Goal: Task Accomplishment & Management: Use online tool/utility

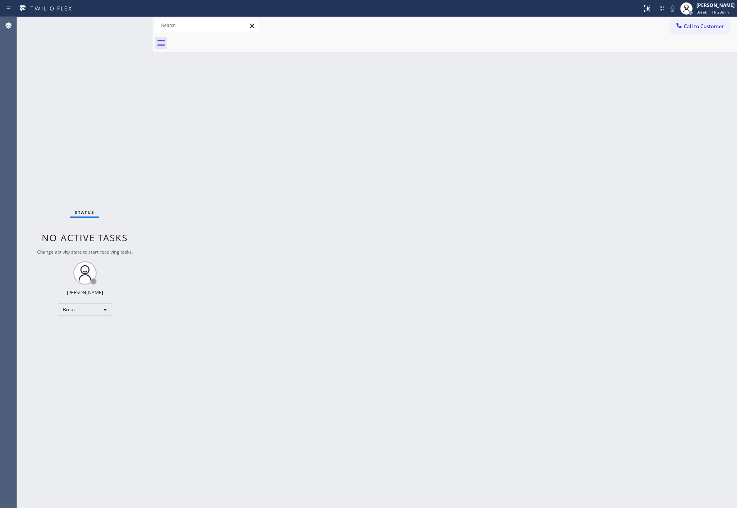
drag, startPoint x: 655, startPoint y: 150, endPoint x: 640, endPoint y: 121, distance: 32.7
click at [655, 150] on div "Back to Dashboard Change Sender ID Customers Technicians Select a contact Outbo…" at bounding box center [445, 262] width 585 height 491
click at [429, 167] on div "Back to Dashboard Change Sender ID Customers Technicians Select a contact Outbo…" at bounding box center [445, 262] width 585 height 491
click at [103, 308] on div "Break" at bounding box center [85, 309] width 54 height 12
drag, startPoint x: 92, startPoint y: 328, endPoint x: 377, endPoint y: 345, distance: 285.2
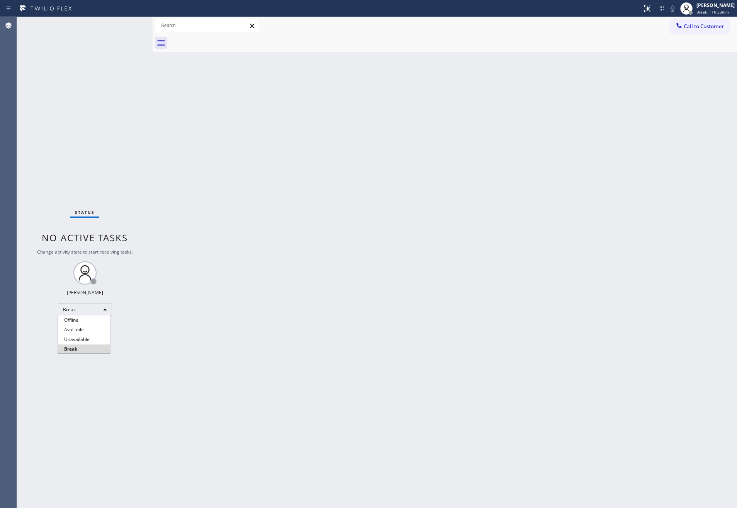
click at [93, 328] on li "Available" at bounding box center [84, 329] width 52 height 9
click at [90, 306] on div "Break" at bounding box center [85, 309] width 54 height 12
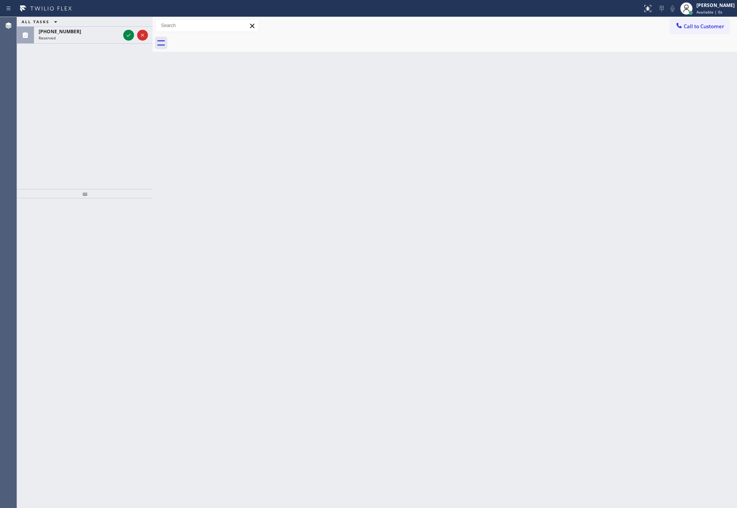
click at [371, 293] on div "Back to Dashboard Change Sender ID Customers Technicians Select a contact Outbo…" at bounding box center [445, 262] width 585 height 491
click at [132, 36] on icon at bounding box center [128, 35] width 9 height 9
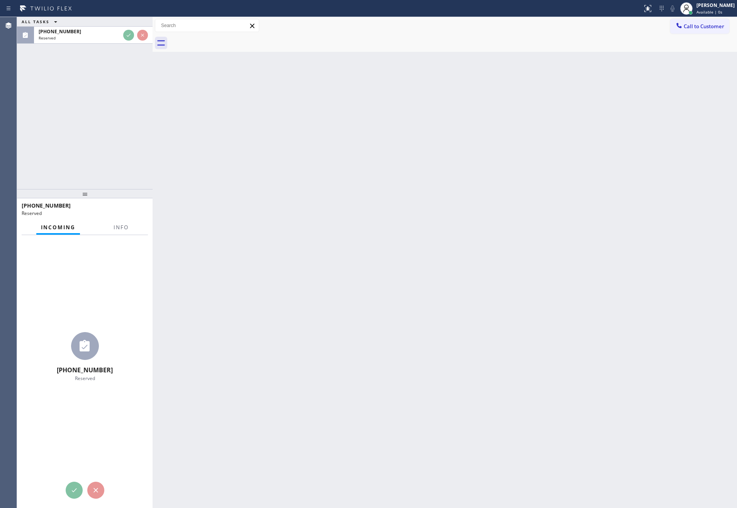
drag, startPoint x: 146, startPoint y: 153, endPoint x: 151, endPoint y: 150, distance: 5.7
click at [147, 153] on div "ALL TASKS ALL TASKS ACTIVE TASKS TASKS IN WRAP UP (908) 215-9156 Reserved" at bounding box center [85, 103] width 136 height 172
click at [454, 253] on div "Back to Dashboard Change Sender ID Customers Technicians Select a contact Outbo…" at bounding box center [445, 262] width 585 height 491
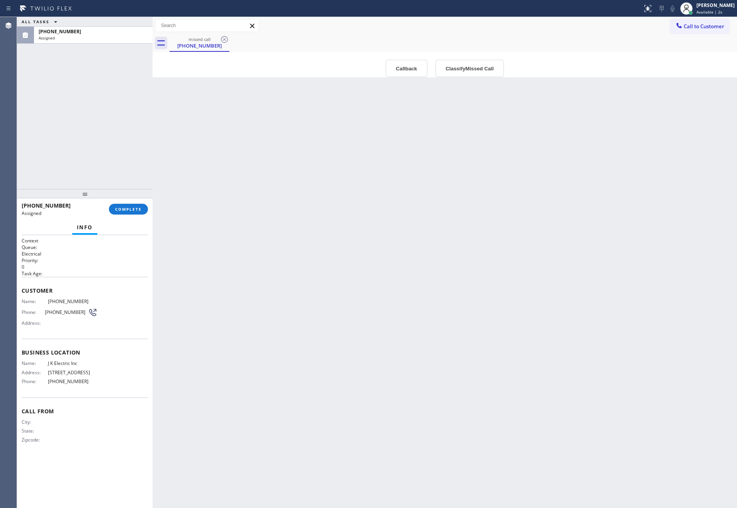
click at [467, 249] on div "Back to Dashboard Change Sender ID Customers Technicians Select a contact Outbo…" at bounding box center [445, 262] width 585 height 491
drag, startPoint x: 473, startPoint y: 249, endPoint x: 683, endPoint y: 93, distance: 261.7
click at [562, 229] on div "Back to Dashboard Change Sender ID Customers Technicians Select a contact Outbo…" at bounding box center [445, 262] width 585 height 491
click at [692, 25] on span "Call to Customer" at bounding box center [704, 26] width 41 height 7
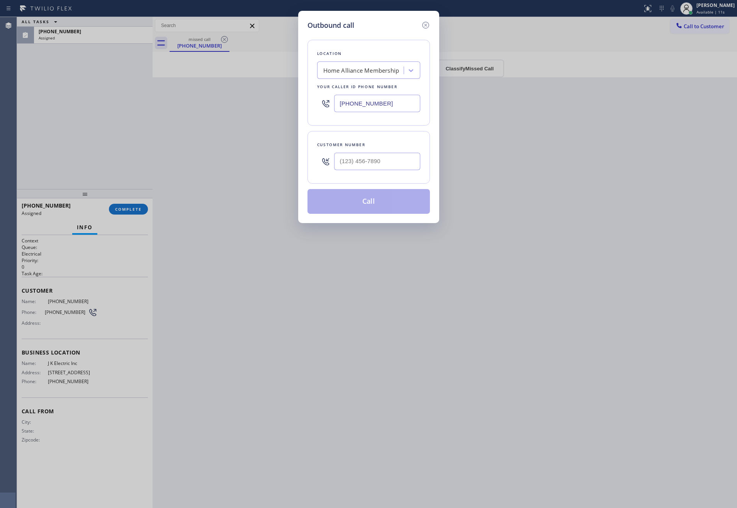
drag, startPoint x: 127, startPoint y: 205, endPoint x: 135, endPoint y: 203, distance: 8.3
click at [129, 204] on div "Outbound call Location Home Alliance Membership Your caller id phone number [PH…" at bounding box center [368, 254] width 737 height 508
click at [428, 24] on icon at bounding box center [425, 25] width 7 height 7
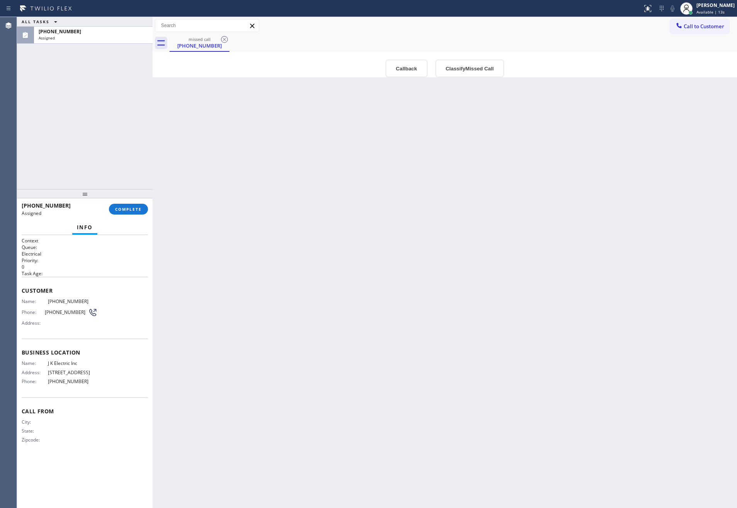
drag, startPoint x: 558, startPoint y: 261, endPoint x: 711, endPoint y: 196, distance: 166.3
click at [621, 248] on div "Back to Dashboard Change Sender ID Customers Technicians Select a contact Outbo…" at bounding box center [445, 262] width 585 height 491
drag, startPoint x: 218, startPoint y: 181, endPoint x: 258, endPoint y: 175, distance: 40.5
click at [233, 178] on div "Back to Dashboard Change Sender ID Customers Technicians Select a contact Outbo…" at bounding box center [445, 262] width 585 height 491
click at [680, 17] on div "Call to Customer Outbound call Location Home Alliance Membership Your caller id…" at bounding box center [445, 25] width 585 height 17
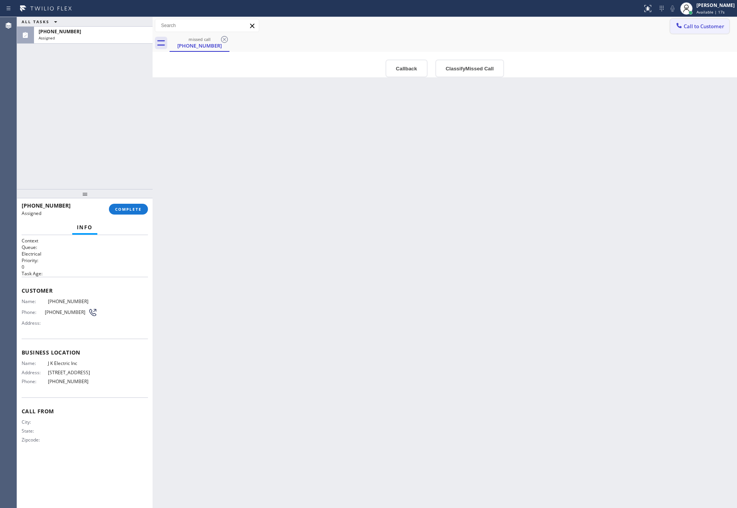
click at [700, 19] on button "Call to Customer" at bounding box center [699, 26] width 59 height 15
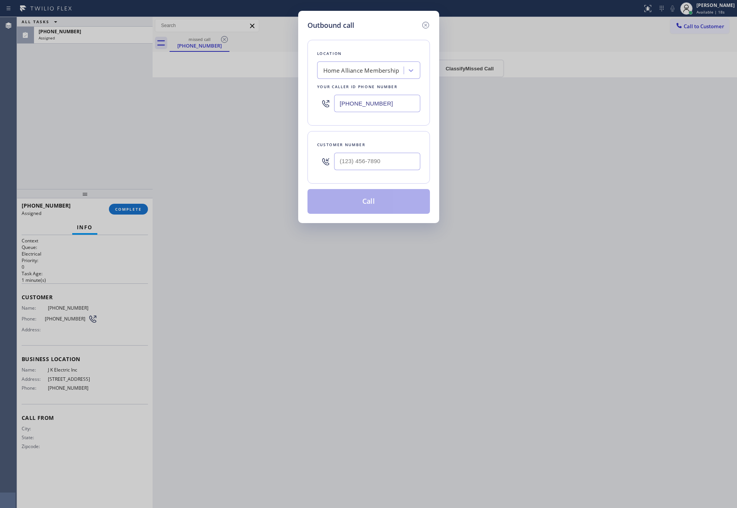
click at [580, 165] on div "Outbound call Location Home Alliance Membership Your caller id phone number [PH…" at bounding box center [368, 254] width 737 height 508
click at [274, 134] on div "Outbound call Location Home Alliance Membership Your caller id phone number [PH…" at bounding box center [368, 254] width 737 height 508
click at [361, 163] on input "(___) ___-____" at bounding box center [377, 161] width 86 height 17
paste input "909) 263-2198"
type input "[PHONE_NUMBER]"
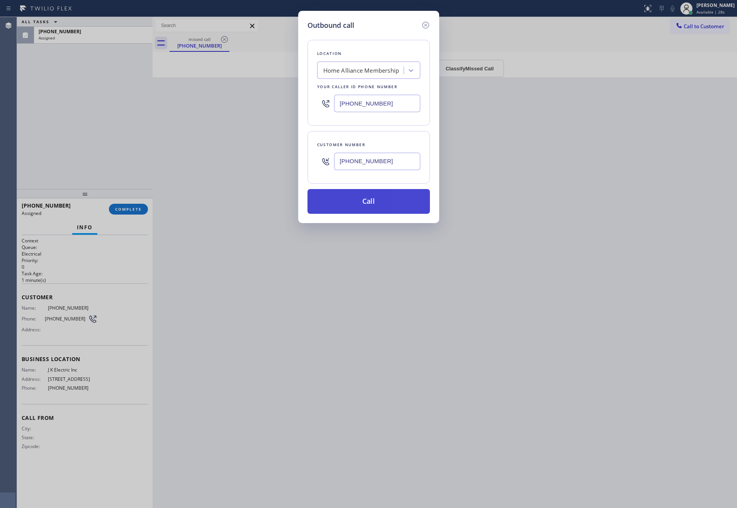
click at [390, 210] on button "Call" at bounding box center [369, 201] width 122 height 25
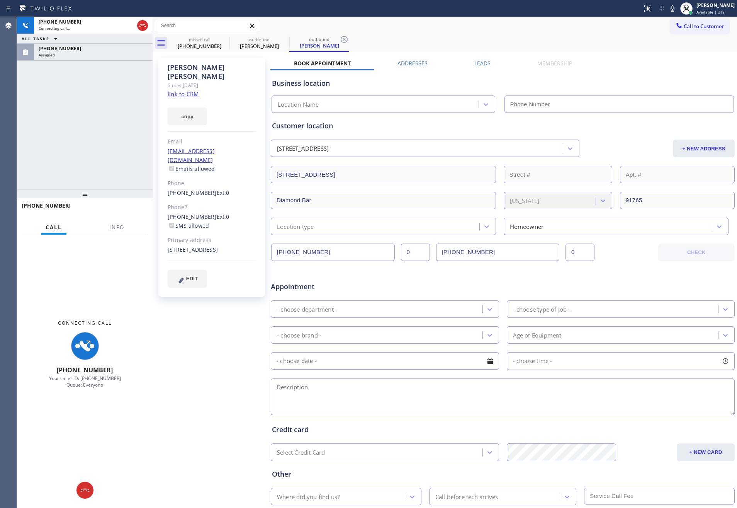
click at [127, 54] on div "Assigned" at bounding box center [93, 54] width 109 height 5
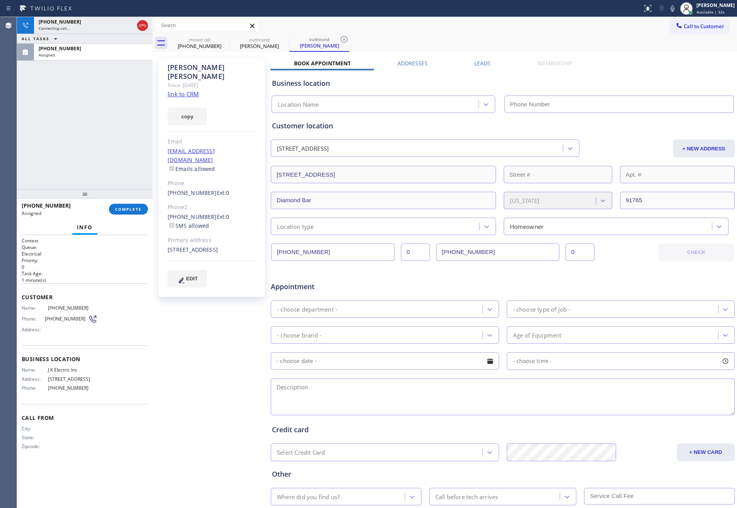
drag, startPoint x: 120, startPoint y: 204, endPoint x: 122, endPoint y: 189, distance: 15.6
click at [121, 204] on button "COMPLETE" at bounding box center [128, 209] width 39 height 11
type input "[PHONE_NUMBER]"
drag, startPoint x: 112, startPoint y: 144, endPoint x: 115, endPoint y: 146, distance: 4.1
click at [114, 146] on div "+19092632198 Connecting call… ALL TASKS ALL TASKS ACTIVE TASKS TASKS IN WRAP UP…" at bounding box center [85, 103] width 136 height 172
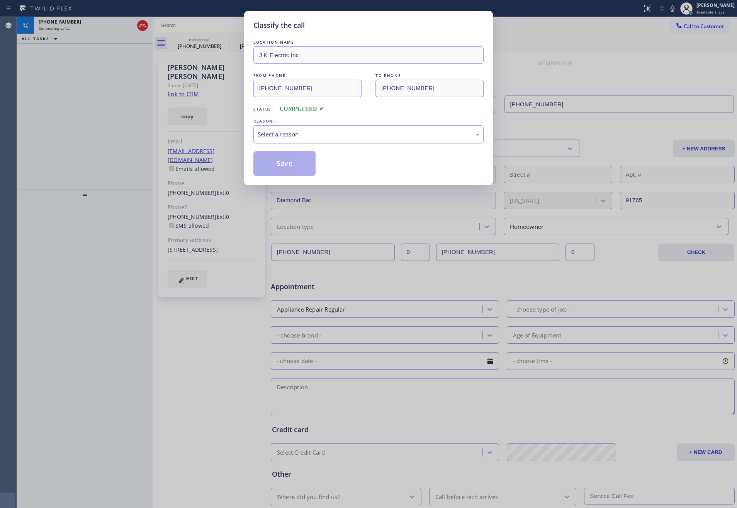
click at [278, 137] on div "Select a reason" at bounding box center [369, 134] width 222 height 9
click at [290, 165] on button "Save" at bounding box center [284, 163] width 62 height 25
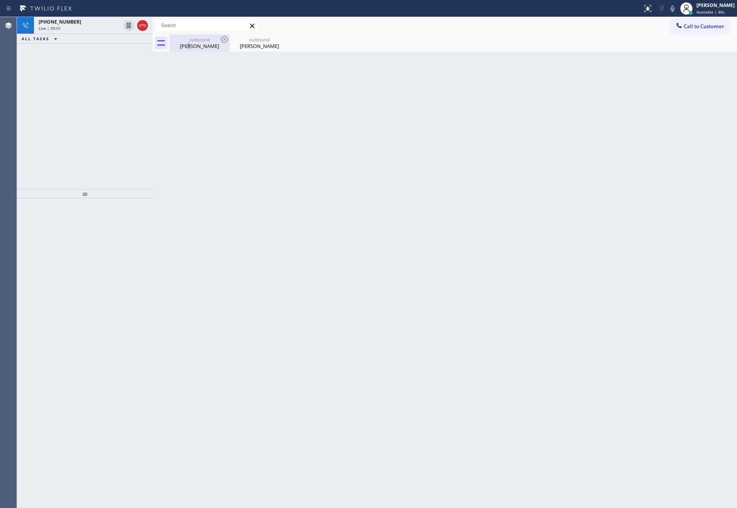
click at [196, 47] on div "Mike Wolfe" at bounding box center [199, 45] width 58 height 7
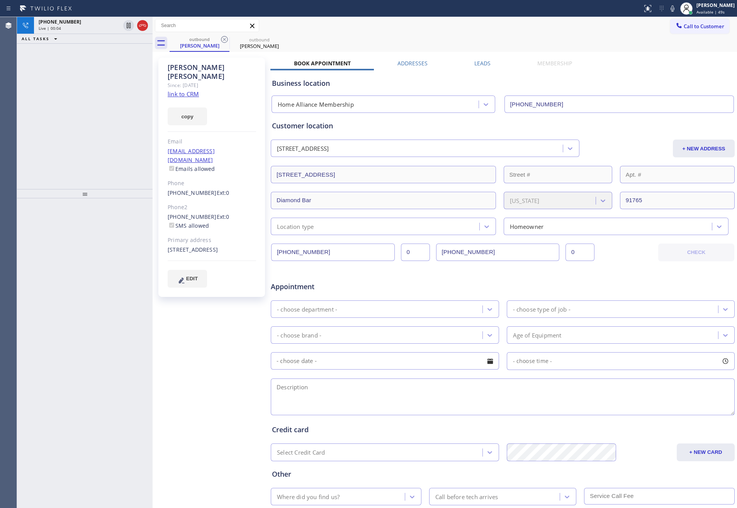
click at [93, 107] on div "+19092632198 Live | 00:04 ALL TASKS ALL TASKS ACTIVE TASKS TASKS IN WRAP UP" at bounding box center [85, 103] width 136 height 172
click at [94, 107] on div "+19092632198 Live | 00:04 ALL TASKS ALL TASKS ACTIVE TASKS TASKS IN WRAP UP" at bounding box center [85, 103] width 136 height 172
click at [94, 107] on div "+19092632198 Live | 00:05 ALL TASKS ALL TASKS ACTIVE TASKS TASKS IN WRAP UP" at bounding box center [85, 103] width 136 height 172
click at [95, 107] on div "+19092632198 Live | 00:05 ALL TASKS ALL TASKS ACTIVE TASKS TASKS IN WRAP UP" at bounding box center [85, 103] width 136 height 172
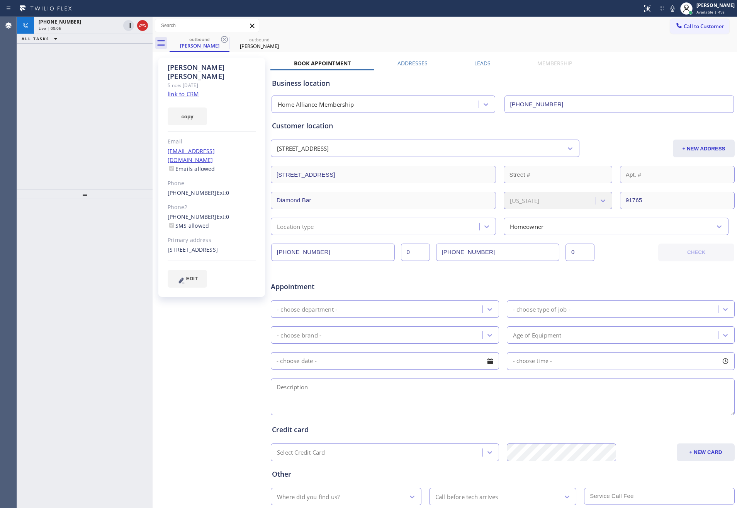
drag, startPoint x: 95, startPoint y: 106, endPoint x: 99, endPoint y: 103, distance: 4.7
click at [99, 103] on div "+19092632198 Live | 00:05 ALL TASKS ALL TASKS ACTIVE TASKS TASKS IN WRAP UP" at bounding box center [85, 103] width 136 height 172
click at [99, 102] on div "+19092632198 Live | 00:05 ALL TASKS ALL TASKS ACTIVE TASKS TASKS IN WRAP UP" at bounding box center [85, 103] width 136 height 172
click at [189, 90] on link "link to CRM" at bounding box center [183, 94] width 31 height 8
drag, startPoint x: 102, startPoint y: 129, endPoint x: 253, endPoint y: 112, distance: 152.0
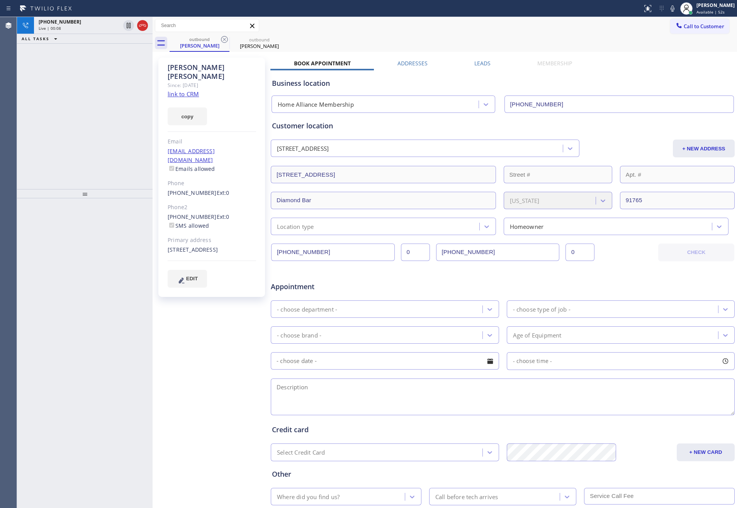
click at [122, 130] on div "+19092632198 Live | 00:08 ALL TASKS ALL TASKS ACTIVE TASKS TASKS IN WRAP UP" at bounding box center [85, 103] width 136 height 172
click at [476, 64] on label "Leads" at bounding box center [482, 62] width 16 height 7
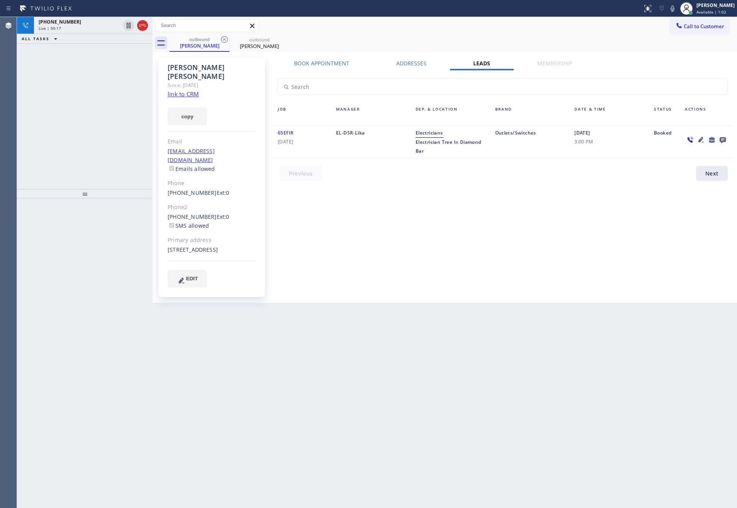
drag, startPoint x: 552, startPoint y: 349, endPoint x: 569, endPoint y: 289, distance: 62.8
click at [559, 331] on div "Back to Dashboard Change Sender ID Customers Technicians Select a contact Outbo…" at bounding box center [445, 262] width 585 height 491
drag, startPoint x: 291, startPoint y: 374, endPoint x: 291, endPoint y: 340, distance: 34.0
click at [291, 340] on div "Back to Dashboard Change Sender ID Customers Technicians Select a contact Outbo…" at bounding box center [445, 262] width 585 height 491
drag, startPoint x: 53, startPoint y: 115, endPoint x: 60, endPoint y: 124, distance: 11.6
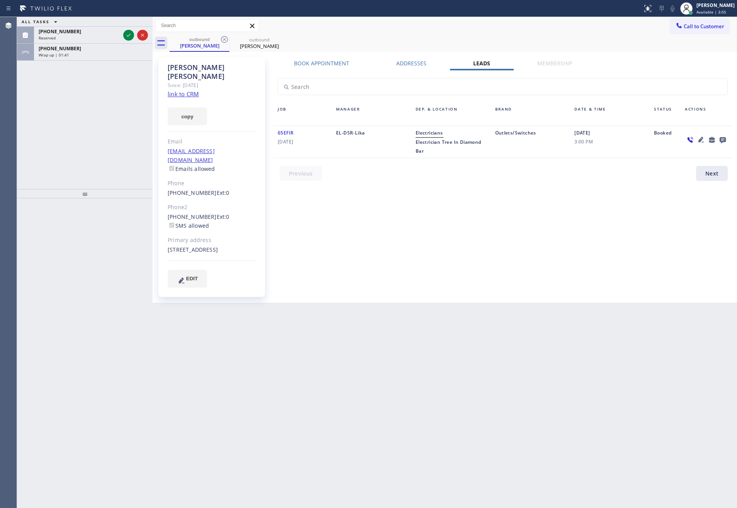
click at [56, 116] on div "ALL TASKS ALL TASKS ACTIVE TASKS TASKS IN WRAP UP (203) 214-7097 Reserved +1909…" at bounding box center [85, 103] width 136 height 172
click at [86, 54] on div "Wrap up | 01:41" at bounding box center [93, 54] width 109 height 5
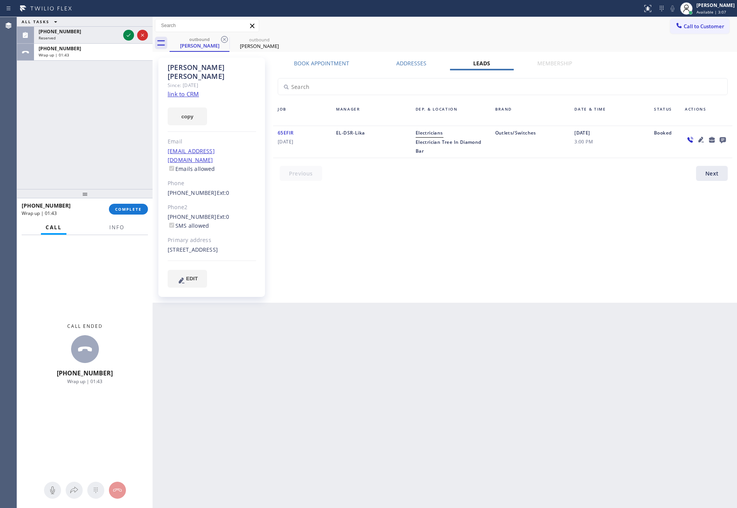
drag, startPoint x: 73, startPoint y: 151, endPoint x: 690, endPoint y: 494, distance: 706.1
click at [79, 150] on div "ALL TASKS ALL TASKS ACTIVE TASKS TASKS IN WRAP UP (203) 214-7097 Reserved +1909…" at bounding box center [85, 103] width 136 height 172
click at [268, 236] on div "Mike Wolfe Since: 20 may 2020 link to CRM copy Email e.familywolf@verizon.net E…" at bounding box center [213, 177] width 116 height 247
click at [719, 11] on span "Available | 3:55" at bounding box center [712, 11] width 30 height 5
drag, startPoint x: 691, startPoint y: 53, endPoint x: 454, endPoint y: 157, distance: 259.5
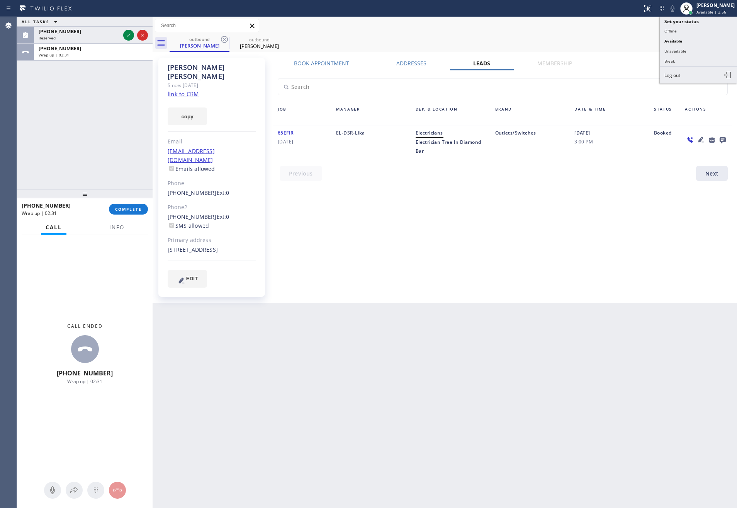
click at [691, 52] on button "Unavailable" at bounding box center [698, 51] width 77 height 10
click at [111, 121] on div "ALL TASKS ALL TASKS ACTIVE TASKS TASKS IN WRAP UP (203) 214-7097 Reserved +1909…" at bounding box center [85, 103] width 136 height 172
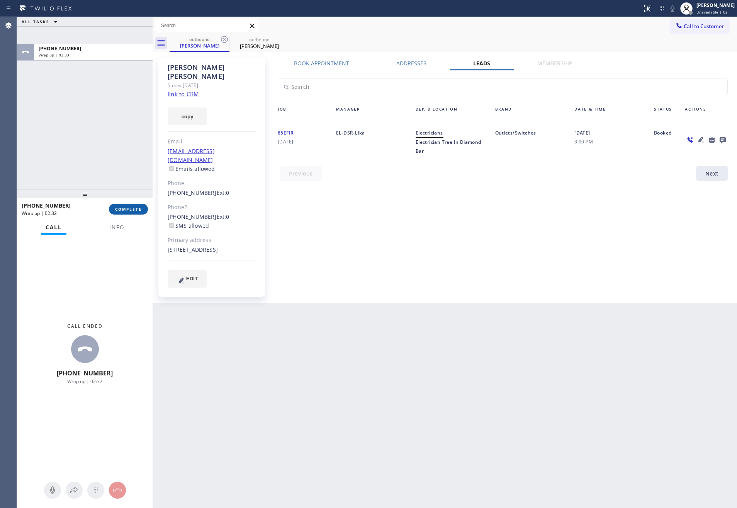
click at [120, 212] on button "COMPLETE" at bounding box center [128, 209] width 39 height 11
drag, startPoint x: 117, startPoint y: 105, endPoint x: 122, endPoint y: 111, distance: 8.0
click at [120, 107] on div "ALL TASKS ALL TASKS ACTIVE TASKS TASKS IN WRAP UP +19092632198 Wrap up | 02:33" at bounding box center [85, 103] width 136 height 172
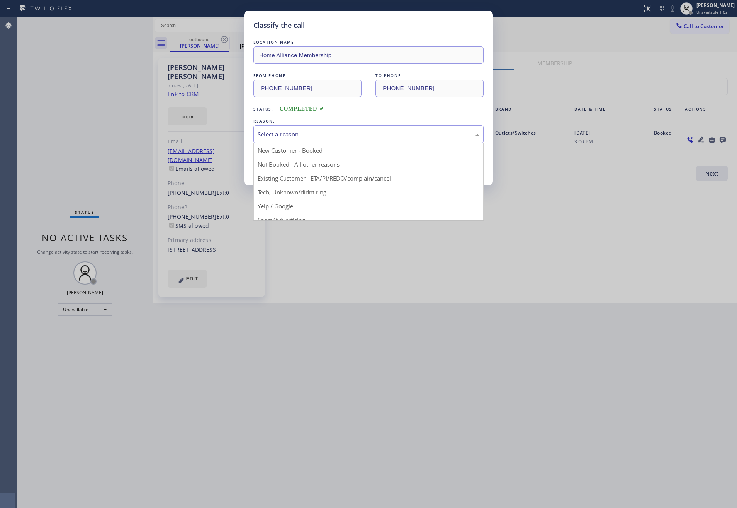
drag, startPoint x: 333, startPoint y: 127, endPoint x: 300, endPoint y: 185, distance: 66.4
click at [333, 130] on div "Select a reason" at bounding box center [368, 134] width 230 height 18
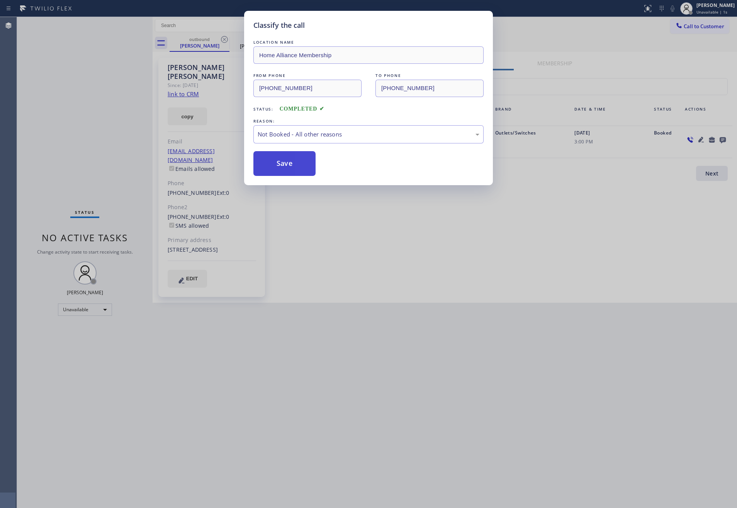
click at [296, 167] on button "Save" at bounding box center [284, 163] width 62 height 25
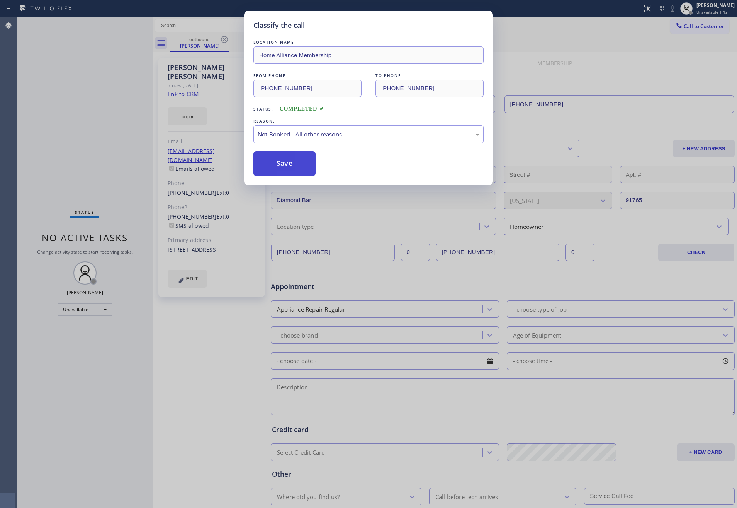
click at [296, 166] on button "Save" at bounding box center [284, 163] width 62 height 25
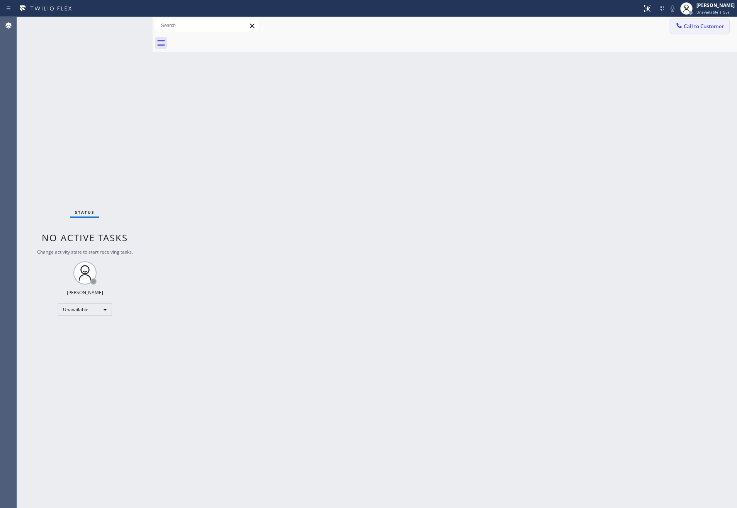
click at [695, 22] on button "Call to Customer" at bounding box center [699, 26] width 59 height 15
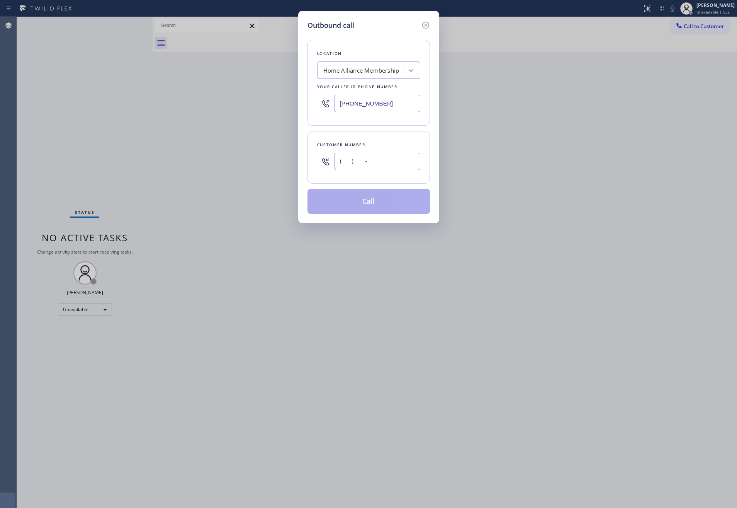
click at [391, 167] on input "(___) ___-____" at bounding box center [377, 161] width 86 height 17
paste input "818) 324-9286"
type input "[PHONE_NUMBER]"
click at [388, 207] on button "Call" at bounding box center [369, 201] width 122 height 25
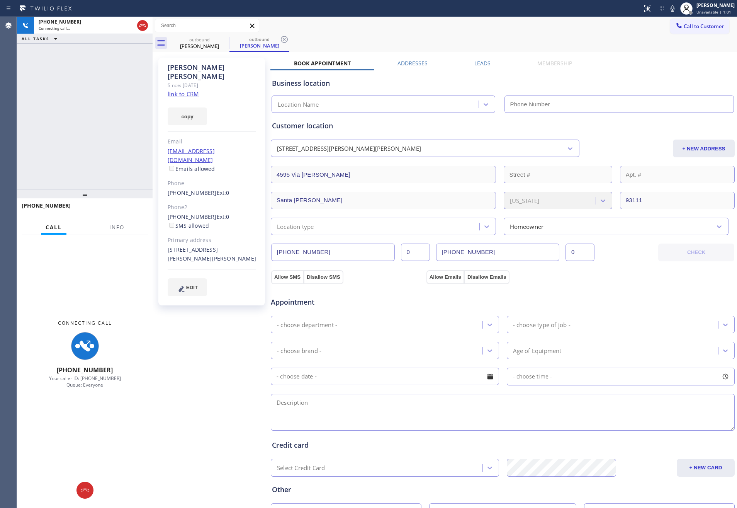
click at [144, 112] on div "+18183249286 Connecting call… ALL TASKS ALL TASKS ACTIVE TASKS TASKS IN WRAP UP" at bounding box center [85, 103] width 136 height 172
type input "[PHONE_NUMBER]"
click at [60, 103] on div "+18183249286 Connecting call… ALL TASKS ALL TASKS ACTIVE TASKS TASKS IN WRAP UP" at bounding box center [85, 103] width 136 height 172
drag, startPoint x: 84, startPoint y: 102, endPoint x: 483, endPoint y: 137, distance: 400.2
click at [181, 124] on div "+18183249286 Connecting call… ALL TASKS ALL TASKS ACTIVE TASKS TASKS IN WRAP UP…" at bounding box center [377, 262] width 720 height 491
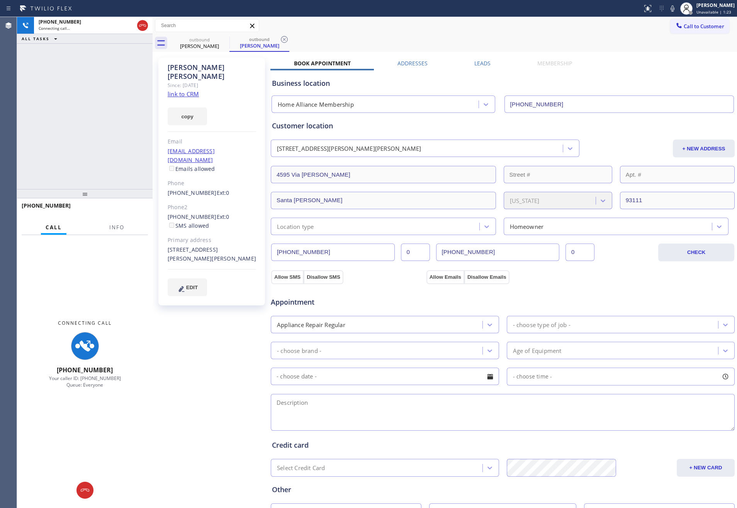
click at [484, 64] on label "Leads" at bounding box center [482, 62] width 16 height 7
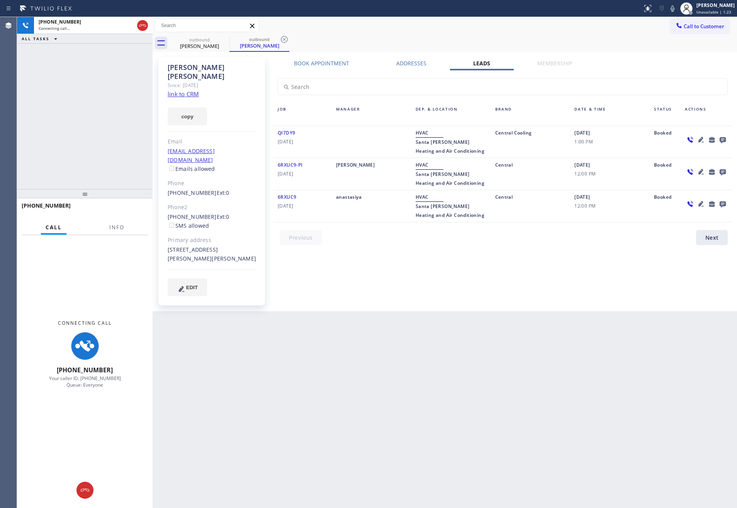
click at [105, 124] on div "+18183249286 Connecting call… ALL TASKS ALL TASKS ACTIVE TASKS TASKS IN WRAP UP" at bounding box center [85, 103] width 136 height 172
drag, startPoint x: 593, startPoint y: 295, endPoint x: 598, endPoint y: 295, distance: 5.4
click at [595, 295] on div "Back to Dashboard Change Sender ID Customers Technicians Select a contact Outbo…" at bounding box center [445, 262] width 585 height 491
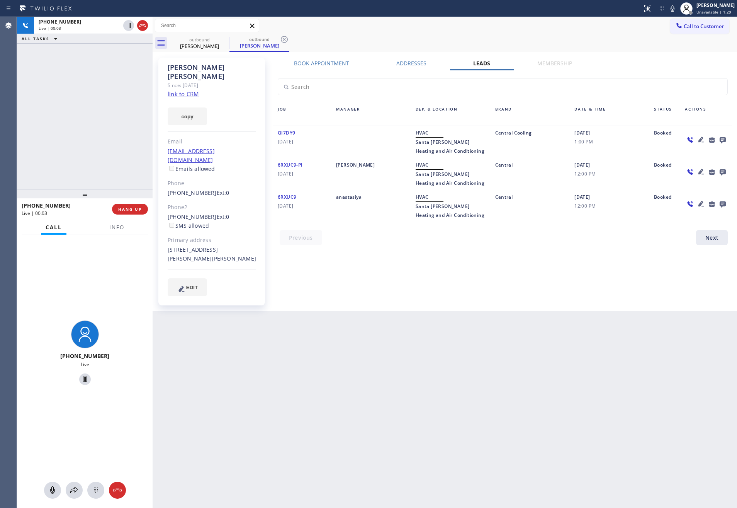
click at [62, 118] on div "+18183249286 Live | 00:03 ALL TASKS ALL TASKS ACTIVE TASKS TASKS IN WRAP UP" at bounding box center [85, 103] width 136 height 172
click at [63, 118] on div "+18183249286 Live | 00:03 ALL TASKS ALL TASKS ACTIVE TASKS TASKS IN WRAP UP" at bounding box center [85, 103] width 136 height 172
click at [95, 125] on div "+18183249286 Live | 00:04 ALL TASKS ALL TASKS ACTIVE TASKS TASKS IN WRAP UP" at bounding box center [85, 103] width 136 height 172
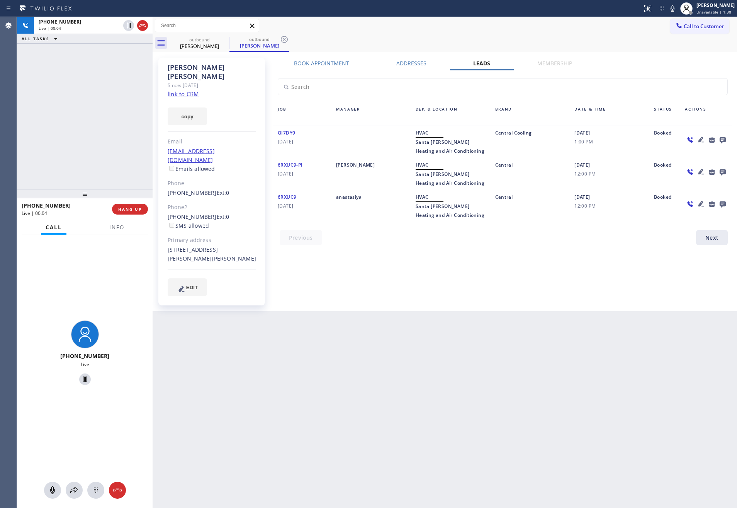
click at [104, 132] on div "+18183249286 Live | 00:04 ALL TASKS ALL TASKS ACTIVE TASKS TASKS IN WRAP UP" at bounding box center [85, 103] width 136 height 172
click at [721, 141] on icon at bounding box center [723, 140] width 6 height 6
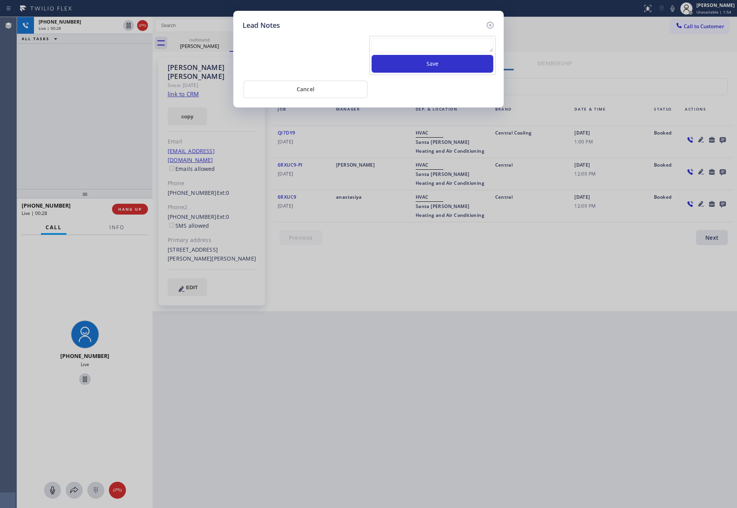
click at [385, 43] on textarea at bounding box center [433, 45] width 122 height 14
paste textarea "PLEASE TRANSFER FOR MEMBERSHIP"
click at [468, 39] on textarea "PLEASE TRANSFER FOR MEMBERSHIP" at bounding box center [433, 45] width 122 height 14
type textarea "PLEASE TRANSFER FOR MEMBERSHIP and AC FILTER"
drag, startPoint x: 415, startPoint y: 57, endPoint x: 389, endPoint y: 70, distance: 28.9
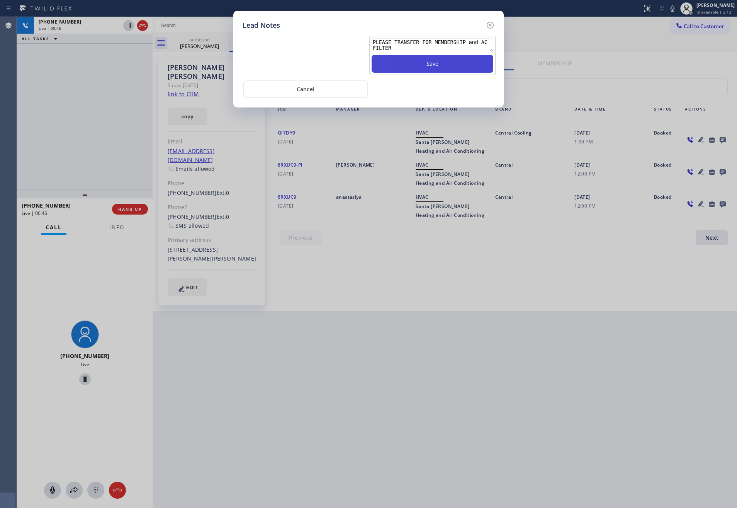
click at [416, 57] on button "Save" at bounding box center [433, 64] width 122 height 18
drag, startPoint x: 431, startPoint y: 107, endPoint x: 423, endPoint y: 80, distance: 28.1
click at [432, 103] on div "Lead Notes PLEASE TRANSFER FOR MEMBERSHIP and AC FILTER Save Cancel" at bounding box center [368, 59] width 270 height 97
click at [428, 65] on button "Save" at bounding box center [433, 64] width 122 height 18
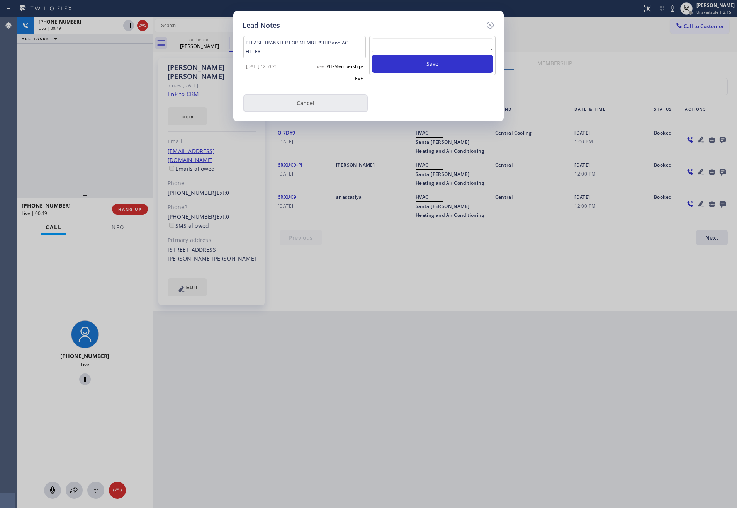
click at [330, 100] on button "Cancel" at bounding box center [305, 103] width 124 height 18
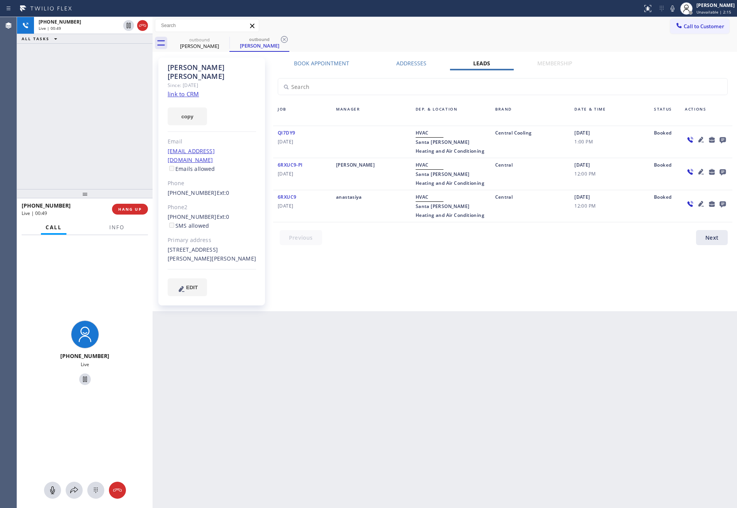
click at [107, 117] on div "+18183249286 Live | 00:49 ALL TASKS ALL TASKS ACTIVE TASKS TASKS IN WRAP UP" at bounding box center [85, 103] width 136 height 172
click at [139, 204] on button "HANG UP" at bounding box center [130, 209] width 36 height 11
click at [112, 122] on div "+18183249286 Live | 00:51 ALL TASKS ALL TASKS ACTIVE TASKS TASKS IN WRAP UP" at bounding box center [85, 103] width 136 height 172
click at [112, 121] on div "+18183249286 Live | 00:51 ALL TASKS ALL TASKS ACTIVE TASKS TASKS IN WRAP UP" at bounding box center [85, 103] width 136 height 172
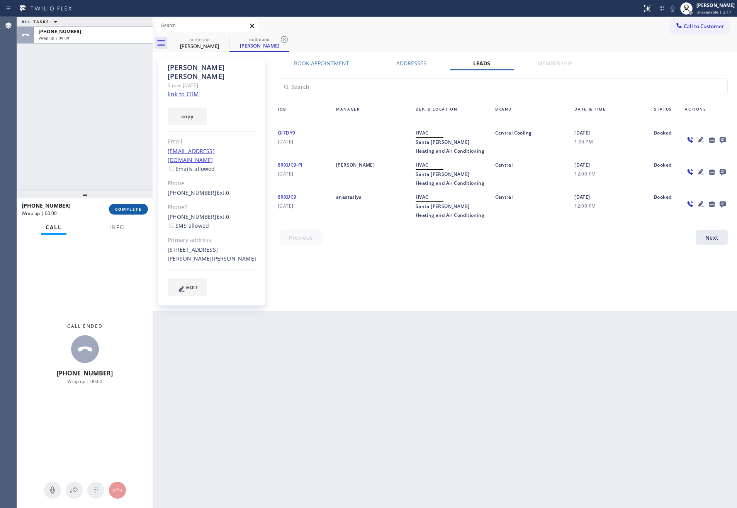
click at [123, 206] on span "COMPLETE" at bounding box center [128, 208] width 27 height 5
drag, startPoint x: 97, startPoint y: 88, endPoint x: 109, endPoint y: 114, distance: 28.2
click at [100, 90] on div "ALL TASKS ALL TASKS ACTIVE TASKS TASKS IN WRAP UP +18183249286 Wrap up | 00:00" at bounding box center [85, 103] width 136 height 172
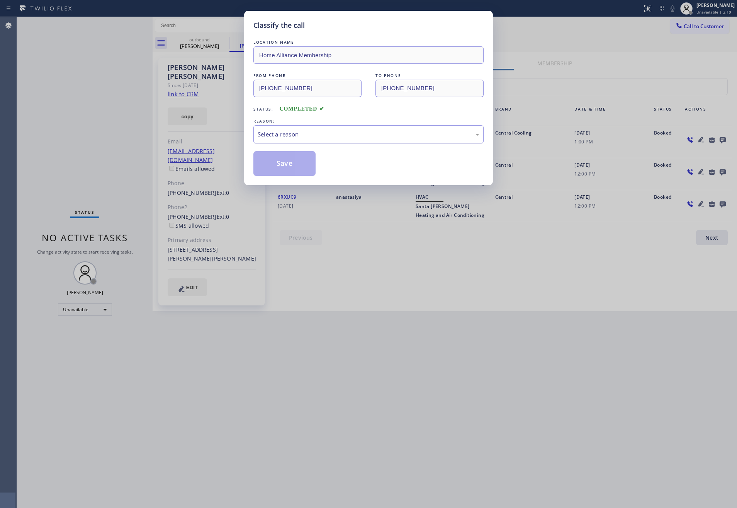
drag, startPoint x: 286, startPoint y: 126, endPoint x: 286, endPoint y: 134, distance: 8.1
click at [286, 130] on div "Select a reason" at bounding box center [368, 134] width 230 height 18
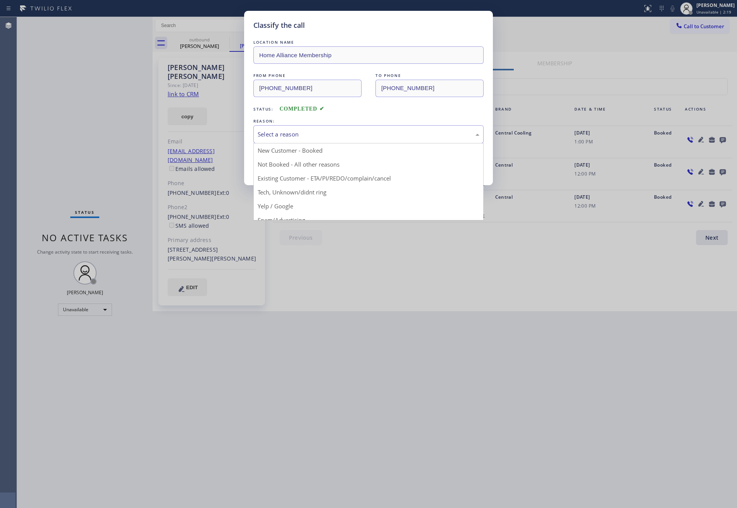
click at [286, 134] on div "Select a reason" at bounding box center [369, 134] width 222 height 9
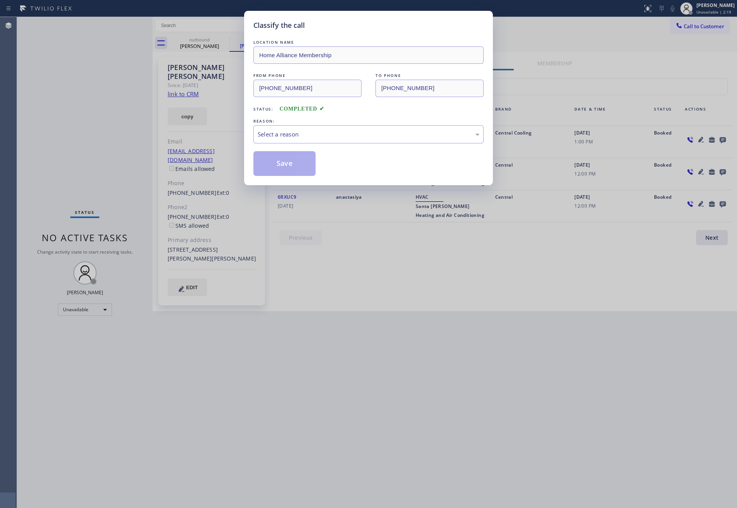
click at [407, 316] on div "Classify the call LOCATION NAME Home Alliance Membership FROM PHONE (855) 946-3…" at bounding box center [368, 254] width 737 height 508
click at [301, 135] on div "Select a reason" at bounding box center [369, 134] width 222 height 9
click at [290, 162] on button "Save" at bounding box center [284, 163] width 62 height 25
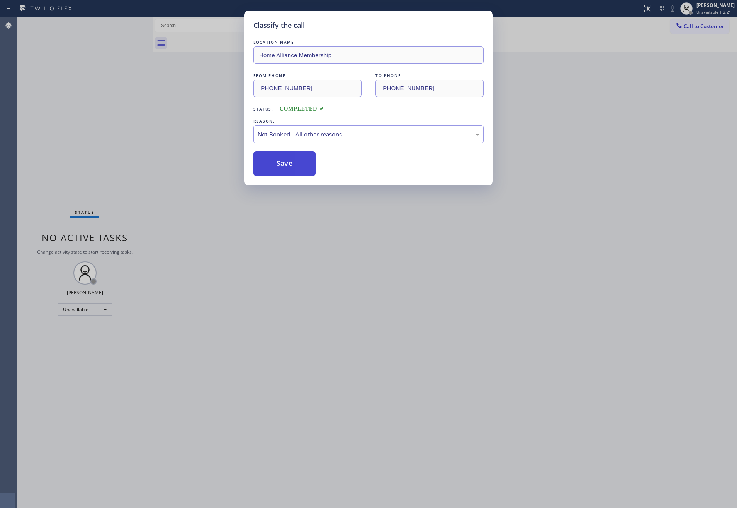
drag, startPoint x: 290, startPoint y: 162, endPoint x: 282, endPoint y: 161, distance: 8.1
click at [291, 161] on button "Save" at bounding box center [284, 163] width 62 height 25
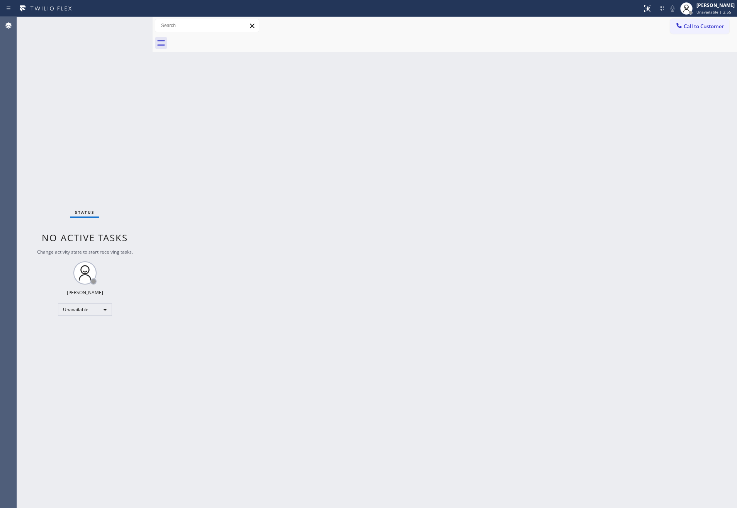
click at [318, 240] on div "Back to Dashboard Change Sender ID Customers Technicians Select a contact Outbo…" at bounding box center [445, 262] width 585 height 491
drag, startPoint x: 164, startPoint y: 167, endPoint x: 368, endPoint y: 102, distance: 214.2
click at [181, 166] on div "Back to Dashboard Change Sender ID Customers Technicians Select a contact Outbo…" at bounding box center [445, 262] width 585 height 491
click at [716, 25] on span "Call to Customer" at bounding box center [704, 26] width 41 height 7
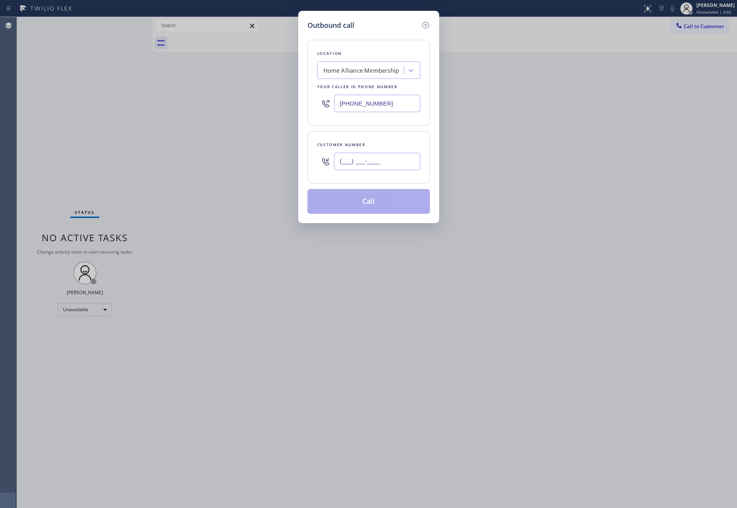
click at [384, 161] on input "(___) ___-____" at bounding box center [377, 161] width 86 height 17
paste input "602) 316-9111"
type input "[PHONE_NUMBER]"
click at [377, 203] on button "Call" at bounding box center [369, 201] width 122 height 25
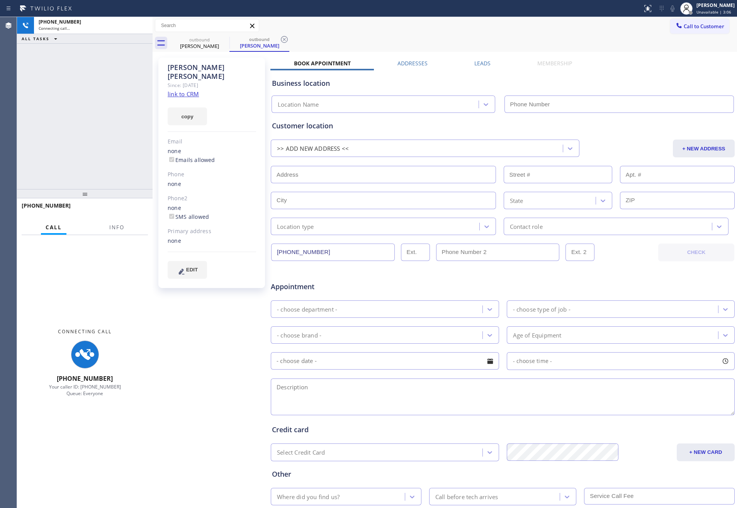
click at [90, 110] on div "+16023169111 Connecting call… ALL TASKS ALL TASKS ACTIVE TASKS TASKS IN WRAP UP" at bounding box center [85, 103] width 136 height 172
click at [189, 90] on link "link to CRM" at bounding box center [183, 94] width 31 height 8
type input "[PHONE_NUMBER]"
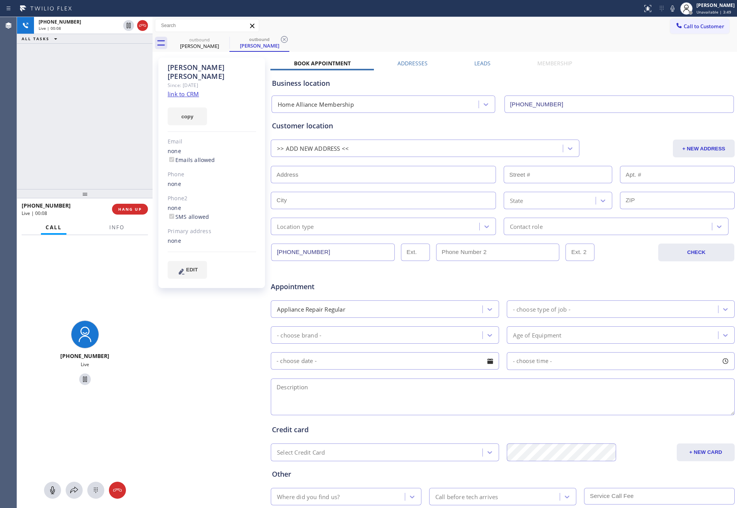
click at [61, 115] on div "+16023169111 Live | 00:08 ALL TASKS ALL TASKS ACTIVE TASKS TASKS IN WRAP UP" at bounding box center [85, 103] width 136 height 172
click at [62, 115] on div "+16023169111 Live | 00:09 ALL TASKS ALL TASKS ACTIVE TASKS TASKS IN WRAP UP" at bounding box center [85, 103] width 136 height 172
drag, startPoint x: 62, startPoint y: 115, endPoint x: 425, endPoint y: 134, distance: 364.0
click at [70, 112] on div "+16023169111 Live | 00:09 ALL TASKS ALL TASKS ACTIVE TASKS TASKS IN WRAP UP" at bounding box center [85, 103] width 136 height 172
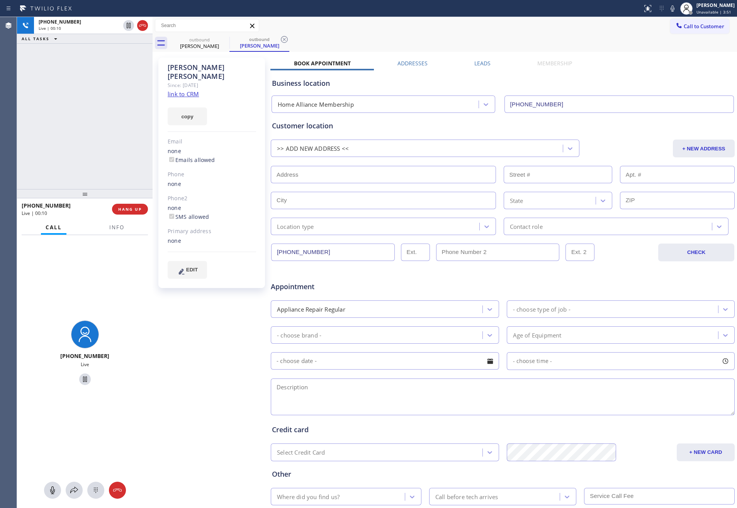
click at [484, 62] on label "Leads" at bounding box center [482, 62] width 16 height 7
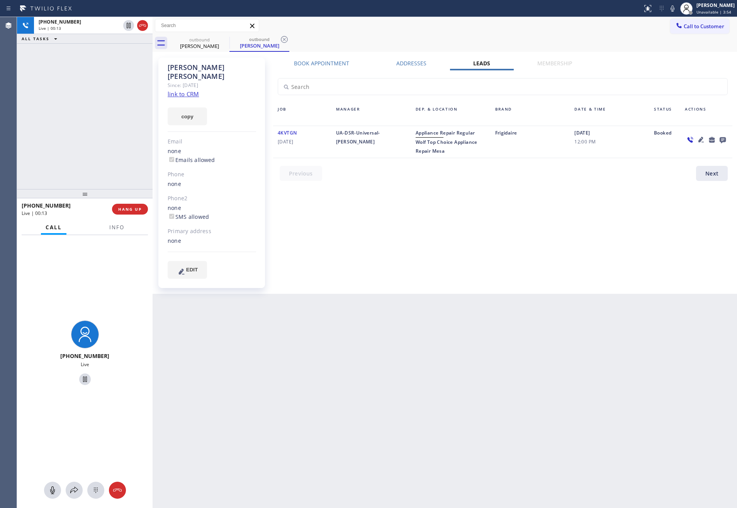
drag, startPoint x: 555, startPoint y: 243, endPoint x: 736, endPoint y: 217, distance: 182.7
click at [586, 240] on div "Book Appointment Addresses Leads Membership Business location Home Alliance Mem…" at bounding box center [502, 175] width 465 height 232
click at [721, 139] on icon at bounding box center [723, 140] width 6 height 6
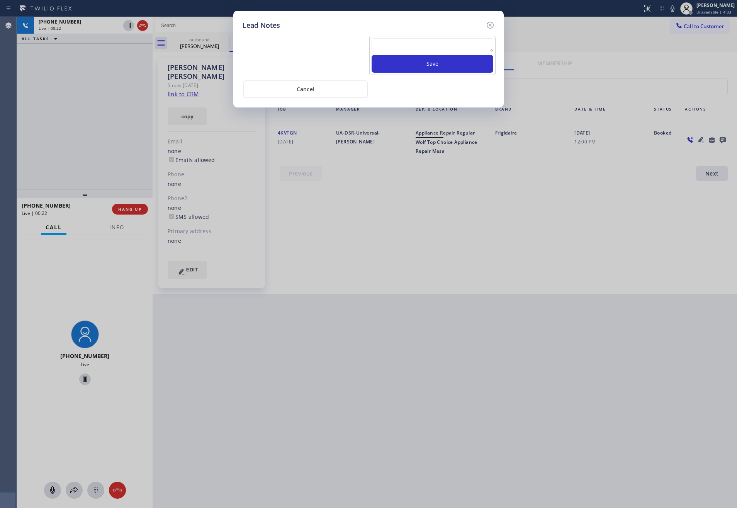
click at [379, 46] on textarea at bounding box center [433, 45] width 122 height 14
paste textarea "PLEASE TRANSFER"
click at [438, 45] on textarea "PLEASE TRANSFER" at bounding box center [433, 45] width 122 height 14
paste textarea "AC FILTER"
type textarea "PLEASE TRANSFER FOR AC FILTER"
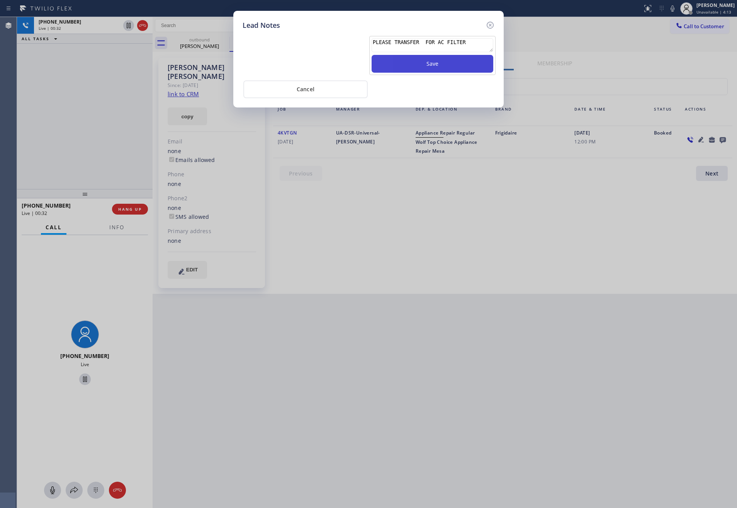
click at [442, 64] on button "Save" at bounding box center [433, 64] width 122 height 18
click at [549, 236] on div "Lead Notes Save Cancel" at bounding box center [368, 254] width 737 height 508
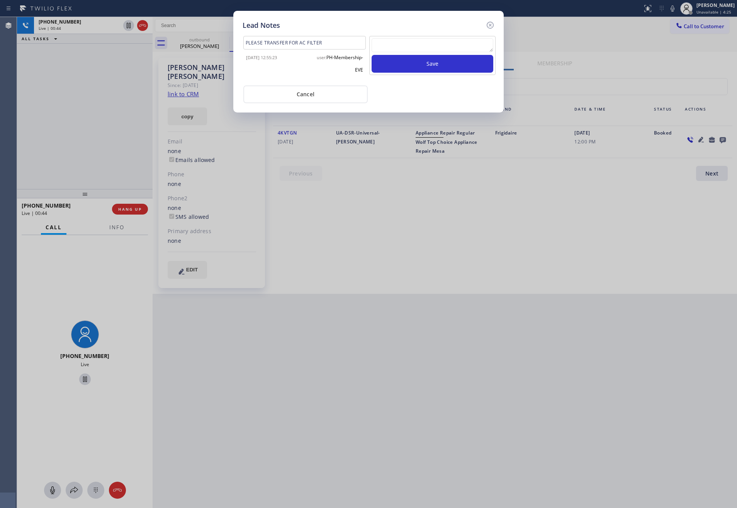
click at [439, 104] on div "Lead Notes PLEASE TRANSFER FOR AC FILTER 2025-09-26 12:55:23 user: PH-Membershi…" at bounding box center [368, 62] width 270 height 102
drag, startPoint x: 324, startPoint y: 95, endPoint x: 180, endPoint y: 100, distance: 143.8
click at [323, 95] on button "Cancel" at bounding box center [305, 94] width 124 height 18
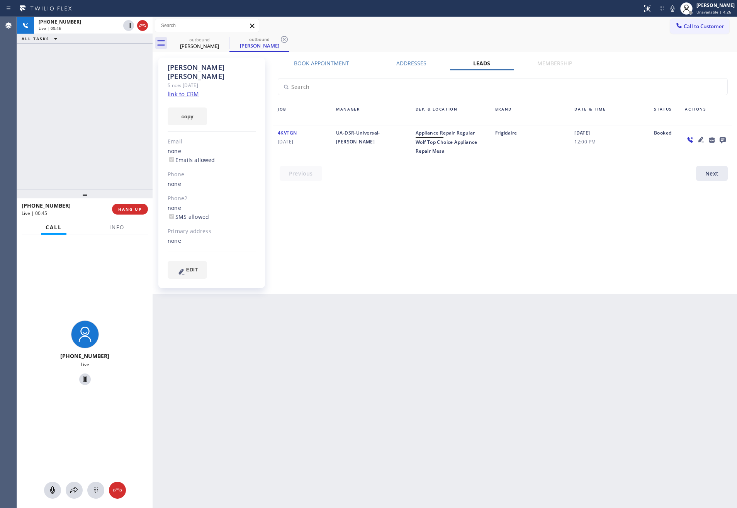
drag, startPoint x: 54, startPoint y: 126, endPoint x: 128, endPoint y: 237, distance: 133.7
click at [74, 155] on div "+16023169111 Live | 00:45 ALL TASKS ALL TASKS ACTIVE TASKS TASKS IN WRAP UP" at bounding box center [85, 103] width 136 height 172
drag, startPoint x: 131, startPoint y: 209, endPoint x: 129, endPoint y: 196, distance: 13.3
click at [132, 207] on span "HANG UP" at bounding box center [130, 208] width 24 height 5
drag, startPoint x: 104, startPoint y: 127, endPoint x: 114, endPoint y: 130, distance: 10.5
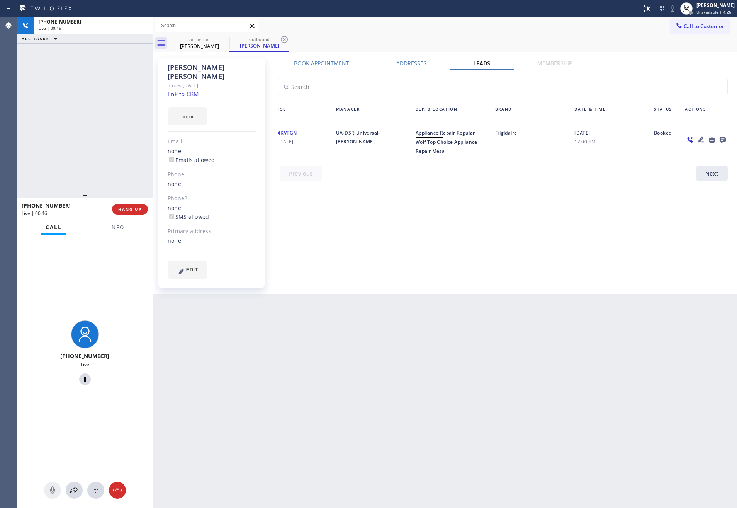
click at [107, 127] on div "+16023169111 Live | 00:46 ALL TASKS ALL TASKS ACTIVE TASKS TASKS IN WRAP UP" at bounding box center [85, 103] width 136 height 172
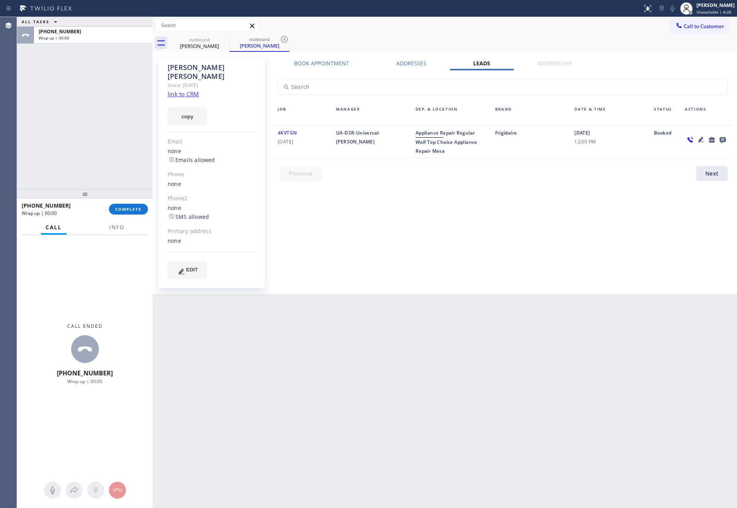
drag, startPoint x: 452, startPoint y: 336, endPoint x: 557, endPoint y: 12, distance: 341.0
click at [492, 289] on div "Back to Dashboard Change Sender ID Customers Technicians Select a contact Outbo…" at bounding box center [445, 262] width 585 height 491
drag, startPoint x: 365, startPoint y: 327, endPoint x: 101, endPoint y: 189, distance: 298.1
click at [360, 328] on div "Back to Dashboard Change Sender ID Customers Technicians Select a contact Outbo…" at bounding box center [445, 262] width 585 height 491
drag, startPoint x: 119, startPoint y: 207, endPoint x: 74, endPoint y: 86, distance: 129.5
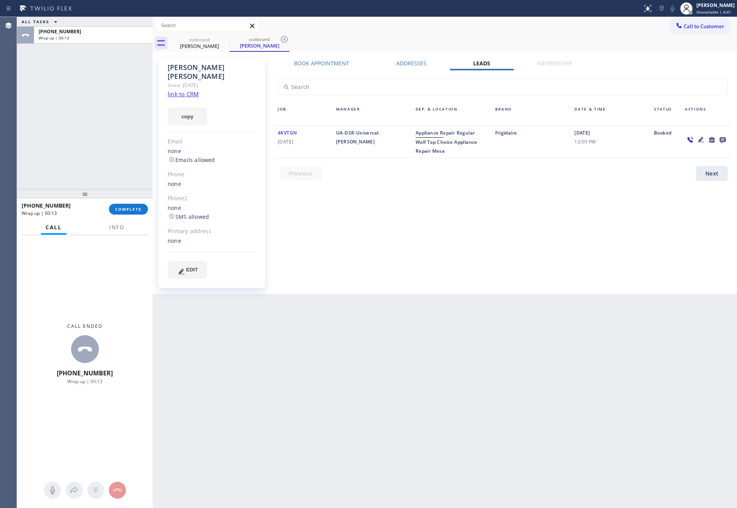
click at [118, 204] on button "COMPLETE" at bounding box center [128, 209] width 39 height 11
click at [75, 86] on div "ALL TASKS ALL TASKS ACTIVE TASKS TASKS IN WRAP UP +16023169111 Wrap up | 00:13" at bounding box center [85, 103] width 136 height 172
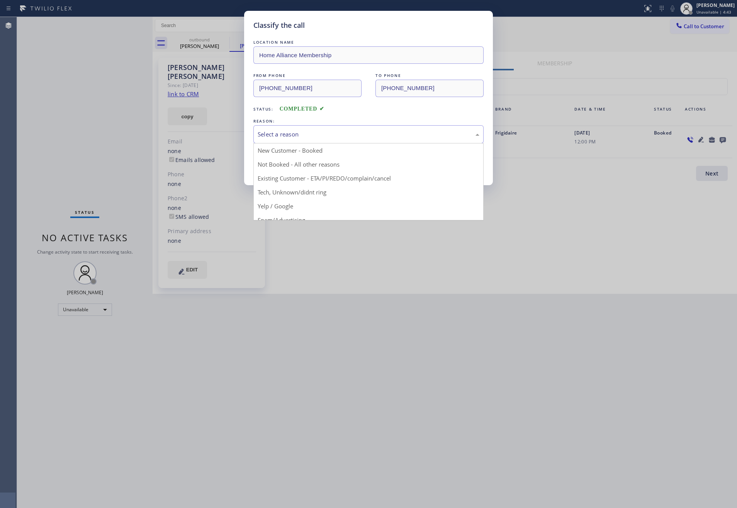
click at [416, 136] on div "Select a reason" at bounding box center [369, 134] width 222 height 9
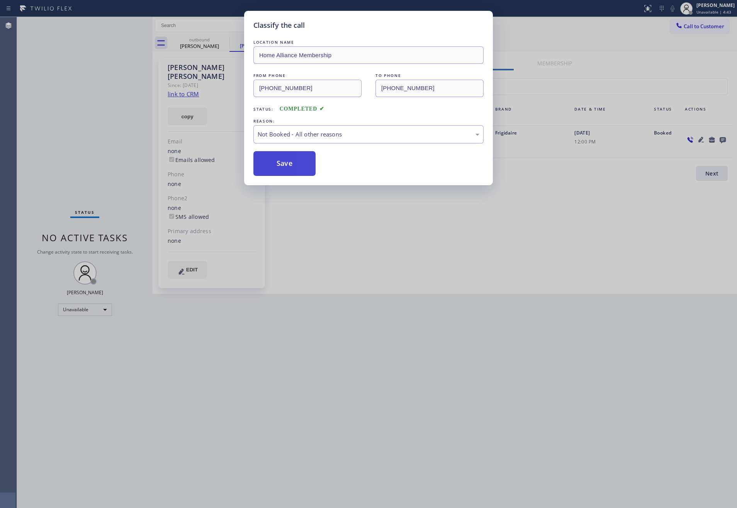
click at [275, 162] on button "Save" at bounding box center [284, 163] width 62 height 25
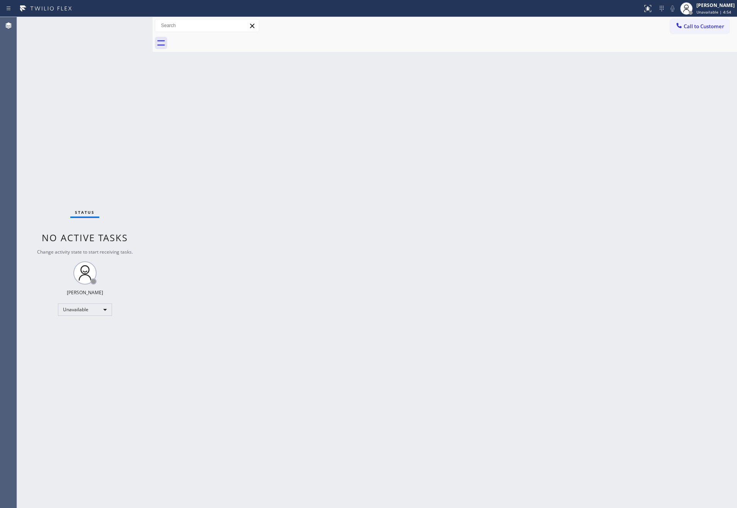
drag, startPoint x: 522, startPoint y: 211, endPoint x: 722, endPoint y: 374, distance: 258.7
click at [524, 213] on div "Back to Dashboard Change Sender ID Customers Technicians Select a contact Outbo…" at bounding box center [445, 262] width 585 height 491
click at [509, 309] on div "Back to Dashboard Change Sender ID Customers Technicians Select a contact Outbo…" at bounding box center [445, 262] width 585 height 491
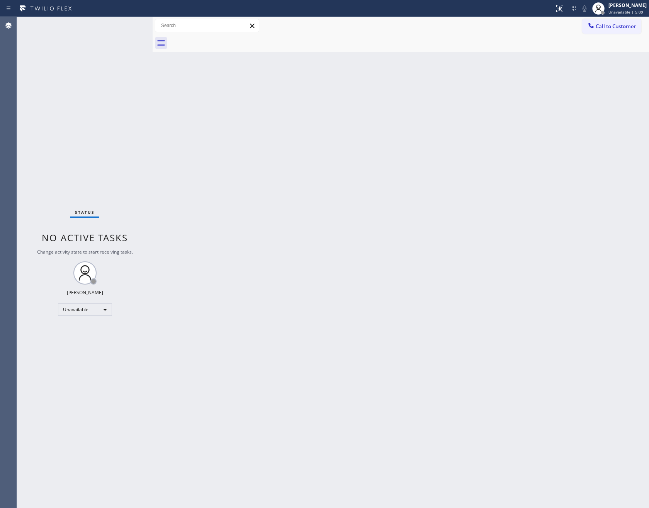
click at [153, 135] on div at bounding box center [153, 262] width 0 height 491
click at [602, 27] on span "Call to Customer" at bounding box center [616, 26] width 41 height 7
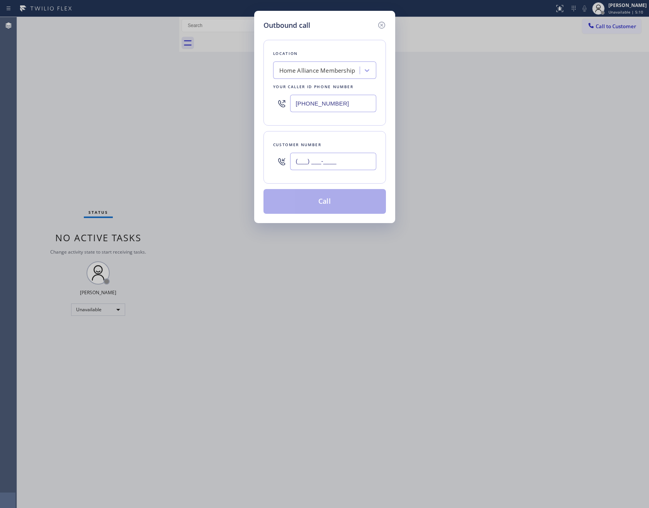
click at [330, 164] on input "(___) ___-____" at bounding box center [333, 161] width 86 height 17
paste input "928) 322-9562"
type input "[PHONE_NUMBER]"
click at [336, 204] on button "Call" at bounding box center [324, 201] width 122 height 25
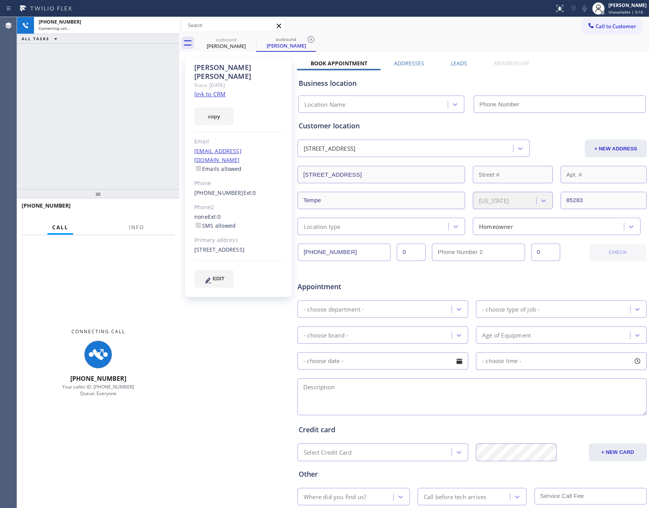
type input "[PHONE_NUMBER]"
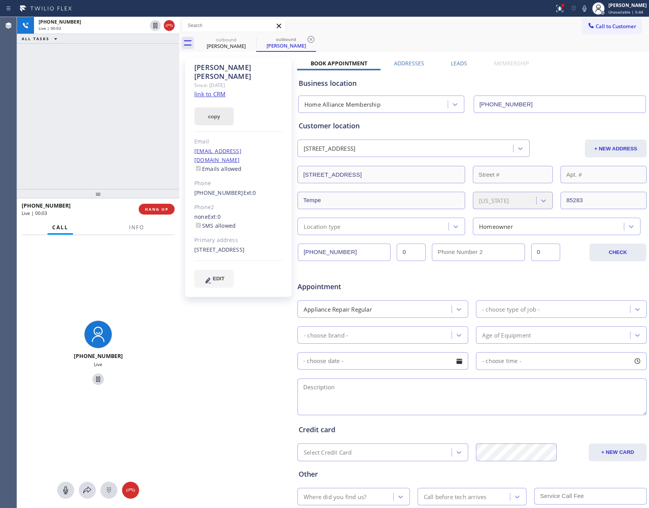
click at [179, 119] on div at bounding box center [179, 262] width 0 height 491
click at [220, 90] on link "link to CRM" at bounding box center [211, 94] width 31 height 8
click at [110, 109] on div "+19283229562 Live | 00:04 ALL TASKS ALL TASKS ACTIVE TASKS TASKS IN WRAP UP" at bounding box center [99, 103] width 164 height 172
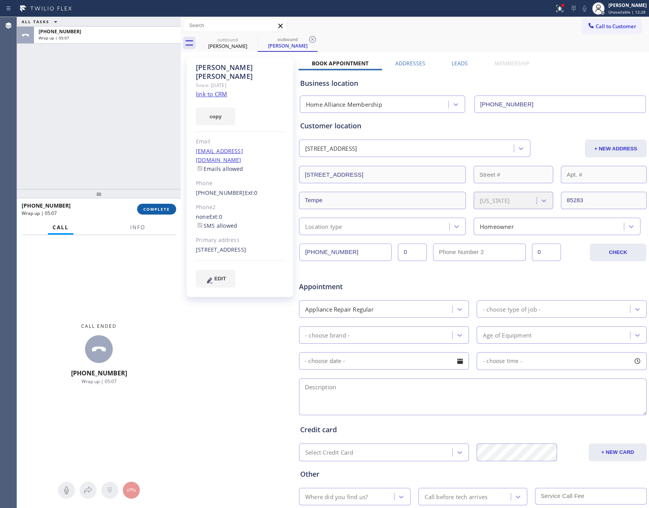
click at [153, 206] on span "COMPLETE" at bounding box center [156, 208] width 27 height 5
click at [119, 66] on div "ALL TASKS ALL TASKS ACTIVE TASKS TASKS IN WRAP UP +19283229562 Wrap up | 05:07" at bounding box center [99, 103] width 164 height 172
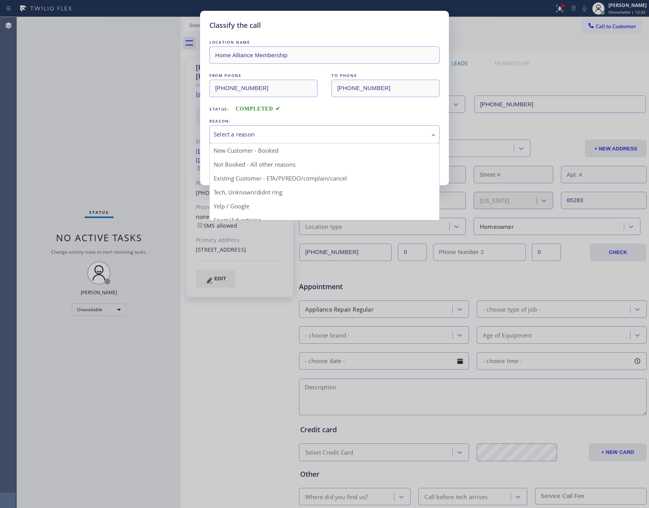
click at [283, 134] on div "Select a reason" at bounding box center [325, 134] width 222 height 9
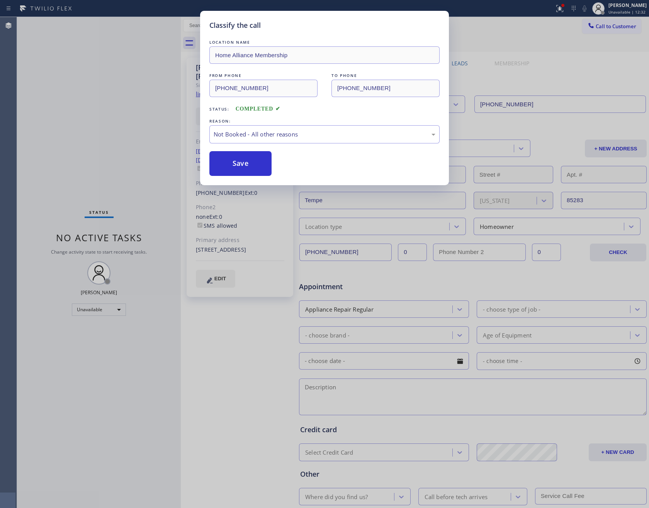
click at [254, 161] on button "Save" at bounding box center [240, 163] width 62 height 25
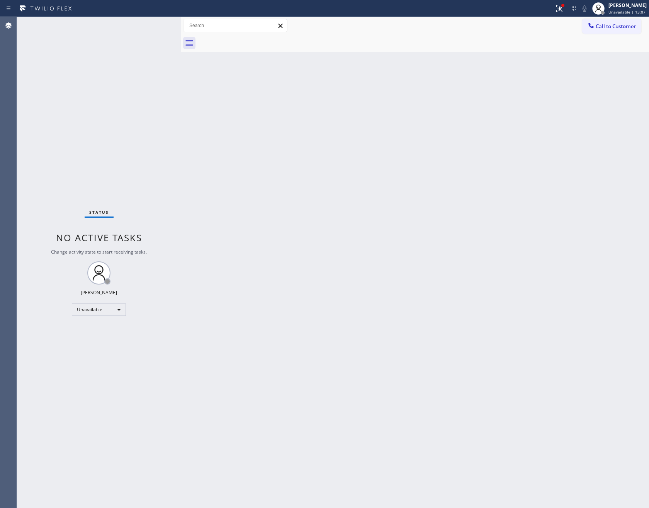
drag, startPoint x: 119, startPoint y: 159, endPoint x: 641, endPoint y: 452, distance: 598.6
click at [126, 165] on div "Status No active tasks Change activity state to start receiving tasks. Eva Mahi…" at bounding box center [99, 262] width 164 height 491
click at [233, 180] on div "Back to Dashboard Change Sender ID Customers Technicians Select a contact Outbo…" at bounding box center [415, 262] width 468 height 491
click at [607, 23] on span "Call to Customer" at bounding box center [616, 26] width 41 height 7
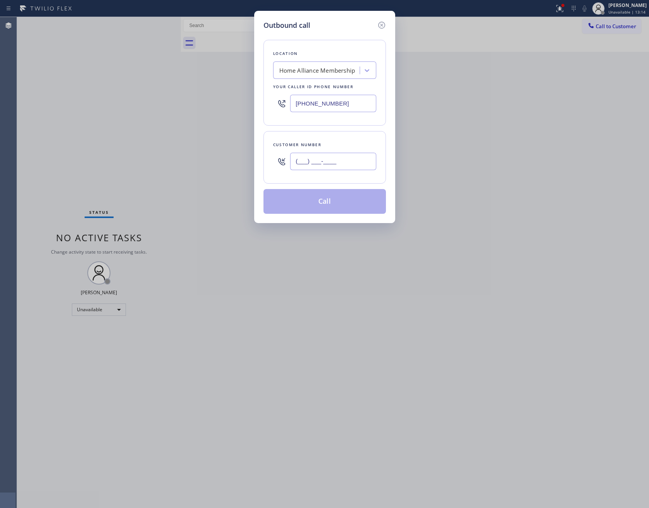
click at [343, 166] on input "(___) ___-____" at bounding box center [333, 161] width 86 height 17
paste input "847) 432-4054"
type input "[PHONE_NUMBER]"
click at [327, 209] on button "Call" at bounding box center [324, 201] width 122 height 25
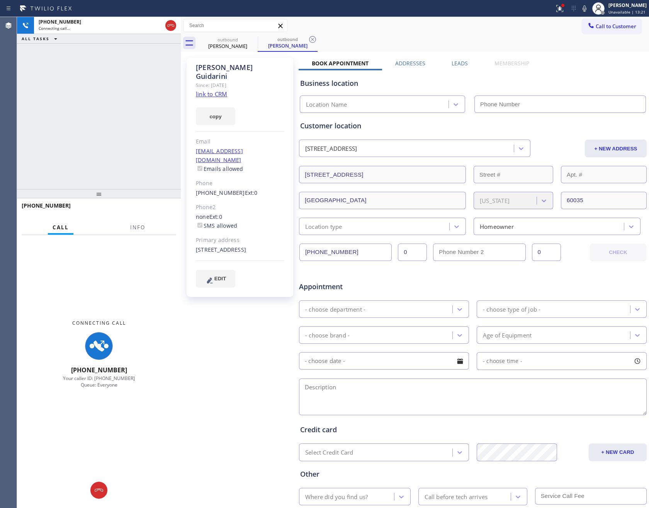
type input "[PHONE_NUMBER]"
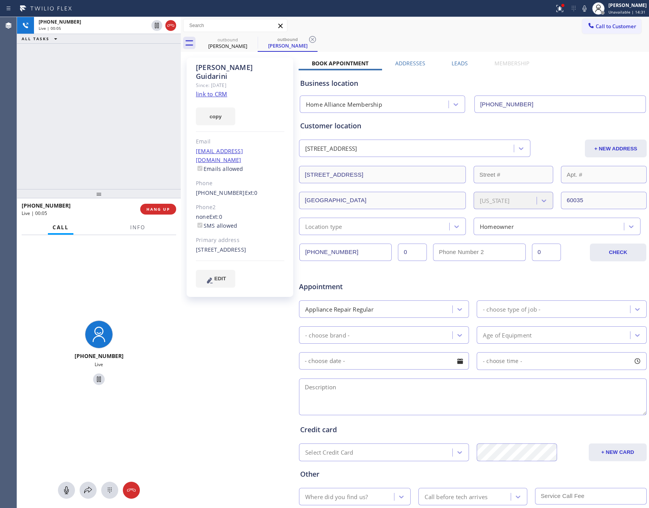
drag, startPoint x: 82, startPoint y: 133, endPoint x: 92, endPoint y: 147, distance: 17.8
click at [85, 137] on div "+18474324054 Live | 00:05 ALL TASKS ALL TASKS ACTIVE TASKS TASKS IN WRAP UP" at bounding box center [99, 103] width 164 height 172
click at [147, 210] on span "HANG UP" at bounding box center [158, 208] width 24 height 5
click at [138, 103] on div "+18474324054 Live | 00:06 ALL TASKS ALL TASKS ACTIVE TASKS TASKS IN WRAP UP" at bounding box center [99, 103] width 164 height 172
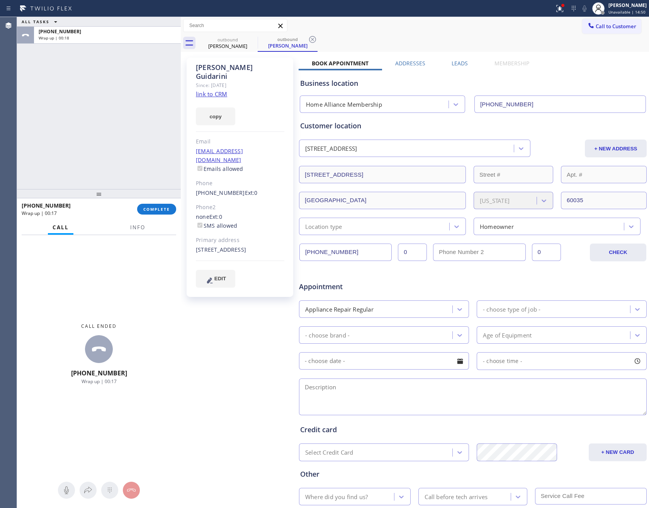
drag, startPoint x: 77, startPoint y: 124, endPoint x: 159, endPoint y: 261, distance: 159.4
click at [86, 135] on div "ALL TASKS ALL TASKS ACTIVE TASKS TASKS IN WRAP UP +18474324054 Wrap up | 00:18" at bounding box center [99, 103] width 164 height 172
click at [94, 115] on div "ALL TASKS ALL TASKS ACTIVE TASKS TASKS IN WRAP UP +18474324054 Wrap up | 00:19" at bounding box center [99, 103] width 164 height 172
drag, startPoint x: 17, startPoint y: 64, endPoint x: 66, endPoint y: 165, distance: 112.0
click at [35, 79] on div "ALL TASKS ALL TASKS ACTIVE TASKS TASKS IN WRAP UP +18474324054 Wrap up | 00:56" at bounding box center [99, 103] width 164 height 172
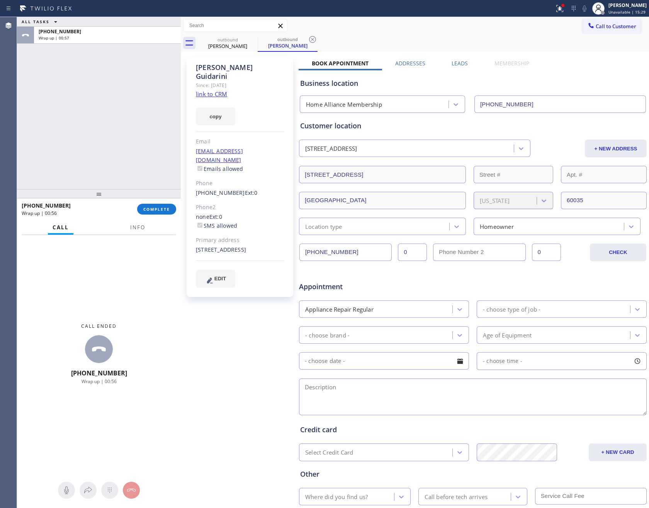
drag, startPoint x: 113, startPoint y: 133, endPoint x: 117, endPoint y: 137, distance: 5.5
click at [115, 134] on div "ALL TASKS ALL TASKS ACTIVE TASKS TASKS IN WRAP UP +18474324054 Wrap up | 00:57" at bounding box center [99, 103] width 164 height 172
click at [133, 128] on div "ALL TASKS ALL TASKS ACTIVE TASKS TASKS IN WRAP UP +18474324054 Wrap up | 00:57" at bounding box center [99, 103] width 164 height 172
click at [461, 65] on label "Leads" at bounding box center [460, 62] width 16 height 7
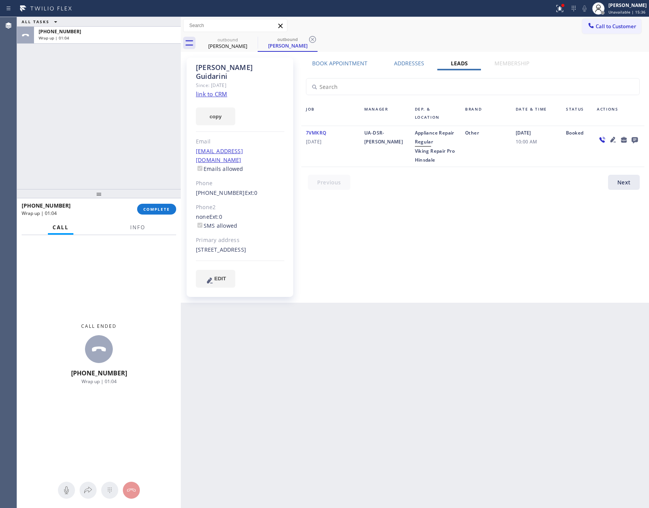
click at [427, 153] on span "Viking Repair Pro Hinsdale" at bounding box center [435, 155] width 40 height 15
copy span "Viking Repair Pro Hinsdale"
click at [612, 31] on button "Call to Customer" at bounding box center [611, 26] width 59 height 15
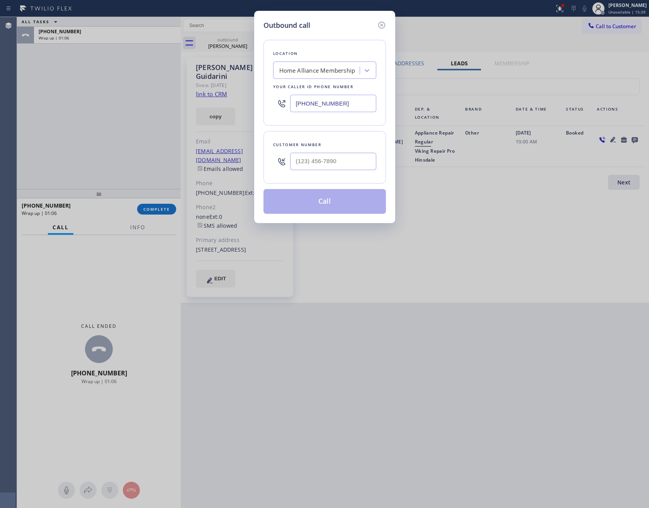
click at [334, 69] on div "Home Alliance Membership" at bounding box center [317, 70] width 76 height 9
paste input "Viking Repair Pro Hinsdale"
type input "Viking Repair Pro Hinsdale"
click at [342, 93] on div "Viking Repair Pro Hinsdale" at bounding box center [324, 87] width 103 height 14
type input "[PHONE_NUMBER]"
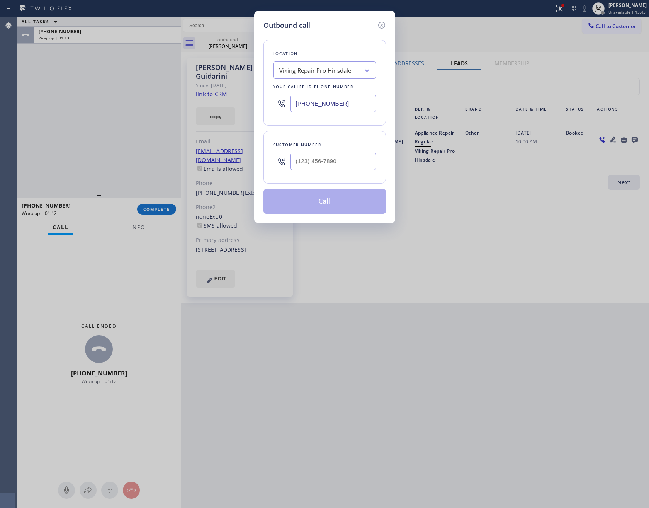
click at [304, 166] on input "text" at bounding box center [333, 161] width 86 height 17
paste input "847) 432-4054"
type input "[PHONE_NUMBER]"
click at [316, 207] on button "Call" at bounding box center [324, 201] width 122 height 25
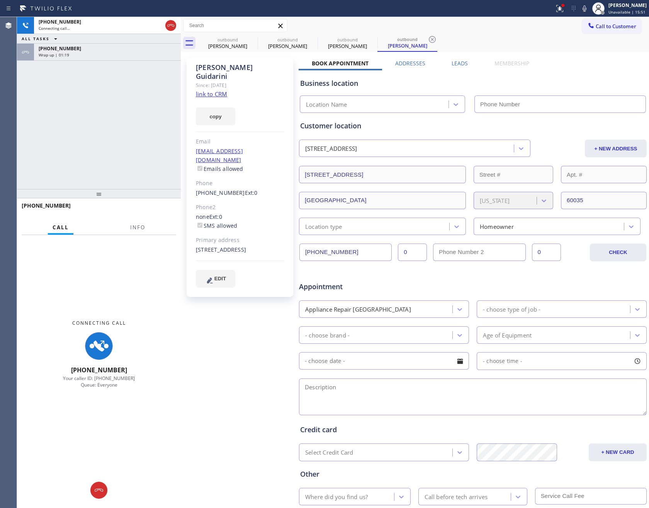
type input "[PHONE_NUMBER]"
drag, startPoint x: 78, startPoint y: 130, endPoint x: 83, endPoint y: 114, distance: 16.9
click at [81, 119] on div "+18474324054 Connecting call… ALL TASKS ALL TASKS ACTIVE TASKS TASKS IN WRAP UP…" at bounding box center [99, 103] width 164 height 172
click at [108, 48] on div "+18474324054" at bounding box center [108, 48] width 138 height 7
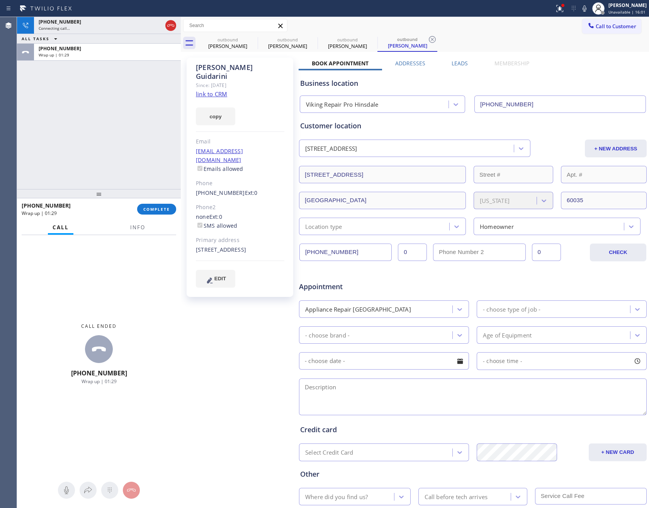
drag, startPoint x: 166, startPoint y: 206, endPoint x: 134, endPoint y: 107, distance: 104.5
click at [166, 204] on button "COMPLETE" at bounding box center [156, 209] width 39 height 11
click at [134, 106] on div "+18474324054 Connecting call… ALL TASKS ALL TASKS ACTIVE TASKS TASKS IN WRAP UP…" at bounding box center [99, 103] width 164 height 172
click at [135, 106] on div "+18474324054 Connecting call… ALL TASKS ALL TASKS ACTIVE TASKS TASKS IN WRAP UP…" at bounding box center [99, 103] width 164 height 172
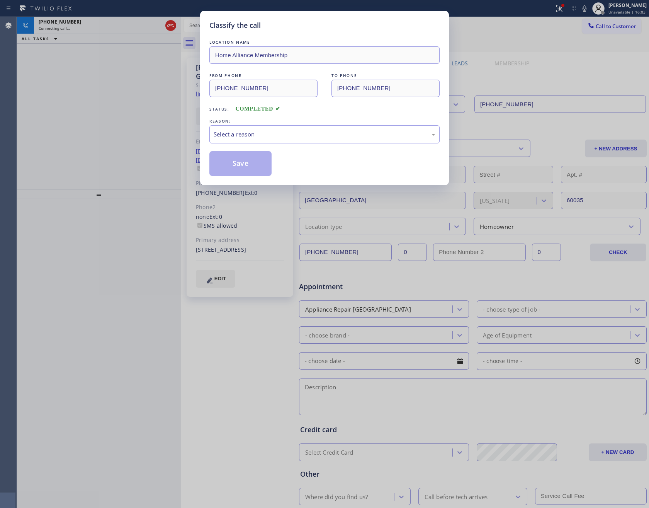
drag, startPoint x: 139, startPoint y: 108, endPoint x: 308, endPoint y: 148, distance: 173.1
click at [170, 112] on div "Classify the call LOCATION NAME Home Alliance Membership FROM PHONE (855) 946-3…" at bounding box center [324, 254] width 649 height 508
click at [292, 131] on div "Select a reason" at bounding box center [325, 134] width 222 height 9
click at [241, 170] on button "Save" at bounding box center [240, 163] width 62 height 25
click at [241, 169] on button "Save" at bounding box center [240, 163] width 62 height 25
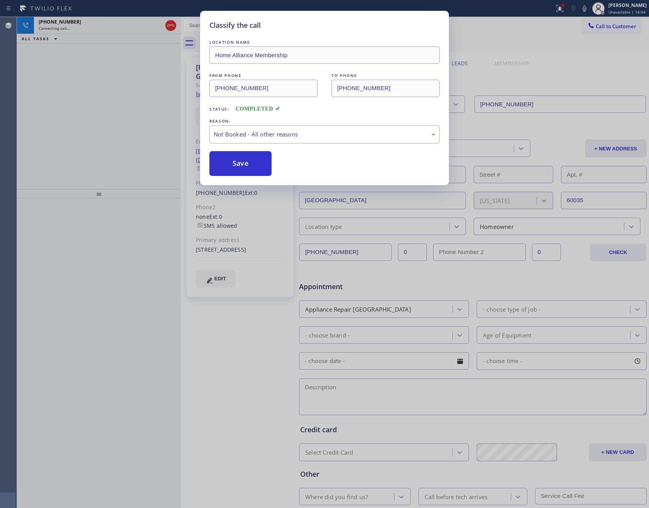
type input "[PHONE_NUMBER]"
click at [116, 143] on div "Classify the call LOCATION NAME Home Alliance Membership FROM PHONE (855) 946-3…" at bounding box center [324, 254] width 649 height 508
click at [129, 141] on div "Classify the call LOCATION NAME Home Alliance Membership FROM PHONE (855) 946-3…" at bounding box center [324, 254] width 649 height 508
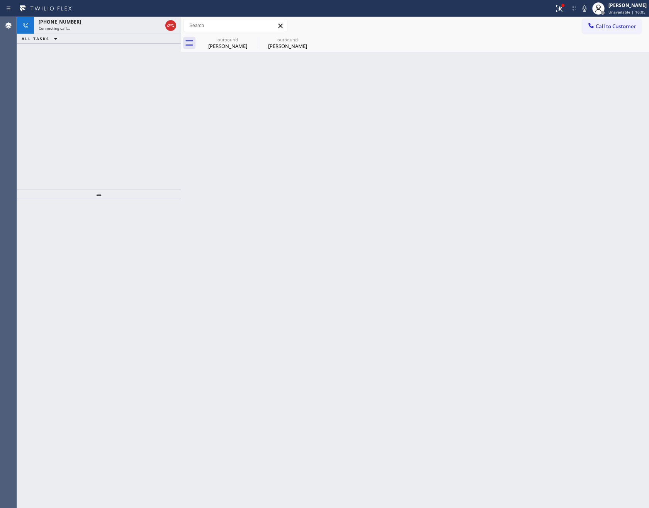
click at [129, 141] on div "+18474324054 Connecting call… ALL TASKS ALL TASKS ACTIVE TASKS TASKS IN WRAP UP" at bounding box center [99, 103] width 164 height 172
click at [279, 29] on icon at bounding box center [280, 25] width 9 height 9
click at [274, 41] on div "outbound" at bounding box center [287, 40] width 58 height 6
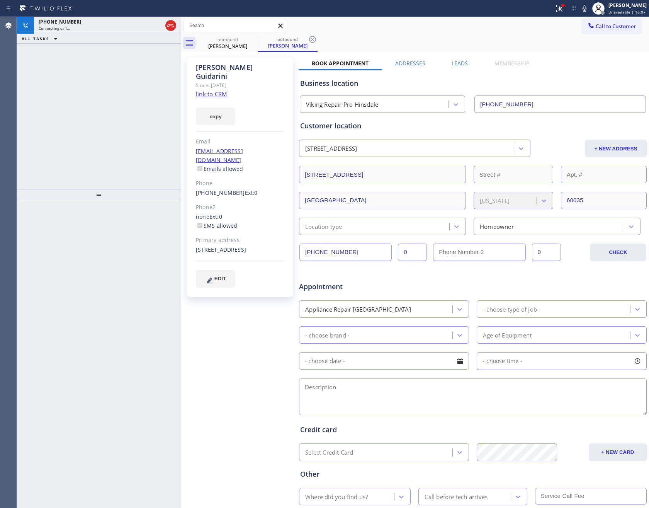
click at [47, 148] on div "+18474324054 Connecting call… ALL TASKS ALL TASKS ACTIVE TASKS TASKS IN WRAP UP" at bounding box center [99, 103] width 164 height 172
drag, startPoint x: 142, startPoint y: 129, endPoint x: 155, endPoint y: 36, distance: 93.3
click at [144, 120] on div "+18474324054 Connecting call… ALL TASKS ALL TASKS ACTIVE TASKS TASKS IN WRAP UP" at bounding box center [99, 103] width 164 height 172
click at [170, 23] on icon at bounding box center [170, 25] width 9 height 9
click at [109, 129] on div "+18474324054 Connecting call… ALL TASKS ALL TASKS ACTIVE TASKS TASKS IN WRAP UP" at bounding box center [99, 103] width 164 height 172
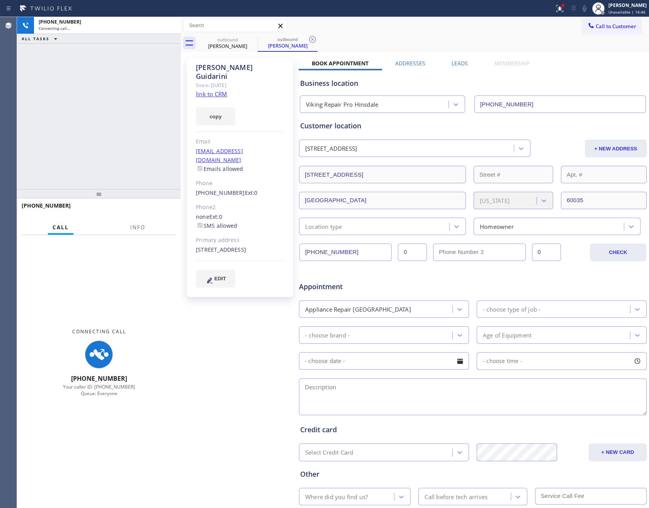
click at [109, 129] on div "+18474324054 Connecting call… ALL TASKS ALL TASKS ACTIVE TASKS TASKS IN WRAP UP" at bounding box center [99, 103] width 164 height 172
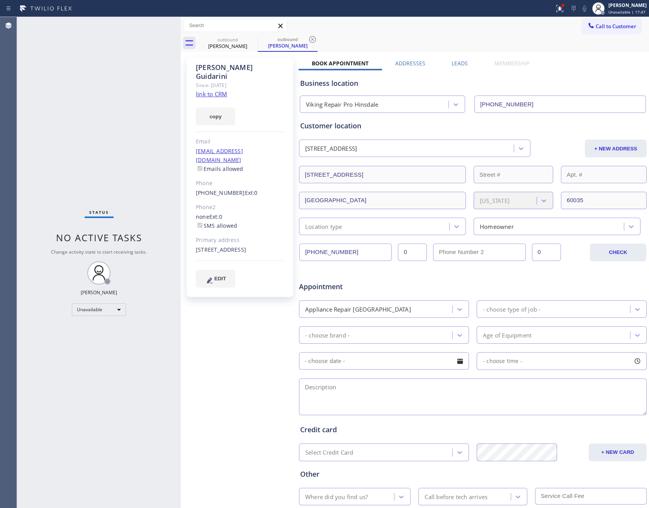
click at [147, 111] on div "Status No active tasks Change activity state to start receiving tasks. Eva Mahi…" at bounding box center [99, 262] width 164 height 491
click at [148, 111] on div "Status No active tasks Change activity state to start receiving tasks. Eva Mahi…" at bounding box center [99, 262] width 164 height 491
click at [159, 115] on div "Status No active tasks Change activity state to start receiving tasks. Eva Mahi…" at bounding box center [99, 262] width 164 height 491
click at [93, 124] on div "Status No active tasks Change activity state to start receiving tasks. Eva Mahi…" at bounding box center [99, 262] width 164 height 491
click at [429, 41] on div "outbound Francis Guidarini outbound Francis Guidarini" at bounding box center [423, 42] width 451 height 17
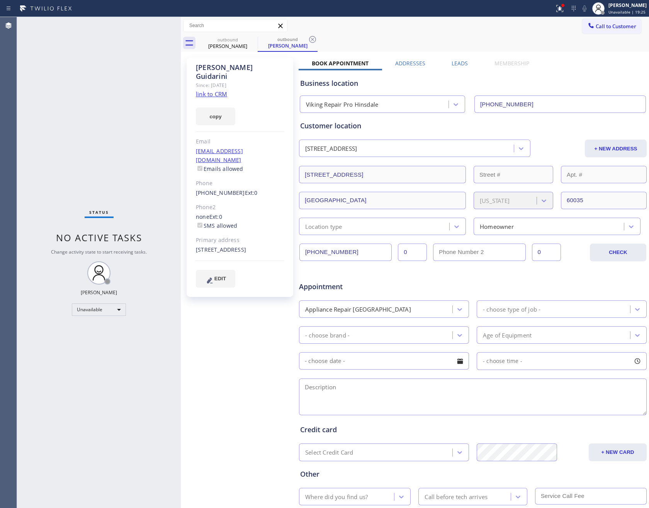
click at [101, 97] on div "Status No active tasks Change activity state to start receiving tasks. Eva Mahi…" at bounding box center [99, 262] width 164 height 491
drag, startPoint x: 101, startPoint y: 97, endPoint x: 646, endPoint y: 127, distance: 545.5
click at [135, 104] on div "Status No active tasks Change activity state to start receiving tasks. Eva Mahi…" at bounding box center [99, 262] width 164 height 491
click at [345, 251] on input "[PHONE_NUMBER]" at bounding box center [345, 251] width 92 height 17
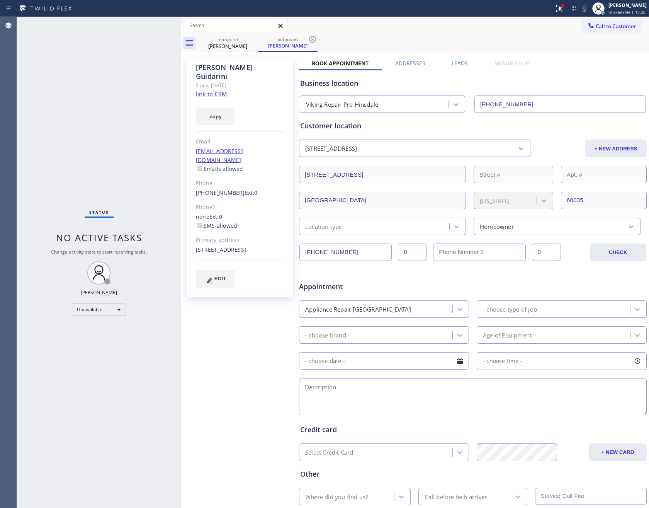
click at [345, 251] on input "[PHONE_NUMBER]" at bounding box center [345, 251] width 92 height 17
click at [59, 195] on div "Status No active tasks Change activity state to start receiving tasks. Eva Mahi…" at bounding box center [99, 262] width 164 height 491
click at [129, 160] on div "Status No active tasks Change activity state to start receiving tasks. Eva Mahi…" at bounding box center [99, 262] width 164 height 491
click at [137, 125] on div "Status No active tasks Change activity state to start receiving tasks. Eva Mahi…" at bounding box center [99, 262] width 164 height 491
click at [168, 122] on div "Status No active tasks Change activity state to start receiving tasks. Eva Mahi…" at bounding box center [99, 262] width 164 height 491
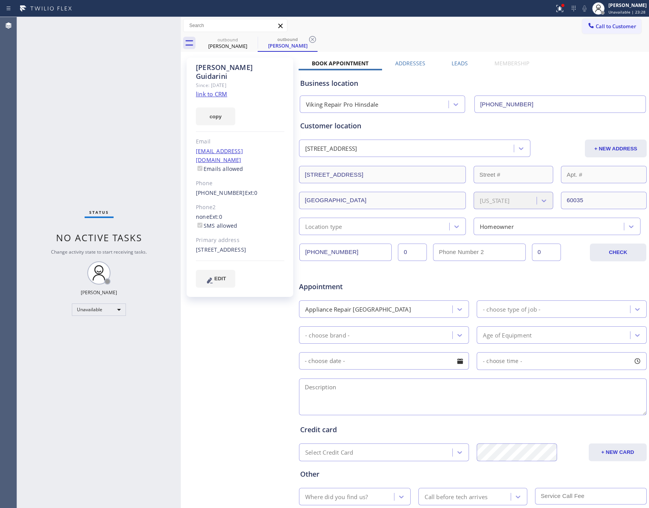
click at [353, 255] on input "[PHONE_NUMBER]" at bounding box center [345, 251] width 92 height 17
drag, startPoint x: 121, startPoint y: 132, endPoint x: 220, endPoint y: 110, distance: 102.0
click at [136, 130] on div "Status No active tasks Change activity state to start receiving tasks. Eva Mahi…" at bounding box center [99, 262] width 164 height 491
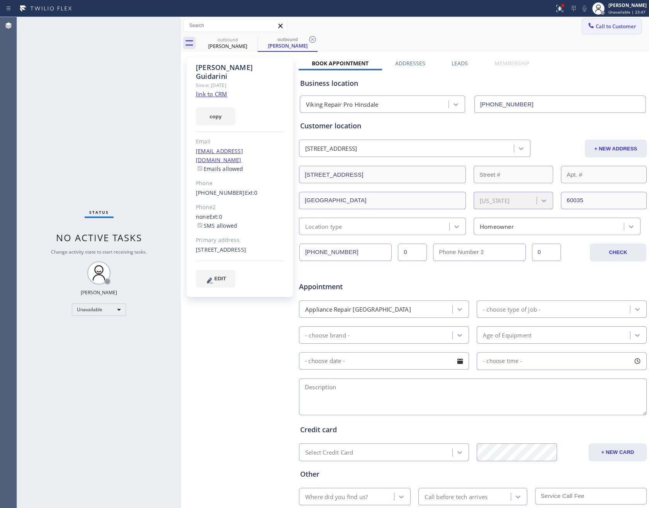
click at [609, 21] on button "Call to Customer" at bounding box center [611, 26] width 59 height 15
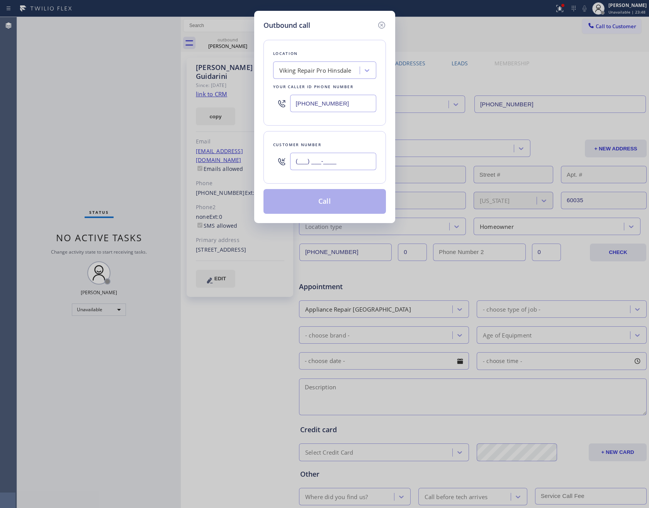
click at [327, 168] on input "(___) ___-____" at bounding box center [333, 161] width 86 height 17
paste input "917) 447-6677"
type input "[PHONE_NUMBER]"
click at [318, 203] on button "Call" at bounding box center [324, 201] width 122 height 25
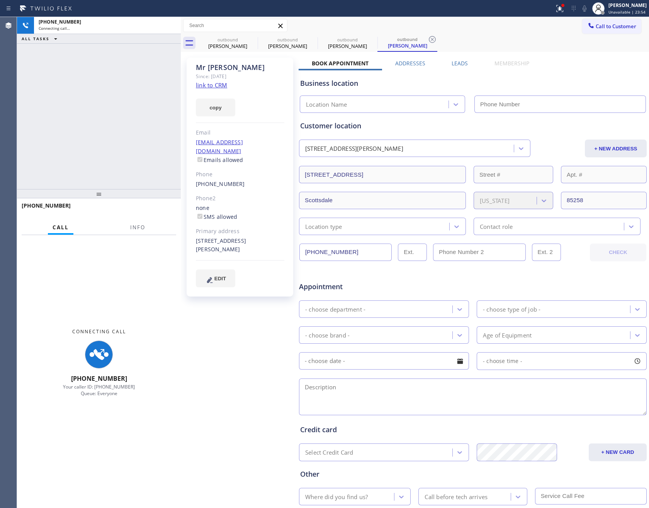
type input "[PHONE_NUMBER]"
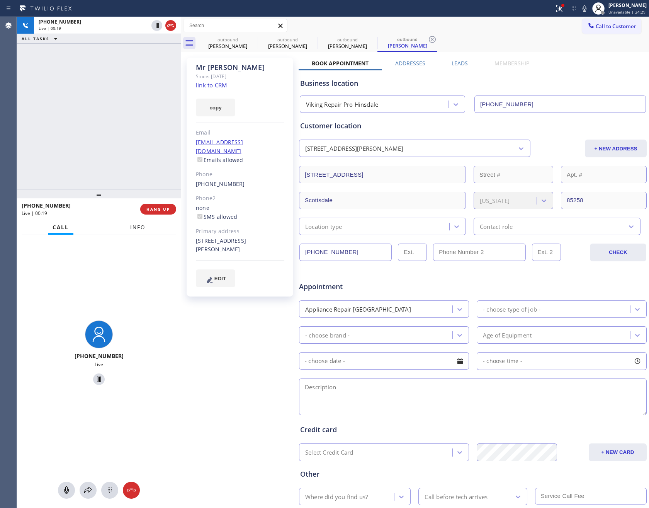
drag, startPoint x: 102, startPoint y: 117, endPoint x: 137, endPoint y: 226, distance: 114.4
click at [121, 178] on div "+19174476677 Live | 00:19 ALL TASKS ALL TASKS ACTIVE TASKS TASKS IN WRAP UP" at bounding box center [99, 103] width 164 height 172
drag, startPoint x: 156, startPoint y: 207, endPoint x: 115, endPoint y: 67, distance: 146.0
click at [156, 202] on div "+19174476677 Live | 00:21 HANG UP" at bounding box center [99, 209] width 155 height 20
click at [115, 67] on div "+19174476677 Live | 00:22 ALL TASKS ALL TASKS ACTIVE TASKS TASKS IN WRAP UP" at bounding box center [99, 103] width 164 height 172
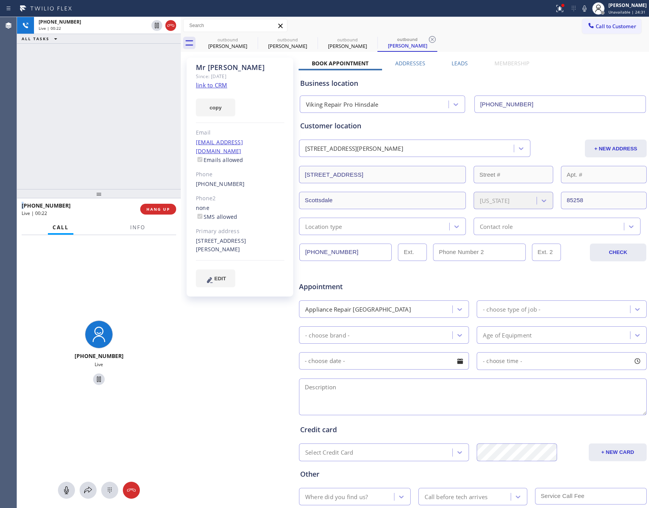
click at [116, 68] on div "+19174476677 Live | 00:22 ALL TASKS ALL TASKS ACTIVE TASKS TASKS IN WRAP UP" at bounding box center [99, 103] width 164 height 172
click at [166, 209] on span "HANG UP" at bounding box center [158, 208] width 24 height 5
click at [121, 95] on div "+19174476677 Live | 00:23 ALL TASKS ALL TASKS ACTIVE TASKS TASKS IN WRAP UP" at bounding box center [99, 103] width 164 height 172
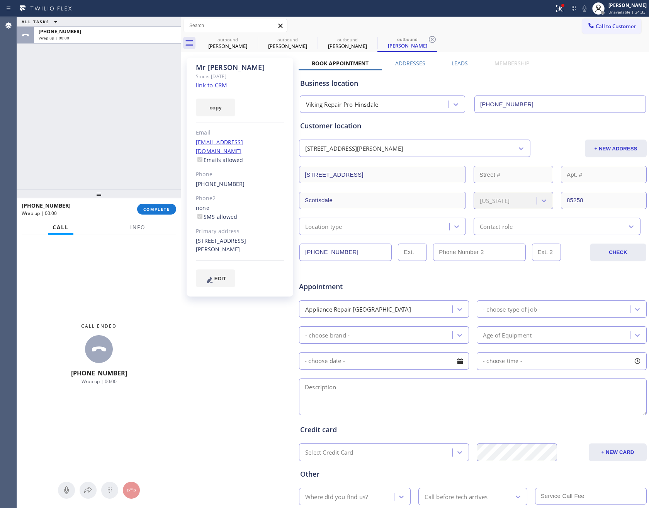
click at [366, 260] on div at bounding box center [473, 263] width 348 height 10
click at [366, 258] on input "[PHONE_NUMBER]" at bounding box center [345, 251] width 92 height 17
click at [366, 254] on input "[PHONE_NUMBER]" at bounding box center [345, 251] width 92 height 17
click at [365, 253] on input "[PHONE_NUMBER]" at bounding box center [345, 251] width 92 height 17
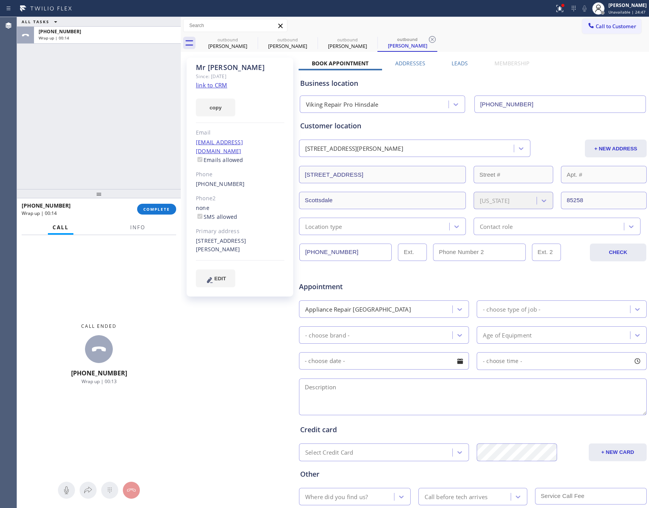
click at [132, 112] on div "ALL TASKS ALL TASKS ACTIVE TASKS TASKS IN WRAP UP +19174476677 Wrap up | 00:14" at bounding box center [99, 103] width 164 height 172
click at [217, 83] on link "link to CRM" at bounding box center [211, 85] width 31 height 8
click at [127, 161] on div "ALL TASKS ALL TASKS ACTIVE TASKS TASKS IN WRAP UP +19174476677 Wrap up | 00:52" at bounding box center [99, 103] width 164 height 172
click at [163, 211] on button "COMPLETE" at bounding box center [156, 209] width 39 height 11
click at [139, 93] on div "ALL TASKS ALL TASKS ACTIVE TASKS TASKS IN WRAP UP +19174476677 Wrap up | 00:53" at bounding box center [99, 103] width 164 height 172
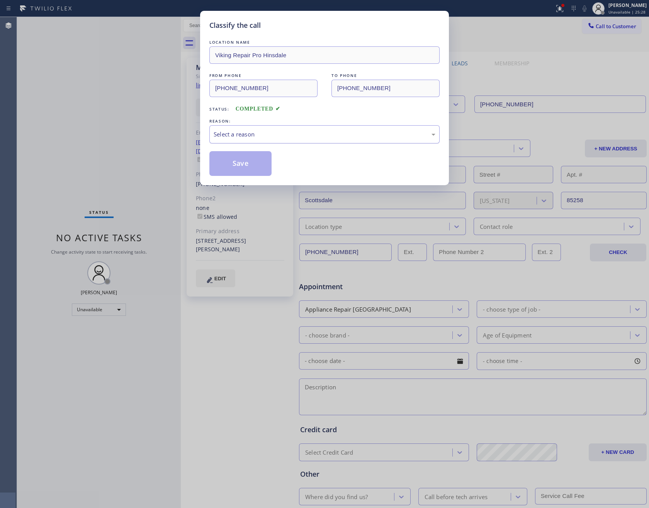
click at [318, 131] on div "Select a reason" at bounding box center [325, 134] width 222 height 9
click at [248, 162] on button "Save" at bounding box center [240, 163] width 62 height 25
drag, startPoint x: 248, startPoint y: 162, endPoint x: 469, endPoint y: 4, distance: 272.2
click at [255, 161] on button "Save" at bounding box center [240, 163] width 62 height 25
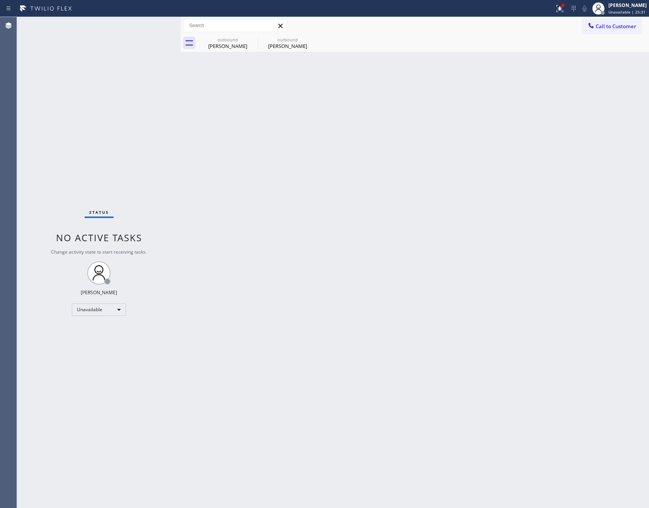
click at [445, 284] on div "Back to Dashboard Change Sender ID Customers Technicians Select a contact Outbo…" at bounding box center [415, 262] width 468 height 491
click at [299, 245] on div "Back to Dashboard Change Sender ID Customers Technicians Select a contact Outbo…" at bounding box center [415, 262] width 468 height 491
click at [599, 29] on span "Call to Customer" at bounding box center [616, 26] width 41 height 7
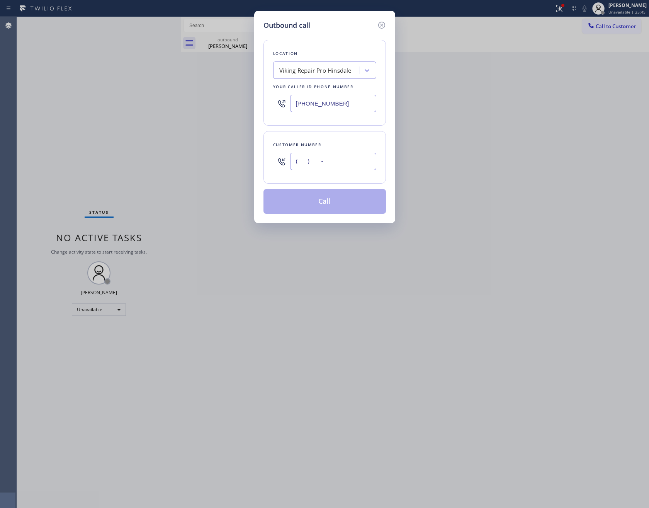
click at [331, 158] on input "(___) ___-____" at bounding box center [333, 161] width 86 height 17
paste input "408) 832-2036"
type input "[PHONE_NUMBER]"
click at [331, 209] on button "Call" at bounding box center [324, 201] width 122 height 25
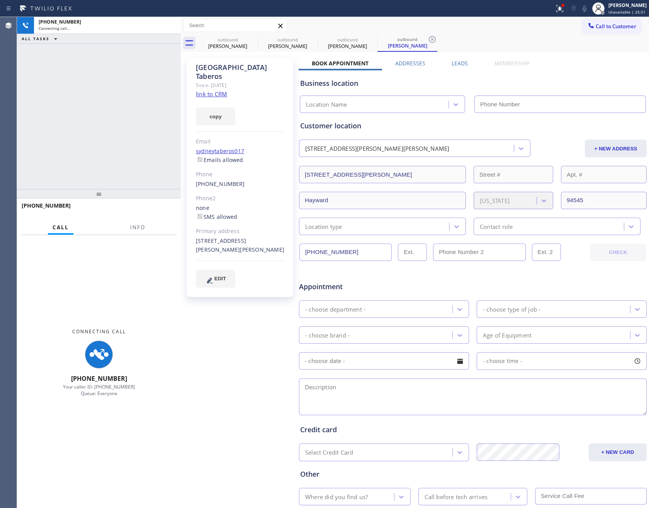
click at [97, 124] on div "+14088322036 Connecting call… ALL TASKS ALL TASKS ACTIVE TASKS TASKS IN WRAP UP" at bounding box center [99, 103] width 164 height 172
click at [199, 90] on link "link to CRM" at bounding box center [211, 94] width 31 height 8
type input "[PHONE_NUMBER]"
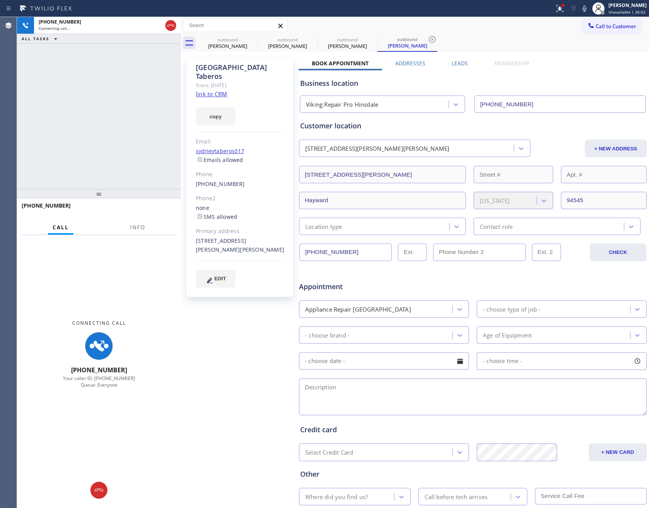
click at [460, 63] on label "Leads" at bounding box center [460, 62] width 16 height 7
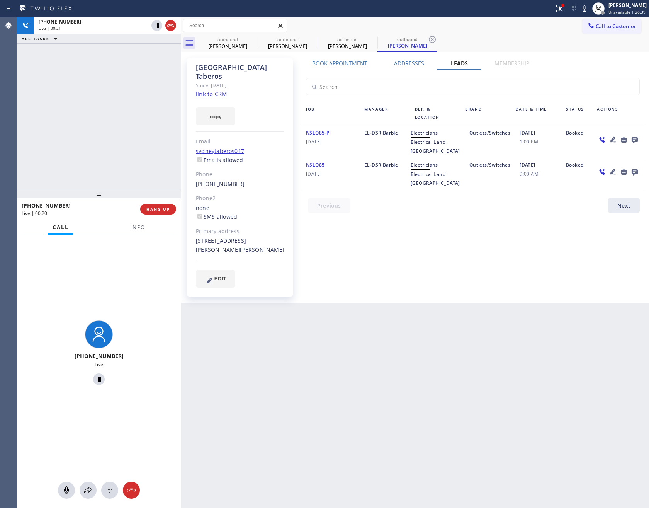
click at [483, 272] on div "Book Appointment Addresses Leads Membership Business location Viking Repair Pro…" at bounding box center [473, 179] width 348 height 241
click at [483, 268] on div "Book Appointment Addresses Leads Membership Business location Viking Repair Pro…" at bounding box center [473, 179] width 348 height 241
click at [482, 266] on div "Book Appointment Addresses Leads Membership Business location Viking Repair Pro…" at bounding box center [473, 179] width 348 height 241
click at [537, 227] on div "Book Appointment Addresses Leads Membership Business location Viking Repair Pro…" at bounding box center [473, 179] width 348 height 241
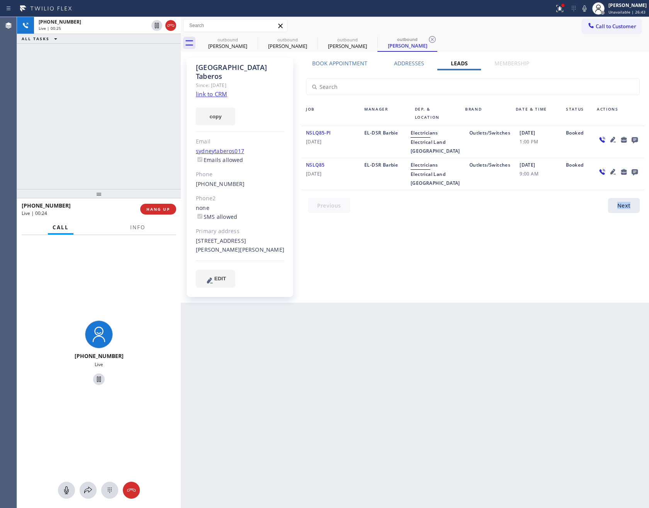
click at [537, 227] on div "Book Appointment Addresses Leads Membership Business location Viking Repair Pro…" at bounding box center [473, 179] width 348 height 241
click at [544, 226] on div "Book Appointment Addresses Leads Membership Business location Viking Repair Pro…" at bounding box center [473, 179] width 348 height 241
click at [143, 153] on div "+14088322036 Live | 00:50 ALL TASKS ALL TASKS ACTIVE TASKS TASKS IN WRAP UP" at bounding box center [99, 103] width 164 height 172
click at [159, 208] on span "HANG UP" at bounding box center [158, 208] width 24 height 5
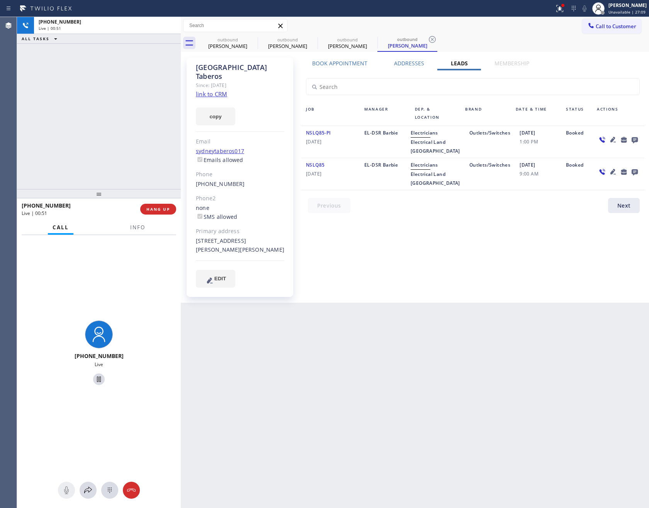
click at [126, 119] on div "+14088322036 Live | 00:51 ALL TASKS ALL TASKS ACTIVE TASKS TASKS IN WRAP UP" at bounding box center [99, 103] width 164 height 172
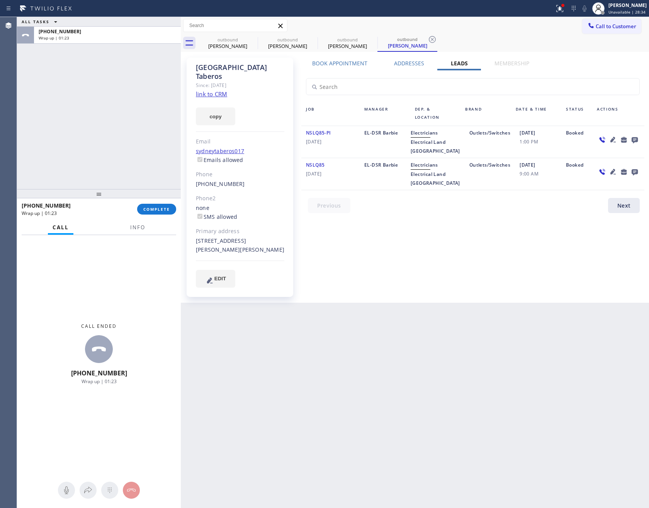
drag, startPoint x: 53, startPoint y: 145, endPoint x: 173, endPoint y: 257, distance: 163.5
click at [93, 181] on div "ALL TASKS ALL TASKS ACTIVE TASKS TASKS IN WRAP UP +14088322036 Wrap up | 01:23" at bounding box center [99, 103] width 164 height 172
drag, startPoint x: 168, startPoint y: 209, endPoint x: 134, endPoint y: 133, distance: 83.7
click at [168, 208] on span "COMPLETE" at bounding box center [156, 208] width 27 height 5
click at [134, 133] on div "ALL TASKS ALL TASKS ACTIVE TASKS TASKS IN WRAP UP +14088322036 Wrap up | 01:23" at bounding box center [99, 103] width 164 height 172
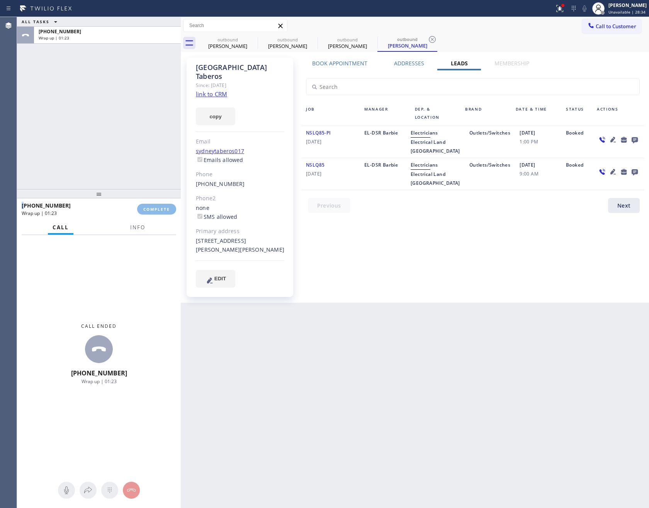
click at [134, 133] on div "ALL TASKS ALL TASKS ACTIVE TASKS TASKS IN WRAP UP +14088322036 Wrap up | 01:23" at bounding box center [99, 103] width 164 height 172
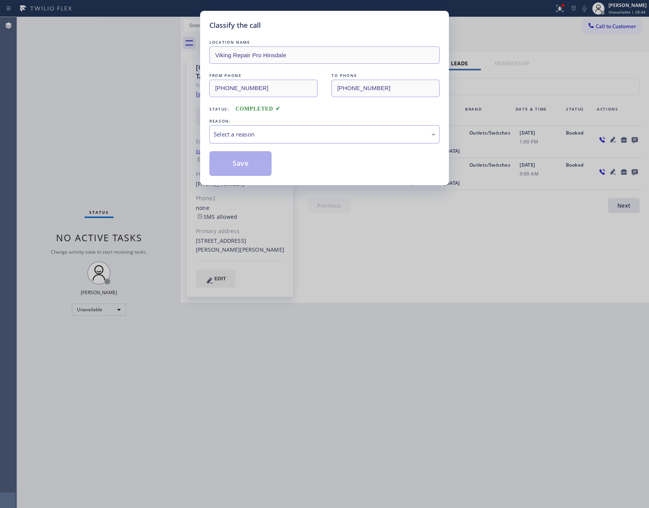
click at [379, 137] on div "Select a reason" at bounding box center [325, 134] width 222 height 9
click at [233, 164] on button "Save" at bounding box center [240, 163] width 62 height 25
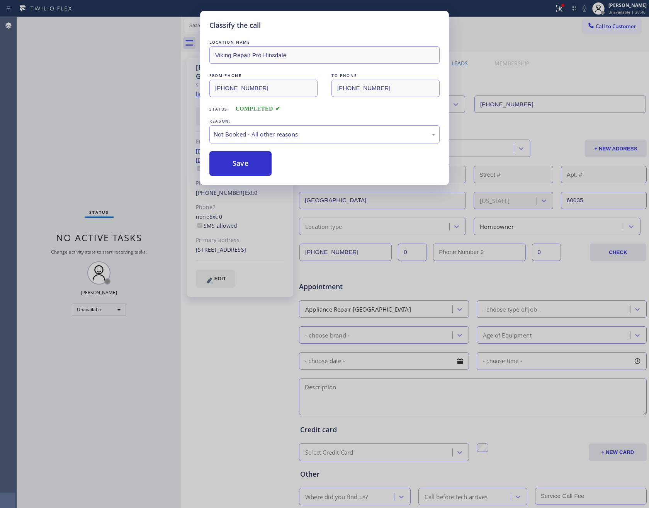
drag, startPoint x: 233, startPoint y: 164, endPoint x: 402, endPoint y: 339, distance: 243.2
click at [241, 166] on button "Save" at bounding box center [240, 163] width 62 height 25
drag, startPoint x: 415, startPoint y: 329, endPoint x: 463, endPoint y: 276, distance: 71.7
click at [438, 311] on div "Classify the call LOCATION NAME Viking Repair Pro Hinsdale FROM PHONE (630) 523…" at bounding box center [324, 254] width 649 height 508
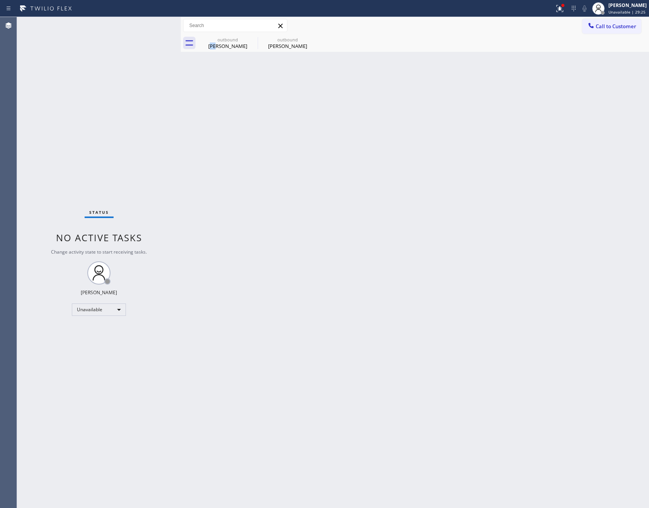
click at [215, 228] on div "Back to Dashboard Change Sender ID Customers Technicians Select a contact Outbo…" at bounding box center [415, 262] width 468 height 491
click at [232, 44] on div "Francis Guidarini" at bounding box center [228, 45] width 58 height 7
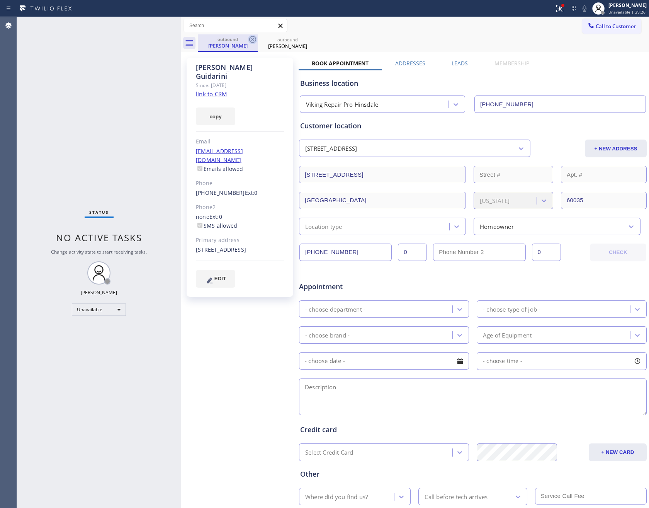
click at [253, 39] on icon at bounding box center [252, 39] width 9 height 9
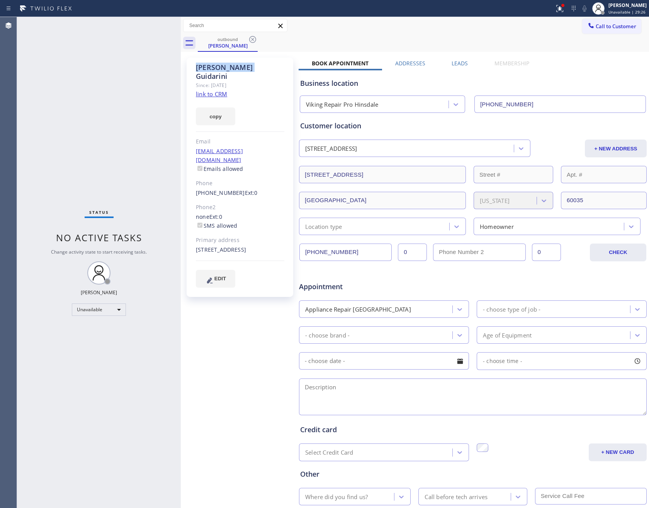
click at [253, 39] on icon at bounding box center [252, 39] width 9 height 9
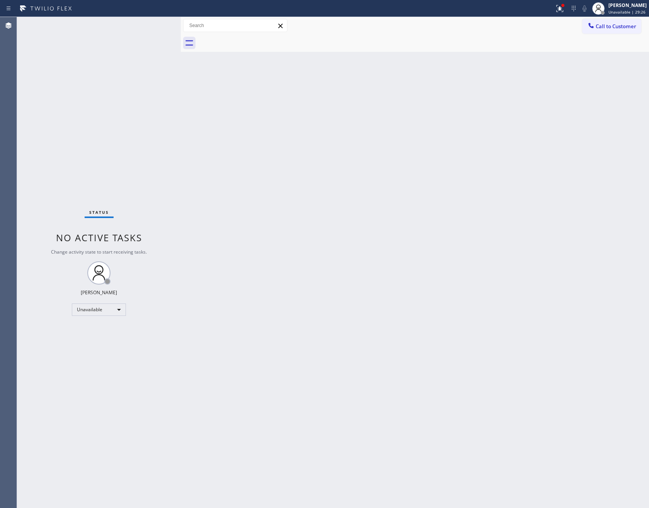
click at [253, 39] on div at bounding box center [423, 42] width 451 height 17
click at [610, 23] on span "Call to Customer" at bounding box center [616, 26] width 41 height 7
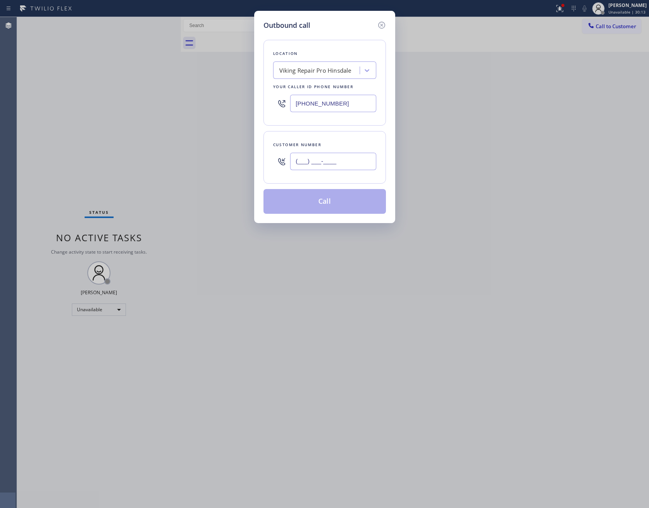
click at [328, 163] on input "(___) ___-____" at bounding box center [333, 161] width 86 height 17
paste input "510) 798-8080"
type input "[PHONE_NUMBER]"
click at [330, 210] on button "Call" at bounding box center [324, 201] width 122 height 25
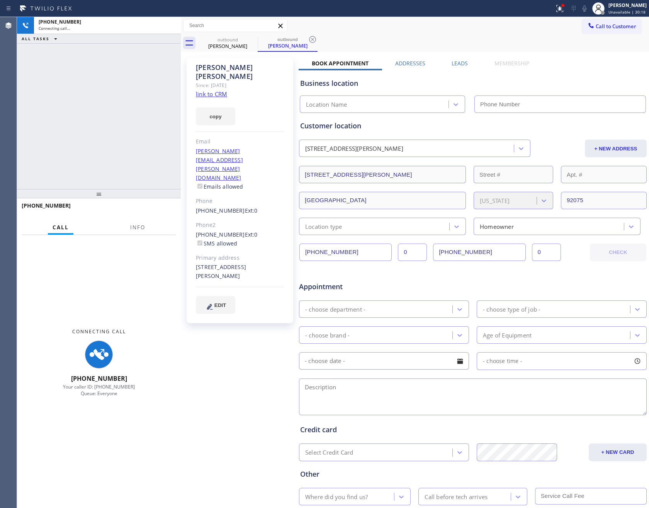
type input "[PHONE_NUMBER]"
click at [98, 124] on div "+15107988080 Connecting call… ALL TASKS ALL TASKS ACTIVE TASKS TASKS IN WRAP UP" at bounding box center [99, 103] width 164 height 172
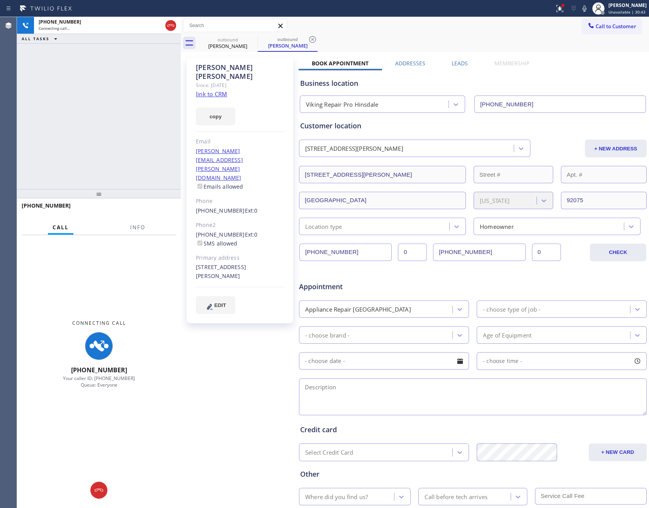
drag, startPoint x: 120, startPoint y: 117, endPoint x: 124, endPoint y: 117, distance: 4.7
click at [123, 117] on div "+15107988080 Connecting call… ALL TASKS ALL TASKS ACTIVE TASKS TASKS IN WRAP UP" at bounding box center [99, 103] width 164 height 172
click at [142, 108] on div "+15107988080 Connecting call… ALL TASKS ALL TASKS ACTIVE TASKS TASKS IN WRAP UP" at bounding box center [99, 103] width 164 height 172
click at [356, 254] on input "(510) 798-8081" at bounding box center [345, 251] width 92 height 17
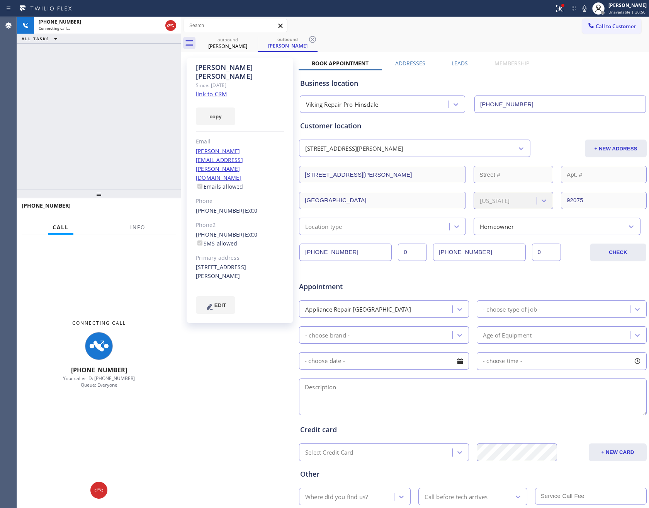
click at [356, 254] on input "(510) 798-8081" at bounding box center [345, 251] width 92 height 17
drag, startPoint x: 110, startPoint y: 137, endPoint x: 491, endPoint y: 3, distance: 403.4
click at [121, 138] on div "+15107988080 Connecting call… ALL TASKS ALL TASKS ACTIVE TASKS TASKS IN WRAP UP" at bounding box center [99, 103] width 164 height 172
click at [203, 90] on link "link to CRM" at bounding box center [211, 94] width 31 height 8
drag, startPoint x: 102, startPoint y: 110, endPoint x: 133, endPoint y: 134, distance: 39.1
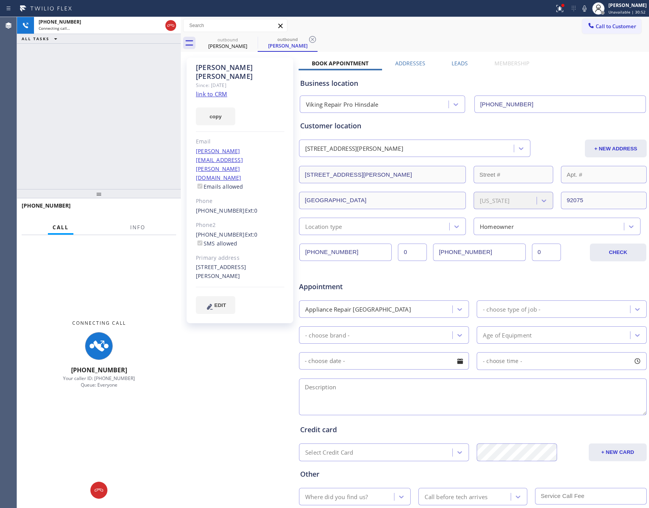
click at [116, 112] on div "+15107988080 Connecting call… ALL TASKS ALL TASKS ACTIVE TASKS TASKS IN WRAP UP" at bounding box center [99, 103] width 164 height 172
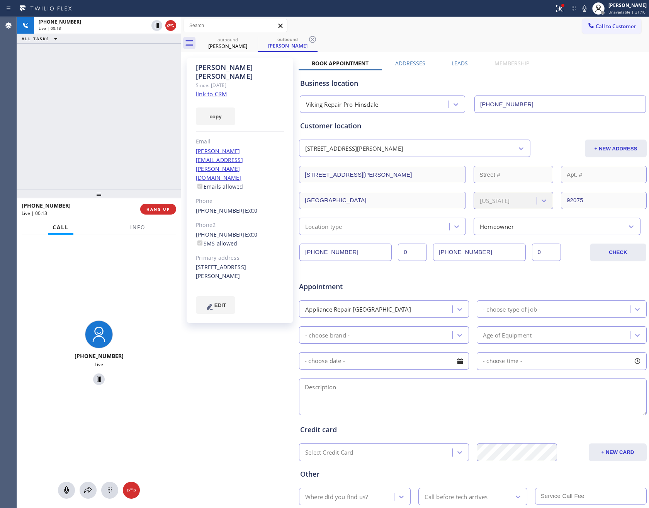
click at [447, 63] on div "Leads" at bounding box center [459, 64] width 43 height 11
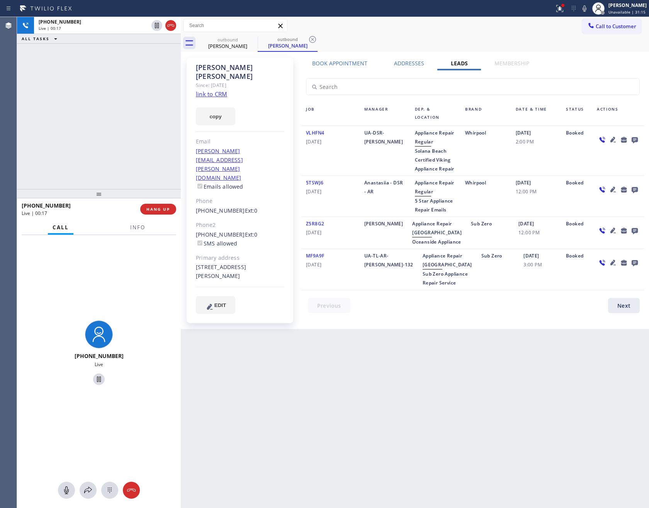
click at [119, 115] on div "+15107988080 Live | 00:17 ALL TASKS ALL TASKS ACTIVE TASKS TASKS IN WRAP UP" at bounding box center [99, 103] width 164 height 172
click at [119, 115] on div "+15107988080 Live | 00:23 ALL TASKS ALL TASKS ACTIVE TASKS TASKS IN WRAP UP" at bounding box center [99, 103] width 164 height 172
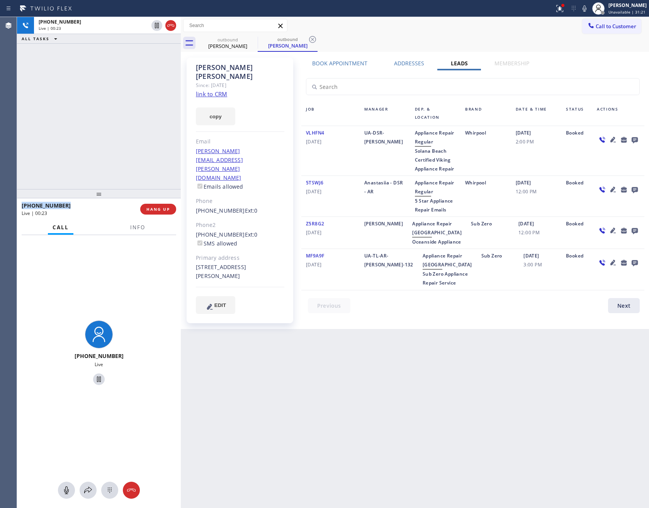
click at [119, 115] on div "+15107988080 Live | 00:23 ALL TASKS ALL TASKS ACTIVE TASKS TASKS IN WRAP UP" at bounding box center [99, 103] width 164 height 172
click at [120, 115] on div "+15107988080 Live | 00:25 ALL TASKS ALL TASKS ACTIVE TASKS TASKS IN WRAP UP" at bounding box center [99, 103] width 164 height 172
click at [120, 115] on div "+15107988080 Live | 00:26 ALL TASKS ALL TASKS ACTIVE TASKS TASKS IN WRAP UP" at bounding box center [99, 103] width 164 height 172
click at [120, 115] on div "+15107988080 Live | 00:27 ALL TASKS ALL TASKS ACTIVE TASKS TASKS IN WRAP UP" at bounding box center [99, 103] width 164 height 172
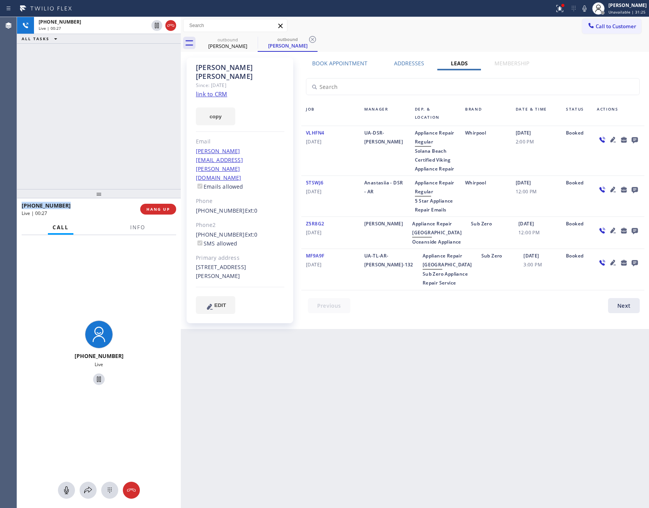
click at [120, 115] on div "+15107988080 Live | 00:27 ALL TASKS ALL TASKS ACTIVE TASKS TASKS IN WRAP UP" at bounding box center [99, 103] width 164 height 172
drag, startPoint x: 82, startPoint y: 120, endPoint x: 153, endPoint y: 206, distance: 111.4
click at [101, 141] on div "+15107988080 Live | 00:32 ALL TASKS ALL TASKS ACTIVE TASKS TASKS IN WRAP UP" at bounding box center [99, 103] width 164 height 172
click at [155, 209] on span "HANG UP" at bounding box center [158, 208] width 24 height 5
click at [93, 107] on div "+15107988080 Live | 00:34 ALL TASKS ALL TASKS ACTIVE TASKS TASKS IN WRAP UP" at bounding box center [99, 103] width 164 height 172
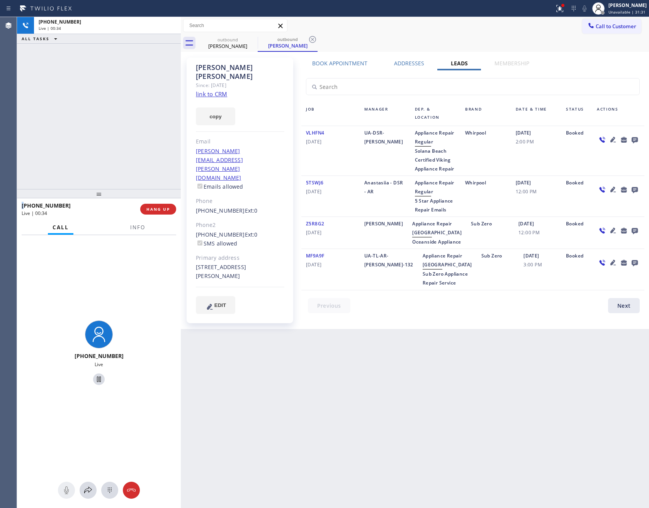
click at [93, 107] on div "+15107988080 Live | 00:34 ALL TASKS ALL TASKS ACTIVE TASKS TASKS IN WRAP UP" at bounding box center [99, 103] width 164 height 172
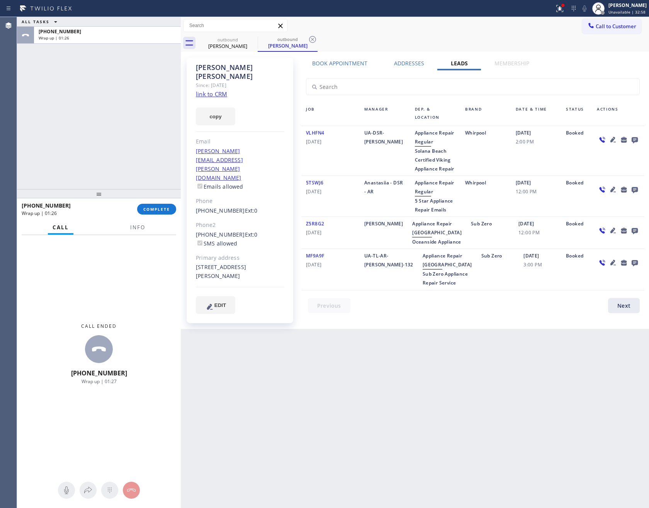
click at [84, 125] on div "ALL TASKS ALL TASKS ACTIVE TASKS TASKS IN WRAP UP +15107988080 Wrap up | 01:26" at bounding box center [99, 103] width 164 height 172
click at [84, 126] on div "ALL TASKS ALL TASKS ACTIVE TASKS TASKS IN WRAP UP +15107988080 Wrap up | 01:28" at bounding box center [99, 103] width 164 height 172
click at [153, 178] on div "ALL TASKS ALL TASKS ACTIVE TASKS TASKS IN WRAP UP +15107988080 Wrap up | 01:31" at bounding box center [99, 103] width 164 height 172
click at [163, 207] on span "COMPLETE" at bounding box center [156, 208] width 27 height 5
drag, startPoint x: 131, startPoint y: 77, endPoint x: 160, endPoint y: 165, distance: 92.5
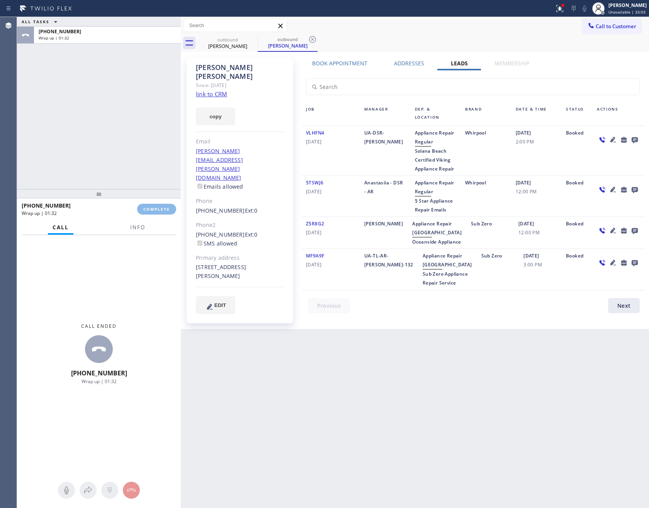
click at [132, 78] on div "ALL TASKS ALL TASKS ACTIVE TASKS TASKS IN WRAP UP +15107988080 Wrap up | 01:32" at bounding box center [99, 103] width 164 height 172
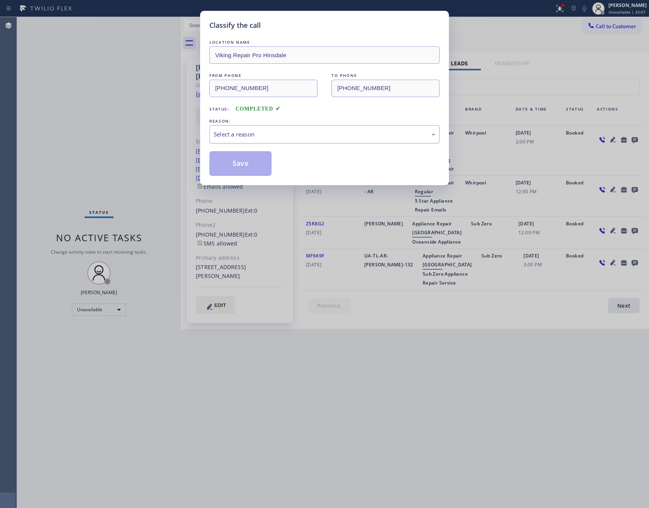
drag, startPoint x: 231, startPoint y: 133, endPoint x: 231, endPoint y: 137, distance: 4.2
click at [231, 133] on div "Select a reason" at bounding box center [325, 134] width 222 height 9
click at [236, 165] on button "Save" at bounding box center [240, 163] width 62 height 25
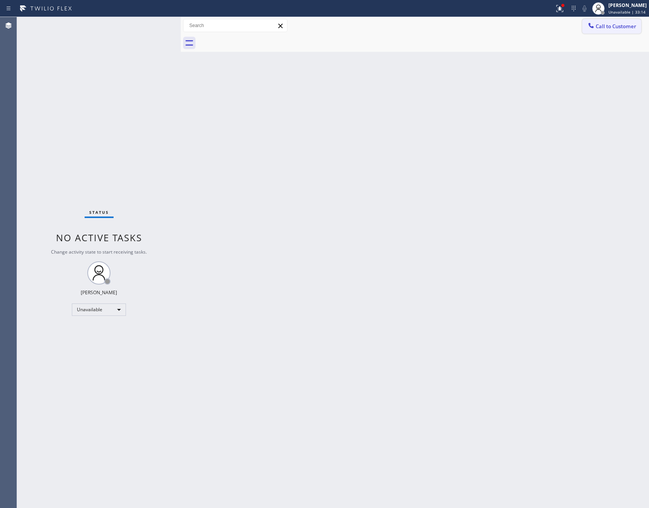
click at [602, 28] on span "Call to Customer" at bounding box center [616, 26] width 41 height 7
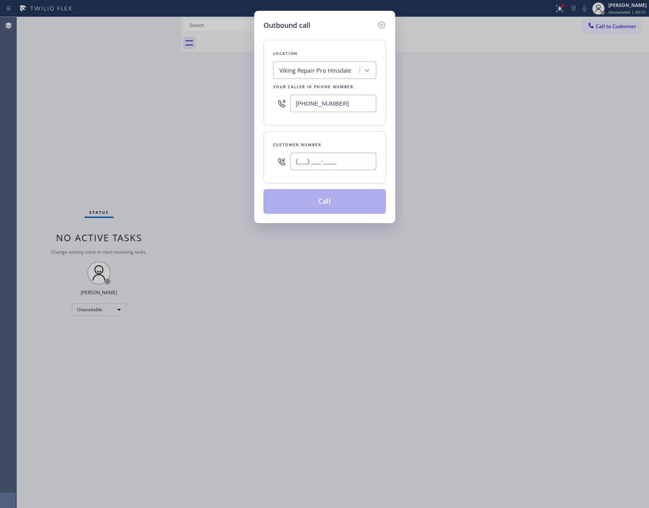
click at [363, 160] on input "(___) ___-____" at bounding box center [333, 161] width 86 height 17
paste input "805) 452-7496"
type input "[PHONE_NUMBER]"
click at [328, 204] on button "Call" at bounding box center [324, 201] width 122 height 25
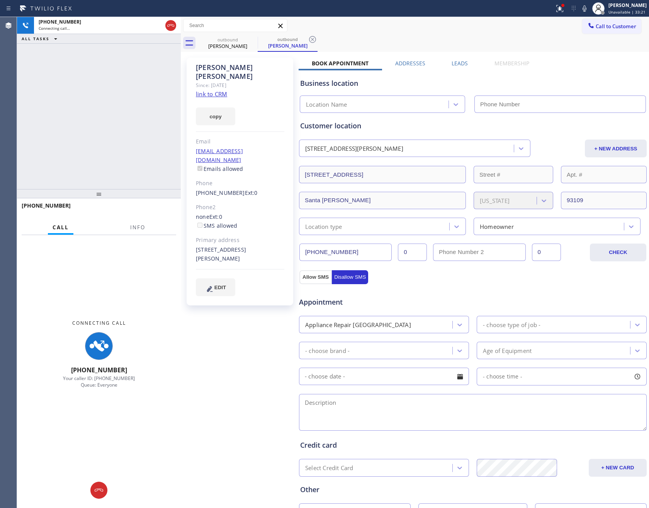
type input "[PHONE_NUMBER]"
click at [220, 90] on link "link to CRM" at bounding box center [211, 94] width 31 height 8
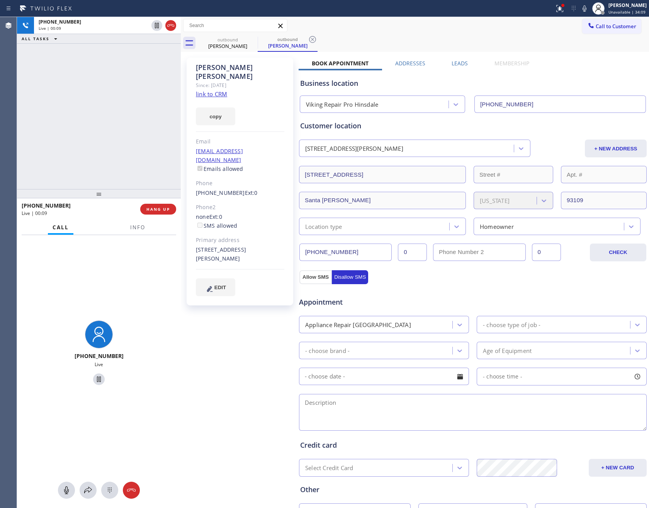
click at [31, 145] on div "+18054527496 Live | 00:09 ALL TASKS ALL TASKS ACTIVE TASKS TASKS IN WRAP UP" at bounding box center [99, 103] width 164 height 172
click at [42, 146] on div "+18054527496 Live | 00:09 ALL TASKS ALL TASKS ACTIVE TASKS TASKS IN WRAP UP" at bounding box center [99, 103] width 164 height 172
click at [459, 63] on label "Leads" at bounding box center [460, 62] width 16 height 7
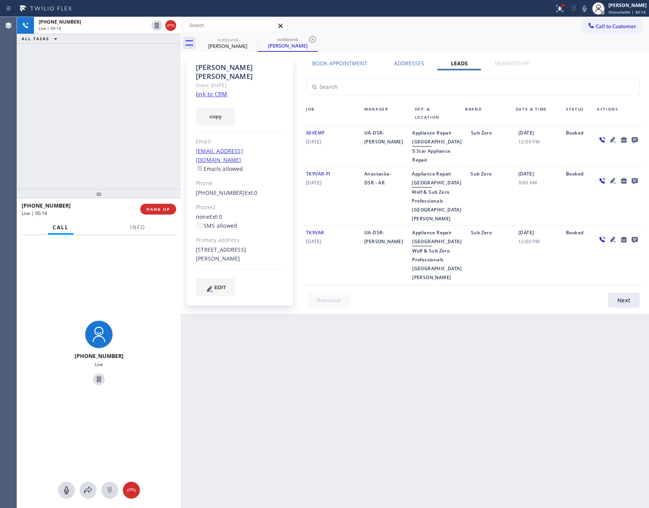
click at [147, 156] on div "+18054527496 Live | 00:14 ALL TASKS ALL TASKS ACTIVE TASKS TASKS IN WRAP UP" at bounding box center [99, 103] width 164 height 172
click at [134, 105] on div "+18054527496 Live | 00:28 ALL TASKS ALL TASKS ACTIVE TASKS TASKS IN WRAP UP" at bounding box center [99, 103] width 164 height 172
click at [137, 107] on div "+18054527496 Live | 00:30 ALL TASKS ALL TASKS ACTIVE TASKS TASKS IN WRAP UP" at bounding box center [99, 103] width 164 height 172
click at [141, 108] on div "+18054527496 Live | 00:32 ALL TASKS ALL TASKS ACTIVE TASKS TASKS IN WRAP UP" at bounding box center [99, 103] width 164 height 172
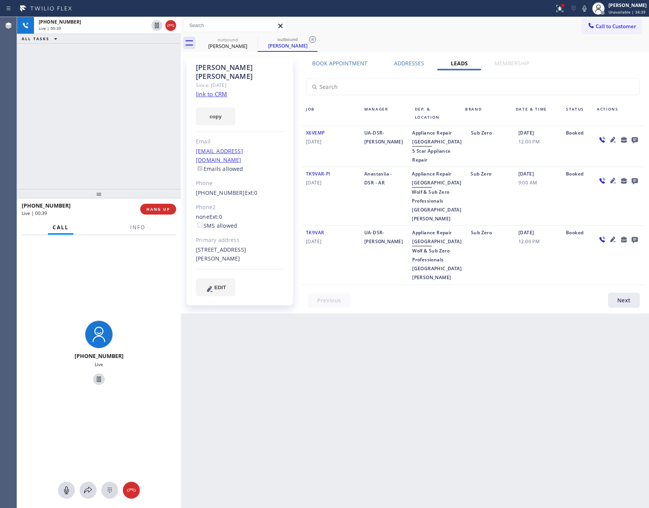
click at [141, 108] on div "+18054527496 Live | 00:39 ALL TASKS ALL TASKS ACTIVE TASKS TASKS IN WRAP UP" at bounding box center [99, 103] width 164 height 172
click at [141, 108] on div "+18054527496 Live | 00:40 ALL TASKS ALL TASKS ACTIVE TASKS TASKS IN WRAP UP" at bounding box center [99, 103] width 164 height 172
click at [167, 211] on span "HANG UP" at bounding box center [158, 208] width 24 height 5
click at [154, 136] on div "+18054527496 Live | 00:41 ALL TASKS ALL TASKS ACTIVE TASKS TASKS IN WRAP UP" at bounding box center [99, 103] width 164 height 172
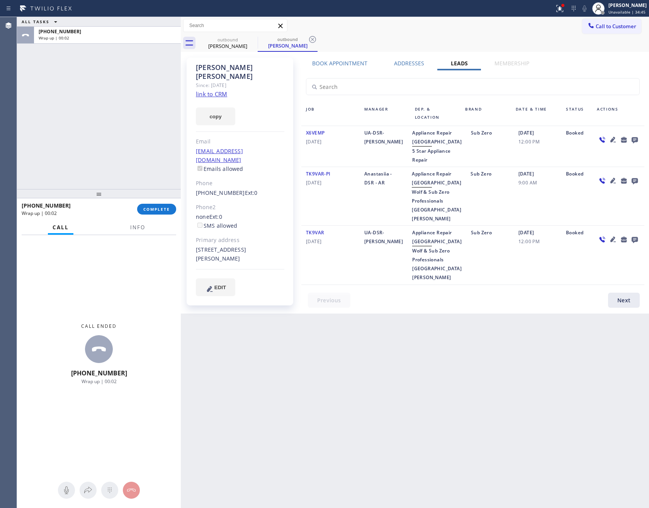
click at [636, 139] on icon at bounding box center [635, 140] width 6 height 6
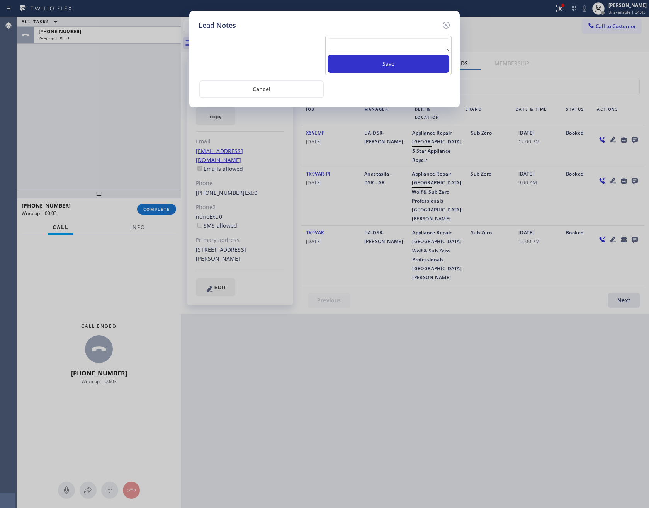
click at [367, 49] on textarea at bounding box center [389, 45] width 122 height 14
paste textarea "PLEASE TRANSFER FOR AC FILTER"
type textarea "PLEASE TRANSFER FOR AC FILTER"
click at [369, 65] on button "Save" at bounding box center [389, 64] width 122 height 18
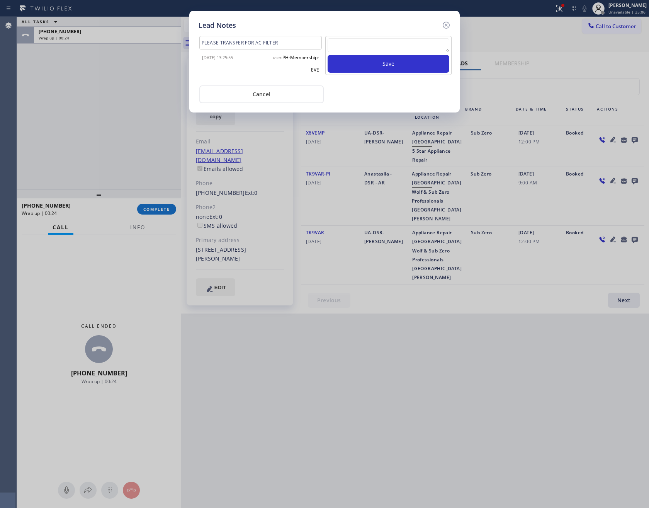
drag, startPoint x: 126, startPoint y: 101, endPoint x: 210, endPoint y: 108, distance: 84.9
click at [132, 105] on div "Lead Notes PLEASE TRANSFER FOR AC FILTER 2025-09-26 13:25:55 user: PH-Membershi…" at bounding box center [324, 254] width 649 height 508
click at [228, 91] on button "Cancel" at bounding box center [261, 94] width 124 height 18
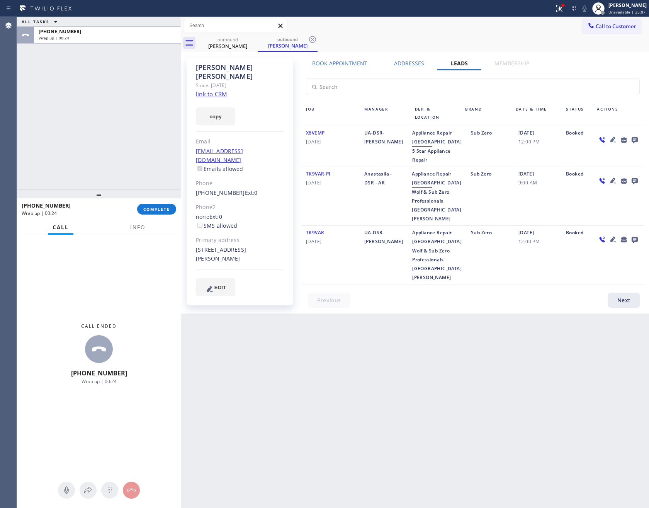
drag, startPoint x: 80, startPoint y: 123, endPoint x: 135, endPoint y: 263, distance: 150.9
click at [98, 157] on div "ALL TASKS ALL TASKS ACTIVE TASKS TASKS IN WRAP UP +18054527496 Wrap up | 00:24" at bounding box center [99, 103] width 164 height 172
click at [160, 209] on span "COMPLETE" at bounding box center [156, 208] width 27 height 5
click at [132, 107] on div "ALL TASKS ALL TASKS ACTIVE TASKS TASKS IN WRAP UP +18054527496 Wrap up | 00:25" at bounding box center [99, 103] width 164 height 172
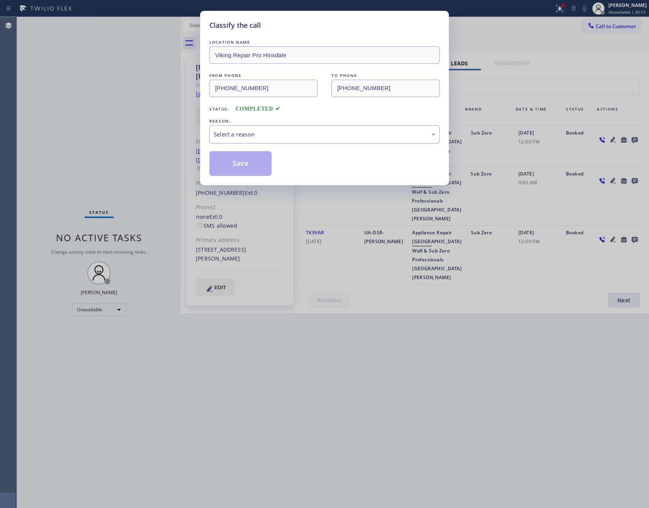
click at [220, 129] on div "Select a reason" at bounding box center [324, 134] width 230 height 18
click at [266, 162] on button "Save" at bounding box center [240, 163] width 62 height 25
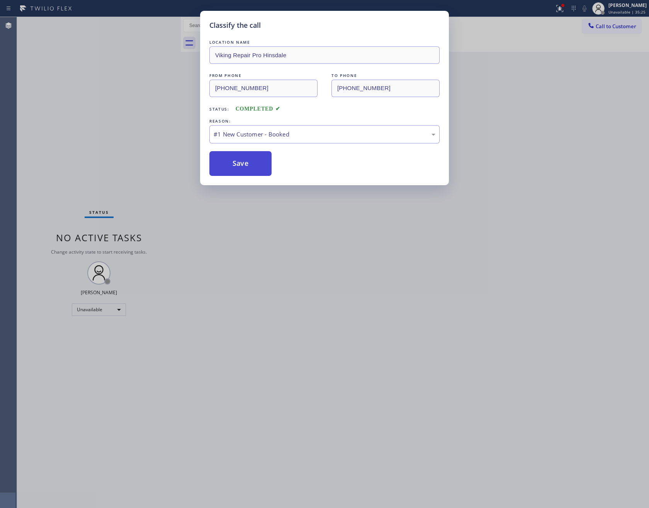
click at [247, 174] on button "Save" at bounding box center [240, 163] width 62 height 25
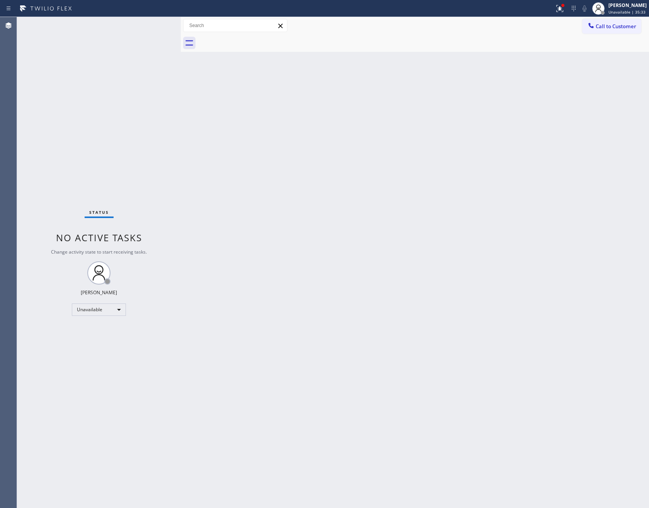
drag, startPoint x: 245, startPoint y: 296, endPoint x: 545, endPoint y: 74, distance: 373.2
click at [290, 279] on div "Back to Dashboard Change Sender ID Customers Technicians Select a contact Outbo…" at bounding box center [415, 262] width 468 height 491
click at [627, 20] on button "Call to Customer" at bounding box center [611, 26] width 59 height 15
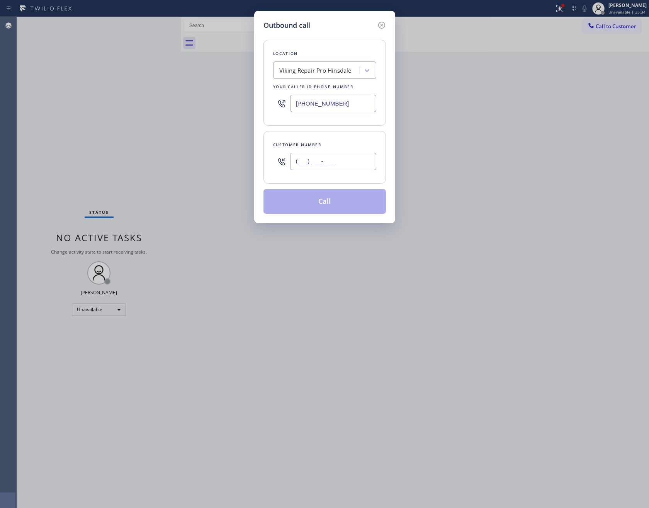
click at [321, 162] on input "(___) ___-____" at bounding box center [333, 161] width 86 height 17
paste input "708) 334-8185"
type input "[PHONE_NUMBER]"
click at [334, 204] on button "Call" at bounding box center [324, 201] width 122 height 25
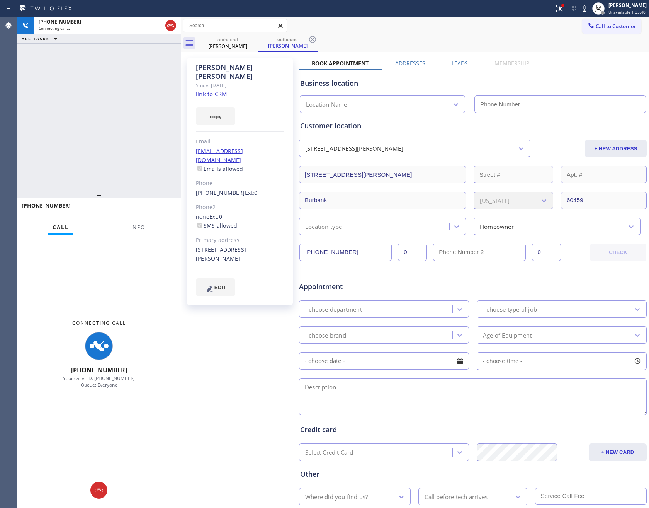
type input "[PHONE_NUMBER]"
drag, startPoint x: 109, startPoint y: 131, endPoint x: 470, endPoint y: 149, distance: 360.9
click at [152, 153] on div "+17083348185 Connecting call… ALL TASKS ALL TASKS ACTIVE TASKS TASKS IN WRAP UP" at bounding box center [99, 103] width 164 height 172
click at [205, 90] on link "link to CRM" at bounding box center [211, 94] width 31 height 8
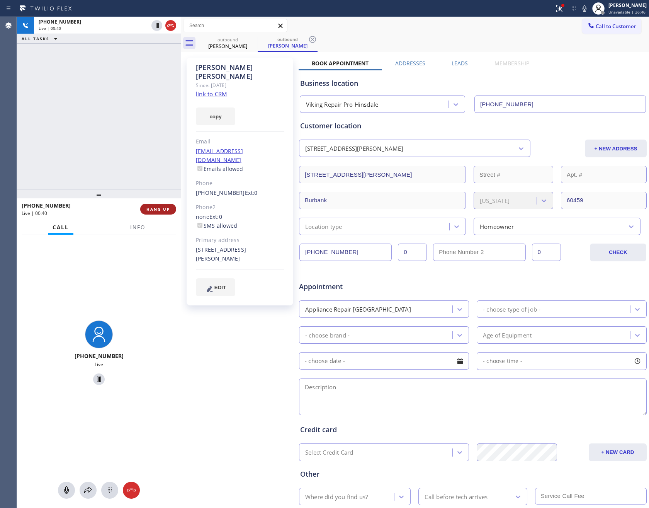
click at [168, 209] on span "HANG UP" at bounding box center [158, 208] width 24 height 5
drag, startPoint x: 120, startPoint y: 104, endPoint x: 457, endPoint y: 48, distance: 341.6
click at [163, 104] on div "+17083348185 Live | 00:40 ALL TASKS ALL TASKS ACTIVE TASKS TASKS IN WRAP UP" at bounding box center [99, 103] width 164 height 172
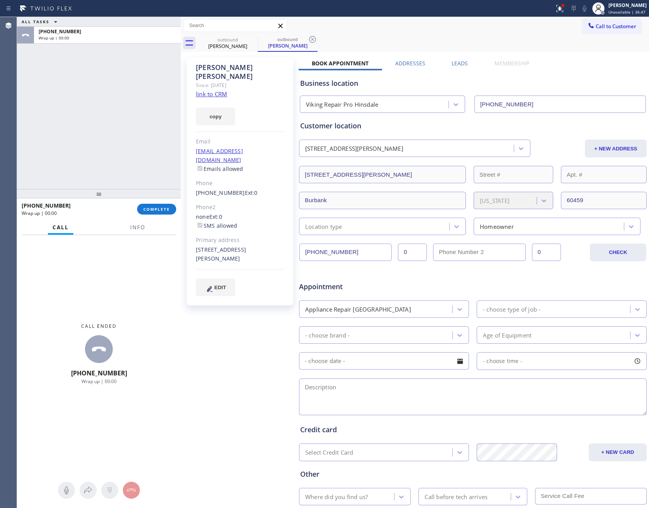
click at [458, 62] on label "Leads" at bounding box center [460, 62] width 16 height 7
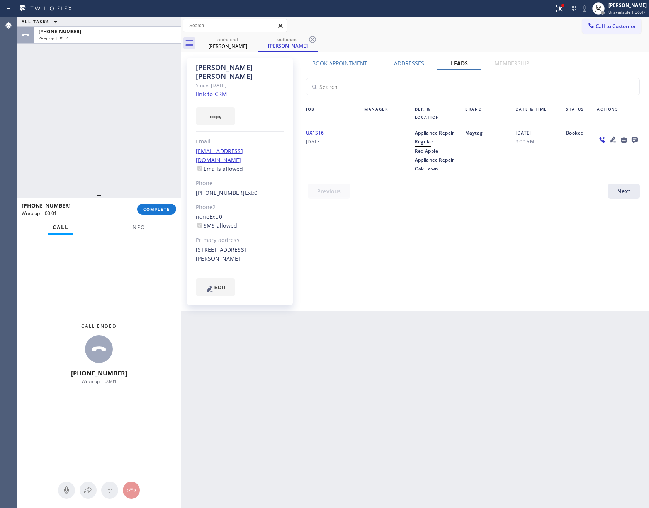
click at [633, 138] on icon at bounding box center [635, 140] width 6 height 6
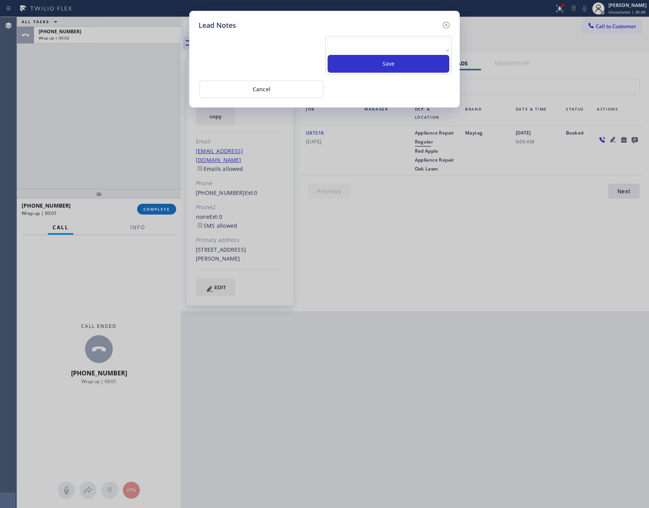
drag, startPoint x: 346, startPoint y: 50, endPoint x: 346, endPoint y: 46, distance: 4.6
click at [347, 48] on textarea at bounding box center [389, 45] width 122 height 14
paste textarea "PLEASE TRANSFER FOR AC FILTER"
type textarea "PLEASE TRANSFER FOR AC FILTER"
click at [368, 65] on button "Save" at bounding box center [389, 64] width 122 height 18
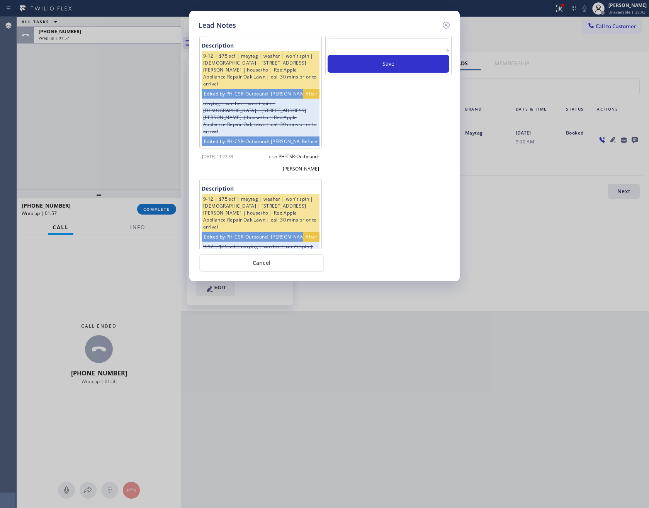
drag, startPoint x: 383, startPoint y: 150, endPoint x: 647, endPoint y: 108, distance: 267.1
click at [391, 151] on div "Save" at bounding box center [389, 142] width 128 height 212
click at [364, 44] on textarea at bounding box center [389, 45] width 122 height 14
paste textarea "PLEASE TRANSFER FOR AC FILTER"
type textarea "PLEASE TRANSFER FOR AC FILTER"
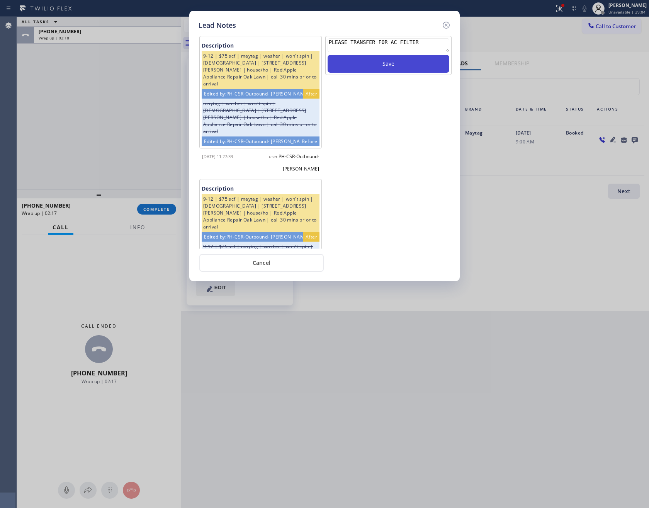
click at [390, 64] on button "Save" at bounding box center [389, 64] width 122 height 18
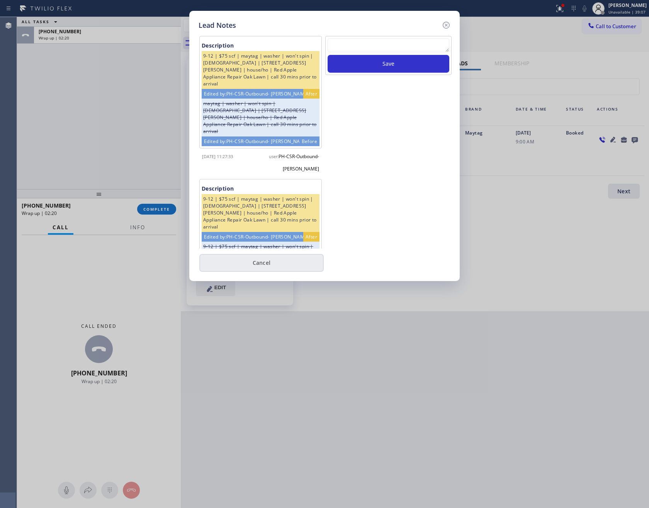
click at [285, 267] on button "Cancel" at bounding box center [261, 263] width 124 height 18
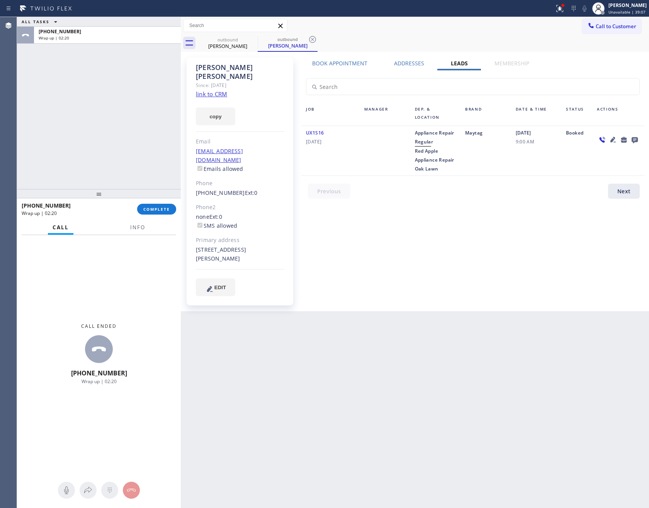
click at [157, 146] on div "ALL TASKS ALL TASKS ACTIVE TASKS TASKS IN WRAP UP +17083348185 Wrap up | 02:20" at bounding box center [99, 103] width 164 height 172
click at [168, 210] on span "COMPLETE" at bounding box center [156, 208] width 27 height 5
click at [113, 114] on div "ALL TASKS ALL TASKS ACTIVE TASKS TASKS IN WRAP UP +17083348185 Wrap up | 02:21" at bounding box center [99, 103] width 164 height 172
click at [114, 115] on div "ALL TASKS ALL TASKS ACTIVE TASKS TASKS IN WRAP UP +17083348185 Wrap up | 02:21" at bounding box center [99, 103] width 164 height 172
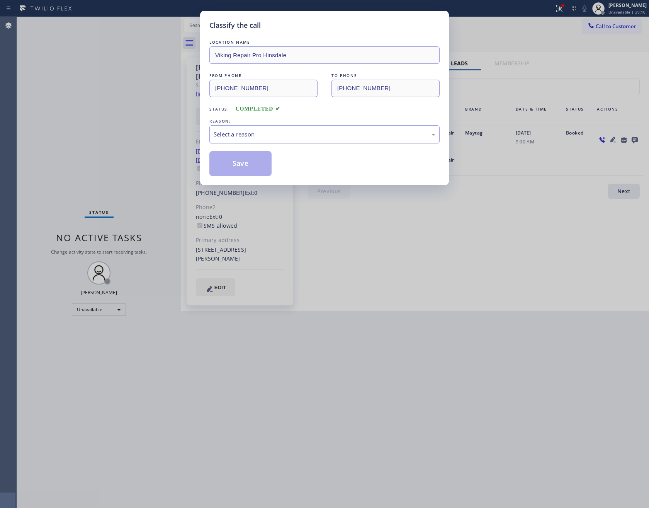
click at [240, 136] on div "Select a reason" at bounding box center [325, 134] width 222 height 9
click at [238, 166] on button "Save" at bounding box center [240, 163] width 62 height 25
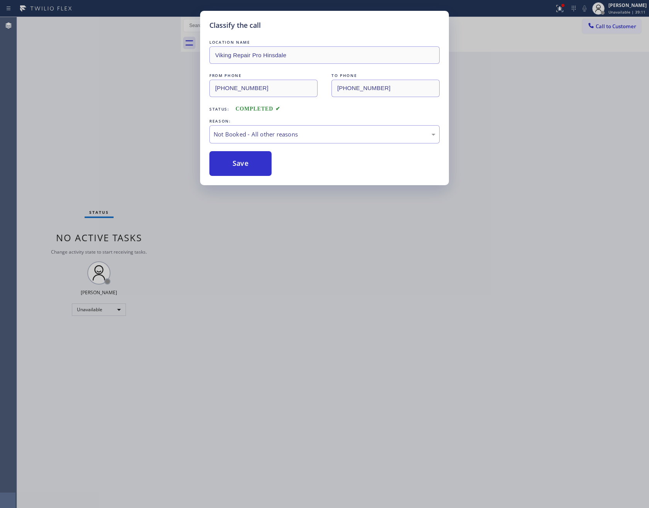
click at [110, 133] on div "Classify the call LOCATION NAME Viking Repair Pro Hinsdale FROM PHONE (630) 523…" at bounding box center [324, 254] width 649 height 508
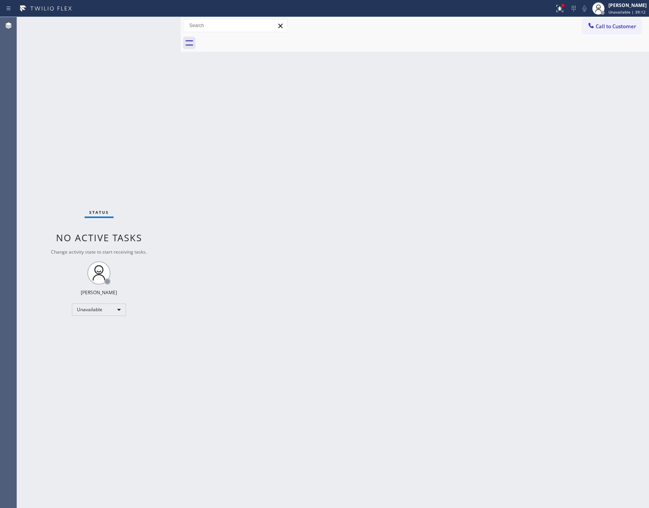
drag, startPoint x: 298, startPoint y: 229, endPoint x: 303, endPoint y: 249, distance: 21.0
click at [308, 226] on div "Back to Dashboard Change Sender ID Customers Technicians Select a contact Outbo…" at bounding box center [415, 262] width 468 height 491
click at [270, 248] on div "Back to Dashboard Change Sender ID Customers Technicians Select a contact Outbo…" at bounding box center [415, 262] width 468 height 491
click at [609, 25] on span "Call to Customer" at bounding box center [616, 26] width 41 height 7
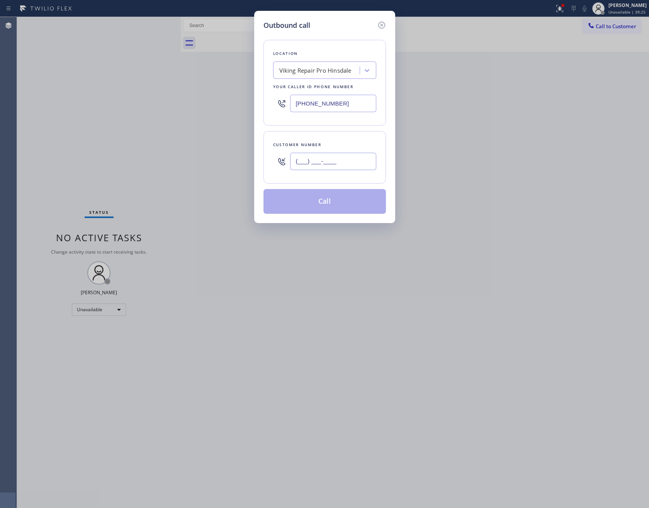
click at [356, 157] on input "(___) ___-____" at bounding box center [333, 161] width 86 height 17
paste input "929) 310-3036"
type input "[PHONE_NUMBER]"
click at [334, 204] on button "Call" at bounding box center [324, 201] width 122 height 25
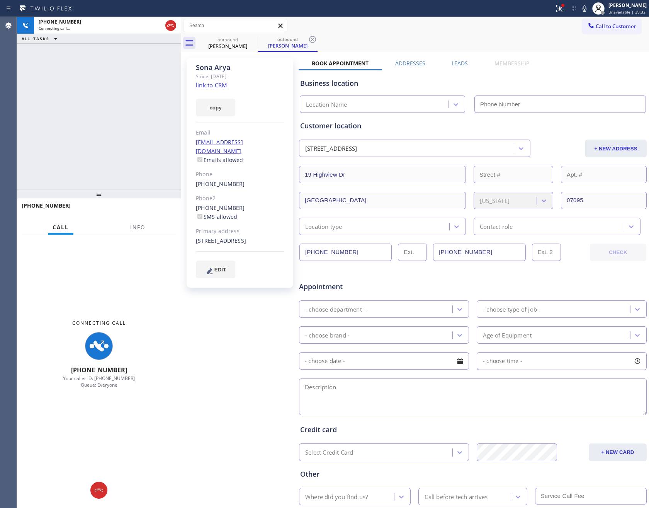
type input "[PHONE_NUMBER]"
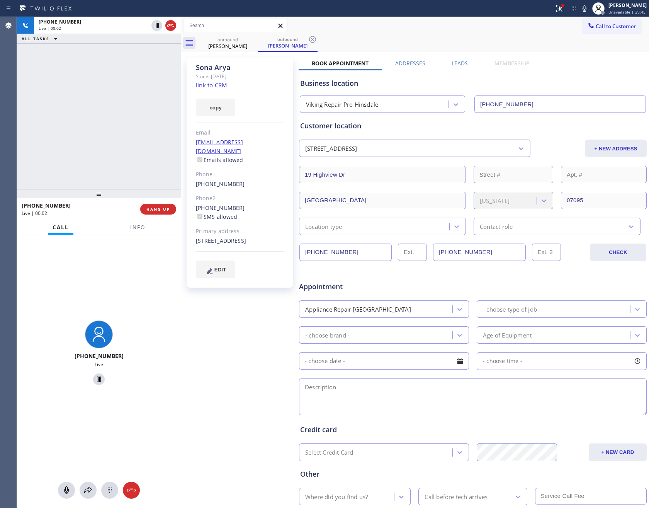
click at [448, 58] on div "Sona Arya Since: 20 may 2020 link to CRM copy Email viv_arya@yahoo.com Emails a…" at bounding box center [415, 304] width 464 height 501
click at [457, 64] on label "Leads" at bounding box center [460, 62] width 16 height 7
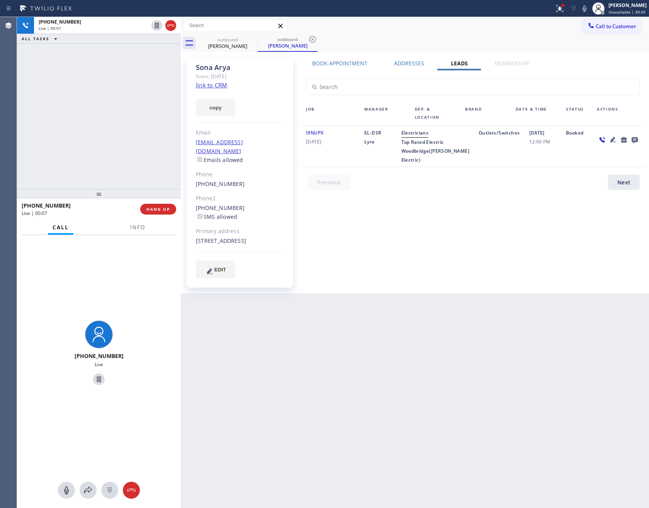
click at [509, 263] on div "Book Appointment Addresses Leads Membership Business location Viking Repair Pro…" at bounding box center [473, 175] width 348 height 232
click at [222, 85] on link "link to CRM" at bounding box center [211, 85] width 31 height 8
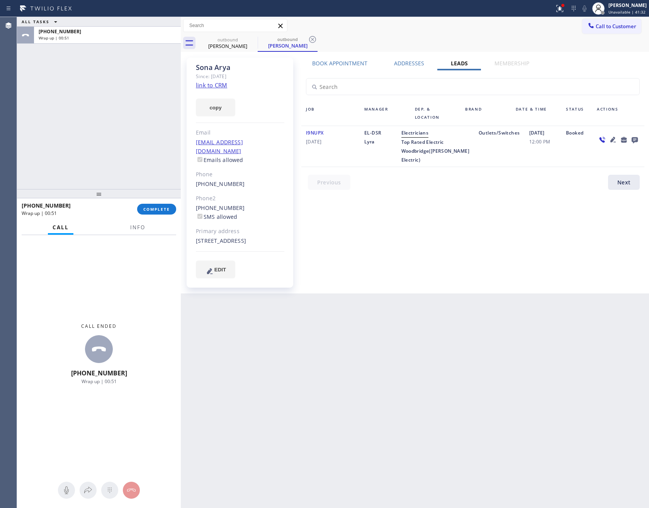
drag, startPoint x: 414, startPoint y: 258, endPoint x: 94, endPoint y: 133, distance: 343.5
click at [403, 254] on div "Book Appointment Addresses Leads Membership Business location Viking Repair Pro…" at bounding box center [473, 175] width 348 height 232
drag, startPoint x: 94, startPoint y: 133, endPoint x: 143, endPoint y: 196, distance: 79.3
click at [108, 159] on div "ALL TASKS ALL TASKS ACTIVE TASKS TASKS IN WRAP UP +19293103036 Wrap up | 00:51" at bounding box center [99, 103] width 164 height 172
click at [150, 207] on span "COMPLETE" at bounding box center [156, 208] width 27 height 5
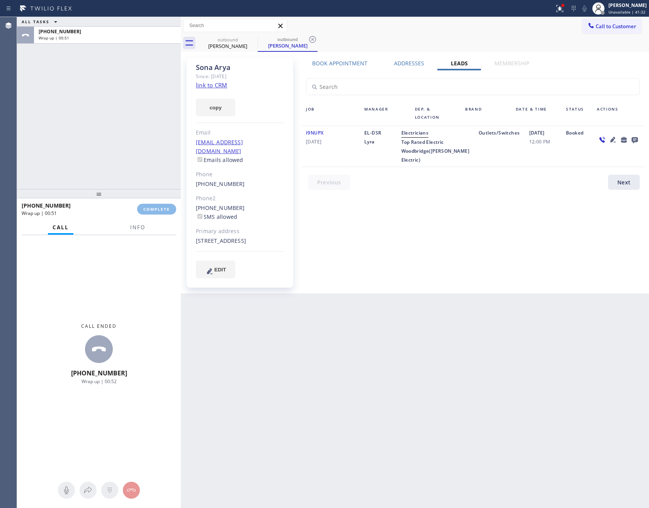
click at [120, 105] on div "ALL TASKS ALL TASKS ACTIVE TASKS TASKS IN WRAP UP +19293103036 Wrap up | 00:51" at bounding box center [99, 103] width 164 height 172
click at [121, 105] on div "ALL TASKS ALL TASKS ACTIVE TASKS TASKS IN WRAP UP +19293103036 Wrap up | 00:51" at bounding box center [99, 103] width 164 height 172
click at [121, 105] on div "ALL TASKS ALL TASKS ACTIVE TASKS TASKS IN WRAP UP +19293103036 Wrap up | 00:52" at bounding box center [99, 103] width 164 height 172
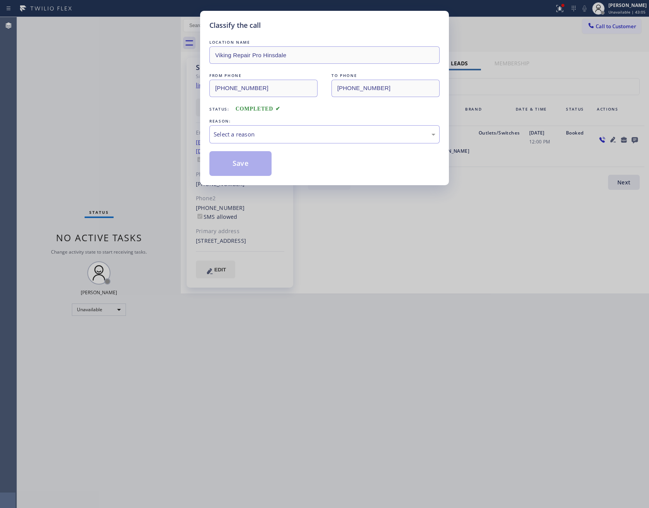
click at [263, 124] on div "REASON:" at bounding box center [324, 121] width 230 height 8
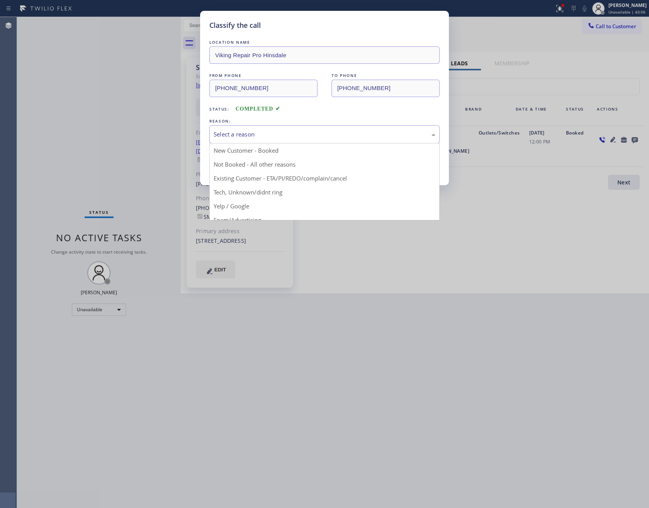
click at [265, 133] on div "Select a reason" at bounding box center [325, 134] width 222 height 9
drag, startPoint x: 261, startPoint y: 165, endPoint x: 242, endPoint y: 185, distance: 27.9
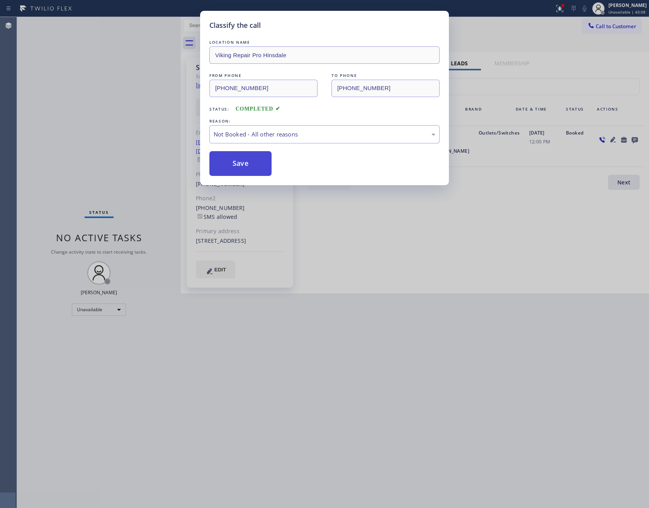
click at [239, 167] on button "Save" at bounding box center [240, 163] width 62 height 25
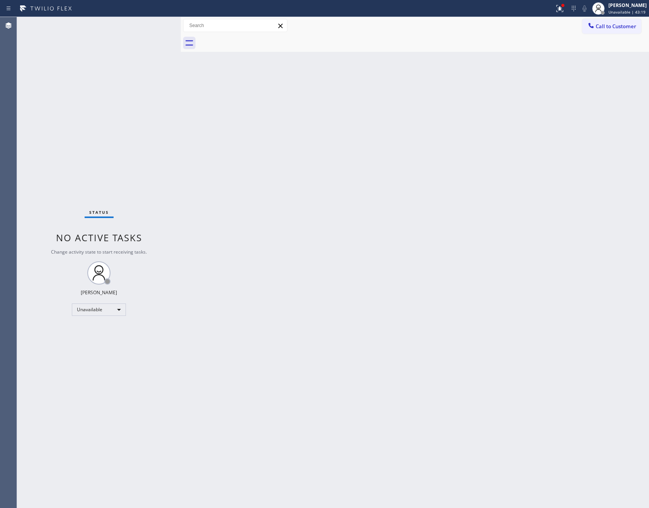
click at [627, 24] on span "Call to Customer" at bounding box center [616, 26] width 41 height 7
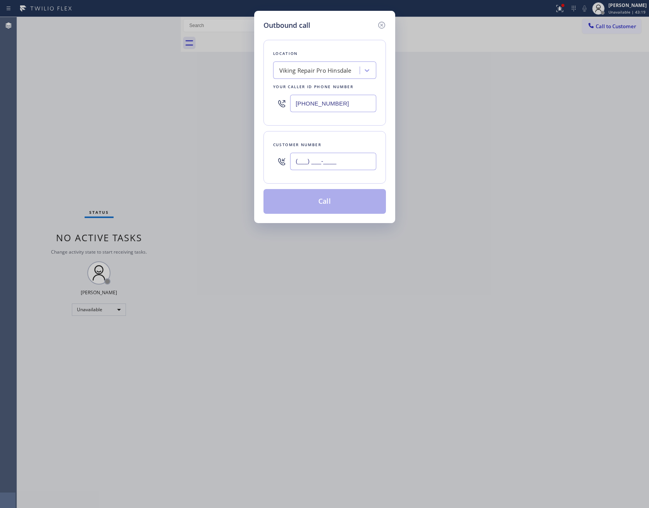
click at [336, 168] on input "(___) ___-____" at bounding box center [333, 161] width 86 height 17
paste input "516) 633-6046"
type input "[PHONE_NUMBER]"
click at [341, 205] on button "Call" at bounding box center [324, 201] width 122 height 25
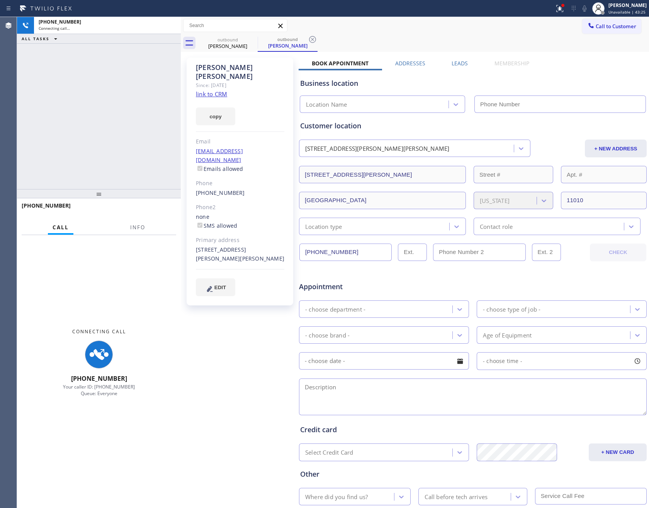
click at [159, 90] on div "+15166336046 Connecting call… ALL TASKS ALL TASKS ACTIVE TASKS TASKS IN WRAP UP" at bounding box center [99, 103] width 164 height 172
type input "[PHONE_NUMBER]"
click at [144, 92] on div "+15166336046 Connecting call… ALL TASKS ALL TASKS ACTIVE TASKS TASKS IN WRAP UP" at bounding box center [99, 103] width 164 height 172
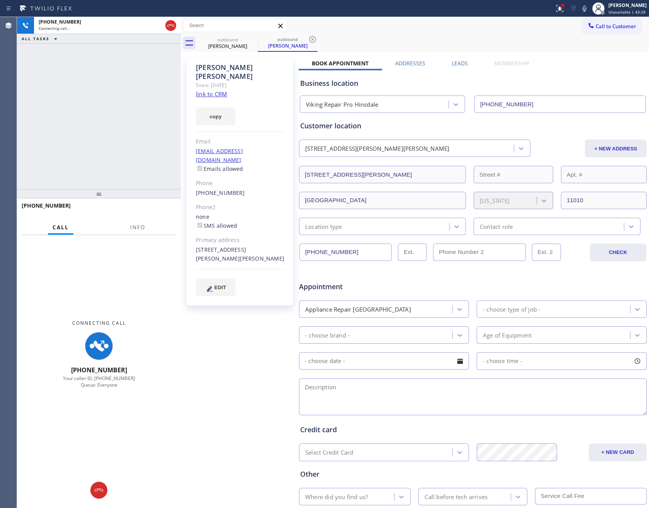
click at [219, 90] on link "link to CRM" at bounding box center [211, 94] width 31 height 8
click at [456, 63] on label "Leads" at bounding box center [460, 62] width 16 height 7
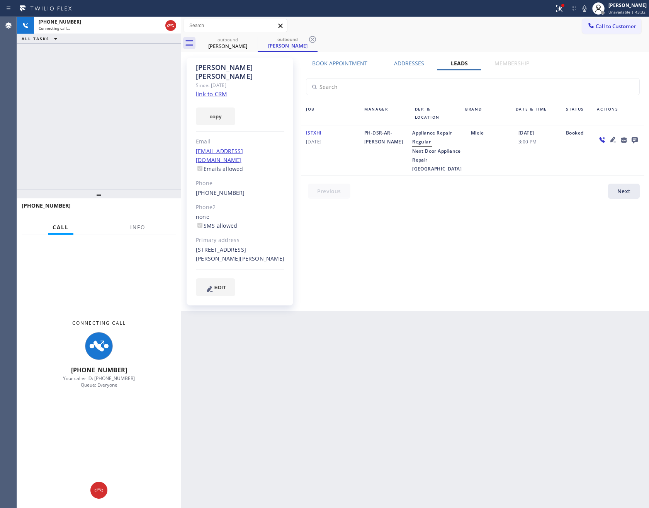
click at [499, 243] on div "Book Appointment Addresses Leads Membership Business location Viking Repair Pro…" at bounding box center [473, 184] width 348 height 250
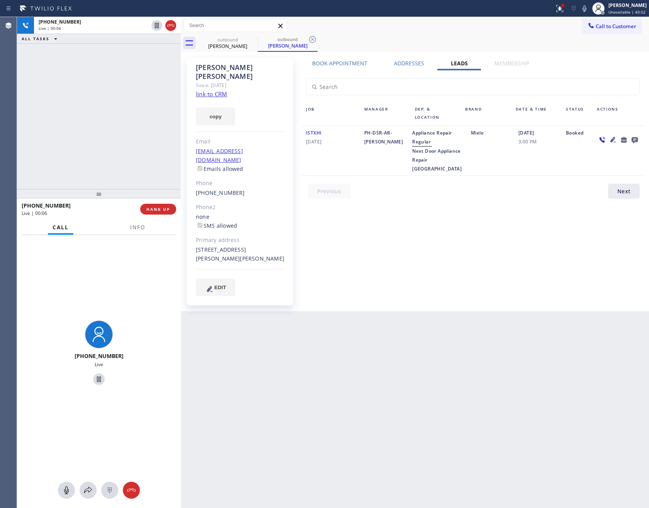
click at [483, 246] on div "Book Appointment Addresses Leads Membership Business location Viking Repair Pro…" at bounding box center [473, 184] width 348 height 250
click at [113, 155] on div "+15166336046 Live | 00:13 ALL TASKS ALL TASKS ACTIVE TASKS TASKS IN WRAP UP" at bounding box center [99, 103] width 164 height 172
click at [113, 155] on div "+15166336046 Live | 00:14 ALL TASKS ALL TASKS ACTIVE TASKS TASKS IN WRAP UP" at bounding box center [99, 103] width 164 height 172
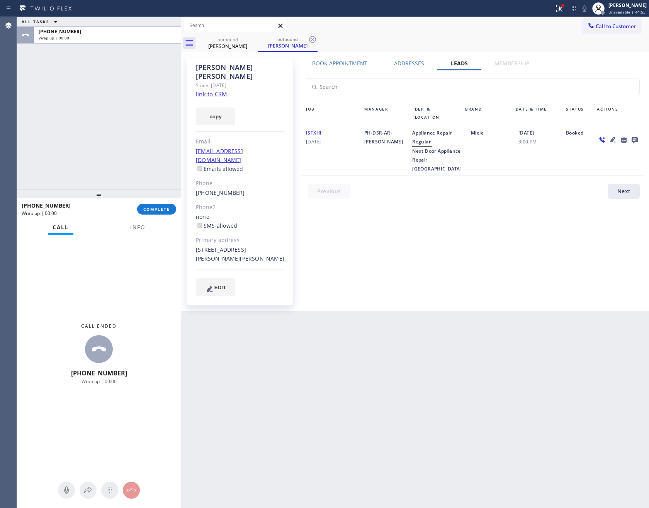
click at [159, 107] on div "ALL TASKS ALL TASKS ACTIVE TASKS TASKS IN WRAP UP +15166336046 Wrap up | 00:00" at bounding box center [99, 103] width 164 height 172
drag, startPoint x: 97, startPoint y: 155, endPoint x: 101, endPoint y: 165, distance: 11.3
click at [101, 165] on div "ALL TASKS ALL TASKS ACTIVE TASKS TASKS IN WRAP UP +15166336046 Wrap up | 00:45" at bounding box center [99, 103] width 164 height 172
click at [151, 204] on button "COMPLETE" at bounding box center [156, 209] width 39 height 11
click at [121, 113] on div "ALL TASKS ALL TASKS ACTIVE TASKS TASKS IN WRAP UP +15166336046 Wrap up | 00:45" at bounding box center [99, 103] width 164 height 172
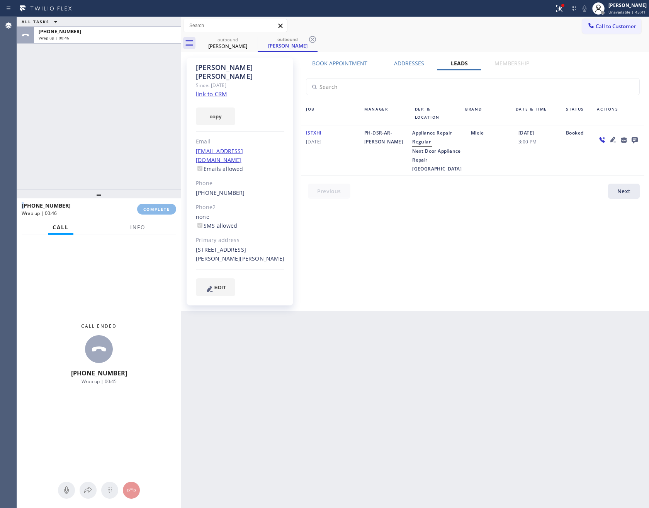
click at [121, 113] on div "ALL TASKS ALL TASKS ACTIVE TASKS TASKS IN WRAP UP +15166336046 Wrap up | 00:46" at bounding box center [99, 103] width 164 height 172
drag, startPoint x: 121, startPoint y: 113, endPoint x: 533, endPoint y: 221, distance: 426.6
click at [121, 112] on div "ALL TASKS ALL TASKS ACTIVE TASKS TASKS IN WRAP UP +15166336046 Wrap up | 00:46" at bounding box center [99, 103] width 164 height 172
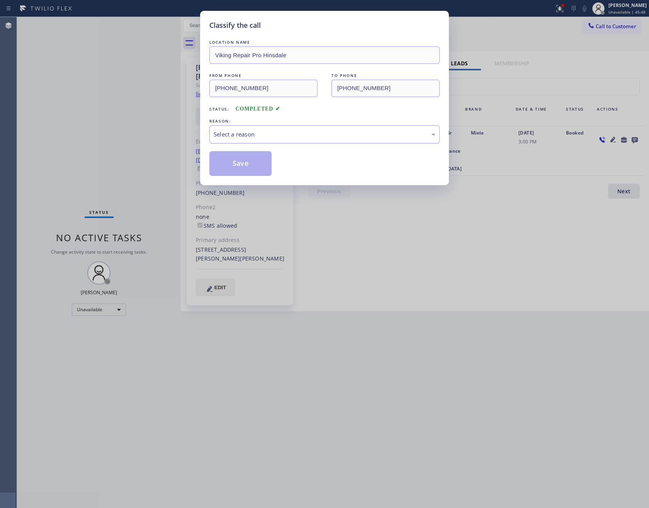
click at [259, 133] on div "Select a reason" at bounding box center [324, 134] width 230 height 18
click at [234, 166] on button "Save" at bounding box center [240, 163] width 62 height 25
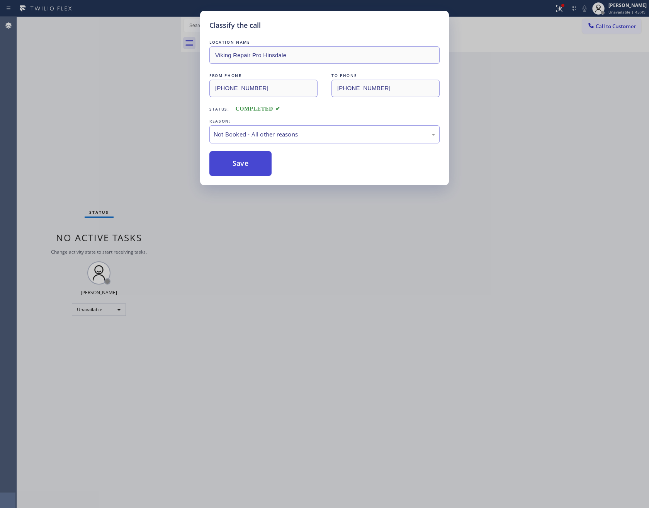
click at [234, 166] on button "Save" at bounding box center [240, 163] width 62 height 25
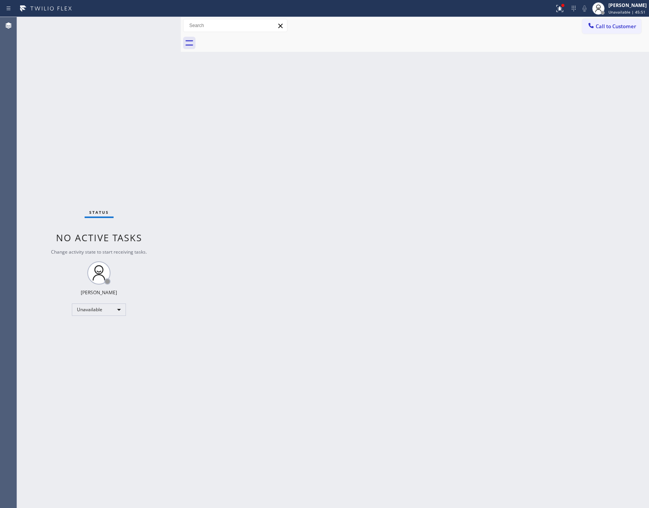
click at [65, 145] on div "Status No active tasks Change activity state to start receiving tasks. Eva Mahi…" at bounding box center [99, 262] width 164 height 491
click at [360, 246] on div "Back to Dashboard Change Sender ID Customers Technicians Select a contact Outbo…" at bounding box center [415, 262] width 468 height 491
click at [626, 28] on span "Call to Customer" at bounding box center [616, 26] width 41 height 7
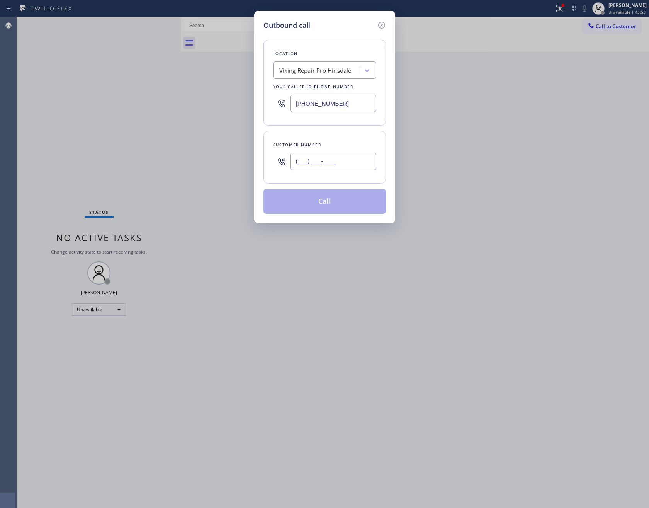
click at [345, 159] on input "(___) ___-____" at bounding box center [333, 161] width 86 height 17
paste input "562) 260-9344"
type input "[PHONE_NUMBER]"
click at [321, 203] on button "Call" at bounding box center [324, 201] width 122 height 25
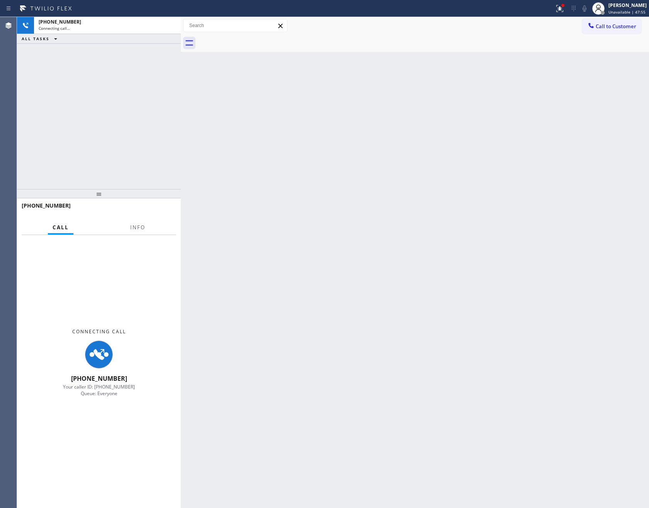
click at [82, 138] on div "+15622609344 Connecting call… ALL TASKS ALL TASKS ACTIVE TASKS TASKS IN WRAP UP" at bounding box center [99, 103] width 164 height 172
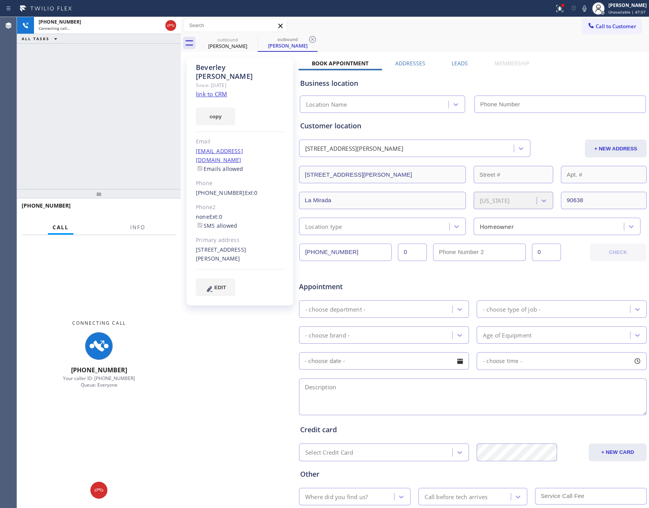
click at [218, 90] on link "link to CRM" at bounding box center [211, 94] width 31 height 8
type input "[PHONE_NUMBER]"
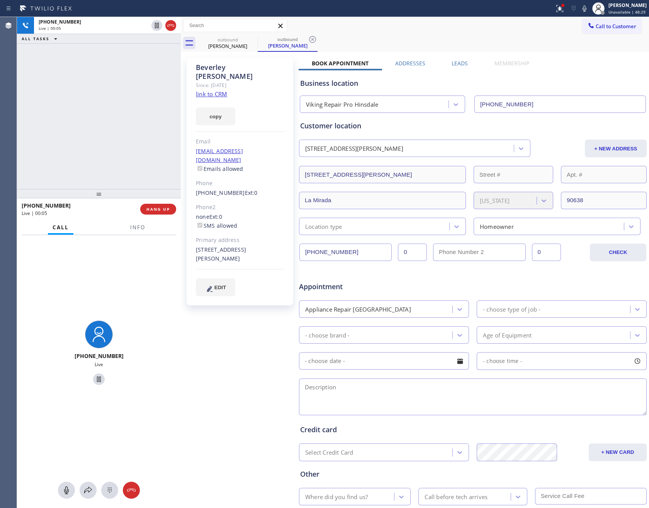
click at [454, 65] on label "Leads" at bounding box center [460, 62] width 16 height 7
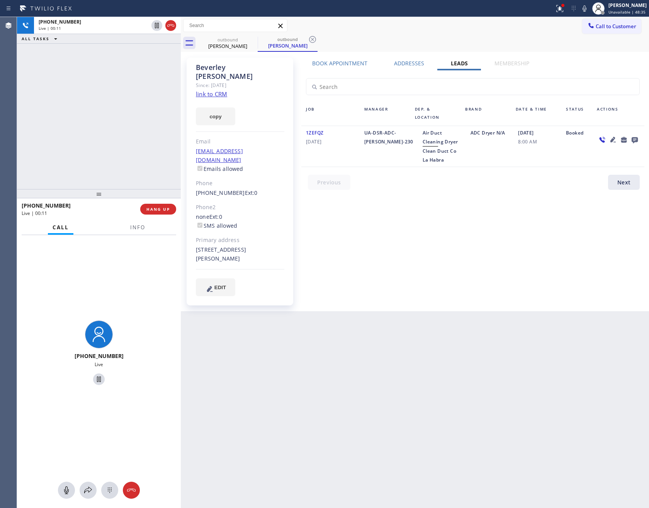
click at [452, 254] on div "Book Appointment Addresses Leads Membership Business location Viking Repair Pro…" at bounding box center [473, 184] width 348 height 250
click at [485, 246] on div "Book Appointment Addresses Leads Membership Business location Viking Repair Pro…" at bounding box center [473, 184] width 348 height 250
click at [218, 90] on link "link to CRM" at bounding box center [211, 94] width 31 height 8
drag, startPoint x: 165, startPoint y: 209, endPoint x: 160, endPoint y: 199, distance: 11.4
click at [165, 209] on span "HANG UP" at bounding box center [158, 208] width 24 height 5
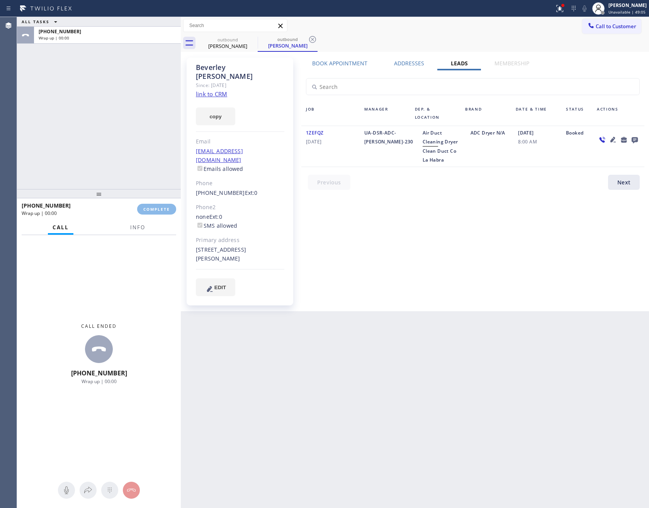
click at [162, 134] on div "ALL TASKS ALL TASKS ACTIVE TASKS TASKS IN WRAP UP +15622609344 Wrap up | 00:00" at bounding box center [99, 103] width 164 height 172
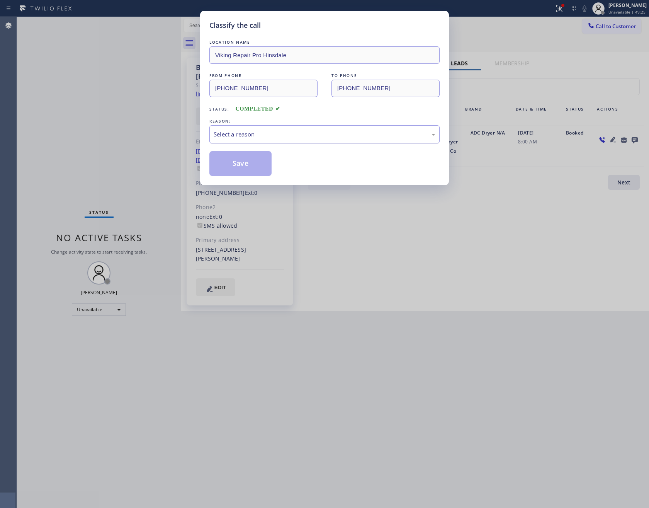
click at [268, 138] on div "Select a reason" at bounding box center [325, 134] width 222 height 9
click at [243, 156] on button "Save" at bounding box center [240, 163] width 62 height 25
click at [243, 157] on button "Save" at bounding box center [240, 163] width 62 height 25
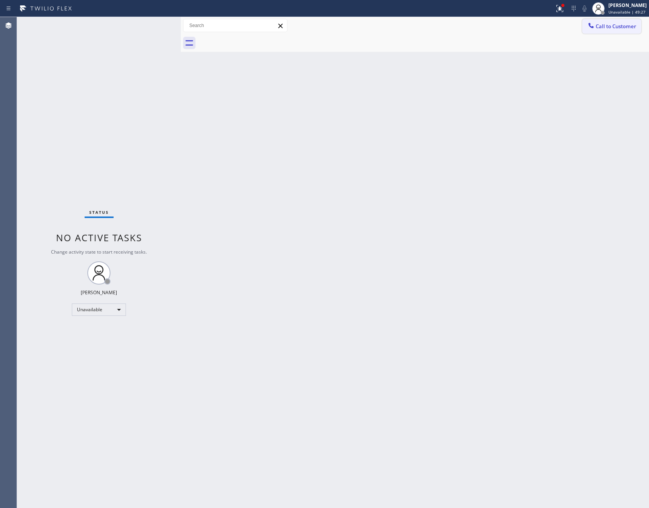
click at [611, 19] on button "Call to Customer" at bounding box center [611, 26] width 59 height 15
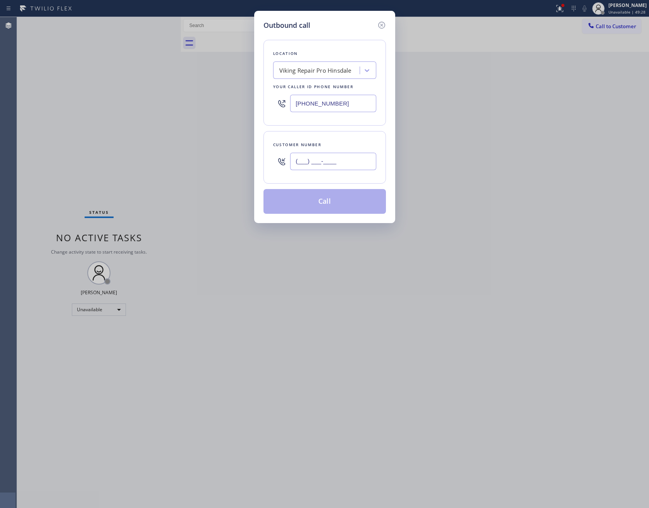
click at [349, 165] on input "(___) ___-____" at bounding box center [333, 161] width 86 height 17
paste input "425) 530-0177"
type input "[PHONE_NUMBER]"
click at [343, 201] on button "Call" at bounding box center [324, 201] width 122 height 25
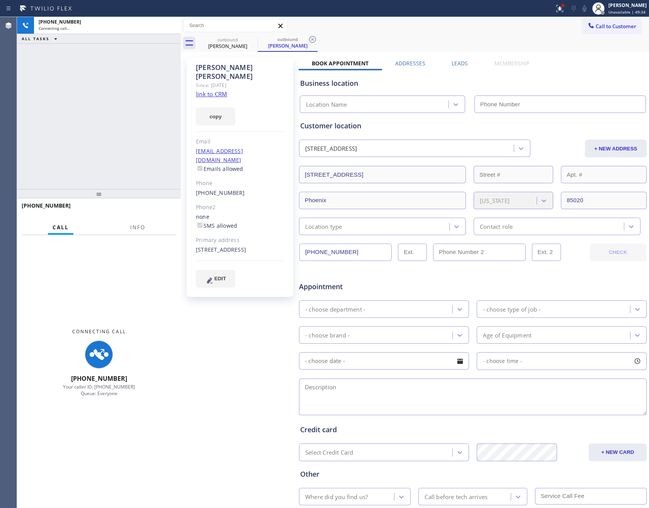
type input "[PHONE_NUMBER]"
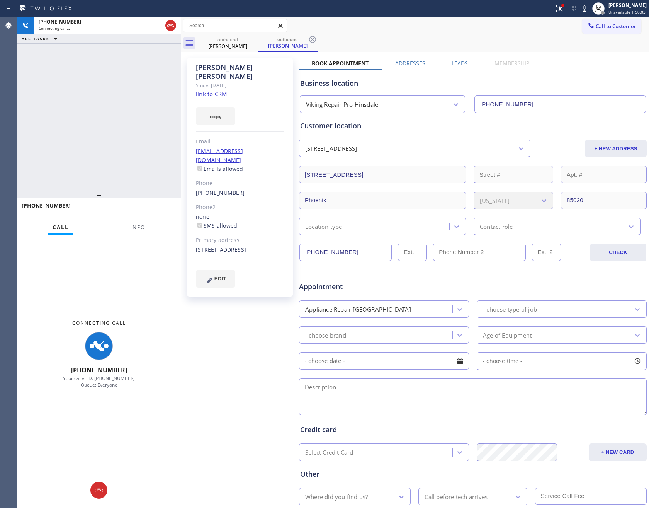
click at [143, 129] on div "+14255300177 Connecting call… ALL TASKS ALL TASKS ACTIVE TASKS TASKS IN WRAP UP" at bounding box center [99, 103] width 164 height 172
drag, startPoint x: 152, startPoint y: 130, endPoint x: 458, endPoint y: 100, distance: 307.8
click at [164, 131] on div "+14255300177 Connecting call… ALL TASKS ALL TASKS ACTIVE TASKS TASKS IN WRAP UP" at bounding box center [99, 103] width 164 height 172
click at [460, 66] on label "Leads" at bounding box center [460, 62] width 16 height 7
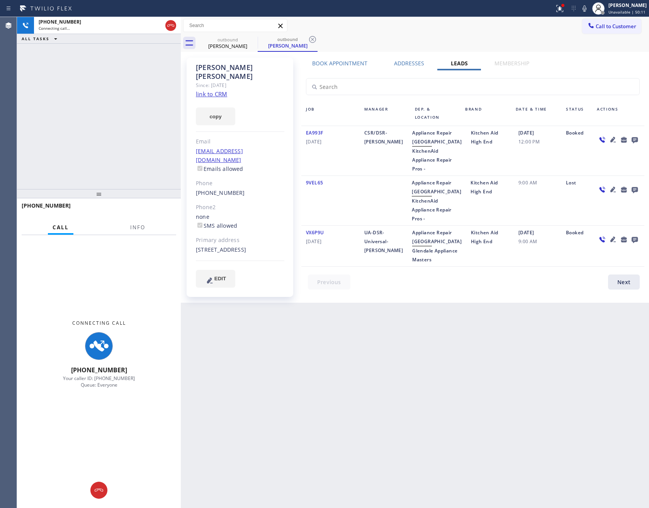
click at [636, 136] on icon at bounding box center [634, 140] width 9 height 10
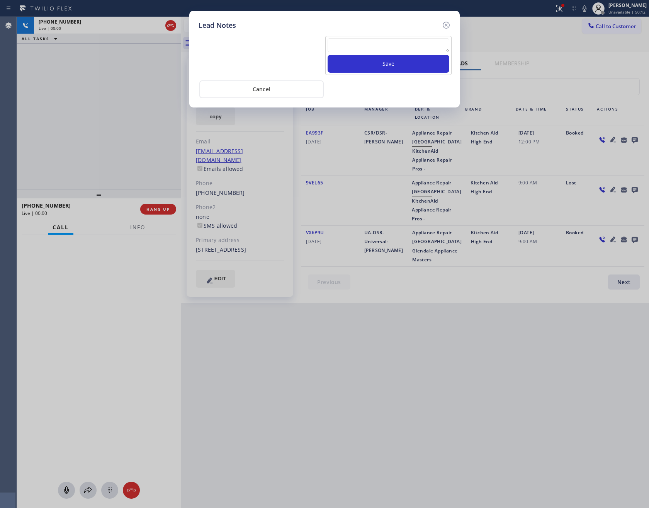
click at [349, 49] on textarea at bounding box center [389, 45] width 122 height 14
paste textarea "PLEASE TRANSFER FOR MEMBERSHIP and AC FILTER"
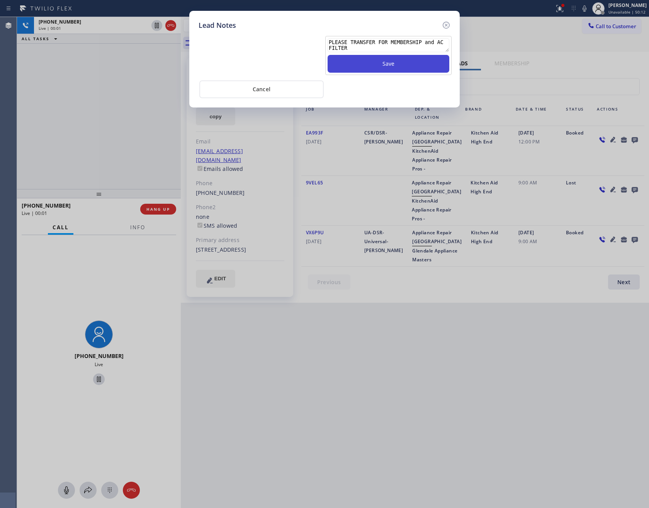
scroll to position [5, 0]
type textarea "PLEASE TRANSFER FOR MEMBERSHIP and AC FILTER"
click at [357, 64] on button "Save" at bounding box center [389, 64] width 122 height 18
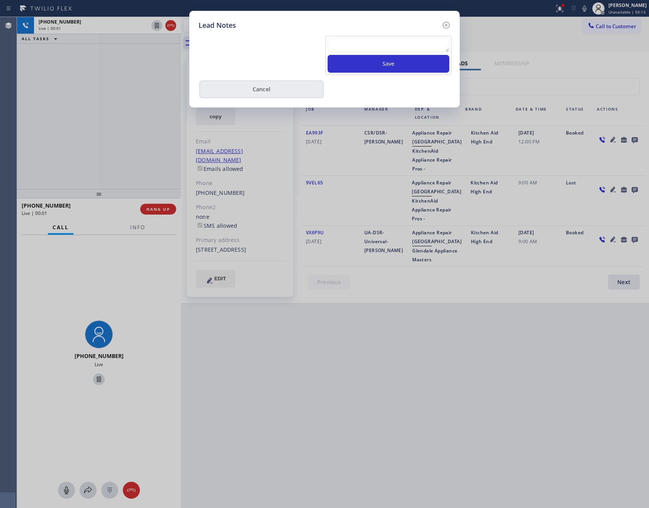
scroll to position [0, 0]
drag, startPoint x: 283, startPoint y: 90, endPoint x: 94, endPoint y: 104, distance: 189.4
click at [282, 90] on button "Cancel" at bounding box center [261, 89] width 124 height 18
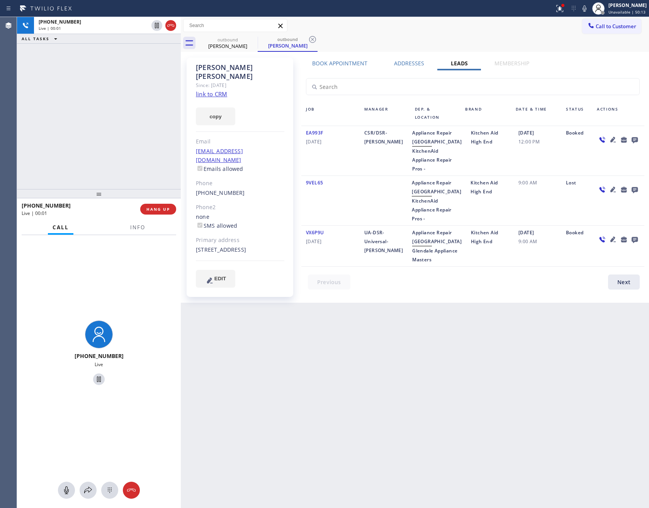
drag, startPoint x: 100, startPoint y: 99, endPoint x: 134, endPoint y: 136, distance: 49.8
click at [124, 124] on div "+14255300177 Live | 00:01 ALL TASKS ALL TASKS ACTIVE TASKS TASKS IN WRAP UP" at bounding box center [99, 103] width 164 height 172
click at [167, 205] on button "HANG UP" at bounding box center [158, 209] width 36 height 11
click at [100, 68] on div "+14255300177 Live | 00:02 ALL TASKS ALL TASKS ACTIVE TASKS TASKS IN WRAP UP" at bounding box center [99, 103] width 164 height 172
click at [100, 68] on div "+14255300177 Live | 00:03 ALL TASKS ALL TASKS ACTIVE TASKS TASKS IN WRAP UP" at bounding box center [99, 103] width 164 height 172
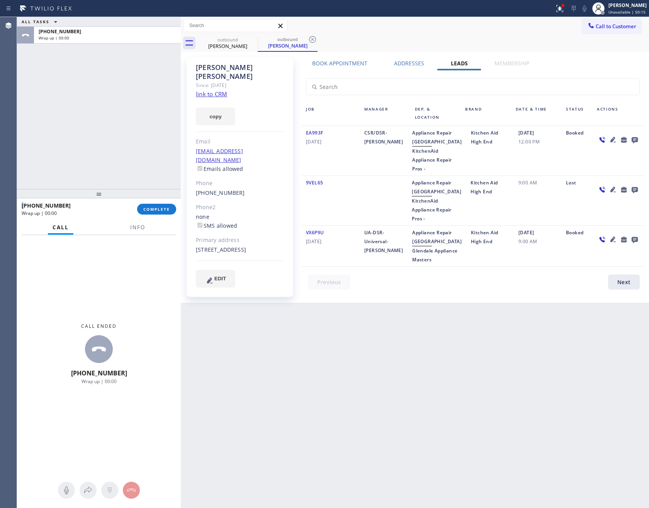
click at [219, 113] on div "ALL TASKS ALL TASKS ACTIVE TASKS TASKS IN WRAP UP +14255300177 Wrap up | 00:00 …" at bounding box center [333, 262] width 632 height 491
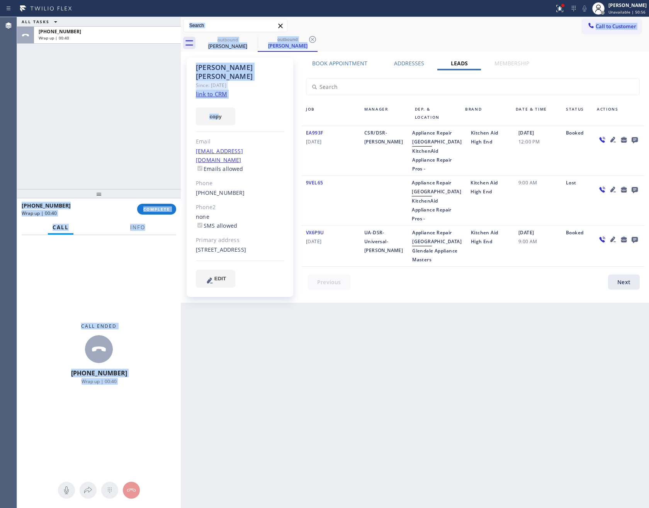
click at [135, 116] on div "ALL TASKS ALL TASKS ACTIVE TASKS TASKS IN WRAP UP +14255300177 Wrap up | 00:40" at bounding box center [99, 103] width 164 height 172
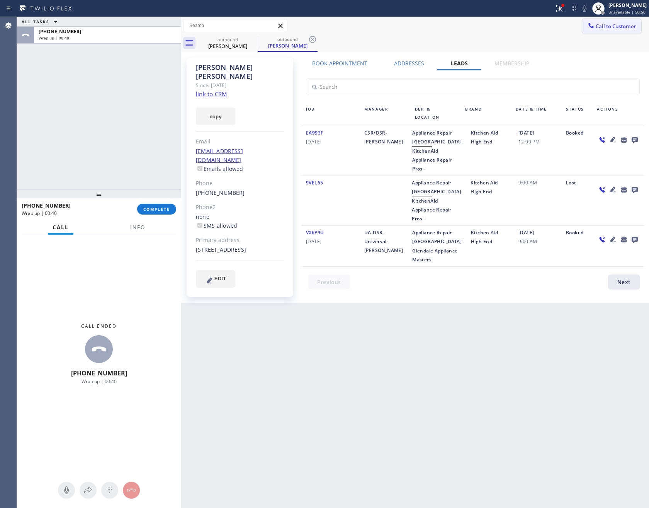
click at [617, 19] on button "Call to Customer" at bounding box center [611, 26] width 59 height 15
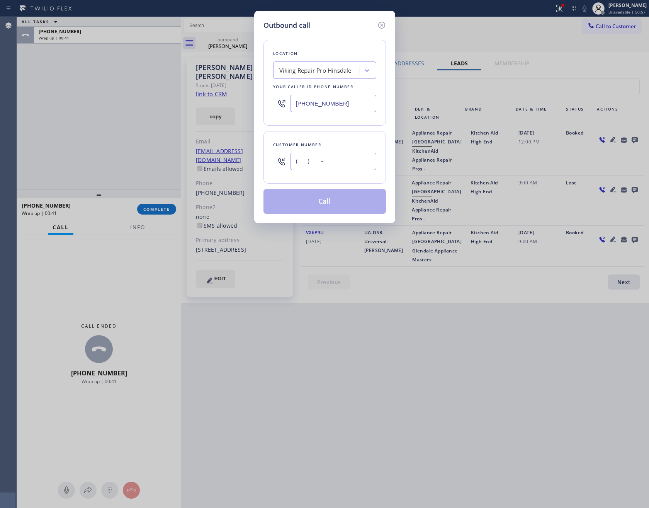
click at [350, 166] on input "(___) ___-____" at bounding box center [333, 161] width 86 height 17
paste input "512) 549-0873"
type input "(512) 549-0873"
click at [351, 207] on button "Call" at bounding box center [324, 201] width 122 height 25
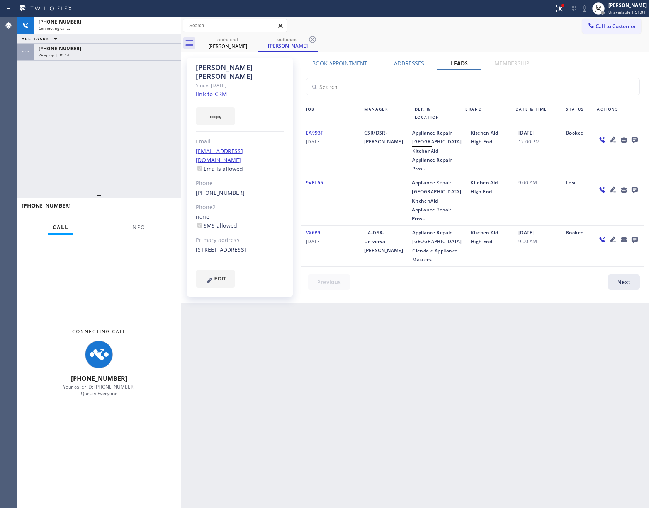
click at [103, 131] on div "+15125490873 Connecting call… ALL TASKS ALL TASKS ACTIVE TASKS TASKS IN WRAP UP…" at bounding box center [99, 103] width 164 height 172
click at [114, 49] on div "+14255300177" at bounding box center [108, 48] width 138 height 7
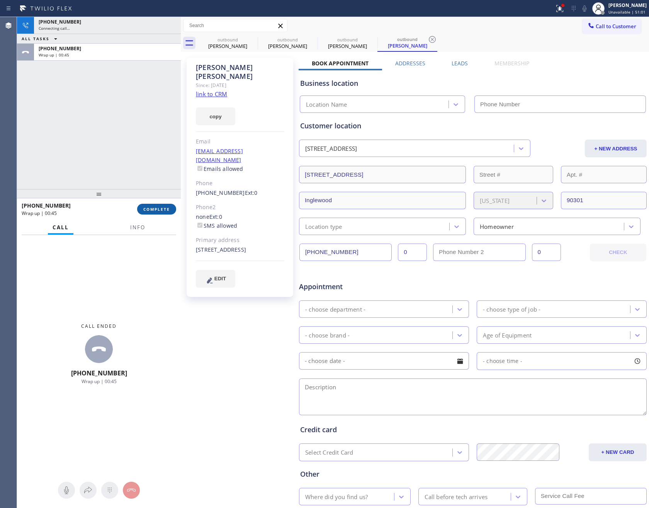
drag, startPoint x: 155, startPoint y: 207, endPoint x: 134, endPoint y: 145, distance: 65.9
click at [155, 206] on span "COMPLETE" at bounding box center [156, 208] width 27 height 5
click at [126, 122] on div "+15125490873 Connecting call… ALL TASKS ALL TASKS ACTIVE TASKS TASKS IN WRAP UP…" at bounding box center [99, 103] width 164 height 172
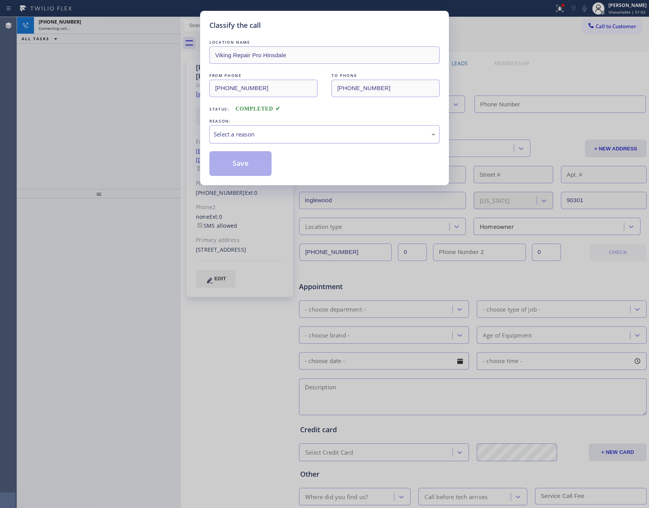
click at [225, 138] on div "Select a reason" at bounding box center [325, 134] width 222 height 9
click at [237, 165] on button "Save" at bounding box center [240, 163] width 62 height 25
click at [106, 116] on div "Classify the call LOCATION NAME Viking Repair Pro Hinsdale FROM PHONE (630) 523…" at bounding box center [324, 254] width 649 height 508
click at [107, 116] on div "Classify the call LOCATION NAME Viking Repair Pro Hinsdale FROM PHONE (630) 523…" at bounding box center [324, 254] width 649 height 508
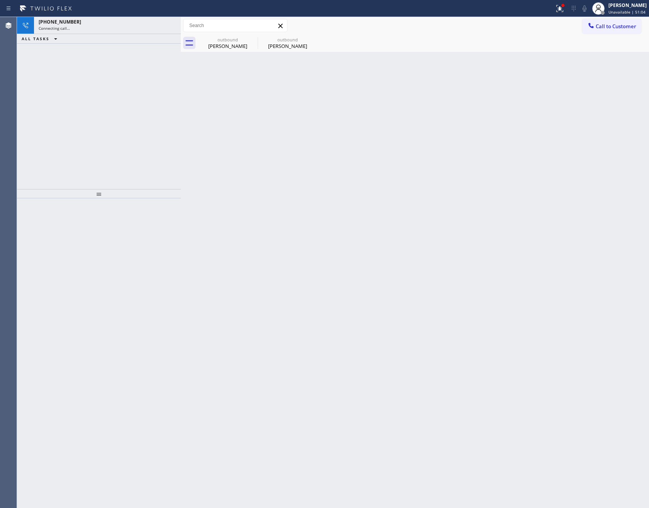
click at [107, 116] on div "+15125490873 Connecting call… ALL TASKS ALL TASKS ACTIVE TASKS TASKS IN WRAP UP" at bounding box center [99, 103] width 164 height 172
drag, startPoint x: 231, startPoint y: 41, endPoint x: 167, endPoint y: 34, distance: 64.1
click at [231, 41] on div "outbound" at bounding box center [228, 40] width 58 height 6
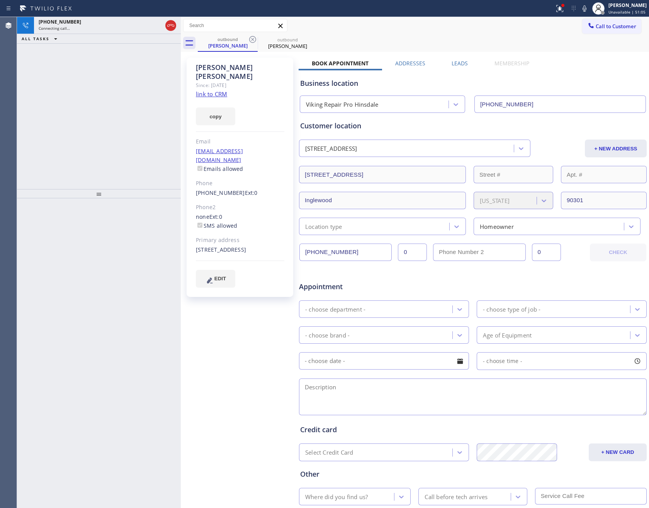
click at [116, 142] on div "+15125490873 Connecting call… ALL TASKS ALL TASKS ACTIVE TASKS TASKS IN WRAP UP" at bounding box center [99, 103] width 164 height 172
click at [117, 142] on div "+15125490873 Connecting call… ALL TASKS ALL TASKS ACTIVE TASKS TASKS IN WRAP UP" at bounding box center [99, 103] width 164 height 172
drag, startPoint x: 117, startPoint y: 142, endPoint x: 189, endPoint y: 133, distance: 72.4
click at [168, 136] on div "+15125490873 Connecting call… ALL TASKS ALL TASKS ACTIVE TASKS TASKS IN WRAP UP" at bounding box center [99, 103] width 164 height 172
click at [108, 25] on div "Connecting call…" at bounding box center [101, 27] width 124 height 5
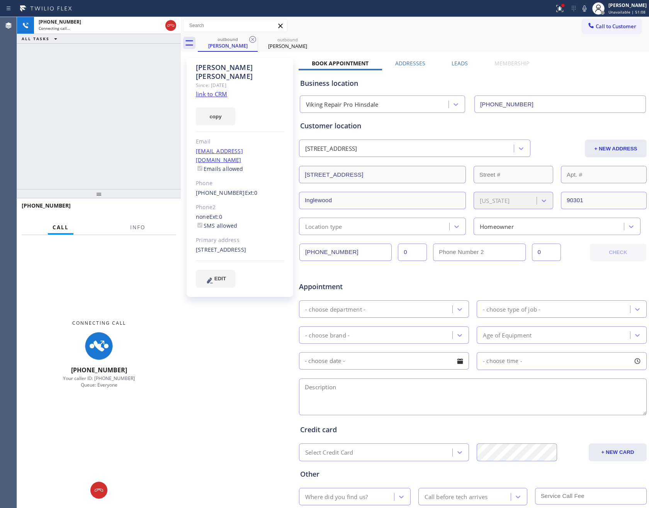
drag, startPoint x: 102, startPoint y: 145, endPoint x: 320, endPoint y: 1, distance: 261.0
click at [118, 144] on div "+15125490873 Connecting call… ALL TASKS ALL TASKS ACTIVE TASKS TASKS IN WRAP UP" at bounding box center [99, 103] width 164 height 172
drag, startPoint x: 122, startPoint y: 102, endPoint x: 171, endPoint y: 19, distance: 96.6
click at [130, 95] on div "+15125490873 Connecting call… ALL TASKS ALL TASKS ACTIVE TASKS TASKS IN WRAP UP" at bounding box center [99, 103] width 164 height 172
drag, startPoint x: 172, startPoint y: 22, endPoint x: 146, endPoint y: 94, distance: 76.2
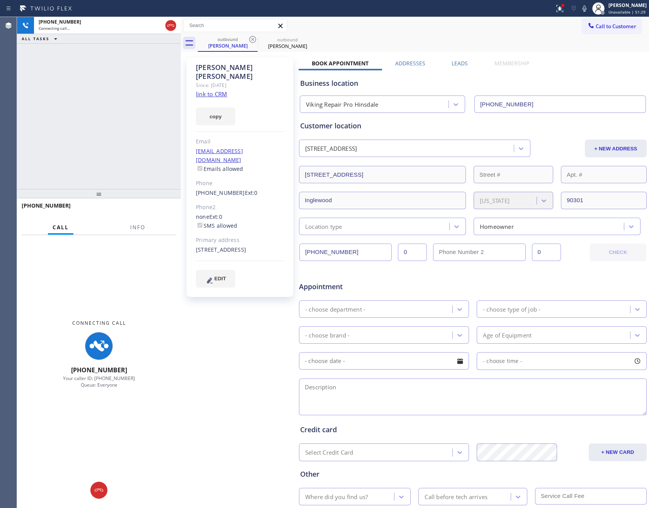
click at [171, 22] on icon at bounding box center [170, 25] width 9 height 9
click at [142, 129] on div "+15125490873 Connecting call… ALL TASKS ALL TASKS ACTIVE TASKS TASKS IN WRAP UP" at bounding box center [99, 103] width 164 height 172
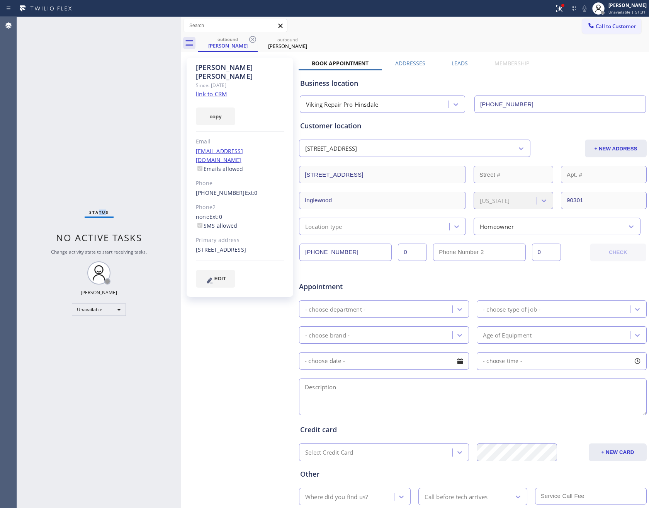
drag, startPoint x: 104, startPoint y: 204, endPoint x: 137, endPoint y: 204, distance: 33.2
click at [119, 204] on div "Status No active tasks Change activity state to start receiving tasks. Eva Mahi…" at bounding box center [99, 262] width 164 height 491
drag, startPoint x: 457, startPoint y: 63, endPoint x: 432, endPoint y: 59, distance: 24.6
click at [457, 63] on label "Leads" at bounding box center [460, 62] width 16 height 7
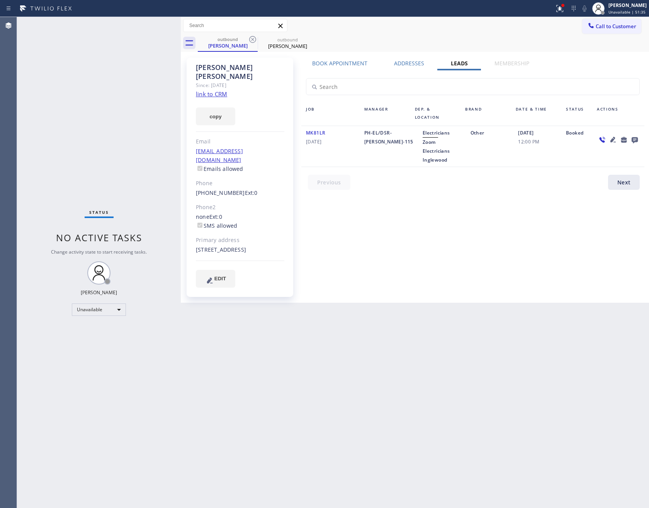
drag, startPoint x: 495, startPoint y: 253, endPoint x: 618, endPoint y: 175, distance: 145.2
click at [503, 250] on div "Book Appointment Addresses Leads Membership Business location Viking Repair Pro…" at bounding box center [473, 179] width 348 height 241
click at [635, 139] on icon at bounding box center [635, 140] width 6 height 6
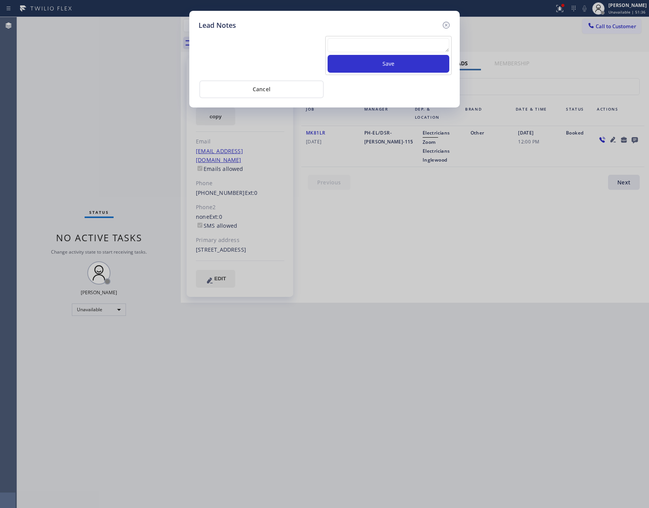
click at [380, 46] on textarea at bounding box center [389, 45] width 122 height 14
paste textarea "PLEASE TRANSFER FOR MEMBERSHIP and AC FILTER"
type textarea "PLEASE TRANSFER FOR MEMBERSHIP and AC FILTER"
click at [376, 68] on button "Save" at bounding box center [389, 64] width 122 height 18
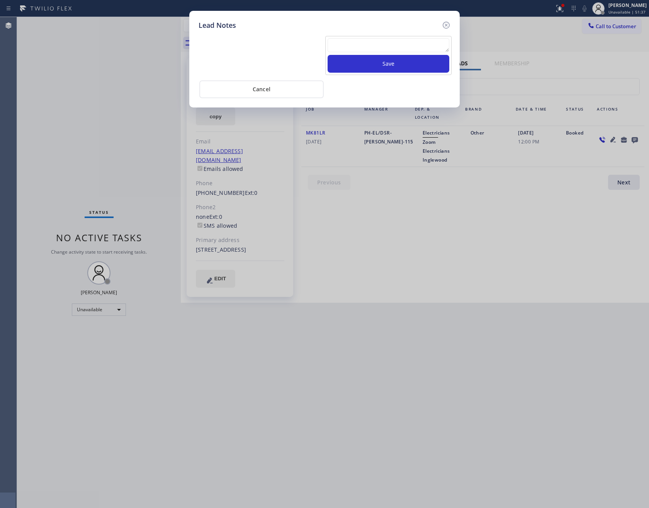
scroll to position [0, 0]
click at [297, 86] on button "Cancel" at bounding box center [261, 89] width 124 height 18
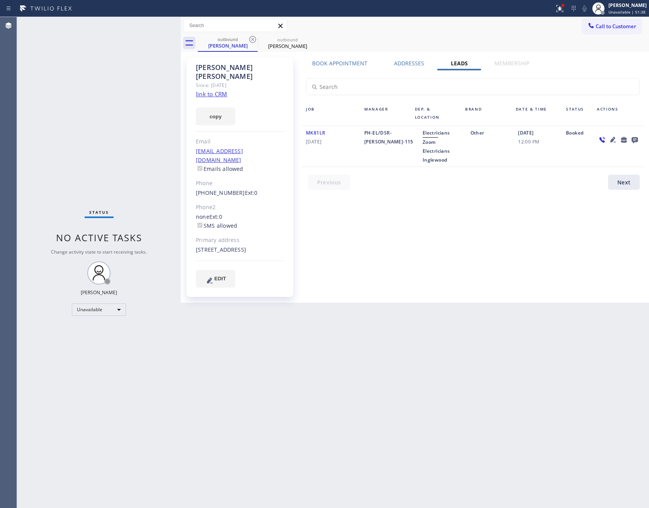
drag, startPoint x: 37, startPoint y: 150, endPoint x: 308, endPoint y: 359, distance: 342.6
click at [48, 161] on div "Status No active tasks Change activity state to start receiving tasks. Eva Mahi…" at bounding box center [99, 262] width 164 height 491
drag, startPoint x: 433, startPoint y: 379, endPoint x: 429, endPoint y: 11, distance: 368.6
click at [437, 347] on div "Back to Dashboard Change Sender ID Customers Technicians Select a contact Outbo…" at bounding box center [415, 262] width 468 height 491
drag, startPoint x: 196, startPoint y: 178, endPoint x: 234, endPoint y: 178, distance: 38.3
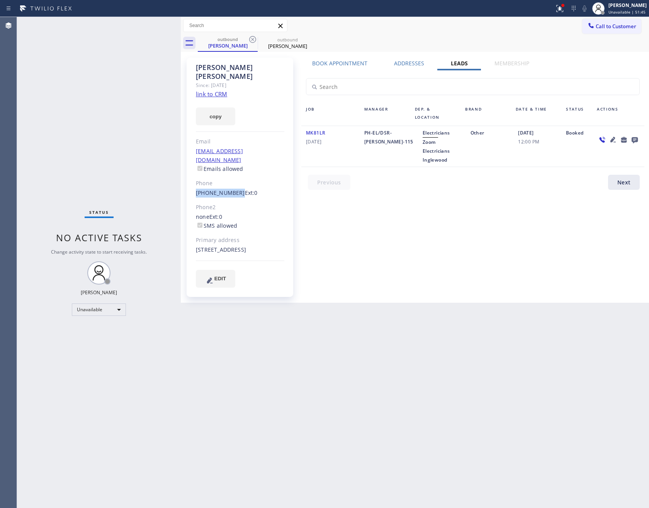
click at [234, 189] on div "(512) 549-0873 Ext: 0" at bounding box center [240, 193] width 88 height 9
copy link "(512) 549-0873"
drag, startPoint x: 336, startPoint y: 260, endPoint x: 341, endPoint y: 261, distance: 4.9
click at [336, 260] on div "Book Appointment Addresses Leads Membership Business location Viking Repair Pro…" at bounding box center [473, 179] width 348 height 241
click at [603, 22] on button "Call to Customer" at bounding box center [611, 26] width 59 height 15
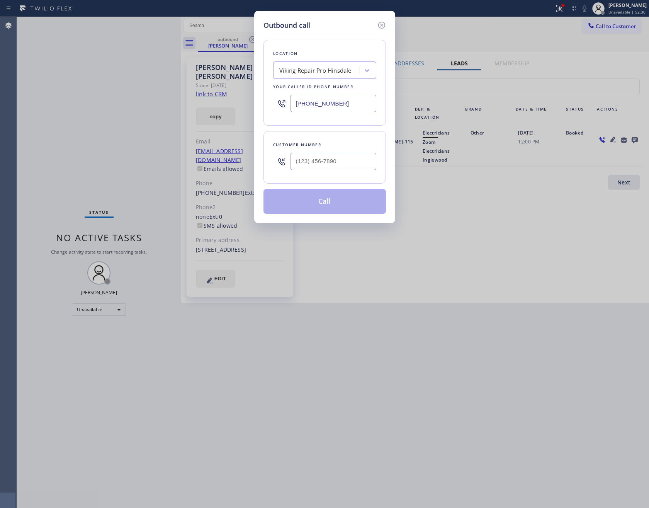
click at [352, 152] on div at bounding box center [333, 161] width 86 height 25
click at [349, 161] on input "(___) ___-____" at bounding box center [333, 161] width 86 height 17
paste input "647) 407-2483"
type input "(647) 407-2483"
click at [335, 207] on button "Call" at bounding box center [324, 201] width 122 height 25
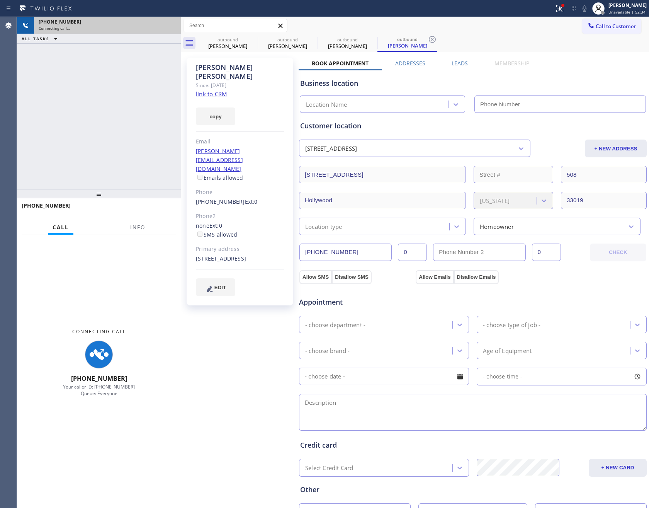
type input "[PHONE_NUMBER]"
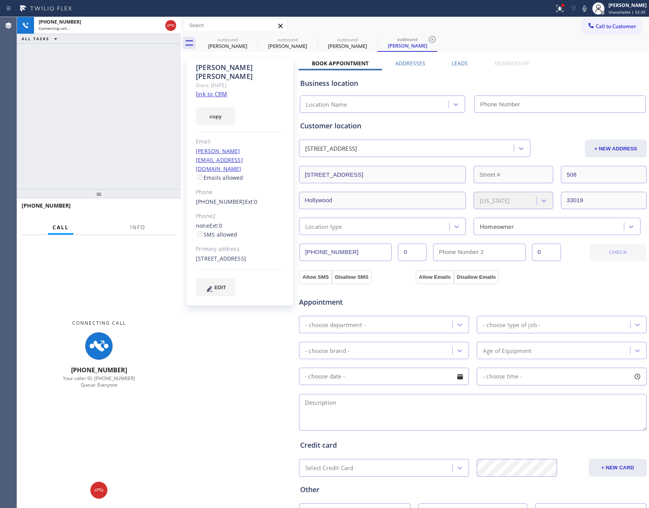
click at [138, 114] on div "+16474072483 Connecting call… ALL TASKS ALL TASKS ACTIVE TASKS TASKS IN WRAP UP" at bounding box center [99, 103] width 164 height 172
click at [139, 114] on div "+16474072483 Connecting call… ALL TASKS ALL TASKS ACTIVE TASKS TASKS IN WRAP UP" at bounding box center [99, 103] width 164 height 172
click at [169, 25] on icon at bounding box center [170, 25] width 9 height 9
drag, startPoint x: 121, startPoint y: 109, endPoint x: 186, endPoint y: 119, distance: 66.1
click at [160, 116] on div "+16474072483 Connecting call… ALL TASKS ALL TASKS ACTIVE TASKS TASKS IN WRAP UP" at bounding box center [99, 103] width 164 height 172
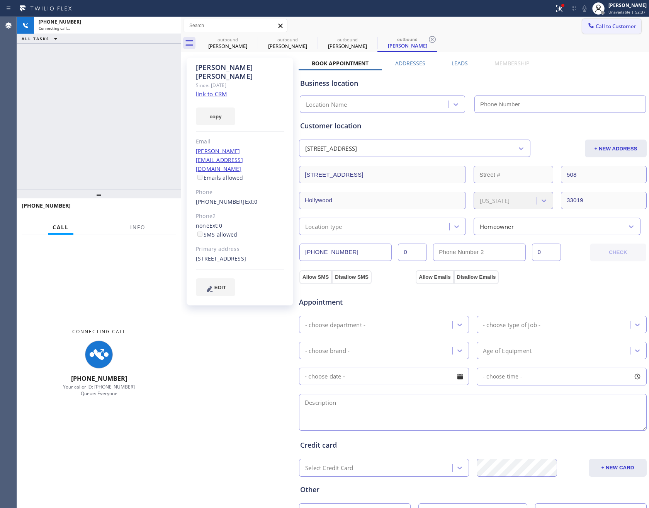
click at [617, 23] on span "Call to Customer" at bounding box center [616, 26] width 41 height 7
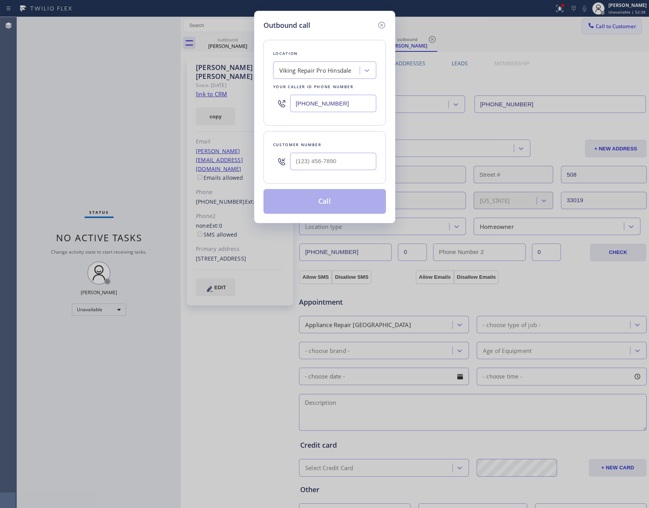
type input "[PHONE_NUMBER]"
click at [370, 168] on input "(___) ___-____" at bounding box center [333, 161] width 86 height 17
paste input "647) 407-2483"
type input "(647) 407-2483"
click at [333, 73] on div "Viking Repair Pro Hinsdale" at bounding box center [315, 70] width 72 height 9
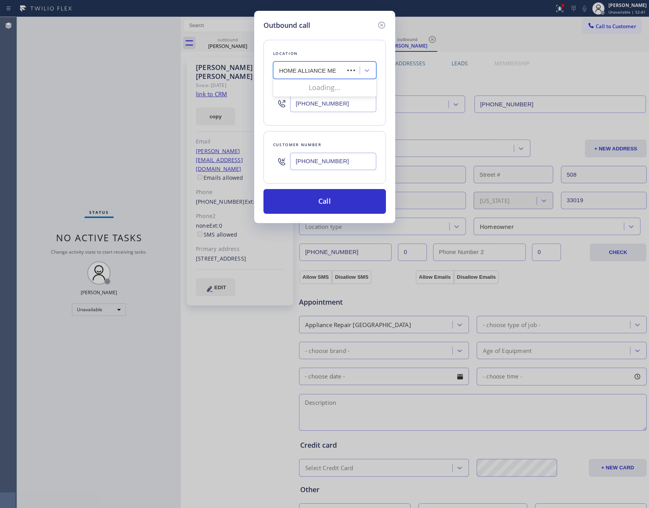
type input "HOME ALLIANCE MEM"
click at [332, 86] on div "Home Alliance Membership" at bounding box center [324, 87] width 103 height 14
type input "[PHONE_NUMBER]"
drag, startPoint x: 328, startPoint y: 206, endPoint x: 331, endPoint y: 173, distance: 33.0
click at [328, 205] on button "Call" at bounding box center [324, 201] width 122 height 25
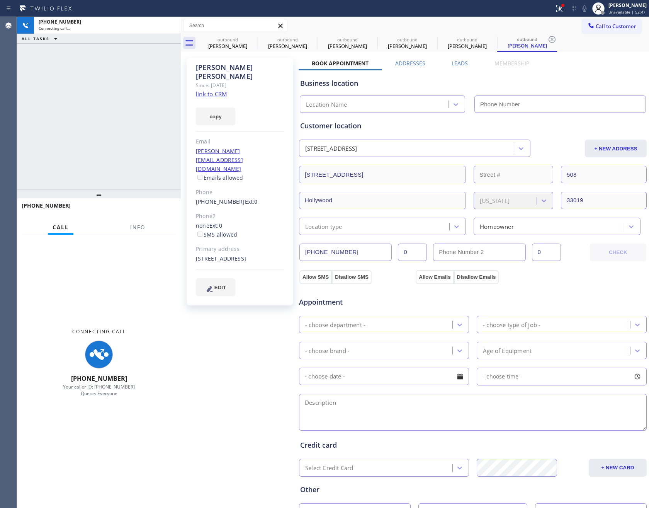
type input "[PHONE_NUMBER]"
click at [374, 251] on input "(647) 407-2483" at bounding box center [345, 251] width 92 height 17
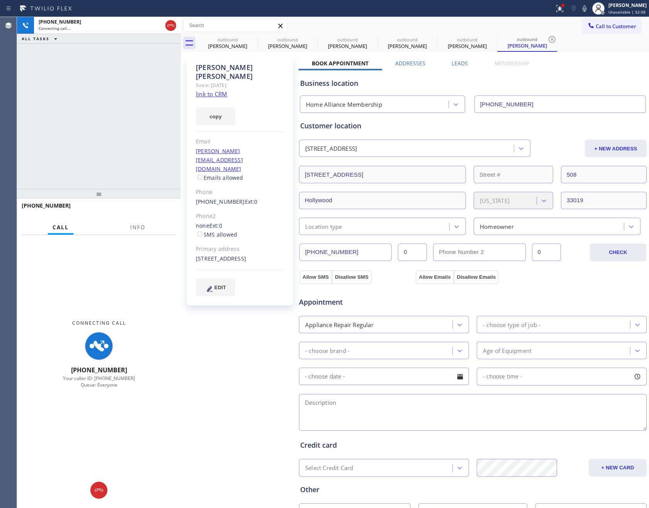
click at [106, 117] on div "+16474072483 Connecting call… ALL TASKS ALL TASKS ACTIVE TASKS TASKS IN WRAP UP" at bounding box center [99, 103] width 164 height 172
click at [219, 90] on link "link to CRM" at bounding box center [211, 94] width 31 height 8
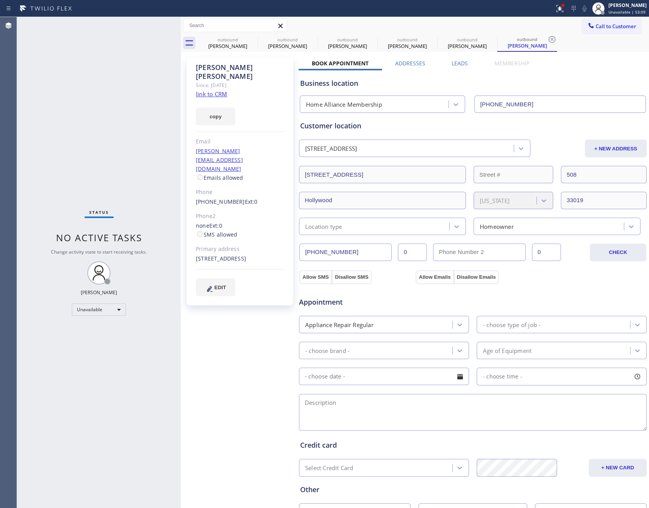
click at [455, 64] on label "Leads" at bounding box center [460, 62] width 16 height 7
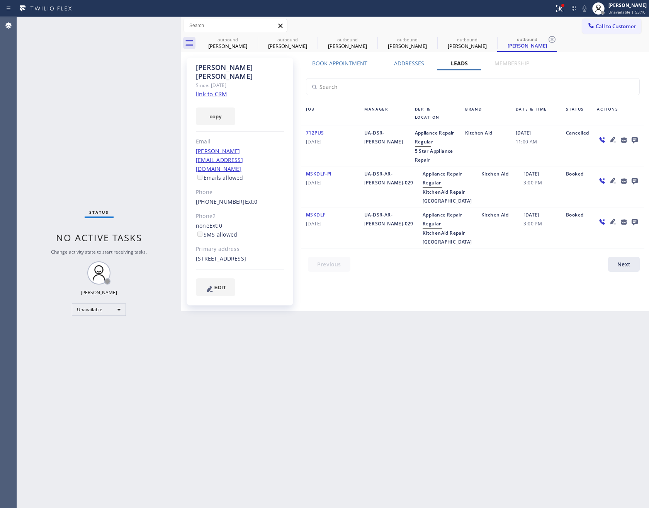
click at [429, 152] on span "5 Star Appliance Repair" at bounding box center [434, 155] width 38 height 15
copy span "5 Star Appliance Repair"
click at [605, 26] on span "Call to Customer" at bounding box center [616, 26] width 41 height 7
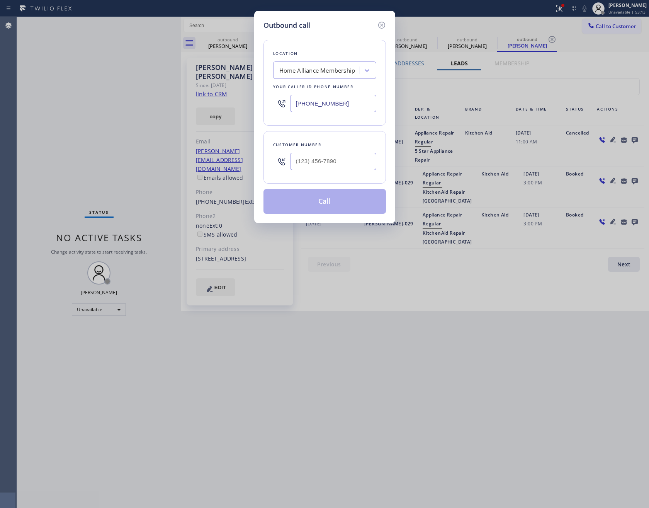
click at [300, 72] on div "Home Alliance Membership" at bounding box center [317, 70] width 76 height 9
paste input "5 Star Appliance Repair"
type input "5 Star Appliance Repair"
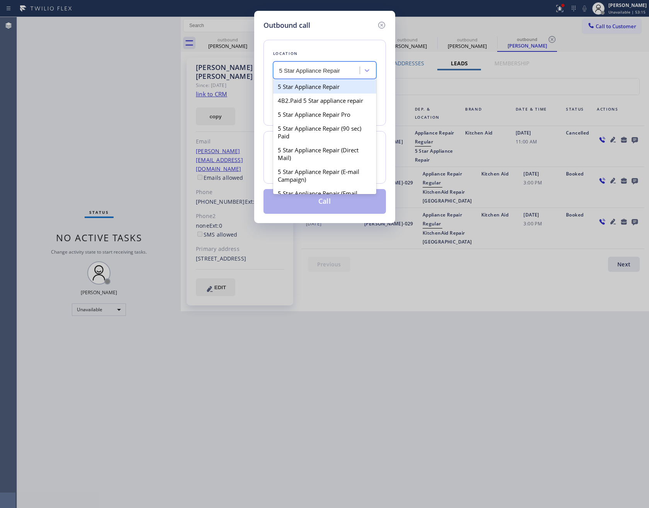
click at [301, 86] on div "5 Star Appliance Repair" at bounding box center [324, 87] width 103 height 14
type input "[PHONE_NUMBER]"
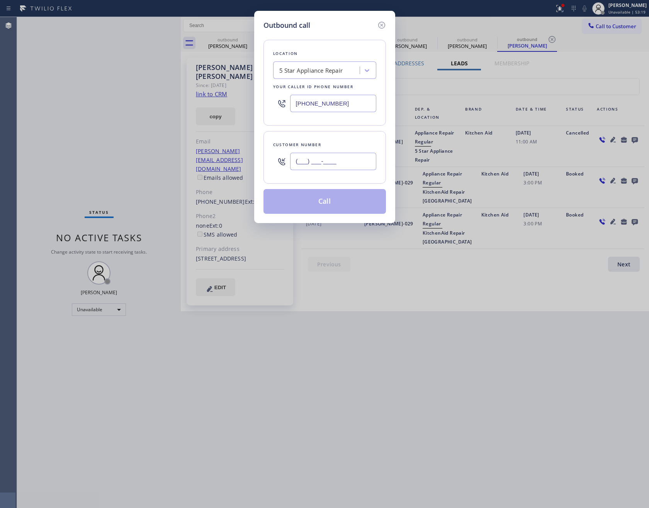
click at [342, 158] on input "(___) ___-____" at bounding box center [333, 161] width 86 height 17
paste input "647) 407-2483"
type input "(647) 407-2483"
click at [333, 206] on button "Call" at bounding box center [324, 201] width 122 height 25
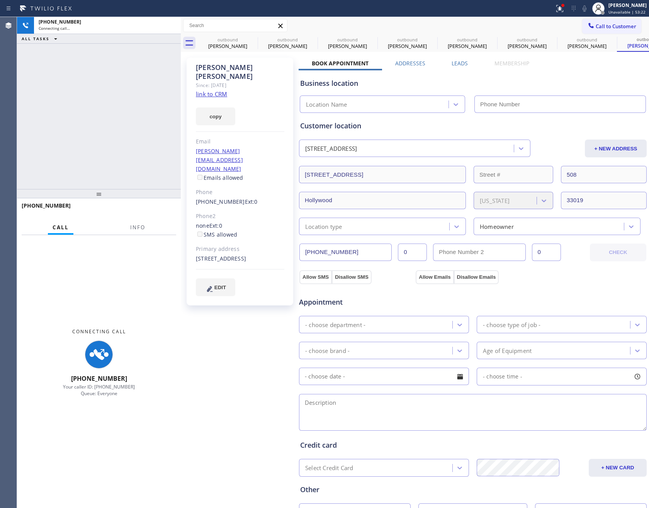
click at [145, 116] on div "+16474072483 Connecting call… ALL TASKS ALL TASKS ACTIVE TASKS TASKS IN WRAP UP" at bounding box center [99, 103] width 164 height 172
click at [172, 23] on icon at bounding box center [170, 25] width 9 height 9
click at [157, 131] on div "+16474072483 Connecting call… ALL TASKS ALL TASKS ACTIVE TASKS TASKS IN WRAP UP" at bounding box center [99, 103] width 164 height 172
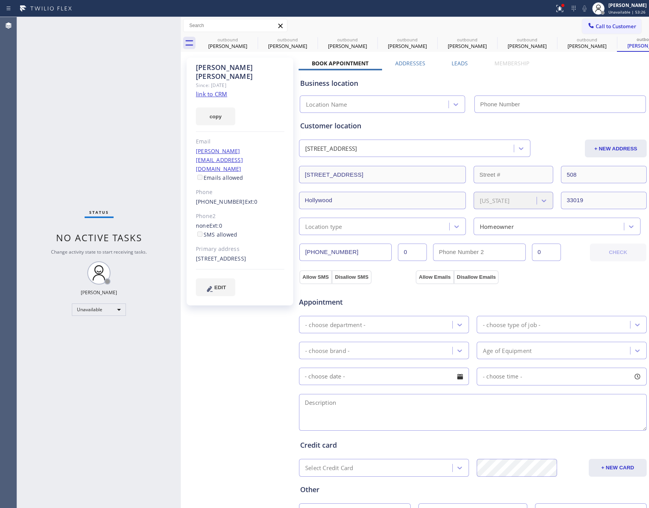
type input "[PHONE_NUMBER]"
click at [153, 102] on div "Status No active tasks Change activity state to start receiving tasks. Eva Mahi…" at bounding box center [99, 262] width 164 height 491
click at [229, 43] on div "Jesse Talamantes" at bounding box center [228, 45] width 58 height 7
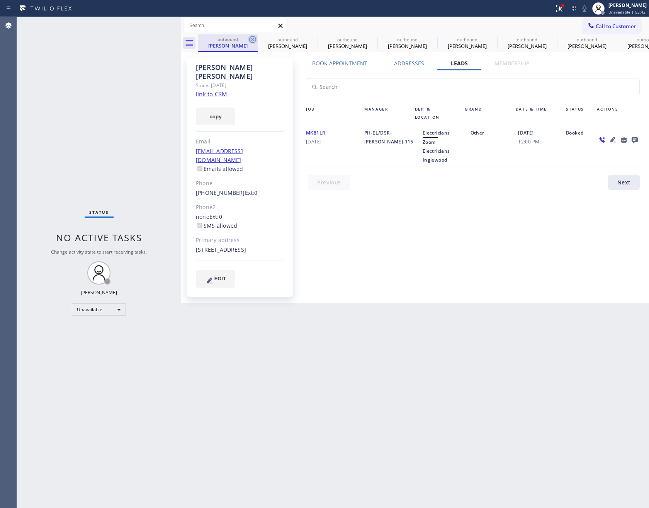
click at [254, 40] on icon at bounding box center [252, 39] width 9 height 9
click at [0, 0] on icon at bounding box center [0, 0] width 0 height 0
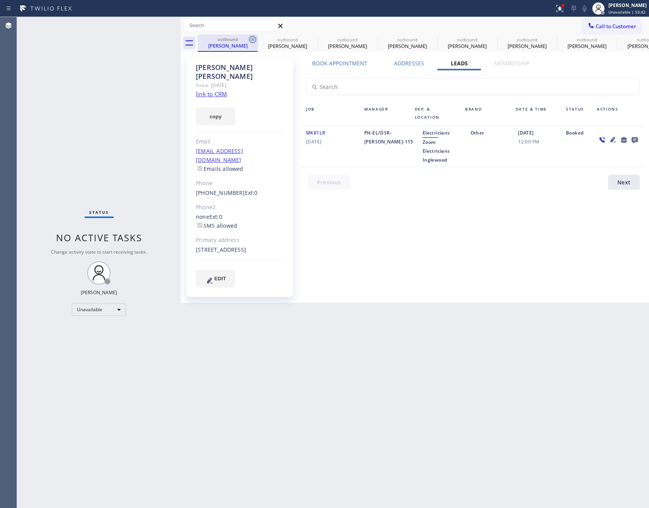
click at [0, 0] on icon at bounding box center [0, 0] width 0 height 0
click at [254, 40] on div "outbound Jesse Talamantes outbound Jesse Talamantes outbound Franco Pignotti ou…" at bounding box center [423, 42] width 451 height 17
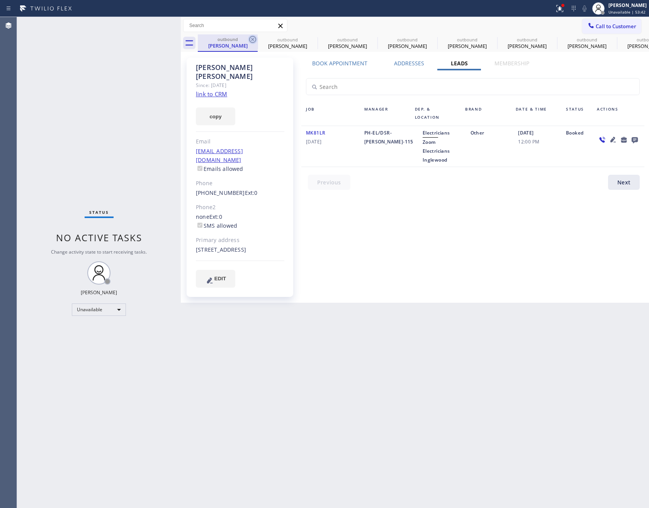
click at [254, 40] on div "outbound Jesse Talamantes outbound Jesse Talamantes outbound Franco Pignotti ou…" at bounding box center [423, 42] width 451 height 17
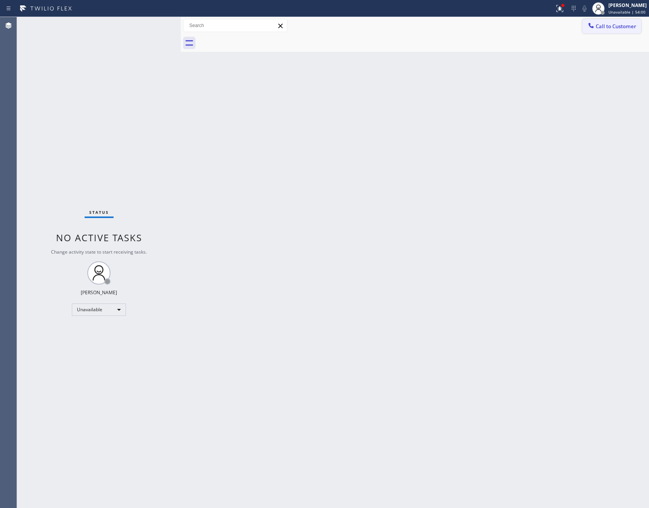
click at [600, 25] on span "Call to Customer" at bounding box center [616, 26] width 41 height 7
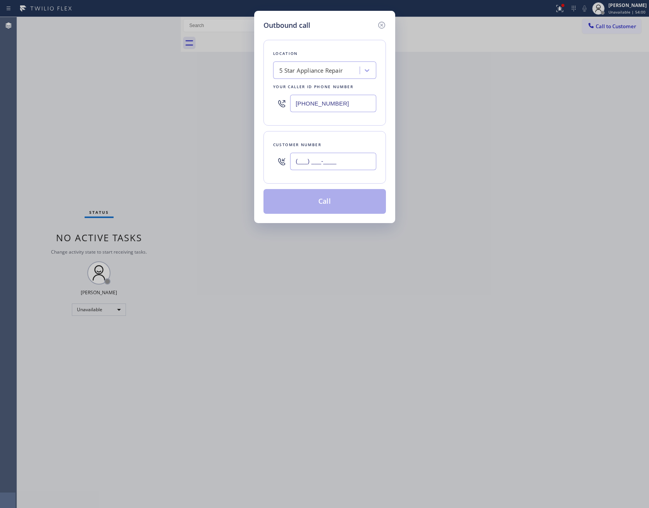
click at [342, 168] on input "(___) ___-____" at bounding box center [333, 161] width 86 height 17
paste input "917) 488-0490"
click at [328, 206] on button "Call" at bounding box center [324, 201] width 122 height 25
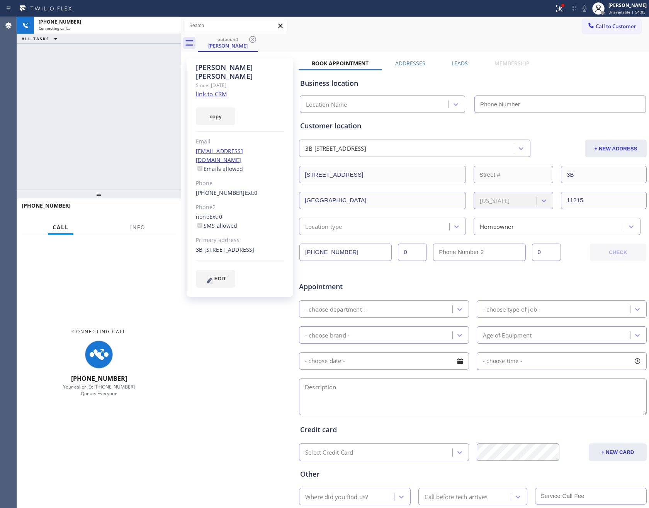
click at [190, 110] on div "+19174880490 Connecting call… ALL TASKS ALL TASKS ACTIVE TASKS TASKS IN WRAP UP…" at bounding box center [333, 262] width 632 height 491
click at [450, 56] on div "Amanda Sack-zimmerman Since: 20 may 2020 link to CRM copy Email ams9095@med.cor…" at bounding box center [415, 304] width 464 height 501
click at [452, 63] on label "Leads" at bounding box center [460, 62] width 16 height 7
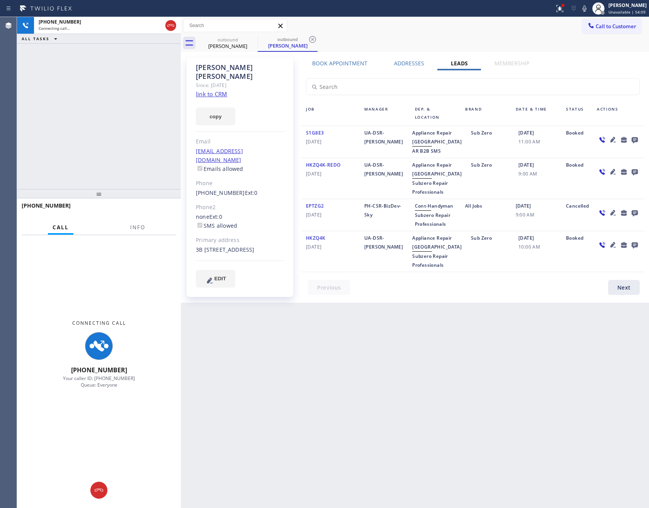
click at [506, 292] on div at bounding box center [477, 289] width 352 height 19
click at [220, 93] on link "link to CRM" at bounding box center [211, 94] width 31 height 8
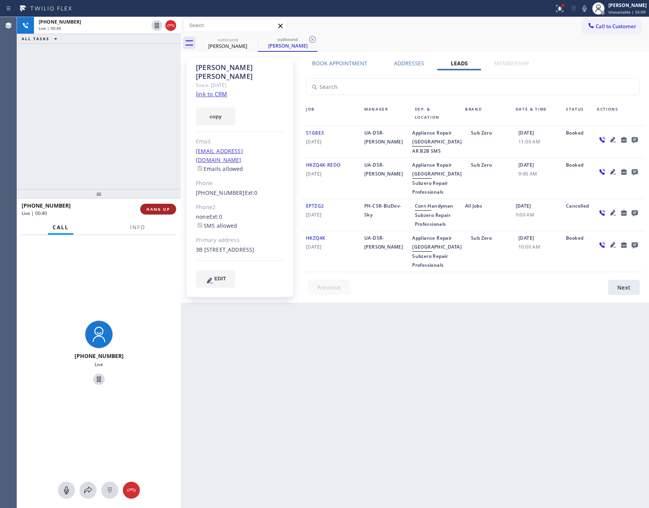
click at [150, 206] on span "HANG UP" at bounding box center [158, 208] width 24 height 5
drag, startPoint x: 132, startPoint y: 128, endPoint x: 120, endPoint y: 143, distance: 19.2
click at [131, 128] on div "+19174880490 Live | 00:41 ALL TASKS ALL TASKS ACTIVE TASKS TASKS IN WRAP UP" at bounding box center [99, 103] width 164 height 172
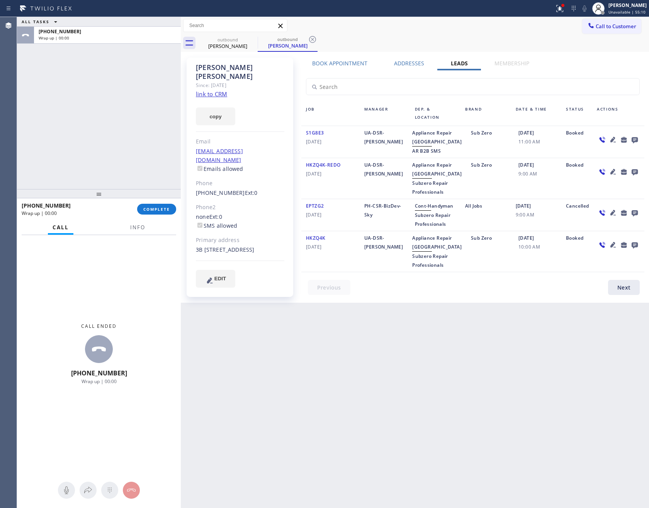
drag, startPoint x: 142, startPoint y: 211, endPoint x: 146, endPoint y: 186, distance: 25.9
click at [146, 209] on button "COMPLETE" at bounding box center [156, 209] width 39 height 11
drag, startPoint x: 136, startPoint y: 129, endPoint x: 144, endPoint y: 157, distance: 28.9
click at [136, 129] on div "ALL TASKS ALL TASKS ACTIVE TASKS TASKS IN WRAP UP +19174880490 Wrap up | 00:00" at bounding box center [99, 103] width 164 height 172
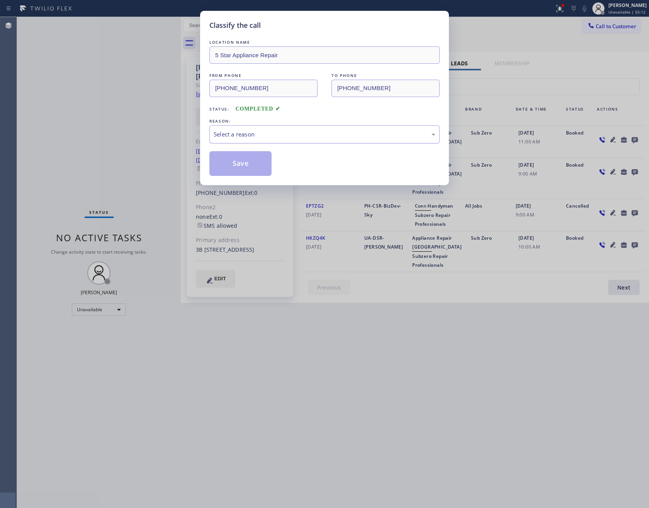
click at [357, 138] on div "Select a reason" at bounding box center [325, 134] width 222 height 9
click at [234, 172] on button "Save" at bounding box center [240, 163] width 62 height 25
click at [234, 170] on button "Save" at bounding box center [240, 163] width 62 height 25
drag, startPoint x: 234, startPoint y: 170, endPoint x: 277, endPoint y: 168, distance: 42.5
click at [248, 170] on button "Save" at bounding box center [240, 163] width 62 height 25
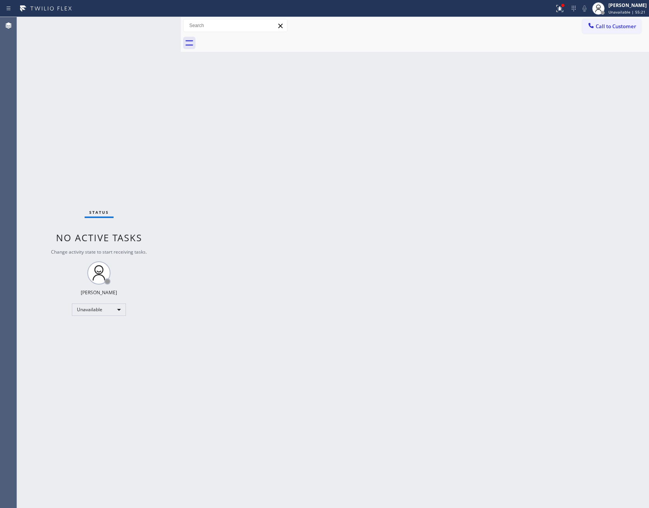
drag, startPoint x: 289, startPoint y: 152, endPoint x: 603, endPoint y: 37, distance: 334.2
click at [327, 130] on div "Back to Dashboard Change Sender ID Customers Technicians Select a contact Outbo…" at bounding box center [415, 262] width 468 height 491
click at [611, 27] on span "Call to Customer" at bounding box center [616, 26] width 41 height 7
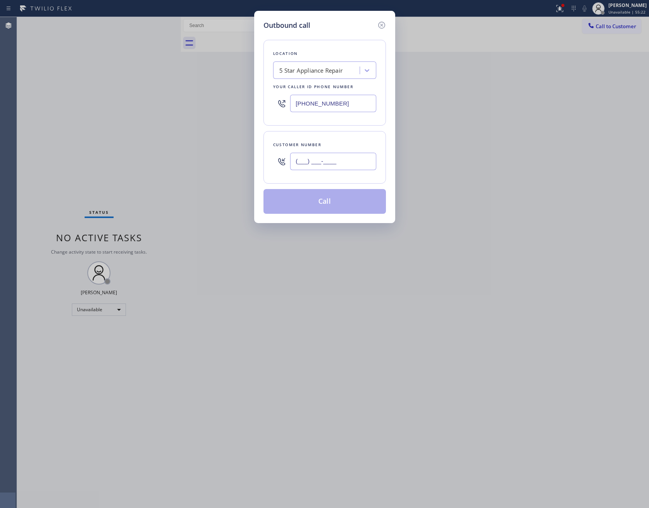
click at [342, 163] on input "(___) ___-____" at bounding box center [333, 161] width 86 height 17
paste input "504) 669-1710"
type input "[PHONE_NUMBER]"
click at [329, 206] on button "Call" at bounding box center [324, 201] width 122 height 25
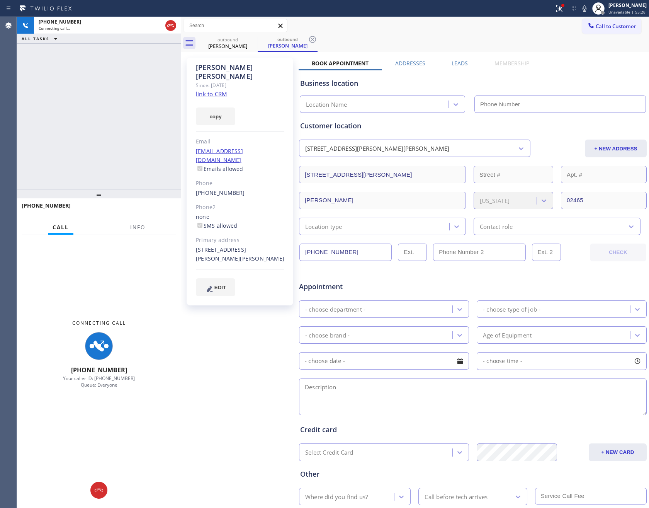
type input "[PHONE_NUMBER]"
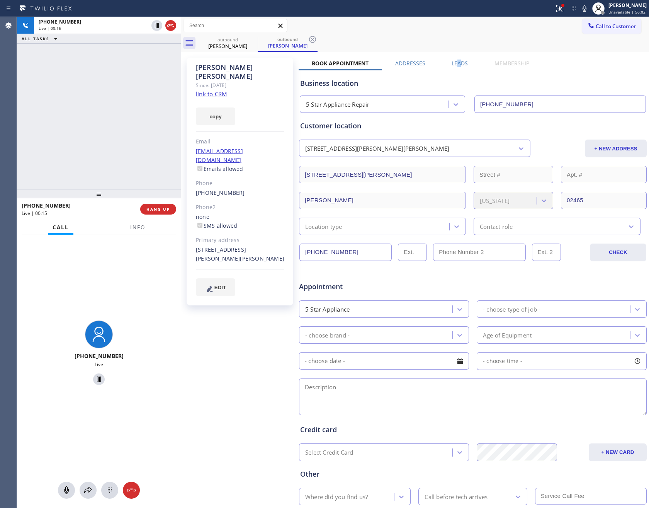
click at [456, 65] on label "Leads" at bounding box center [460, 62] width 16 height 7
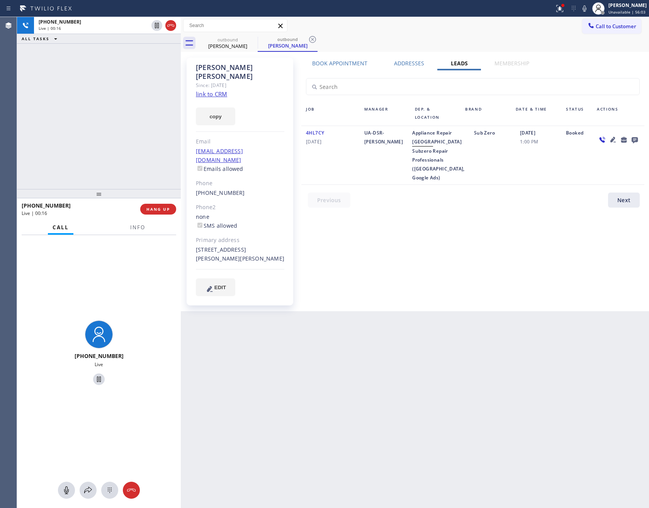
click at [474, 213] on div "Book Appointment Addresses Leads Membership Business location 5 Star Appliance …" at bounding box center [473, 184] width 348 height 250
click at [476, 216] on div "Book Appointment Addresses Leads Membership Business location 5 Star Appliance …" at bounding box center [473, 184] width 348 height 250
click at [478, 216] on div "Book Appointment Addresses Leads Membership Business location 5 Star Appliance …" at bounding box center [473, 184] width 348 height 250
click at [477, 213] on div "Book Appointment Addresses Leads Membership Business location 5 Star Appliance …" at bounding box center [473, 184] width 348 height 250
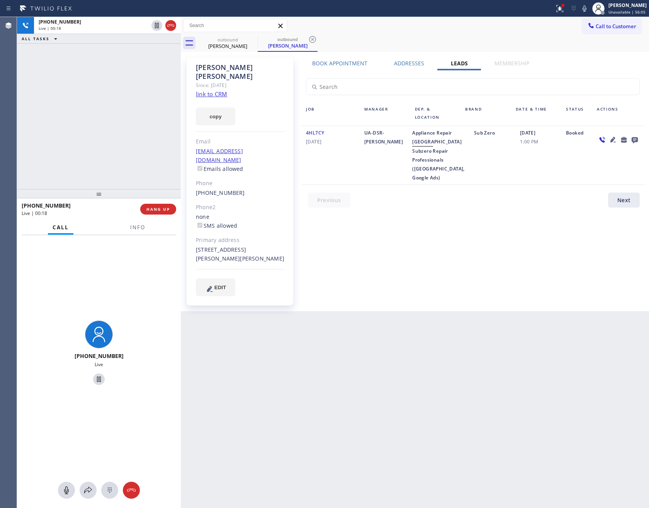
click at [477, 213] on div "Book Appointment Addresses Leads Membership Business location 5 Star Appliance …" at bounding box center [473, 184] width 348 height 250
click at [217, 90] on link "link to CRM" at bounding box center [211, 94] width 31 height 8
drag, startPoint x: 117, startPoint y: 124, endPoint x: 147, endPoint y: 152, distance: 40.5
click at [121, 123] on div "+15046691710 Live | 00:19 ALL TASKS ALL TASKS ACTIVE TASKS TASKS IN WRAP UP" at bounding box center [99, 103] width 164 height 172
click at [167, 22] on icon at bounding box center [170, 25] width 9 height 9
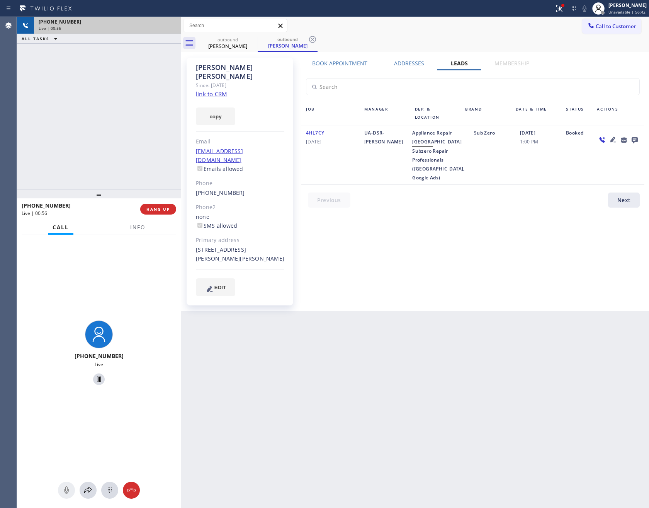
drag, startPoint x: 130, startPoint y: 133, endPoint x: 391, endPoint y: 41, distance: 276.9
click at [165, 130] on div "+15046691710 Live | 00:56 ALL TASKS ALL TASKS ACTIVE TASKS TASKS IN WRAP UP" at bounding box center [99, 103] width 164 height 172
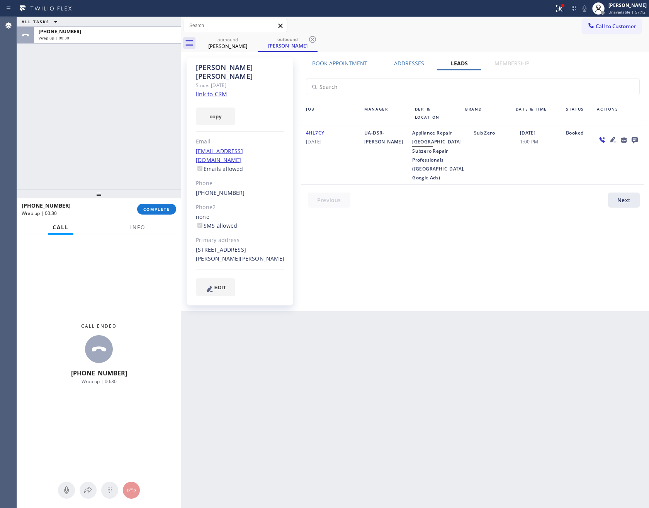
drag, startPoint x: 146, startPoint y: 121, endPoint x: 166, endPoint y: 201, distance: 82.4
click at [158, 155] on div "ALL TASKS ALL TASKS ACTIVE TASKS TASKS IN WRAP UP +15046691710 Wrap up | 00:30" at bounding box center [99, 103] width 164 height 172
click at [170, 208] on button "COMPLETE" at bounding box center [156, 209] width 39 height 11
click at [134, 116] on div "ALL TASKS ALL TASKS ACTIVE TASKS TASKS IN WRAP UP +15046691710 Wrap up | 00:31" at bounding box center [99, 103] width 164 height 172
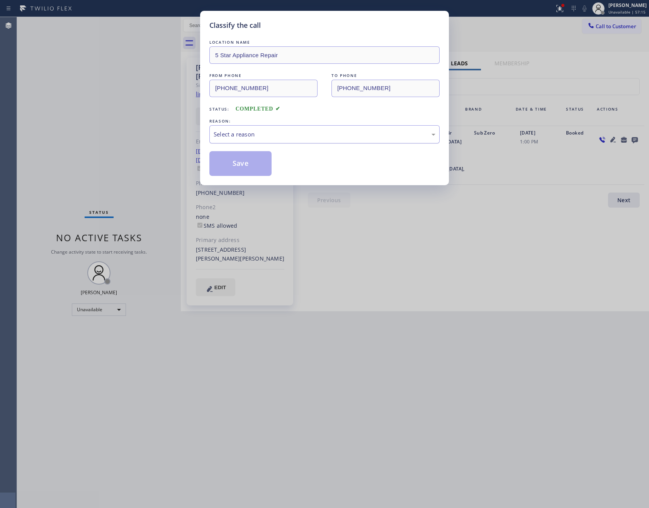
click at [291, 137] on div "Select a reason" at bounding box center [325, 134] width 222 height 9
click at [261, 165] on button "Save" at bounding box center [240, 163] width 62 height 25
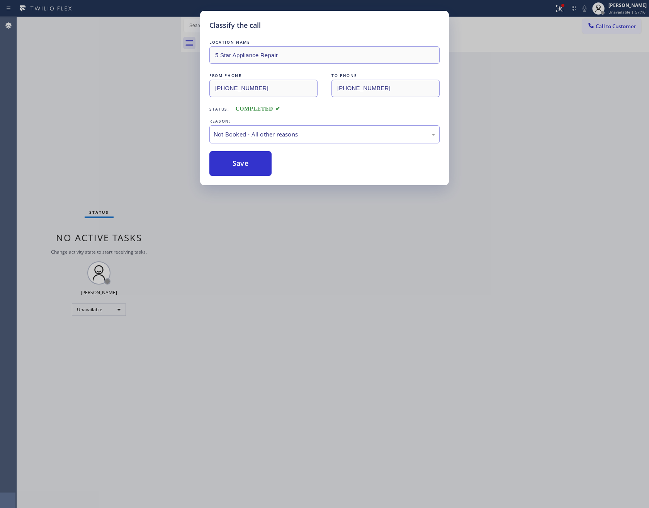
drag, startPoint x: 62, startPoint y: 99, endPoint x: 68, endPoint y: 101, distance: 7.0
click at [67, 100] on div "Classify the call LOCATION NAME 5 Star Appliance Repair FROM PHONE (855) 731-49…" at bounding box center [324, 254] width 649 height 508
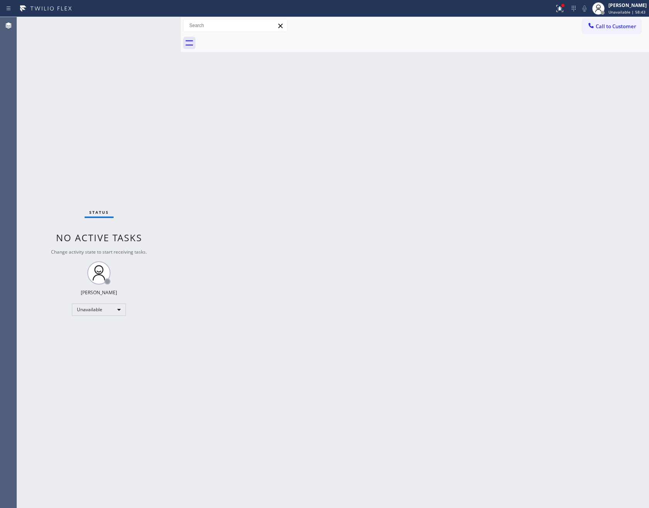
drag, startPoint x: 328, startPoint y: 197, endPoint x: 513, endPoint y: 64, distance: 228.0
click at [345, 182] on div "Back to Dashboard Change Sender ID Customers Technicians Select a contact Outbo…" at bounding box center [415, 262] width 468 height 491
click at [625, 28] on span "Call to Customer" at bounding box center [616, 26] width 41 height 7
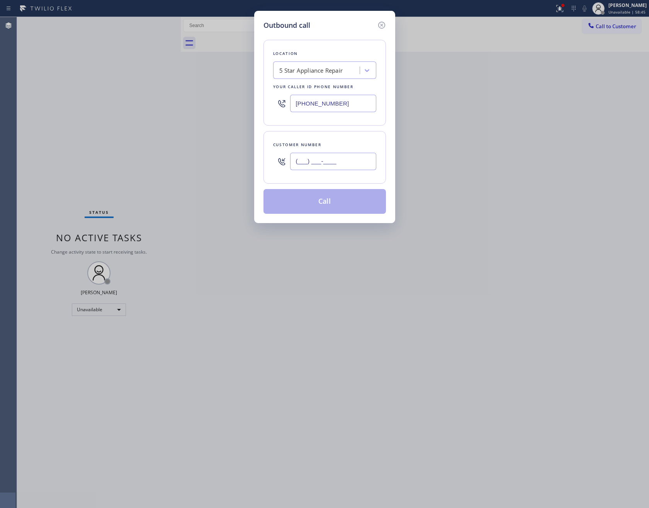
click at [348, 161] on input "(___) ___-____" at bounding box center [333, 161] width 86 height 17
paste input "504) 669-1710"
type input "[PHONE_NUMBER]"
click at [344, 207] on button "Call" at bounding box center [324, 201] width 122 height 25
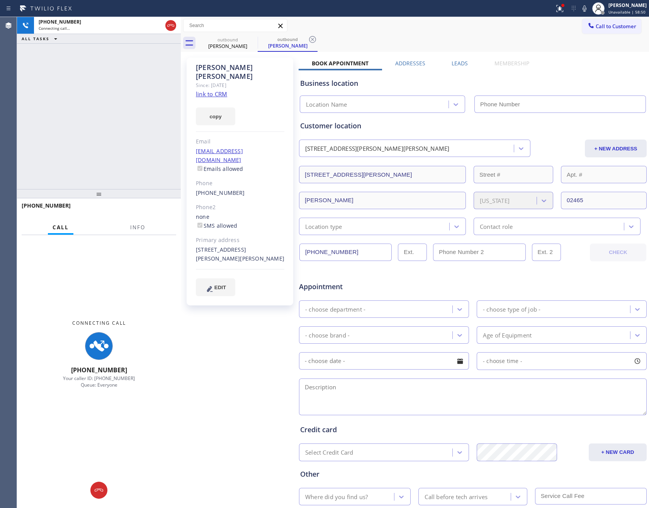
type input "[PHONE_NUMBER]"
click at [558, 81] on div "Business location" at bounding box center [472, 83] width 345 height 10
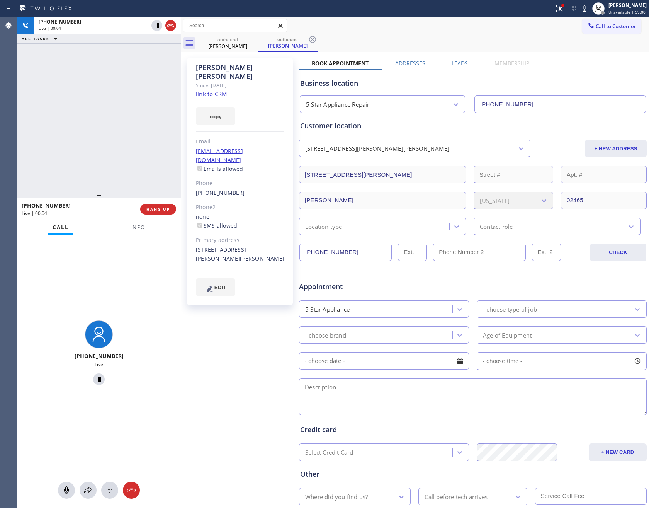
click at [420, 134] on div "Customer location 44 Emmons St Newton, 02465 MA + NEW ADDRESS 44 Emmons St Newt…" at bounding box center [472, 178] width 345 height 114
click at [456, 62] on label "Leads" at bounding box center [460, 62] width 16 height 7
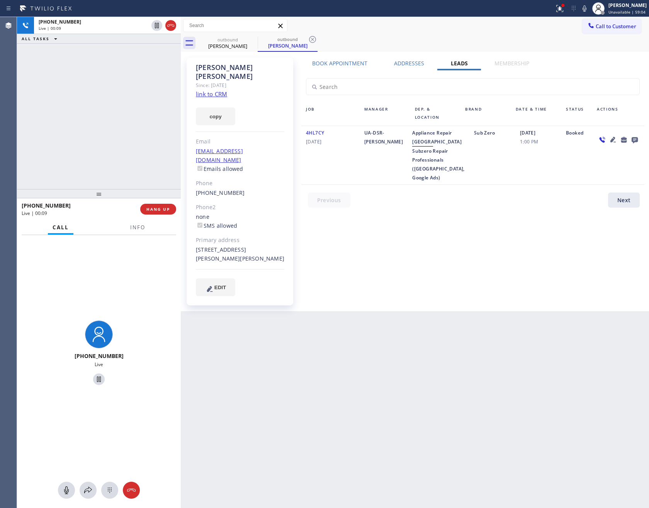
drag, startPoint x: 467, startPoint y: 287, endPoint x: 367, endPoint y: 179, distance: 147.9
click at [467, 283] on div "Back to Dashboard Change Sender ID Customers Technicians Select a contact Outbo…" at bounding box center [415, 262] width 468 height 491
click at [202, 90] on link "link to CRM" at bounding box center [211, 94] width 31 height 8
click at [164, 210] on span "HANG UP" at bounding box center [158, 208] width 24 height 5
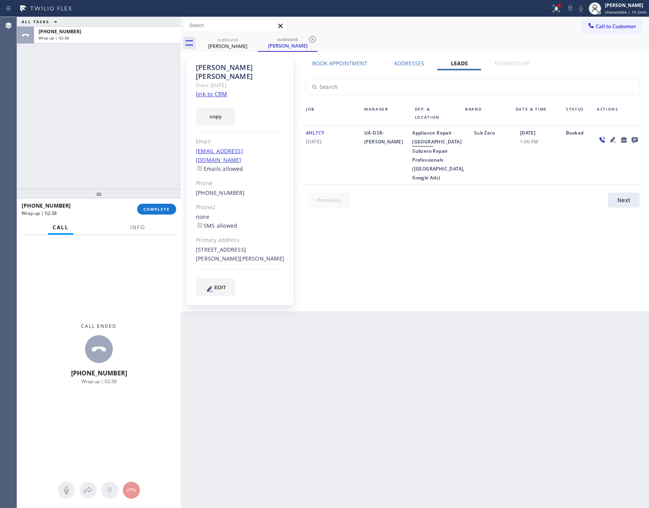
drag, startPoint x: 122, startPoint y: 127, endPoint x: 129, endPoint y: 158, distance: 30.8
click at [127, 147] on div "ALL TASKS ALL TASKS ACTIVE TASKS TASKS IN WRAP UP +15046691710 Wrap up | 02:38" at bounding box center [99, 103] width 164 height 172
click at [112, 54] on div "ALL TASKS ALL TASKS ACTIVE TASKS TASKS IN WRAP UP +15046691710 Wrap up | 02:38" at bounding box center [99, 103] width 164 height 172
click at [161, 207] on span "COMPLETE" at bounding box center [156, 208] width 27 height 5
click at [134, 146] on div "ALL TASKS ALL TASKS ACTIVE TASKS TASKS IN WRAP UP +15046691710 Wrap up | 02:42" at bounding box center [99, 103] width 164 height 172
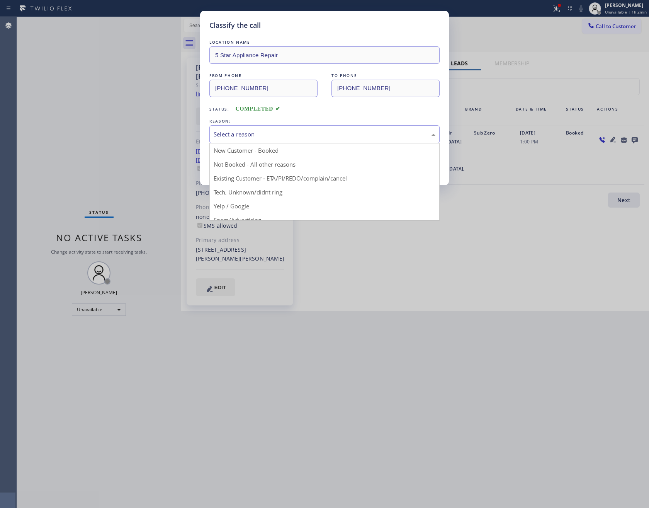
click at [243, 129] on div "Select a reason" at bounding box center [324, 134] width 230 height 18
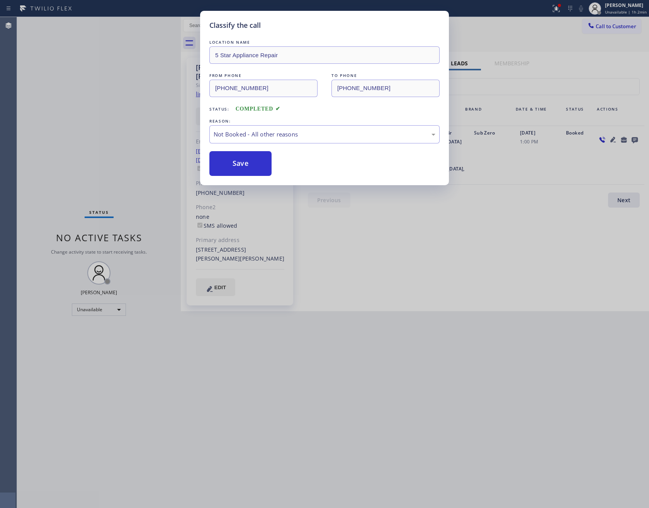
click at [240, 160] on button "Save" at bounding box center [240, 163] width 62 height 25
drag, startPoint x: 240, startPoint y: 160, endPoint x: 298, endPoint y: 0, distance: 170.1
click at [250, 150] on div "LOCATION NAME 5 Star Appliance Repair FROM PHONE (855) 731-4952 TO PHONE (504) …" at bounding box center [324, 107] width 230 height 138
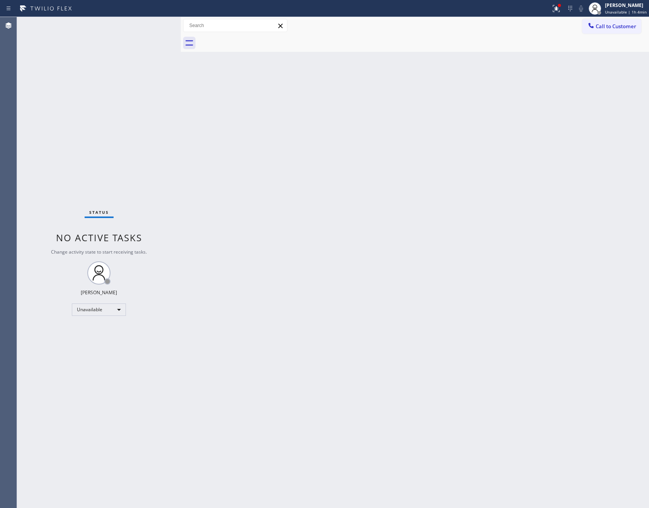
click at [123, 248] on div "Status No active tasks Change activity state to start receiving tasks. Eva Mahi…" at bounding box center [99, 262] width 164 height 491
click at [274, 365] on div "Back to Dashboard Change Sender ID Customers Technicians Select a contact Outbo…" at bounding box center [415, 262] width 468 height 491
drag, startPoint x: 223, startPoint y: 203, endPoint x: 580, endPoint y: 42, distance: 392.1
click at [233, 188] on div "Back to Dashboard Change Sender ID Customers Technicians Select a contact Outbo…" at bounding box center [415, 262] width 468 height 491
click at [600, 24] on span "Call to Customer" at bounding box center [616, 26] width 41 height 7
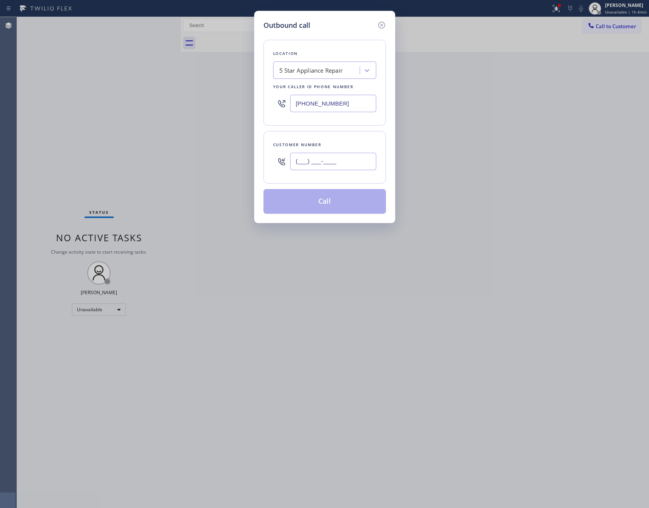
click at [348, 168] on input "(___) ___-____" at bounding box center [333, 161] width 86 height 17
paste input "619) 846-4695"
type input "[PHONE_NUMBER]"
click at [343, 203] on button "Call" at bounding box center [324, 201] width 122 height 25
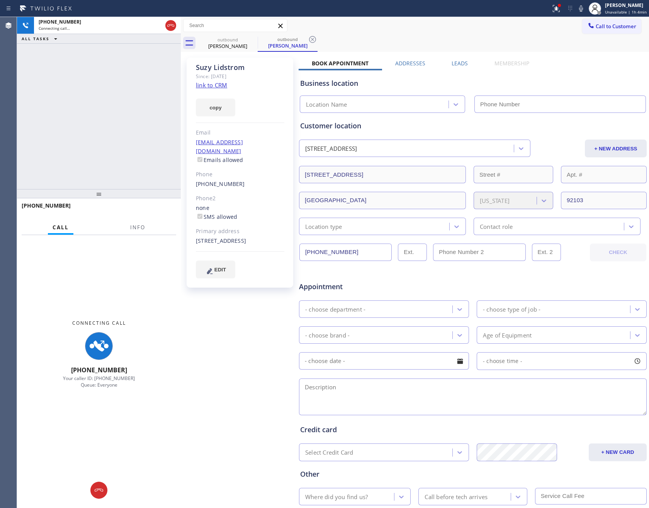
type input "[PHONE_NUMBER]"
click at [454, 66] on label "Leads" at bounding box center [460, 62] width 16 height 7
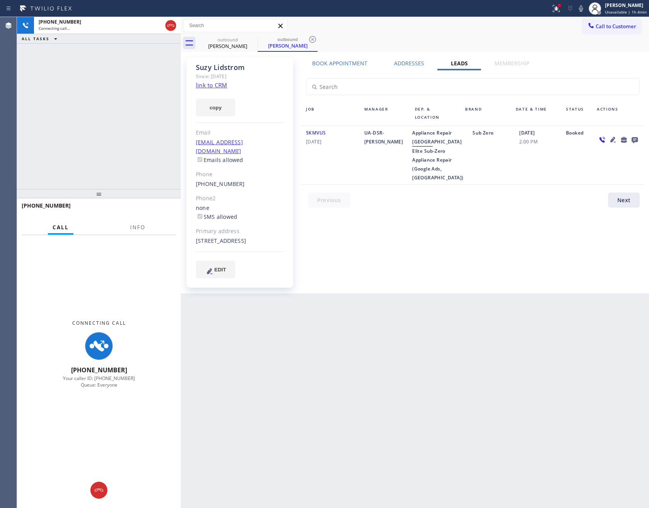
click at [485, 270] on div "Book Appointment Addresses Leads Membership Business location 5 Star Appliance …" at bounding box center [473, 175] width 348 height 232
click at [217, 83] on link "link to CRM" at bounding box center [211, 85] width 31 height 8
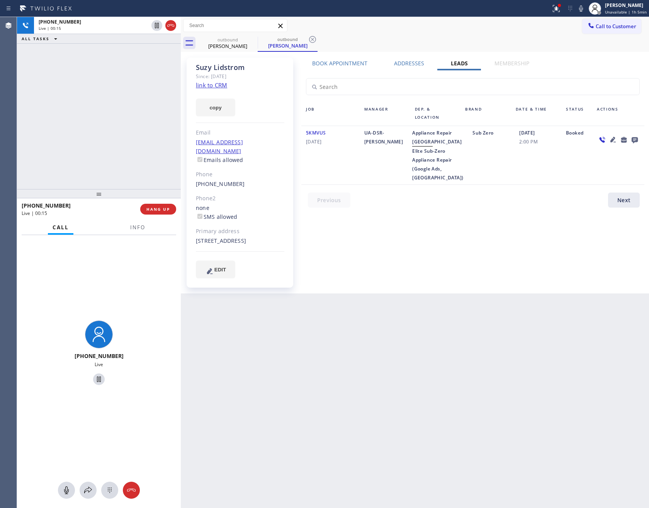
drag, startPoint x: 506, startPoint y: 290, endPoint x: 527, endPoint y: 89, distance: 202.0
click at [520, 268] on div "Book Appointment Addresses Leads Membership Business location 5 Star Appliance …" at bounding box center [473, 175] width 348 height 232
click at [170, 209] on button "HANG UP" at bounding box center [158, 209] width 36 height 11
click at [110, 130] on div "+16198464695 Live | 00:48 ALL TASKS ALL TASKS ACTIVE TASKS TASKS IN WRAP UP" at bounding box center [99, 103] width 164 height 172
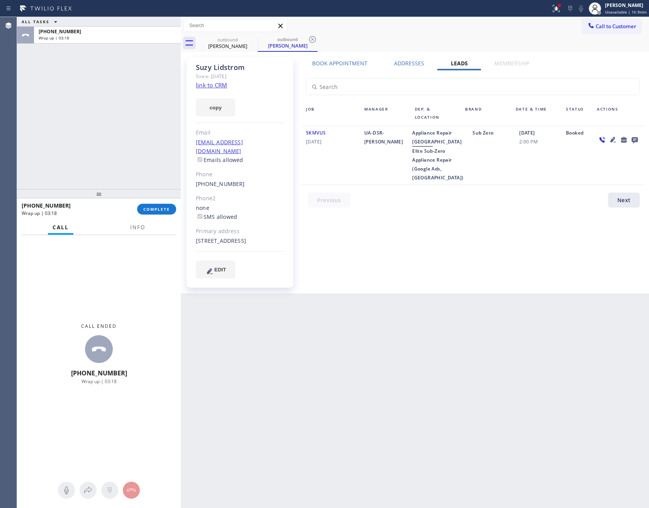
drag, startPoint x: 100, startPoint y: 159, endPoint x: 136, endPoint y: 218, distance: 69.2
click at [106, 175] on div "ALL TASKS ALL TASKS ACTIVE TASKS TASKS IN WRAP UP +16198464695 Wrap up | 03:18" at bounding box center [99, 103] width 164 height 172
click at [154, 213] on button "COMPLETE" at bounding box center [156, 209] width 39 height 11
click at [131, 110] on div "ALL TASKS ALL TASKS ACTIVE TASKS TASKS IN WRAP UP +16198464695 Wrap up | 03:18" at bounding box center [99, 103] width 164 height 172
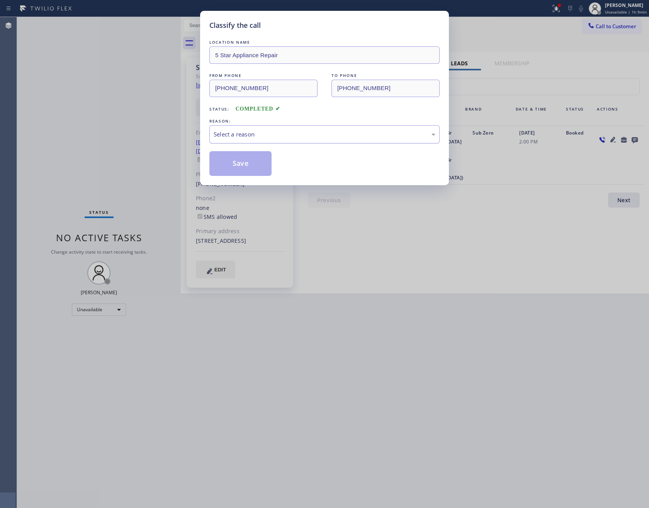
click at [269, 134] on div "Select a reason" at bounding box center [325, 134] width 222 height 9
click at [260, 161] on button "Save" at bounding box center [240, 163] width 62 height 25
click at [259, 161] on button "Save" at bounding box center [240, 163] width 62 height 25
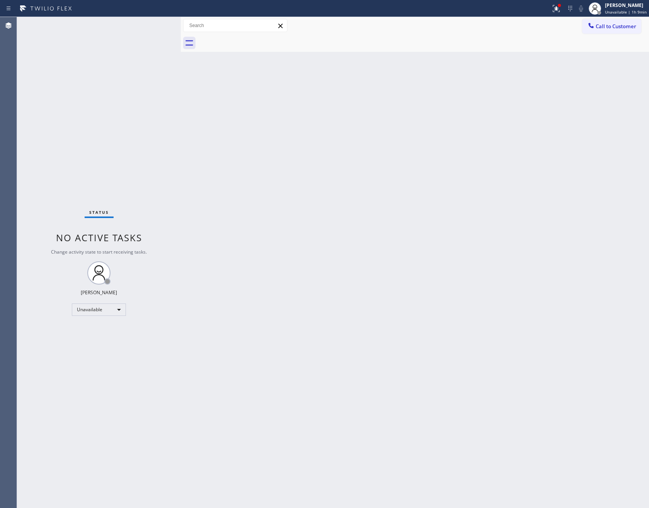
drag, startPoint x: 201, startPoint y: 112, endPoint x: 334, endPoint y: 101, distance: 133.7
click at [226, 112] on div "Back to Dashboard Change Sender ID Customers Technicians Select a contact Outbo…" at bounding box center [415, 262] width 468 height 491
click at [605, 24] on span "Call to Customer" at bounding box center [616, 26] width 41 height 7
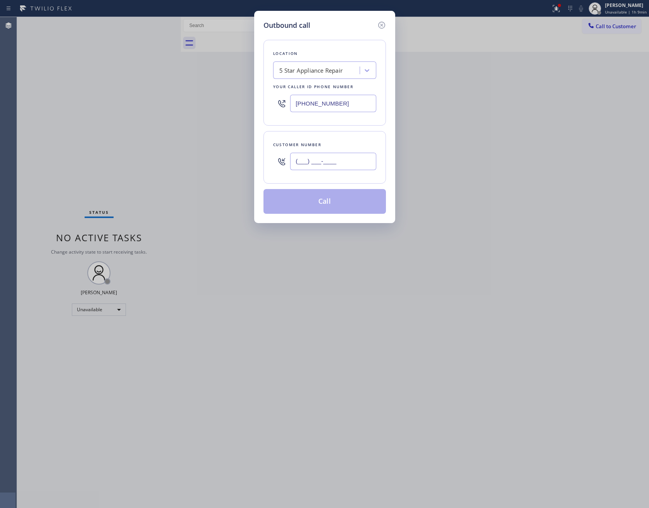
click at [348, 159] on input "(___) ___-____" at bounding box center [333, 161] width 86 height 17
paste input "626) 500-8328"
type input "[PHONE_NUMBER]"
click at [352, 73] on div "5 Star Appliance Repair" at bounding box center [317, 71] width 84 height 14
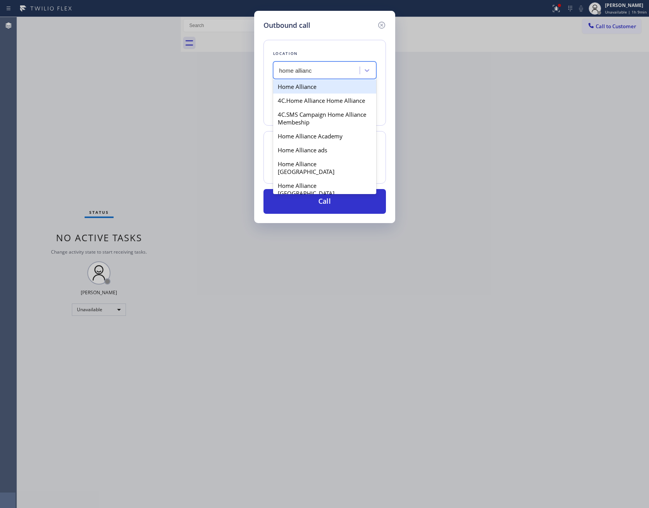
type input "home allianc"
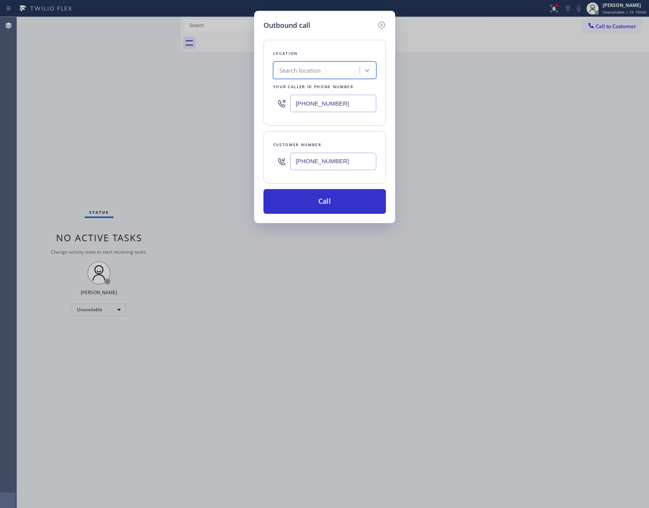
paste input "American Service Alliance [GEOGRAPHIC_DATA]"
type input "American Service Alliance [GEOGRAPHIC_DATA]"
click at [332, 89] on div "American Service Alliance [GEOGRAPHIC_DATA]" at bounding box center [324, 91] width 103 height 22
type input "[PHONE_NUMBER]"
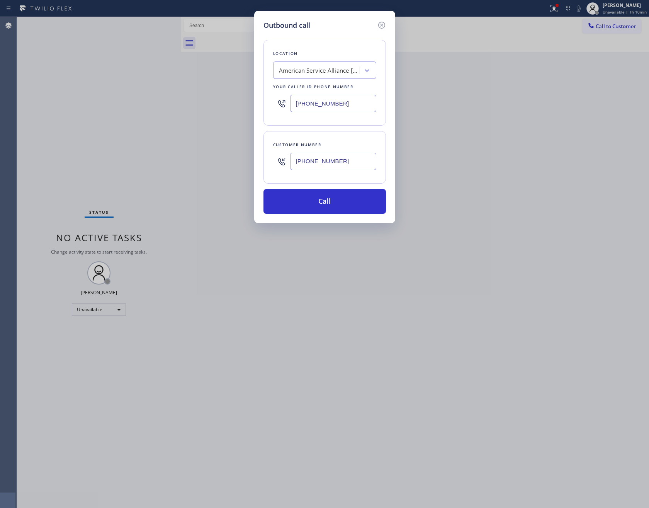
drag, startPoint x: 328, startPoint y: 204, endPoint x: 478, endPoint y: 15, distance: 241.2
click at [330, 204] on button "Call" at bounding box center [324, 201] width 122 height 25
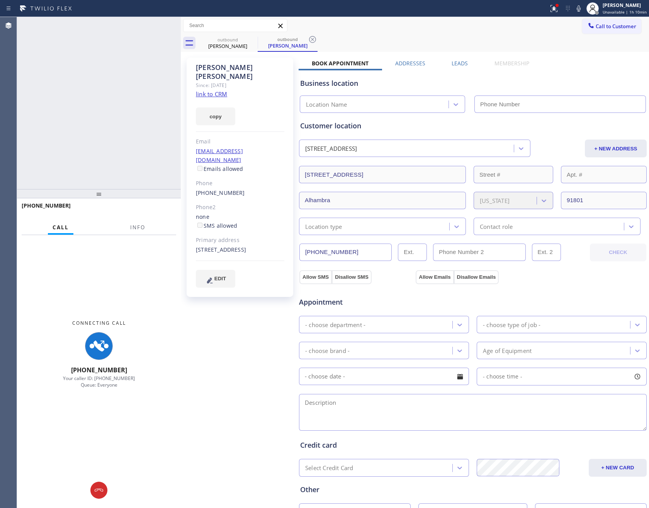
type input "[PHONE_NUMBER]"
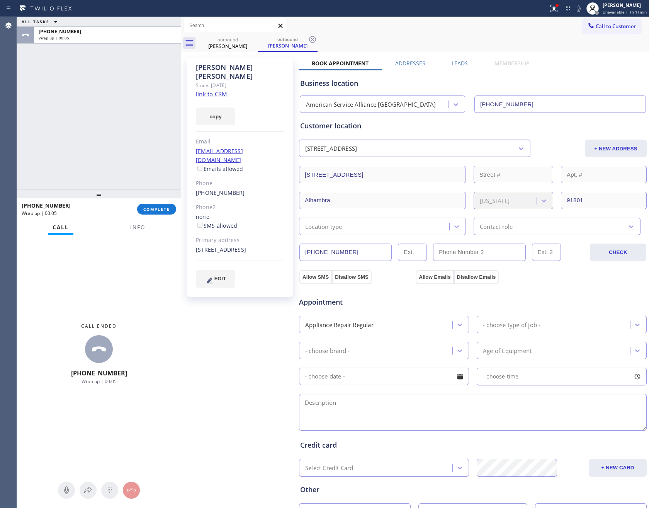
click at [75, 112] on div "ALL TASKS ALL TASKS ACTIVE TASKS TASKS IN WRAP UP +16265008328 Wrap up | 00:05" at bounding box center [99, 103] width 164 height 172
drag, startPoint x: 79, startPoint y: 115, endPoint x: 86, endPoint y: 120, distance: 8.7
click at [79, 115] on div "ALL TASKS ALL TASKS ACTIVE TASKS TASKS IN WRAP UP +16265008328 Wrap up | 00:06" at bounding box center [99, 103] width 164 height 172
drag, startPoint x: 104, startPoint y: 127, endPoint x: 115, endPoint y: 130, distance: 11.1
click at [104, 129] on div "ALL TASKS ALL TASKS ACTIVE TASKS TASKS IN WRAP UP +16265008328 Wrap up | 00:23" at bounding box center [99, 103] width 164 height 172
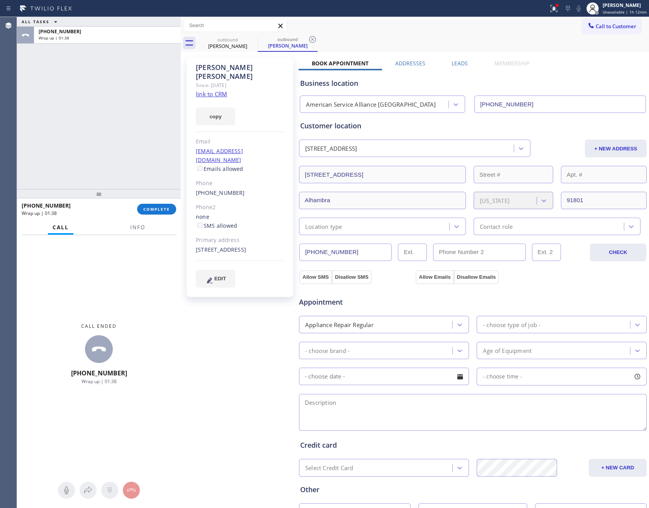
click at [101, 105] on div "ALL TASKS ALL TASKS ACTIVE TASKS TASKS IN WRAP UP +16265008328 Wrap up | 01:38" at bounding box center [99, 103] width 164 height 172
click at [136, 151] on div "ALL TASKS ALL TASKS ACTIVE TASKS TASKS IN WRAP UP +16265008328 Wrap up | 01:38" at bounding box center [99, 103] width 164 height 172
drag, startPoint x: 78, startPoint y: 150, endPoint x: 83, endPoint y: 151, distance: 5.6
click at [83, 151] on div "ALL TASKS ALL TASKS ACTIVE TASKS TASKS IN WRAP UP +16265008328 Wrap up | 01:49" at bounding box center [99, 103] width 164 height 172
click at [147, 212] on button "COMPLETE" at bounding box center [156, 209] width 39 height 11
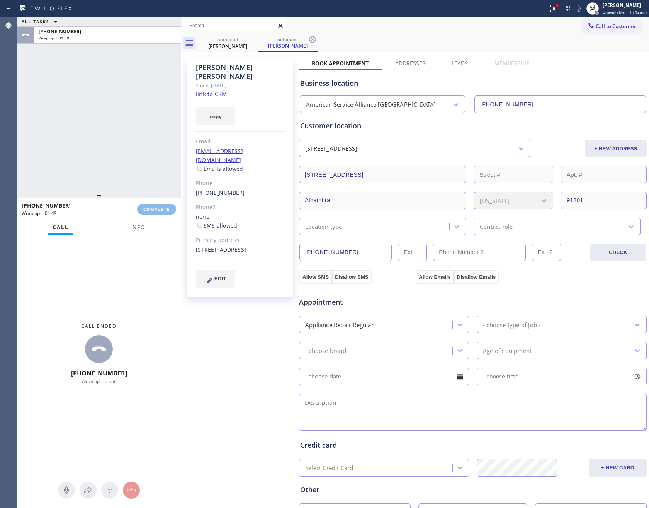
drag, startPoint x: 136, startPoint y: 76, endPoint x: 138, endPoint y: 81, distance: 5.9
click at [137, 76] on div "ALL TASKS ALL TASKS ACTIVE TASKS TASKS IN WRAP UP +16265008328 Wrap up | 01:50" at bounding box center [99, 103] width 164 height 172
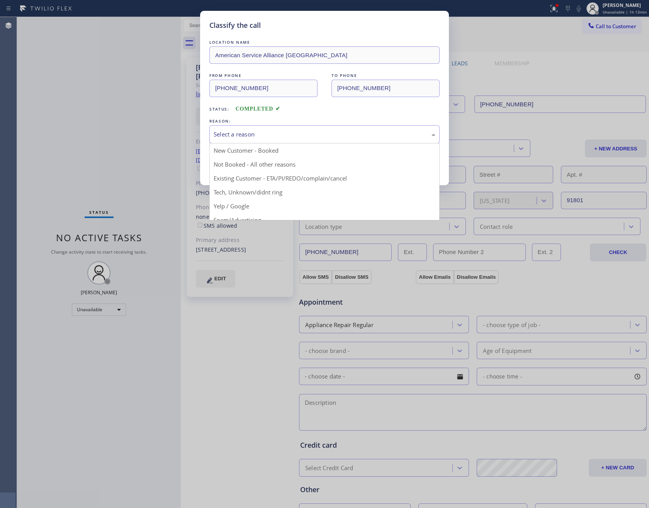
click at [256, 132] on div "Select a reason" at bounding box center [325, 134] width 222 height 9
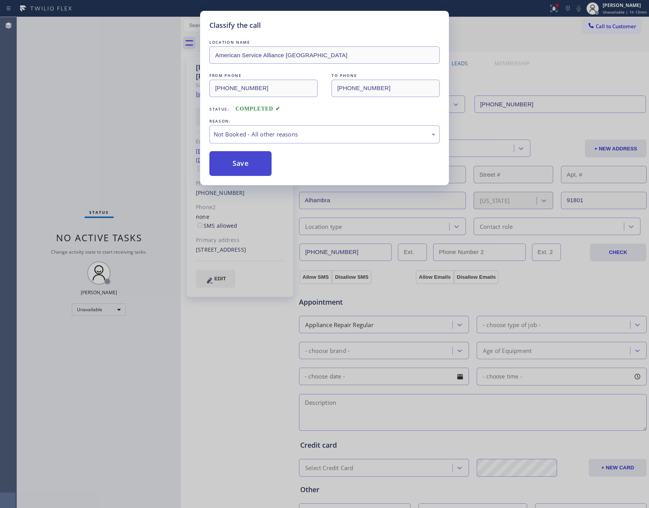
click at [236, 162] on button "Save" at bounding box center [240, 163] width 62 height 25
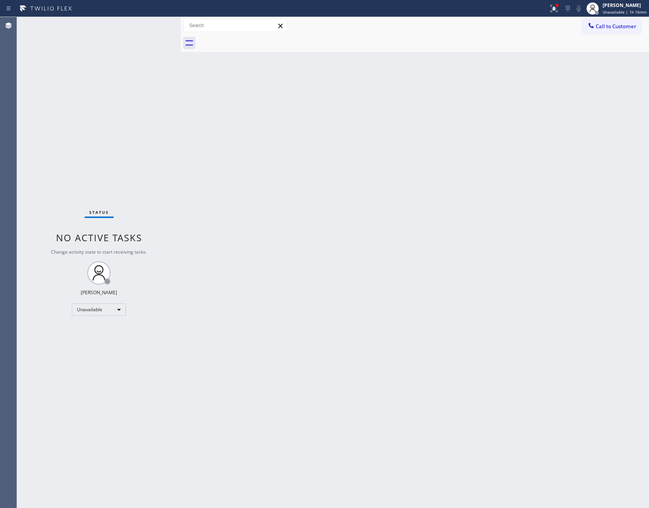
drag, startPoint x: 151, startPoint y: 141, endPoint x: 266, endPoint y: 335, distance: 225.0
click at [156, 150] on div "Status No active tasks Change activity state to start receiving tasks. Eva Mahi…" at bounding box center [99, 262] width 164 height 491
drag, startPoint x: 285, startPoint y: 339, endPoint x: 388, endPoint y: 122, distance: 239.9
click at [322, 287] on div "Back to Dashboard Change Sender ID Customers Technicians Select a contact Outbo…" at bounding box center [415, 262] width 468 height 491
click at [621, 22] on button "Call to Customer" at bounding box center [611, 26] width 59 height 15
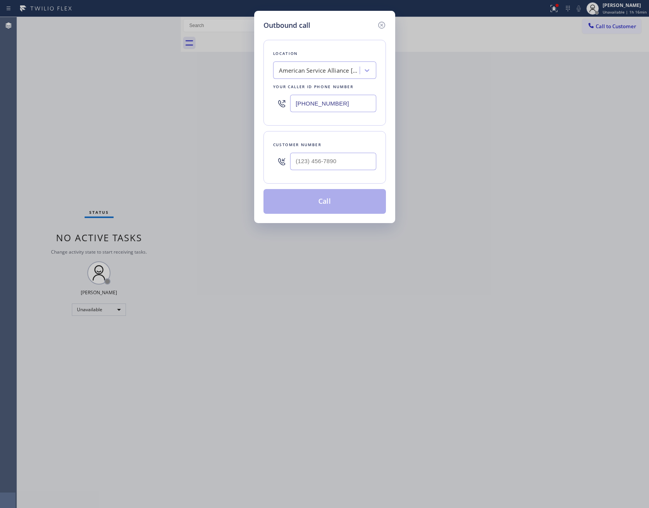
click at [336, 173] on div at bounding box center [333, 161] width 86 height 25
click at [335, 165] on input "(___) ___-____" at bounding box center [333, 161] width 86 height 17
paste input "773) 230-5735"
type input "[PHONE_NUMBER]"
drag, startPoint x: 344, startPoint y: 104, endPoint x: 277, endPoint y: 97, distance: 67.3
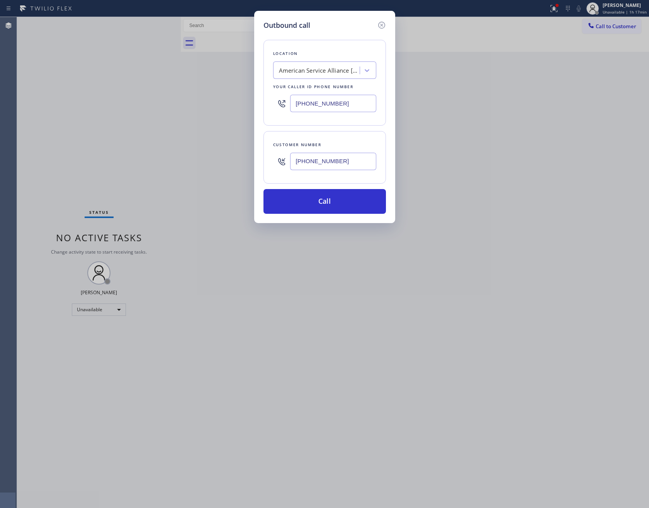
click at [277, 97] on div "[PHONE_NUMBER]" at bounding box center [324, 103] width 103 height 25
click at [297, 70] on div "American Service Alliance [GEOGRAPHIC_DATA]" at bounding box center [319, 70] width 81 height 9
click at [372, 115] on div "[PHONE_NUMBER]" at bounding box center [324, 103] width 103 height 25
click at [355, 104] on input "[PHONE_NUMBER]" at bounding box center [333, 103] width 86 height 17
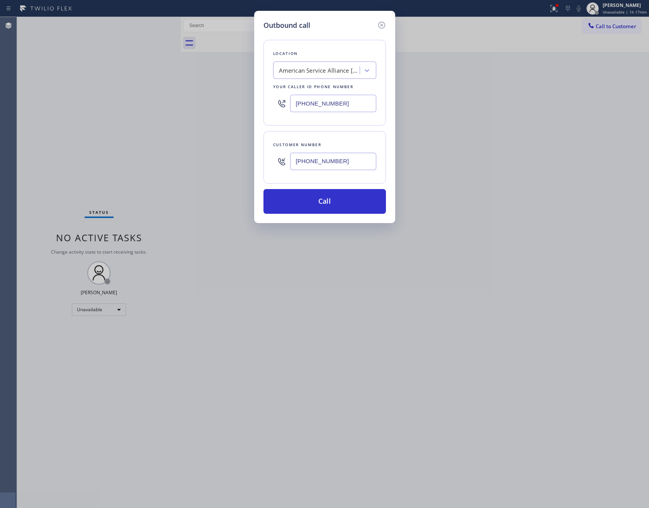
click at [355, 104] on input "[PHONE_NUMBER]" at bounding box center [333, 103] width 86 height 17
paste input "602) 691-7988"
type input "[PHONE_NUMBER]"
click at [349, 205] on button "Call" at bounding box center [324, 201] width 122 height 25
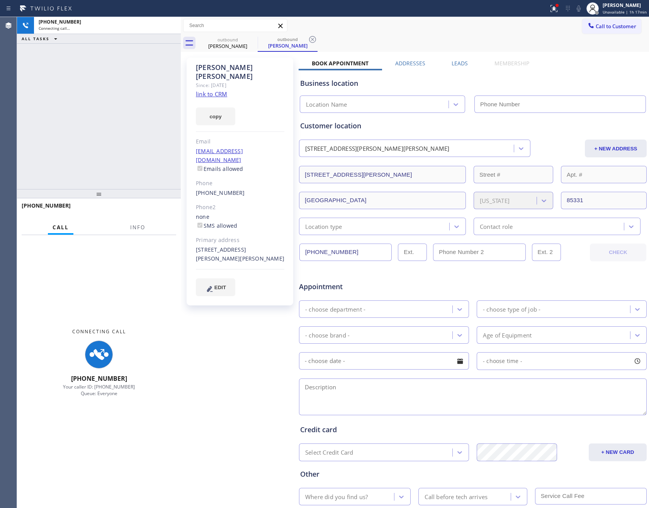
type input "[PHONE_NUMBER]"
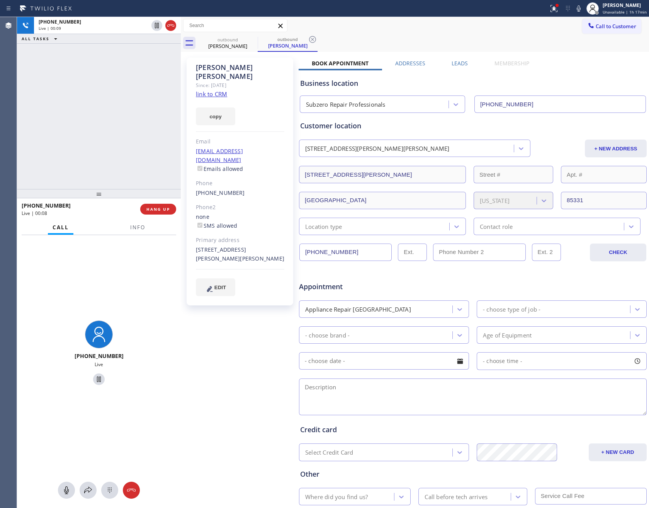
click at [93, 113] on div "+17732305735 Live | 00:09 ALL TASKS ALL TASKS ACTIVE TASKS TASKS IN WRAP UP" at bounding box center [99, 103] width 164 height 172
click at [93, 113] on div "+17732305735 Live | 00:12 ALL TASKS ALL TASKS ACTIVE TASKS TASKS IN WRAP UP" at bounding box center [99, 103] width 164 height 172
click at [93, 113] on div "+17732305735 Live | 00:13 ALL TASKS ALL TASKS ACTIVE TASKS TASKS IN WRAP UP" at bounding box center [99, 103] width 164 height 172
click at [155, 207] on span "HANG UP" at bounding box center [158, 208] width 24 height 5
click at [155, 104] on div "+17732305735 Live | 01:07 ALL TASKS ALL TASKS ACTIVE TASKS TASKS IN WRAP UP" at bounding box center [99, 103] width 164 height 172
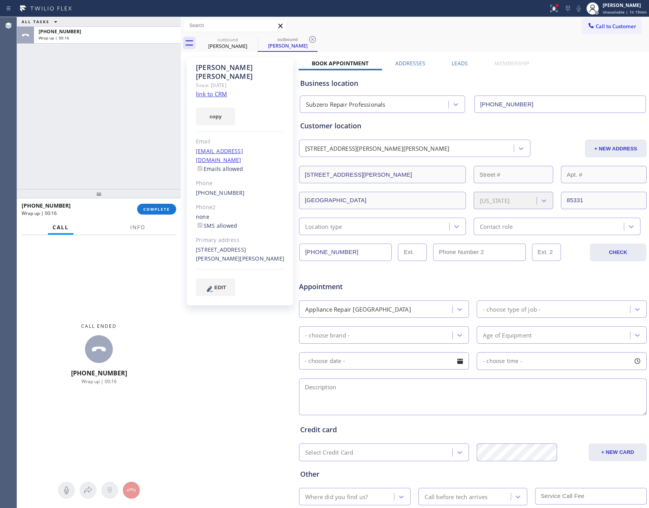
click at [173, 117] on div "ALL TASKS ALL TASKS ACTIVE TASKS TASKS IN WRAP UP +17732305735 Wrap up | 00:16" at bounding box center [99, 103] width 164 height 172
click at [452, 62] on label "Leads" at bounding box center [460, 62] width 16 height 7
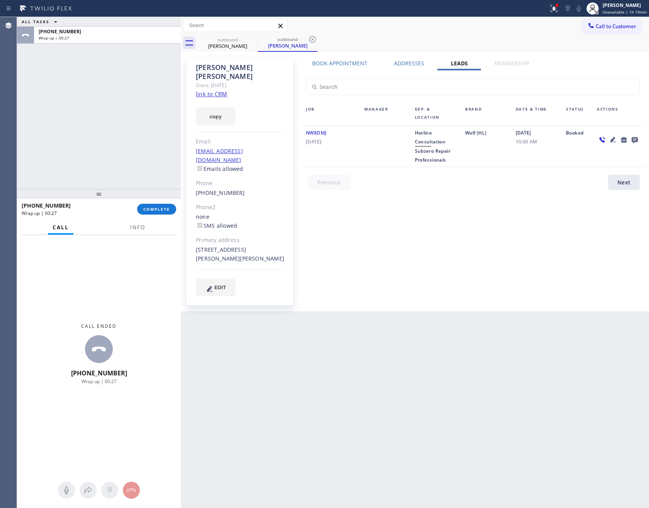
click at [124, 110] on div "ALL TASKS ALL TASKS ACTIVE TASKS TASKS IN WRAP UP +17732305735 Wrap up | 00:27" at bounding box center [99, 103] width 164 height 172
click at [415, 221] on div "Book Appointment Addresses Leads Membership Business location Subzero Repair Pr…" at bounding box center [473, 184] width 348 height 250
click at [201, 90] on link "link to CRM" at bounding box center [211, 94] width 31 height 8
drag, startPoint x: 389, startPoint y: 408, endPoint x: 357, endPoint y: 387, distance: 38.8
click at [382, 404] on div "Back to Dashboard Change Sender ID Customers Technicians Select a contact Outbo…" at bounding box center [415, 262] width 468 height 491
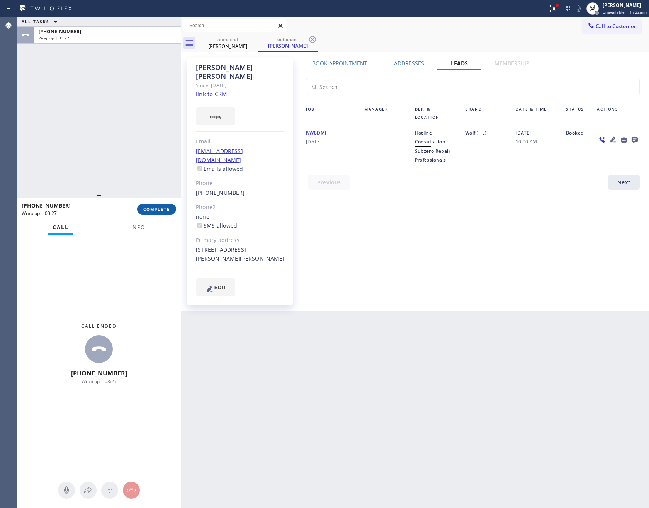
click at [153, 209] on span "COMPLETE" at bounding box center [156, 208] width 27 height 5
click at [145, 109] on div "ALL TASKS ALL TASKS ACTIVE TASKS TASKS IN WRAP UP +17732305735 Wrap up | 03:27" at bounding box center [99, 103] width 164 height 172
drag, startPoint x: 145, startPoint y: 109, endPoint x: 153, endPoint y: 178, distance: 69.7
click at [145, 112] on div "ALL TASKS ALL TASKS ACTIVE TASKS TASKS IN WRAP UP +17732305735 Wrap up | 03:27" at bounding box center [99, 103] width 164 height 172
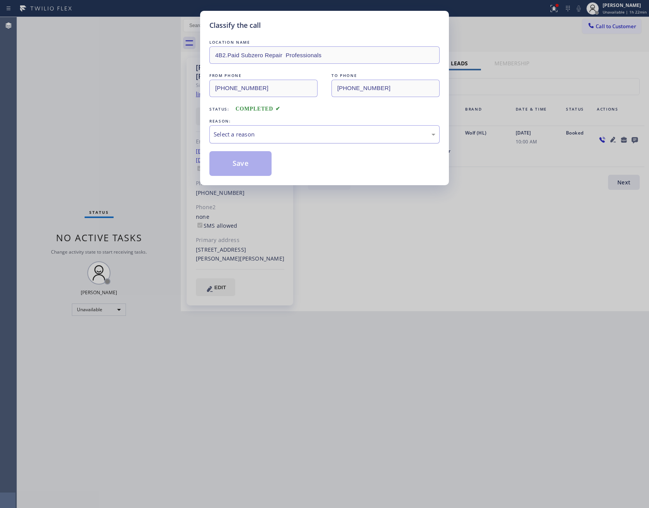
click at [256, 133] on div "Select a reason" at bounding box center [325, 134] width 222 height 9
click at [241, 165] on button "Save" at bounding box center [240, 163] width 62 height 25
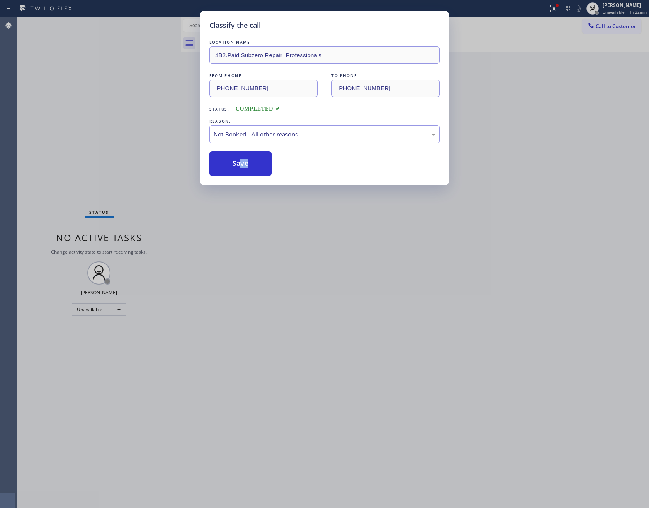
drag, startPoint x: 241, startPoint y: 165, endPoint x: 470, endPoint y: 7, distance: 277.8
click at [263, 164] on button "Save" at bounding box center [240, 163] width 62 height 25
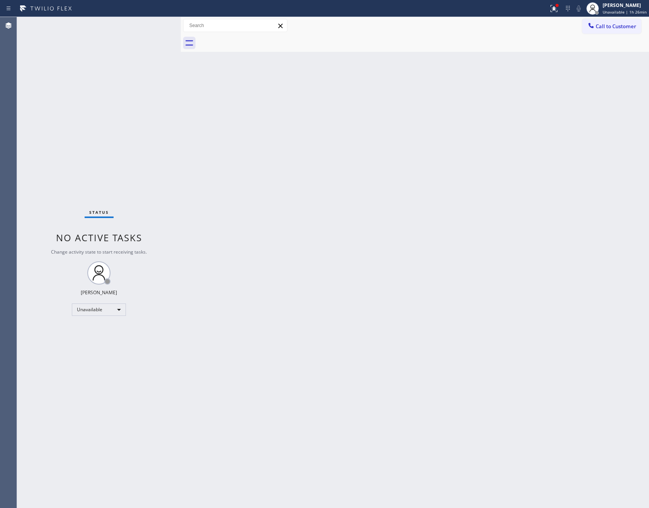
drag, startPoint x: 78, startPoint y: 139, endPoint x: 162, endPoint y: 204, distance: 106.4
click at [104, 160] on div "Status No active tasks Change activity state to start receiving tasks. Eva Mahi…" at bounding box center [99, 262] width 164 height 491
drag, startPoint x: 292, startPoint y: 309, endPoint x: 444, endPoint y: 10, distance: 335.5
click at [318, 278] on div "Back to Dashboard Change Sender ID Customers Technicians Select a contact Outbo…" at bounding box center [415, 262] width 468 height 491
drag, startPoint x: 357, startPoint y: 289, endPoint x: 593, endPoint y: 65, distance: 324.9
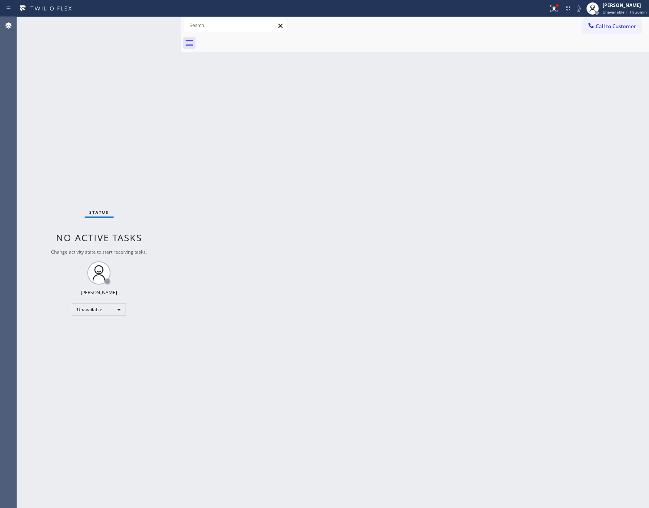
click at [386, 257] on div "Back to Dashboard Change Sender ID Customers Technicians Select a contact Outbo…" at bounding box center [415, 262] width 468 height 491
click at [625, 26] on span "Call to Customer" at bounding box center [616, 26] width 41 height 7
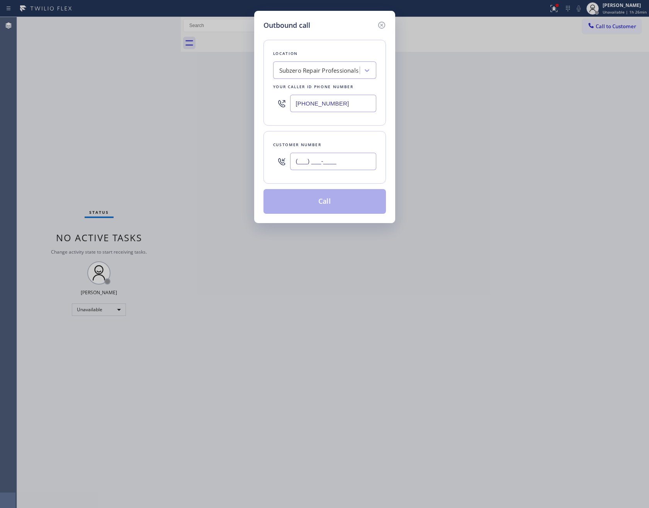
click at [355, 167] on input "(___) ___-____" at bounding box center [333, 161] width 86 height 17
paste input "510) 229-9760"
type input "(510) 229-9760"
click at [340, 207] on button "Call" at bounding box center [324, 201] width 122 height 25
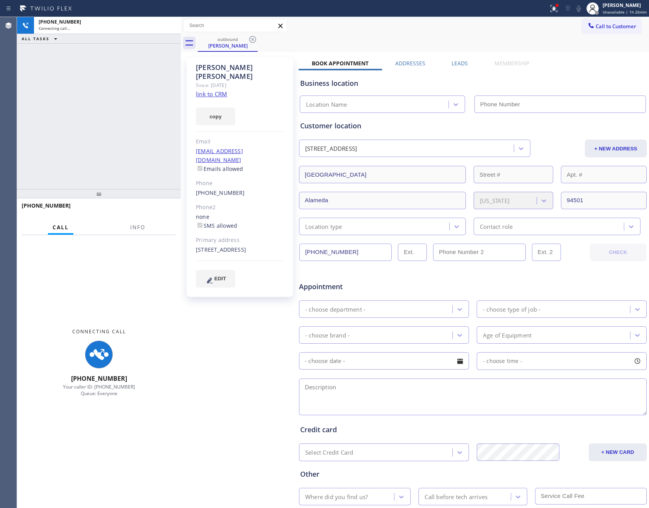
click at [118, 127] on div "+15102299760 Connecting call… ALL TASKS ALL TASKS ACTIVE TASKS TASKS IN WRAP UP" at bounding box center [99, 103] width 164 height 172
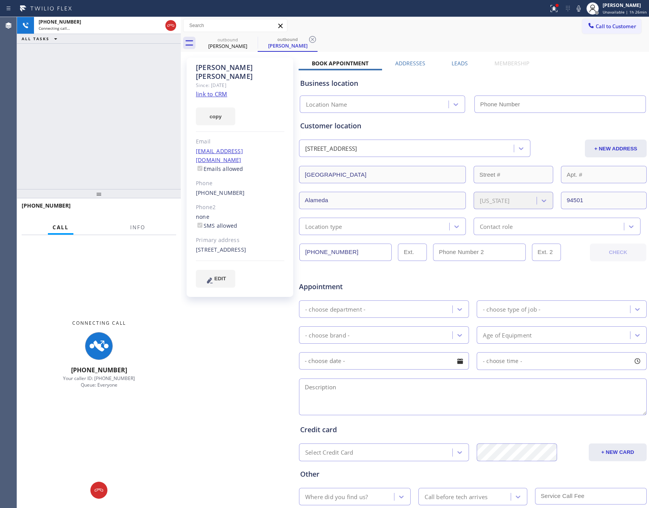
drag, startPoint x: 168, startPoint y: 25, endPoint x: 139, endPoint y: 97, distance: 77.3
click at [167, 24] on icon at bounding box center [170, 25] width 9 height 9
drag, startPoint x: 139, startPoint y: 97, endPoint x: 159, endPoint y: 101, distance: 19.9
click at [150, 101] on div "+15102299760 Connecting call… ALL TASKS ALL TASKS ACTIVE TASKS TASKS IN WRAP UP" at bounding box center [99, 103] width 164 height 172
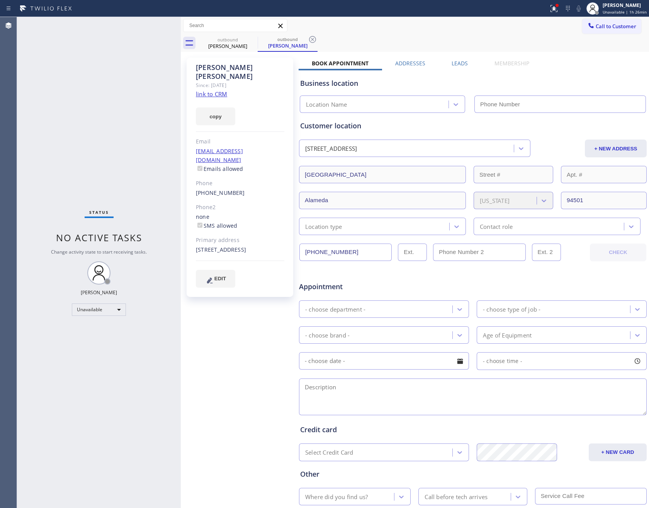
click at [459, 65] on label "Leads" at bounding box center [460, 62] width 16 height 7
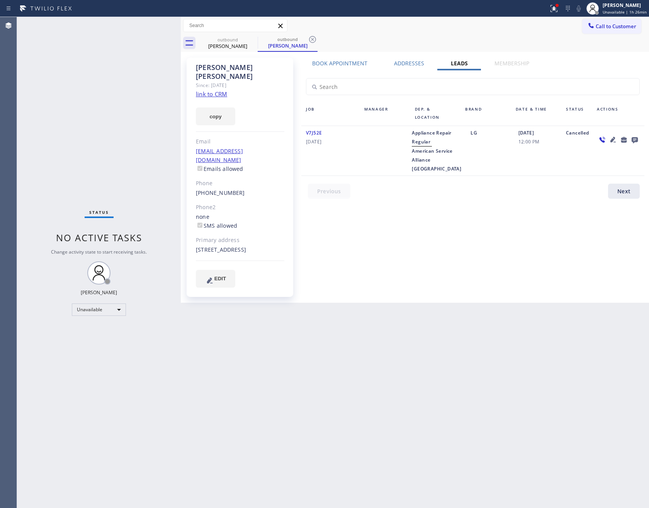
click at [442, 152] on span "American Service Alliance Oakland" at bounding box center [436, 160] width 49 height 24
copy span "American Service Alliance Oakland"
click at [598, 27] on span "Call to Customer" at bounding box center [616, 26] width 41 height 7
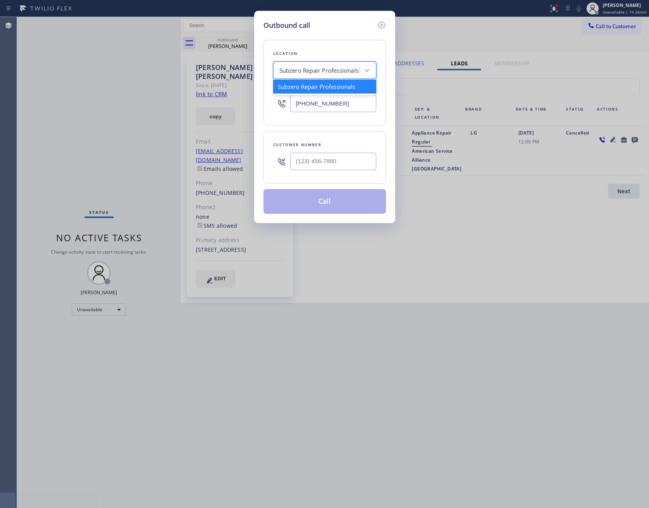
click at [350, 69] on div "Subzero Repair Professionals" at bounding box center [319, 70] width 80 height 9
paste input "American Service Alliance Oakland"
type input "American Service Alliance Oakland"
click at [336, 90] on div "American Service Alliance Oakland" at bounding box center [324, 91] width 103 height 22
type input "(510) 756-4242"
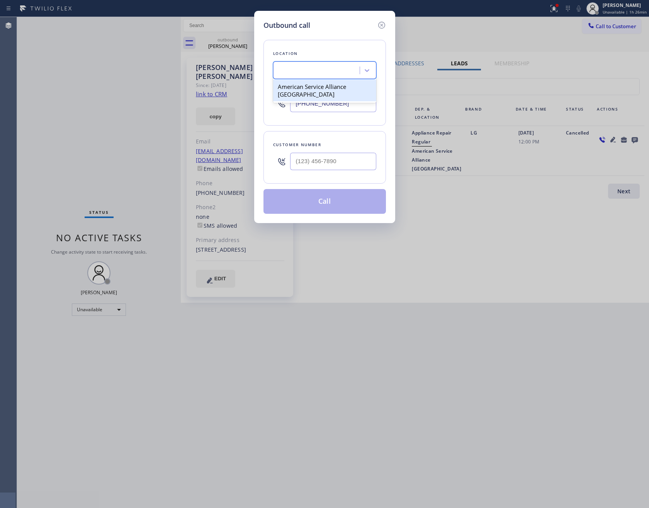
scroll to position [0, 0]
drag, startPoint x: 288, startPoint y: 155, endPoint x: 292, endPoint y: 161, distance: 7.5
click at [288, 157] on div at bounding box center [281, 161] width 17 height 25
click at [298, 162] on input "(___) ___-____" at bounding box center [333, 161] width 86 height 17
paste input "510) 229-9760"
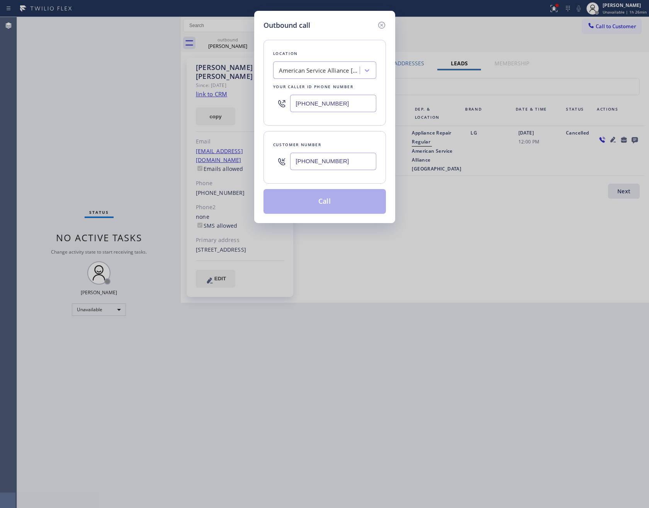
type input "(510) 229-9760"
click at [352, 124] on div "Location American Service Alliance Oakland Your caller id phone number (510) 75…" at bounding box center [324, 83] width 122 height 86
click at [321, 226] on div "Outbound call Location American Service Alliance Oakland Your caller id phone n…" at bounding box center [324, 254] width 649 height 508
click at [335, 207] on button "Call" at bounding box center [324, 201] width 122 height 25
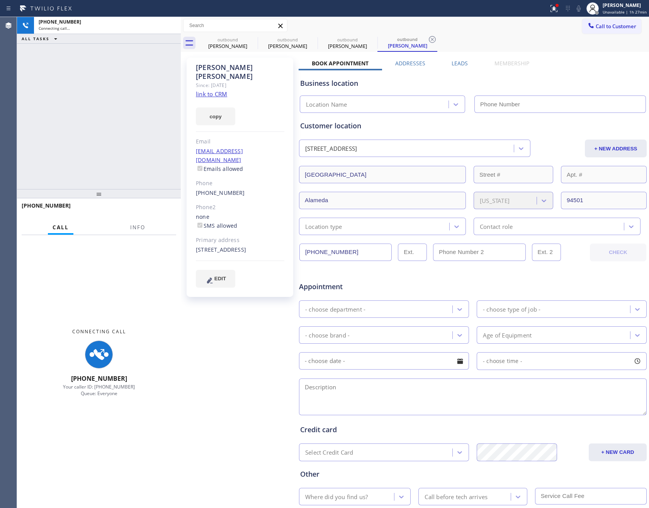
type input "(510) 756-4242"
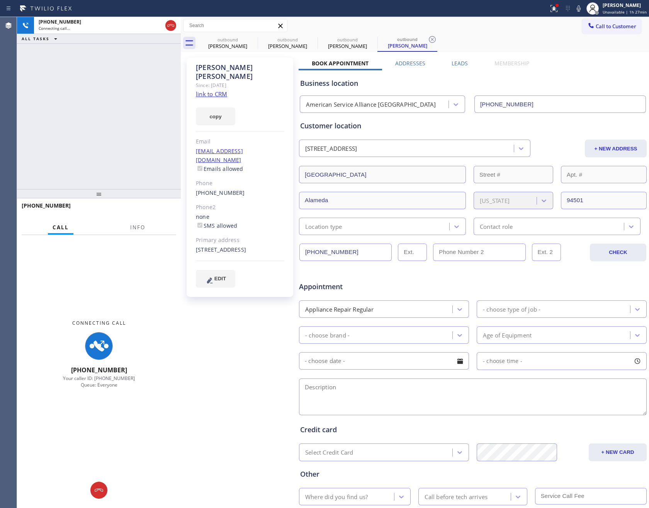
click at [130, 139] on div "+15102299760 Connecting call… ALL TASKS ALL TASKS ACTIVE TASKS TASKS IN WRAP UP" at bounding box center [99, 103] width 164 height 172
click at [221, 90] on link "link to CRM" at bounding box center [211, 94] width 31 height 8
click at [172, 25] on icon at bounding box center [170, 25] width 9 height 9
click at [137, 127] on div "+15102299760 Connecting call… ALL TASKS ALL TASKS ACTIVE TASKS TASKS IN WRAP UP" at bounding box center [99, 103] width 164 height 172
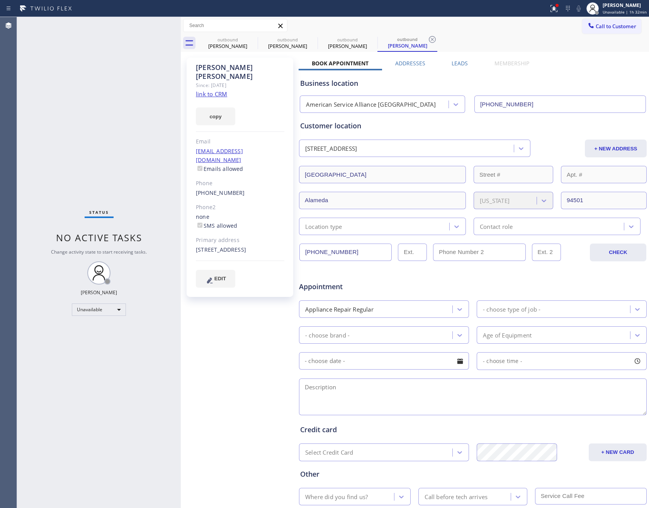
drag, startPoint x: 104, startPoint y: 127, endPoint x: 127, endPoint y: 180, distance: 57.5
click at [107, 131] on div "Status No active tasks Change activity state to start receiving tasks. Eva Mahi…" at bounding box center [99, 262] width 164 height 491
click at [225, 41] on div "outbound" at bounding box center [228, 40] width 58 height 6
type input "[PHONE_NUMBER]"
click at [251, 37] on icon at bounding box center [252, 39] width 9 height 9
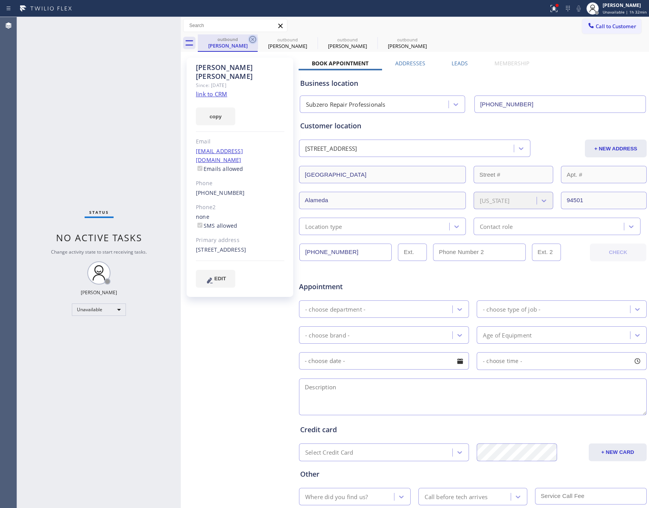
click at [0, 0] on icon at bounding box center [0, 0] width 0 height 0
type input "(510) 756-4242"
click at [251, 37] on icon at bounding box center [252, 39] width 9 height 9
click at [0, 0] on icon at bounding box center [0, 0] width 0 height 0
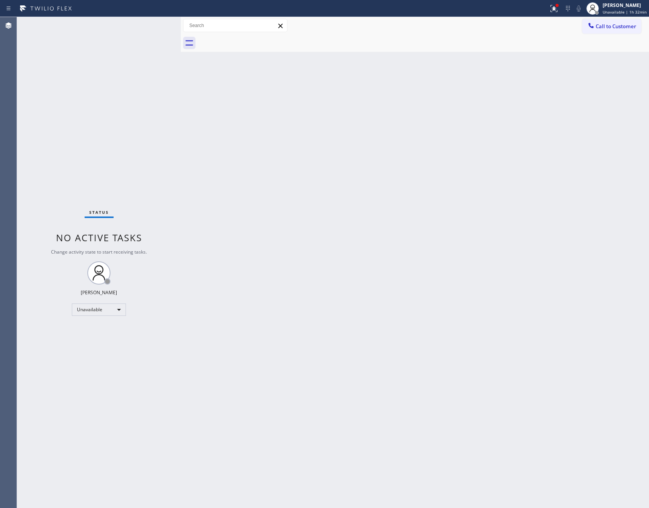
click at [251, 37] on div at bounding box center [423, 42] width 451 height 17
drag, startPoint x: 152, startPoint y: 234, endPoint x: 275, endPoint y: 5, distance: 260.3
click at [167, 210] on div "Status No active tasks Change activity state to start receiving tasks. Eva Mahi…" at bounding box center [99, 262] width 164 height 491
drag, startPoint x: 70, startPoint y: 101, endPoint x: 87, endPoint y: 231, distance: 131.0
click at [74, 149] on div "Status No active tasks Change activity state to start receiving tasks. Eva Mahi…" at bounding box center [99, 262] width 164 height 491
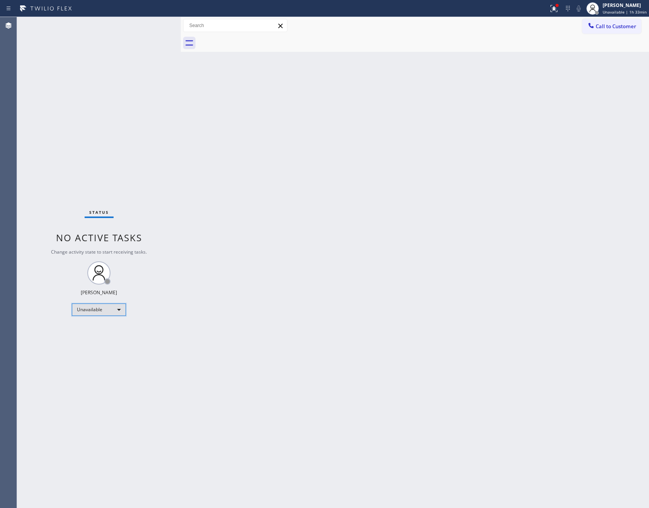
click at [92, 309] on div "Unavailable" at bounding box center [99, 309] width 54 height 12
click at [105, 332] on li "Available" at bounding box center [98, 329] width 52 height 9
click at [376, 290] on div "Back to Dashboard Change Sender ID Customers Technicians Select a contact Outbo…" at bounding box center [415, 262] width 468 height 491
click at [376, 289] on div "Back to Dashboard Change Sender ID Customers Technicians Select a contact Outbo…" at bounding box center [415, 262] width 468 height 491
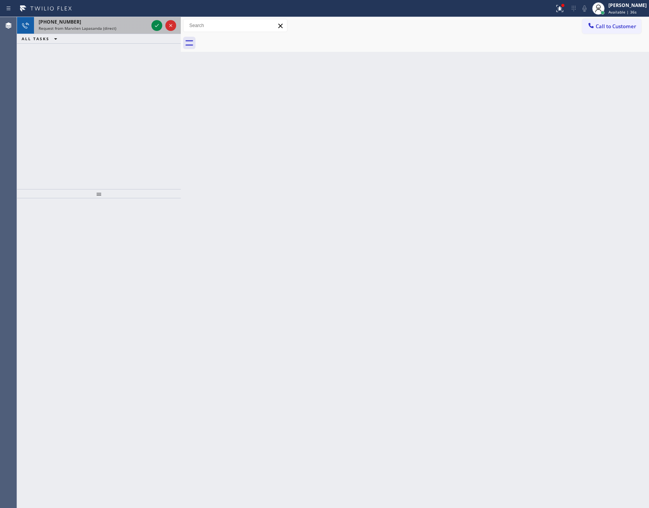
click at [150, 24] on div at bounding box center [164, 25] width 28 height 17
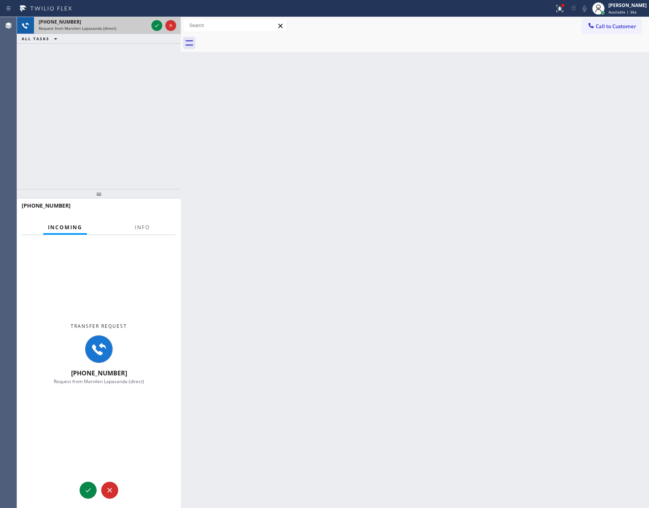
click at [155, 24] on icon at bounding box center [156, 25] width 9 height 9
click at [120, 123] on div "+17732305735 Request from Marvilen Lapasanda (direct) ALL TASKS ALL TASKS ACTIV…" at bounding box center [99, 103] width 164 height 172
click at [114, 124] on div "+17732305735 Request from Marvilen Lapasanda (direct) ALL TASKS ALL TASKS ACTIV…" at bounding box center [99, 103] width 164 height 172
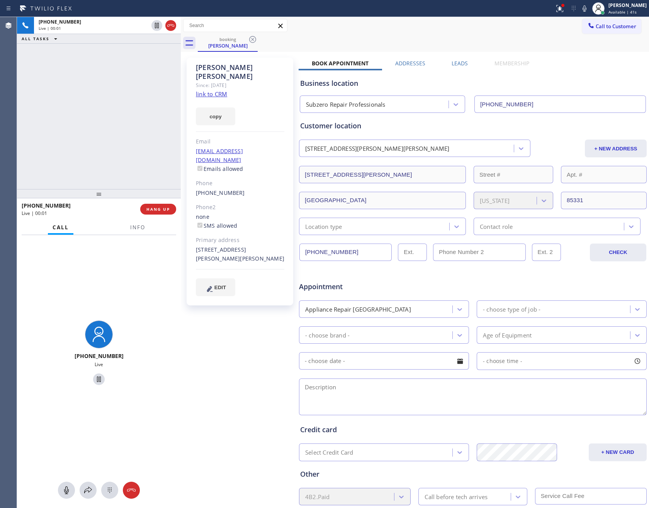
type input "[PHONE_NUMBER]"
click at [147, 92] on div "+17732305735 Live | 00:02 ALL TASKS ALL TASKS ACTIVE TASKS TASKS IN WRAP UP" at bounding box center [99, 103] width 164 height 172
click at [147, 92] on div "+17732305735 Live | 00:03 ALL TASKS ALL TASKS ACTIVE TASKS TASKS IN WRAP UP" at bounding box center [99, 103] width 164 height 172
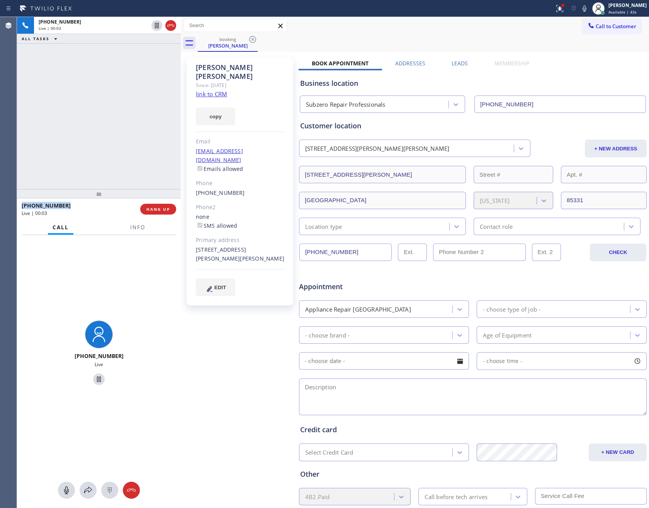
click at [147, 92] on div "+17732305735 Live | 00:03 ALL TASKS ALL TASKS ACTIVE TASKS TASKS IN WRAP UP" at bounding box center [99, 103] width 164 height 172
drag, startPoint x: 117, startPoint y: 99, endPoint x: 179, endPoint y: 2, distance: 114.3
click at [124, 92] on div "+17732305735 Live | 00:33 ALL TASKS ALL TASKS ACTIVE TASKS TASKS IN WRAP UP" at bounding box center [99, 103] width 164 height 172
click at [66, 494] on icon at bounding box center [66, 489] width 9 height 9
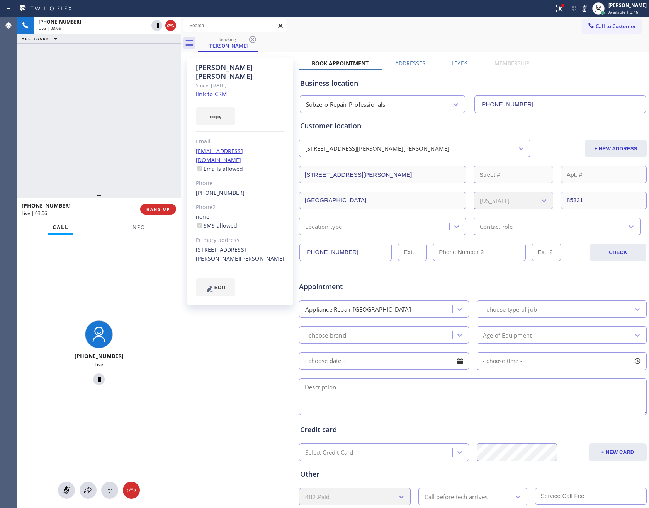
drag, startPoint x: 63, startPoint y: 492, endPoint x: 161, endPoint y: 491, distance: 98.1
click at [63, 491] on icon at bounding box center [66, 489] width 9 height 9
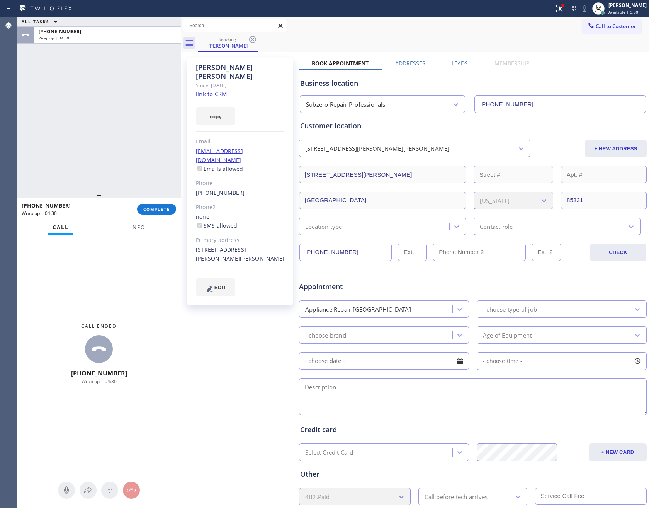
click at [105, 91] on div "ALL TASKS ALL TASKS ACTIVE TASKS TASKS IN WRAP UP +17732305735 Wrap up | 04:30" at bounding box center [99, 103] width 164 height 172
click at [158, 206] on span "COMPLETE" at bounding box center [156, 208] width 27 height 5
click at [147, 108] on div "ALL TASKS ALL TASKS ACTIVE TASKS TASKS IN WRAP UP +17732305735 Wrap up | 04:30" at bounding box center [99, 103] width 164 height 172
click at [148, 108] on div "ALL TASKS ALL TASKS ACTIVE TASKS TASKS IN WRAP UP +17732305735 Wrap up | 04:31" at bounding box center [99, 103] width 164 height 172
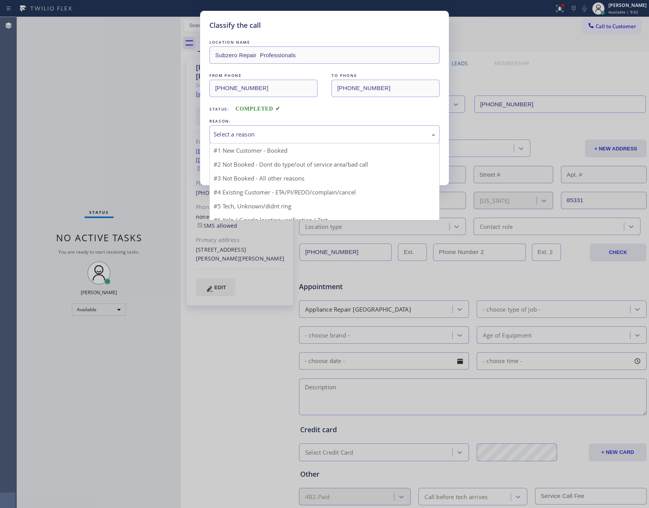
click at [267, 134] on div "Select a reason" at bounding box center [325, 134] width 222 height 9
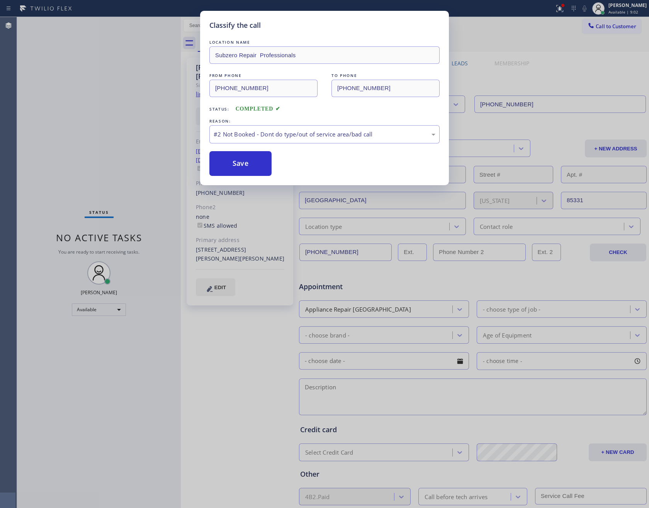
click at [244, 161] on button "Save" at bounding box center [240, 163] width 62 height 25
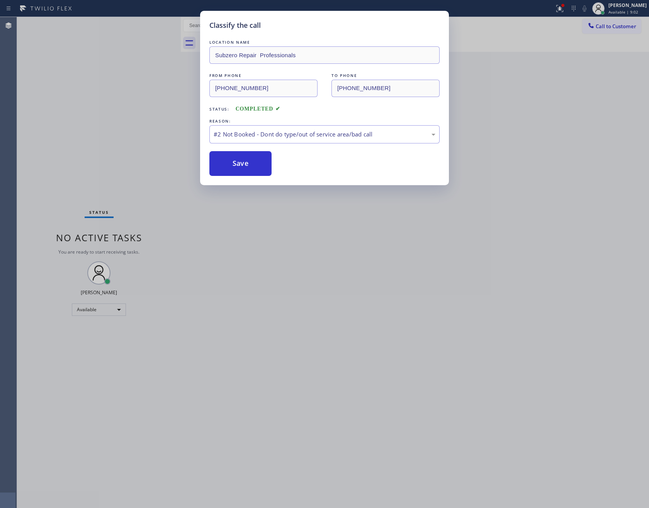
drag, startPoint x: 244, startPoint y: 161, endPoint x: 82, endPoint y: 97, distance: 173.9
click at [238, 161] on button "Save" at bounding box center [240, 163] width 62 height 25
click at [87, 96] on div "Classify the call LOCATION NAME Subzero Repair Professionals FROM PHONE (773) 2…" at bounding box center [324, 254] width 649 height 508
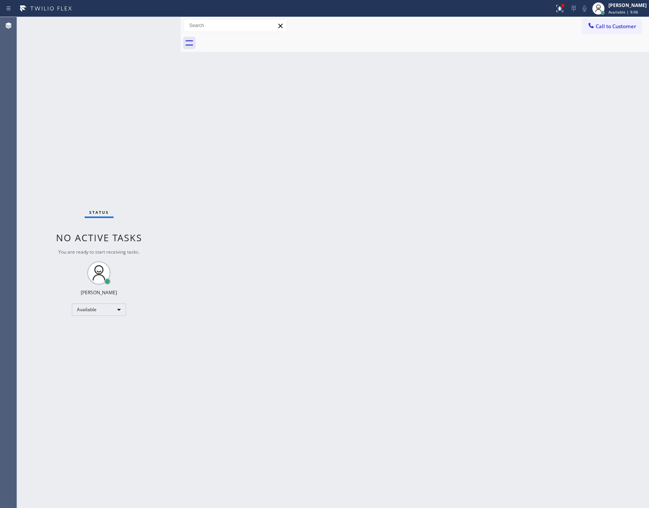
click at [407, 210] on div "Back to Dashboard Change Sender ID Customers Technicians Select a contact Outbo…" at bounding box center [415, 262] width 468 height 491
drag, startPoint x: 267, startPoint y: 248, endPoint x: 342, endPoint y: 222, distance: 79.5
click at [318, 231] on div "Back to Dashboard Change Sender ID Customers Technicians Select a contact Outbo…" at bounding box center [415, 262] width 468 height 491
click at [632, 26] on span "Call to Customer" at bounding box center [616, 26] width 41 height 7
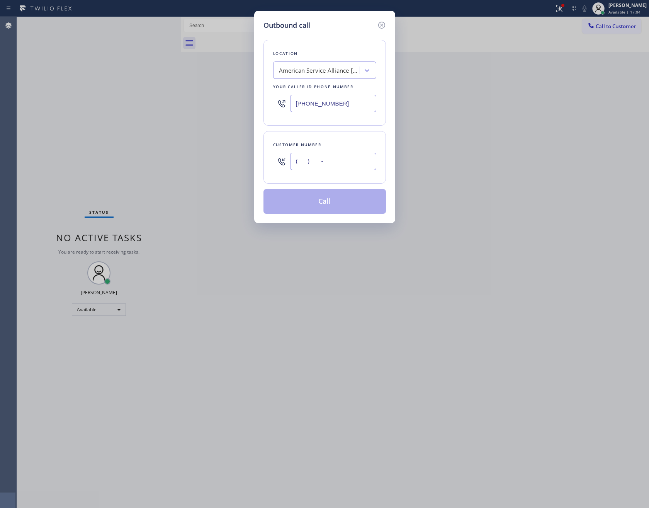
click at [352, 165] on input "(___) ___-____" at bounding box center [333, 161] width 86 height 17
paste input "347) 545-9584"
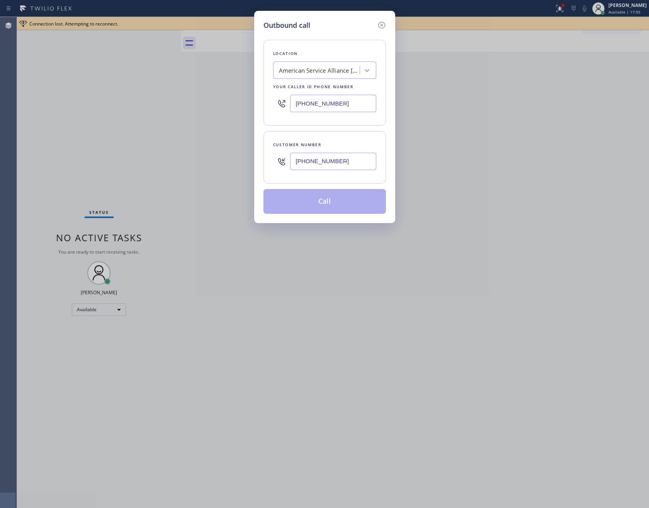
type input "(347) 545-9584"
click at [337, 72] on div "American Service Alliance Oakland" at bounding box center [319, 70] width 81 height 9
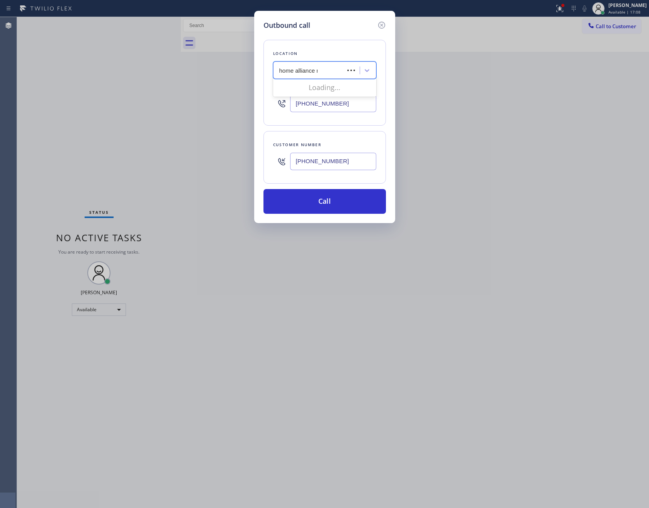
type input "home alliance mem"
click at [336, 89] on div "Home Alliance Membership" at bounding box center [324, 87] width 103 height 14
type input "[PHONE_NUMBER]"
click at [330, 203] on button "Call" at bounding box center [324, 201] width 122 height 25
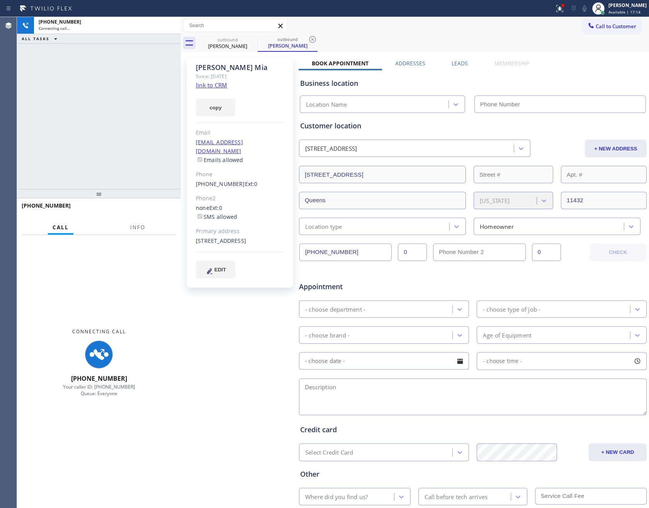
type input "[PHONE_NUMBER]"
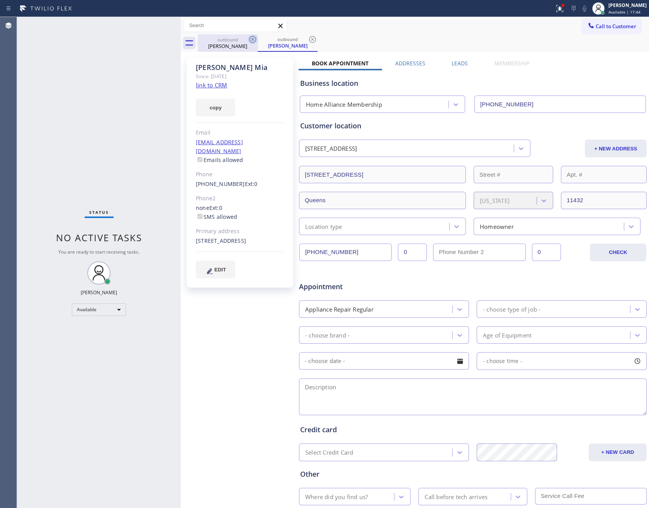
drag, startPoint x: 231, startPoint y: 42, endPoint x: 251, endPoint y: 39, distance: 20.7
click at [232, 42] on div "Mohammad Mia" at bounding box center [228, 45] width 58 height 7
click at [253, 38] on icon at bounding box center [252, 39] width 9 height 9
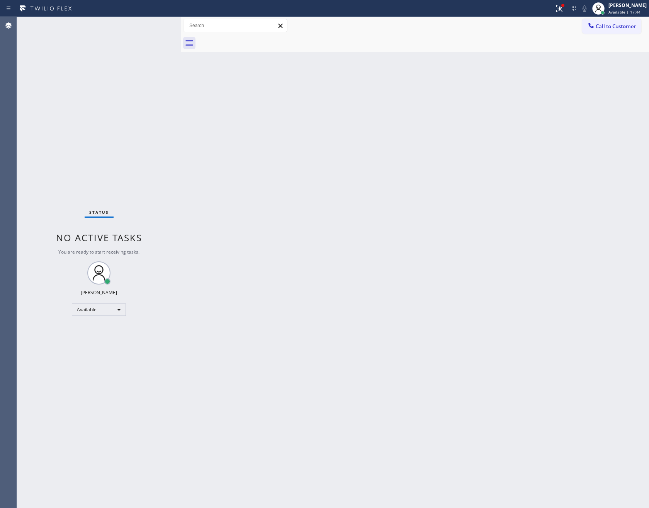
click at [253, 38] on div at bounding box center [423, 42] width 451 height 17
click at [91, 170] on div "Status No active tasks You are ready to start receiving tasks. Eva Mahinay Avai…" at bounding box center [99, 262] width 164 height 491
click at [349, 238] on div "Back to Dashboard Change Sender ID Customers Technicians Select a contact Outbo…" at bounding box center [415, 262] width 468 height 491
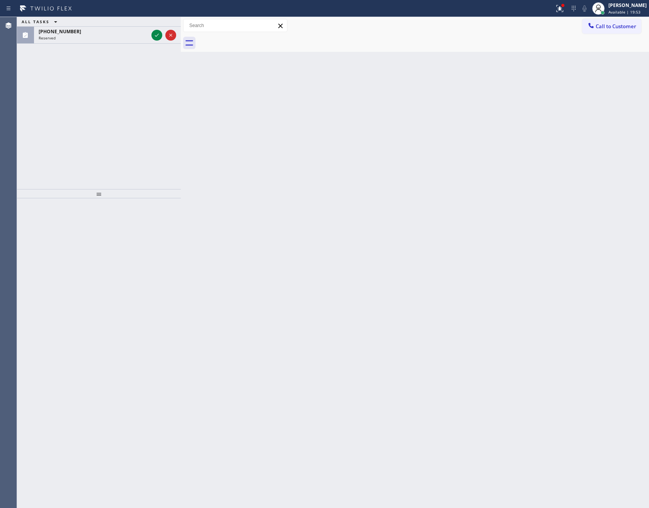
drag, startPoint x: 156, startPoint y: 37, endPoint x: 135, endPoint y: 130, distance: 95.0
click at [156, 39] on icon at bounding box center [156, 35] width 9 height 9
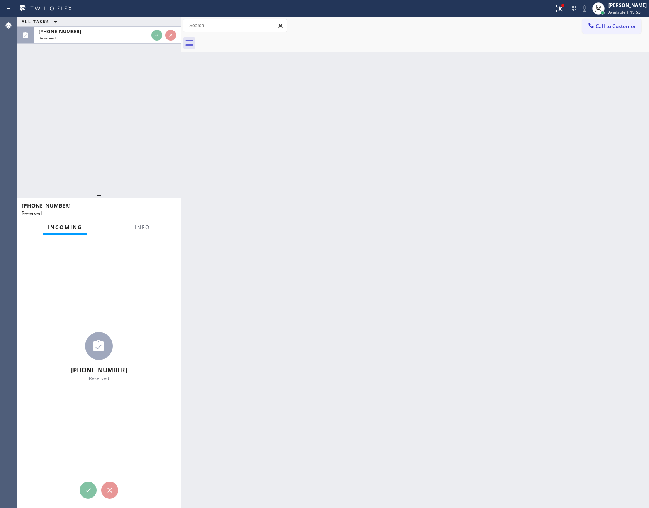
click at [136, 136] on div "ALL TASKS ALL TASKS ACTIVE TASKS TASKS IN WRAP UP (626) 236-8740 Reserved" at bounding box center [99, 103] width 164 height 172
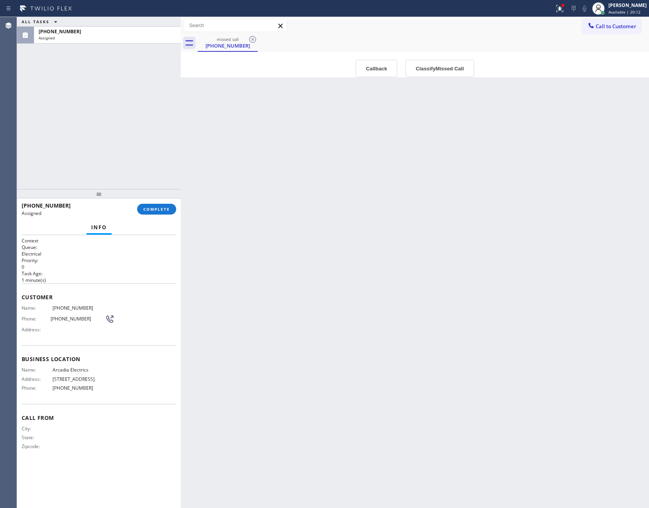
drag, startPoint x: 422, startPoint y: 238, endPoint x: 429, endPoint y: 243, distance: 8.6
click at [429, 243] on div "Back to Dashboard Change Sender ID Customers Technicians Select a contact Outbo…" at bounding box center [415, 262] width 468 height 491
drag, startPoint x: 305, startPoint y: 294, endPoint x: 340, endPoint y: 139, distance: 159.1
click at [307, 292] on div "Back to Dashboard Change Sender ID Customers Technicians Select a contact Outbo…" at bounding box center [415, 262] width 468 height 491
drag, startPoint x: 633, startPoint y: 6, endPoint x: 628, endPoint y: 19, distance: 14.1
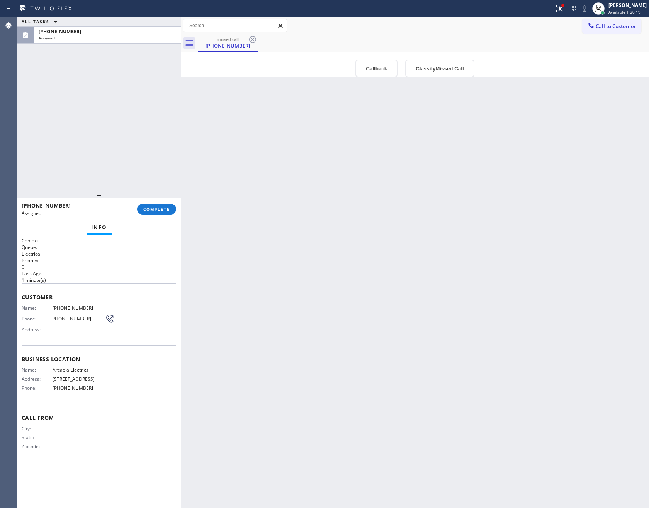
click at [633, 6] on div "[PERSON_NAME]" at bounding box center [627, 5] width 38 height 7
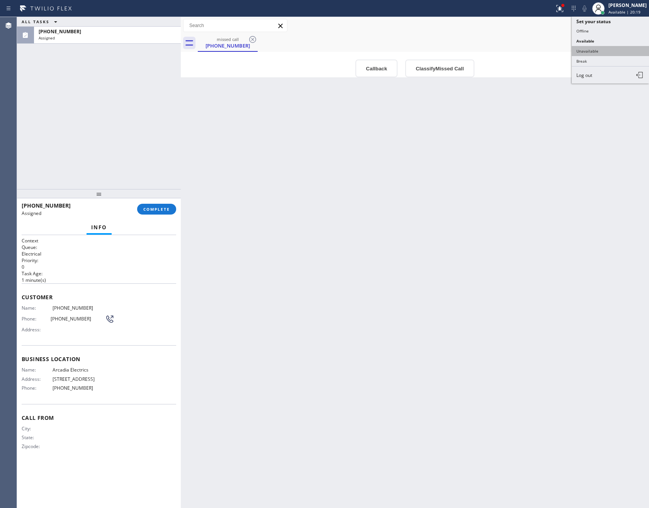
click at [585, 49] on button "Unavailable" at bounding box center [610, 51] width 77 height 10
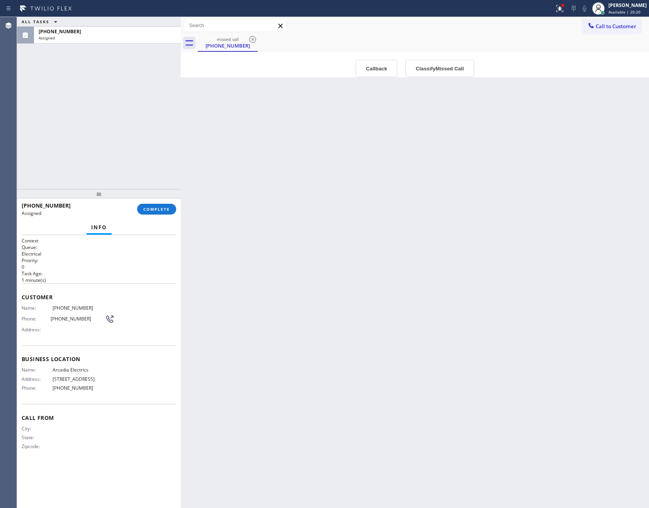
click at [410, 252] on div "Back to Dashboard Change Sender ID Customers Technicians Select a contact Outbo…" at bounding box center [415, 262] width 468 height 491
drag, startPoint x: 416, startPoint y: 250, endPoint x: 405, endPoint y: 53, distance: 197.4
click at [416, 232] on div "Back to Dashboard Change Sender ID Customers Technicians Select a contact Outbo…" at bounding box center [415, 262] width 468 height 491
drag, startPoint x: 368, startPoint y: 78, endPoint x: 370, endPoint y: 72, distance: 6.2
click at [370, 75] on div "Back to Dashboard Change Sender ID Customers Technicians Select a contact Outbo…" at bounding box center [415, 262] width 468 height 491
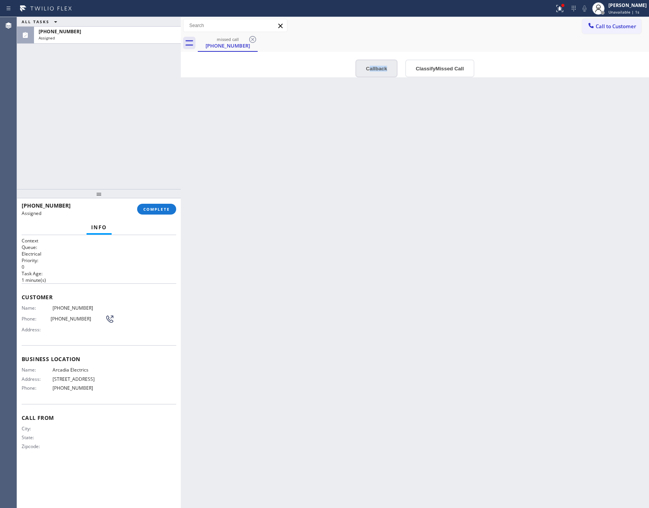
click at [370, 71] on button "Callback" at bounding box center [376, 68] width 42 height 18
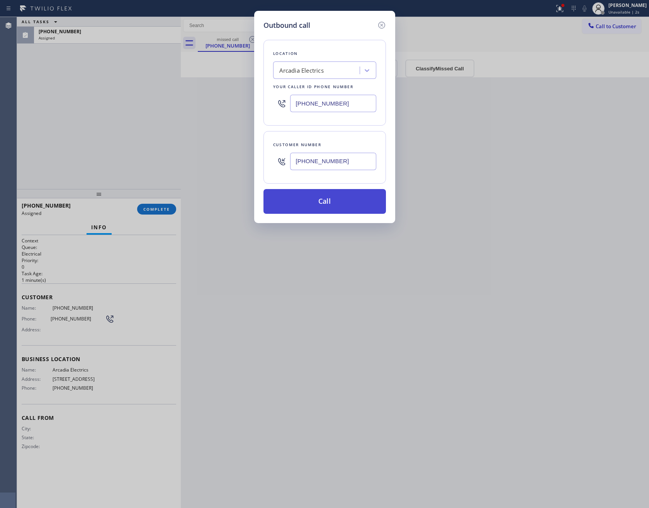
click at [349, 204] on button "Call" at bounding box center [324, 201] width 122 height 25
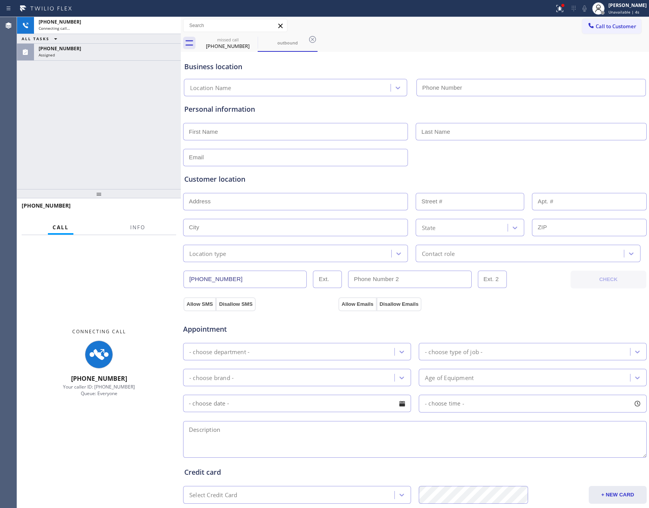
type input "[PHONE_NUMBER]"
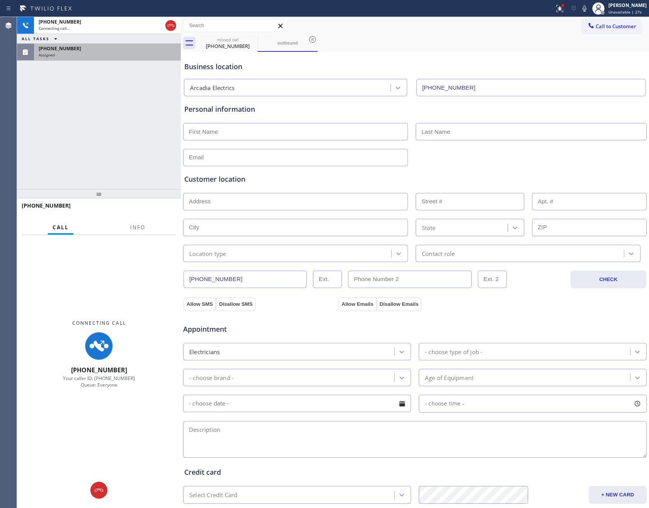
click at [136, 49] on div "[PHONE_NUMBER]" at bounding box center [108, 48] width 138 height 7
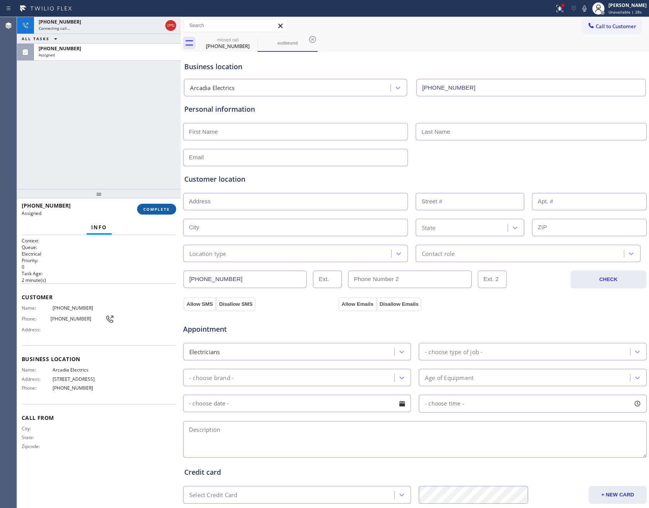
click at [148, 213] on button "COMPLETE" at bounding box center [156, 209] width 39 height 11
click at [145, 124] on div "+16262368740 Connecting call… ALL TASKS ALL TASKS ACTIVE TASKS TASKS IN WRAP UP…" at bounding box center [99, 103] width 164 height 172
click at [145, 124] on div "Classify the call LOCATION NAME Home Alliance Membership FROM PHONE (855) 946-3…" at bounding box center [333, 262] width 632 height 491
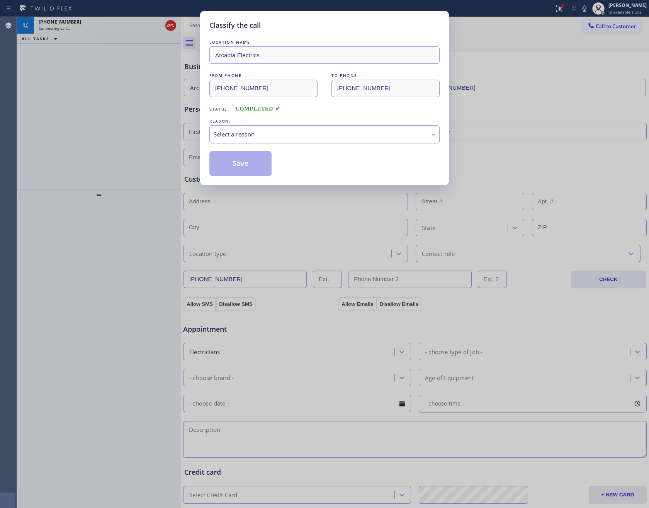
click at [145, 124] on div "Classify the call LOCATION NAME Arcadia Electrics FROM PHONE (626) 236-8740 TO …" at bounding box center [324, 254] width 649 height 508
click at [232, 133] on div "Select a reason" at bounding box center [325, 134] width 222 height 9
click at [232, 166] on button "Save" at bounding box center [240, 163] width 62 height 25
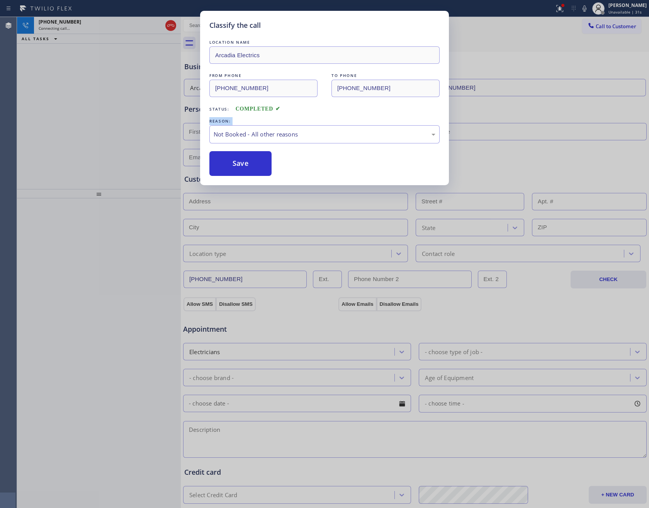
click at [112, 117] on div "Classify the call LOCATION NAME Arcadia Electrics FROM PHONE (626) 236-8740 TO …" at bounding box center [324, 254] width 649 height 508
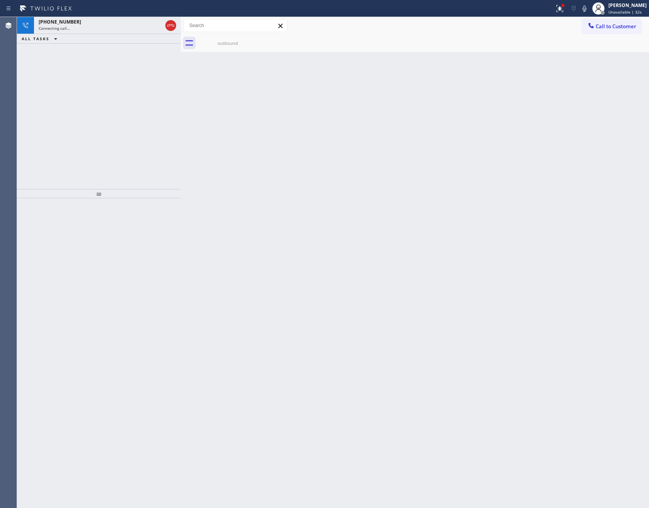
click at [129, 109] on div "+16262368740 Connecting call… ALL TASKS ALL TASKS ACTIVE TASKS TASKS IN WRAP UP" at bounding box center [99, 103] width 164 height 172
click at [134, 110] on div "+16262368740 Live | 00:00 ALL TASKS ALL TASKS ACTIVE TASKS TASKS IN WRAP UP" at bounding box center [99, 103] width 164 height 172
click at [103, 21] on div "+16262368740" at bounding box center [94, 22] width 110 height 7
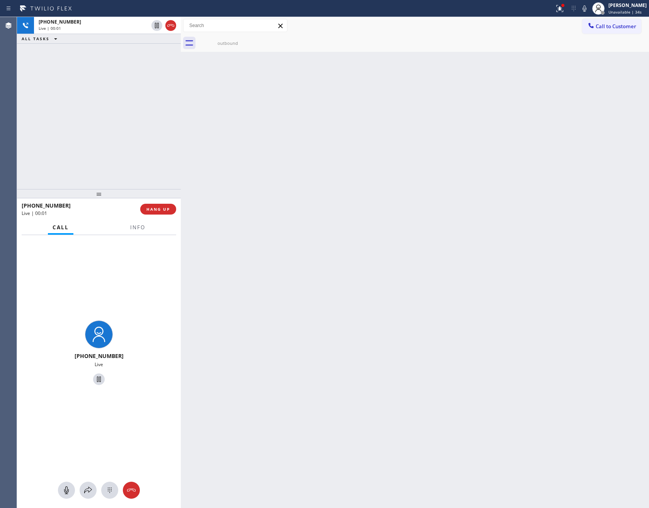
click at [127, 170] on div "+16262368740 Live | 00:01 ALL TASKS ALL TASKS ACTIVE TASKS TASKS IN WRAP UP" at bounding box center [99, 103] width 164 height 172
click at [129, 168] on div "+16262368740 Live | 00:01 ALL TASKS ALL TASKS ACTIVE TASKS TASKS IN WRAP UP" at bounding box center [99, 103] width 164 height 172
click at [140, 123] on div "+16262368740 Live | 00:06 ALL TASKS ALL TASKS ACTIVE TASKS TASKS IN WRAP UP" at bounding box center [99, 103] width 164 height 172
click at [142, 123] on div "+16262368740 Live | 00:06 ALL TASKS ALL TASKS ACTIVE TASKS TASKS IN WRAP UP" at bounding box center [99, 103] width 164 height 172
click at [142, 123] on div "+16262368740 Live | 00:07 ALL TASKS ALL TASKS ACTIVE TASKS TASKS IN WRAP UP" at bounding box center [99, 103] width 164 height 172
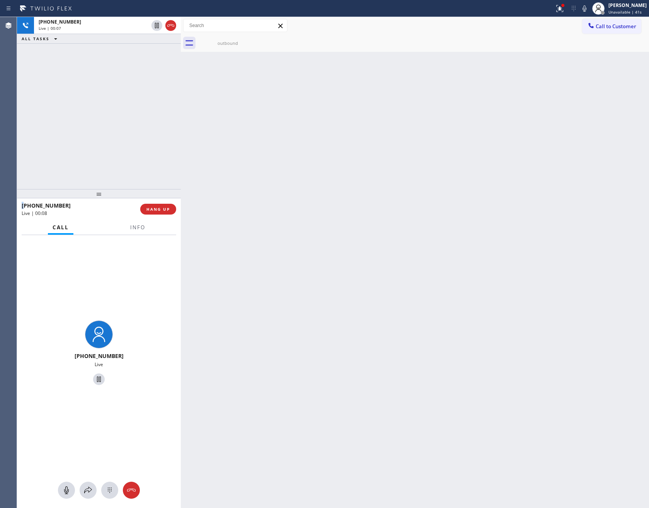
click at [142, 123] on div "+16262368740 Live | 00:07 ALL TASKS ALL TASKS ACTIVE TASKS TASKS IN WRAP UP" at bounding box center [99, 103] width 164 height 172
drag, startPoint x: 148, startPoint y: 206, endPoint x: 133, endPoint y: 176, distance: 33.0
click at [148, 206] on span "HANG UP" at bounding box center [158, 208] width 24 height 5
drag, startPoint x: 122, startPoint y: 128, endPoint x: 201, endPoint y: 81, distance: 91.3
click at [134, 123] on div "+16262368740 Live | 00:09 ALL TASKS ALL TASKS ACTIVE TASKS TASKS IN WRAP UP" at bounding box center [99, 103] width 164 height 172
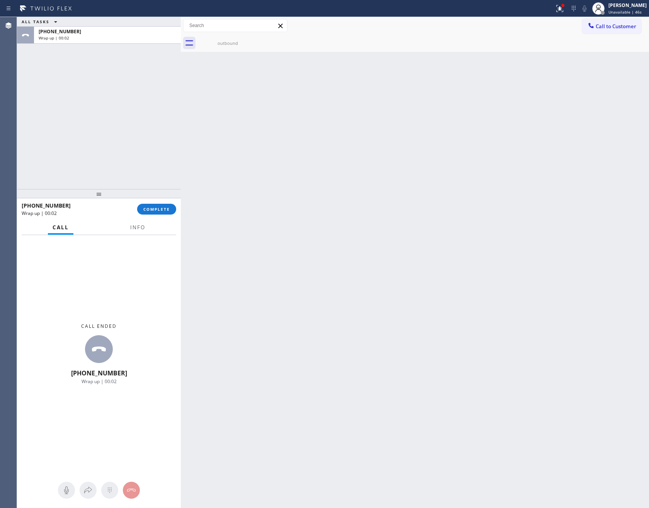
drag, startPoint x: 282, startPoint y: 269, endPoint x: 561, endPoint y: 80, distance: 336.9
click at [297, 260] on div "Back to Dashboard Change Sender ID Customers Technicians Select a contact Outbo…" at bounding box center [415, 262] width 468 height 491
click at [626, 28] on span "Call to Customer" at bounding box center [616, 26] width 41 height 7
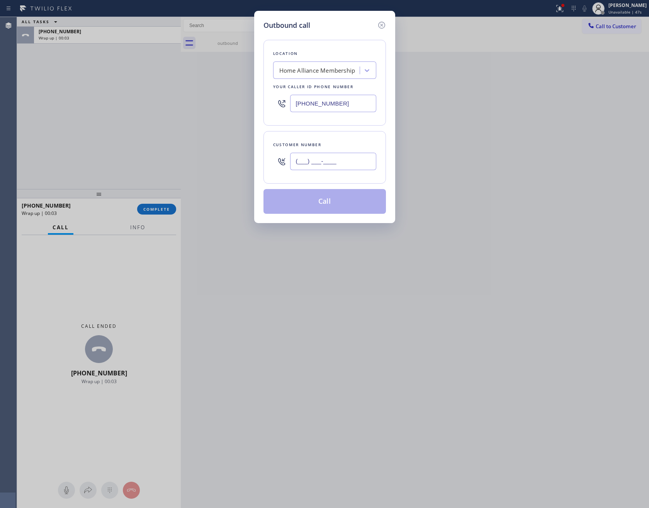
click at [342, 159] on input "(___) ___-____" at bounding box center [333, 161] width 86 height 17
paste input "602) 748-9566"
type input "[PHONE_NUMBER]"
click at [336, 207] on button "Call" at bounding box center [324, 201] width 122 height 25
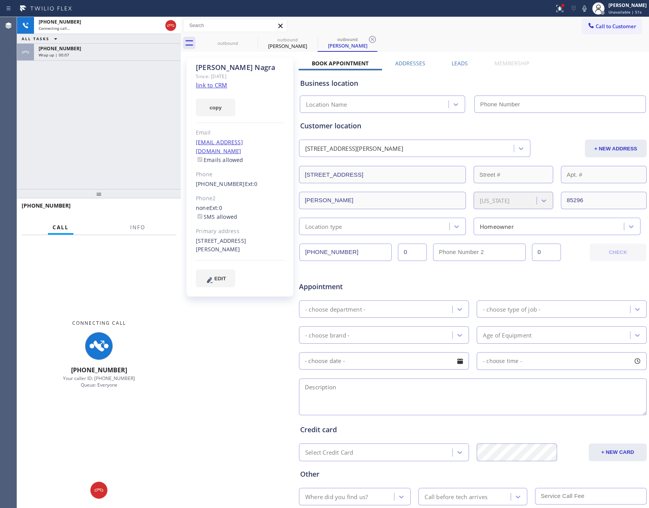
type input "[PHONE_NUMBER]"
click at [86, 99] on div "+16027489566 Connecting call… ALL TASKS ALL TASKS ACTIVE TASKS TASKS IN WRAP UP…" at bounding box center [99, 103] width 164 height 172
type input "[PHONE_NUMBER]"
click at [102, 53] on div "Wrap up | 00:08" at bounding box center [108, 54] width 138 height 5
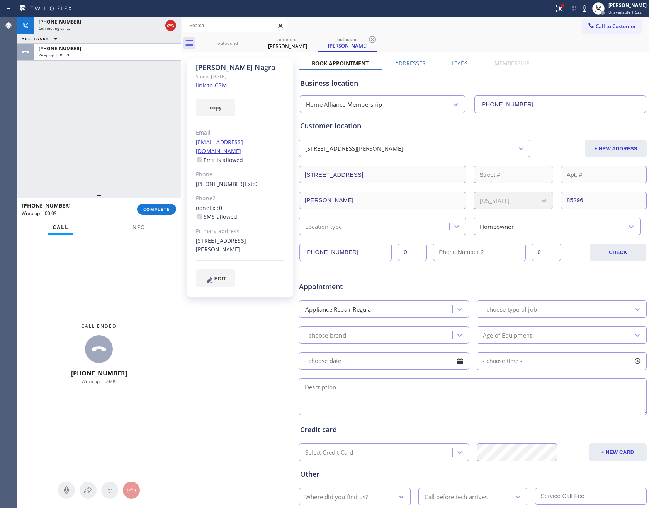
drag, startPoint x: 146, startPoint y: 206, endPoint x: 143, endPoint y: 195, distance: 10.9
click at [146, 205] on button "COMPLETE" at bounding box center [156, 209] width 39 height 11
click at [109, 93] on div "+16027489566 Connecting call… ALL TASKS ALL TASKS ACTIVE TASKS TASKS IN WRAP UP…" at bounding box center [99, 103] width 164 height 172
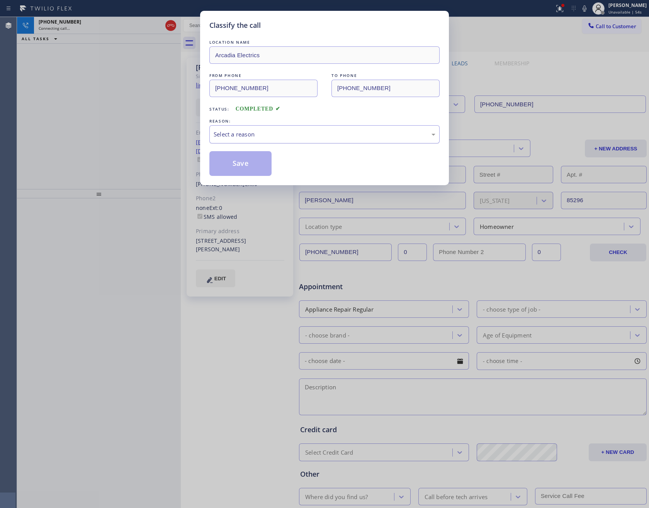
drag, startPoint x: 245, startPoint y: 127, endPoint x: 246, endPoint y: 141, distance: 14.0
click at [246, 136] on div "Select a reason" at bounding box center [324, 134] width 230 height 18
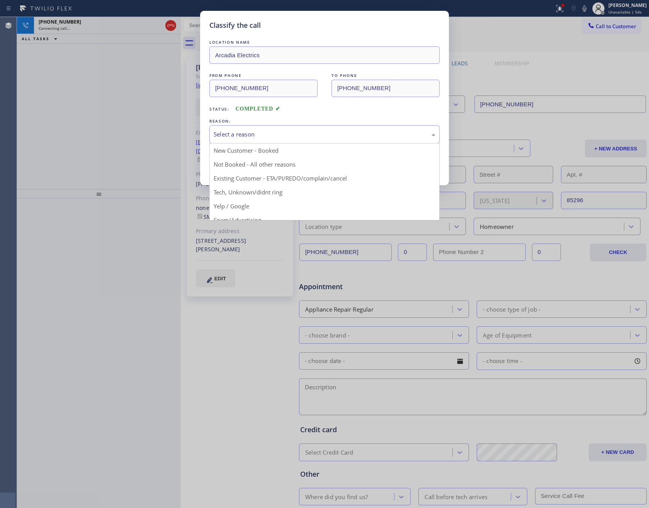
click at [246, 141] on div "Select a reason" at bounding box center [324, 134] width 230 height 18
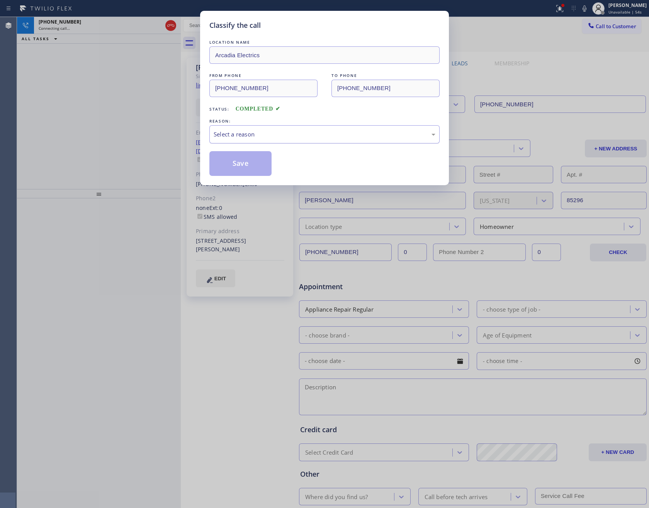
click at [247, 136] on div "Select a reason" at bounding box center [325, 134] width 222 height 9
click at [239, 165] on button "Save" at bounding box center [240, 163] width 62 height 25
drag, startPoint x: 239, startPoint y: 165, endPoint x: 222, endPoint y: 159, distance: 17.8
click at [239, 165] on button "Save" at bounding box center [240, 163] width 62 height 25
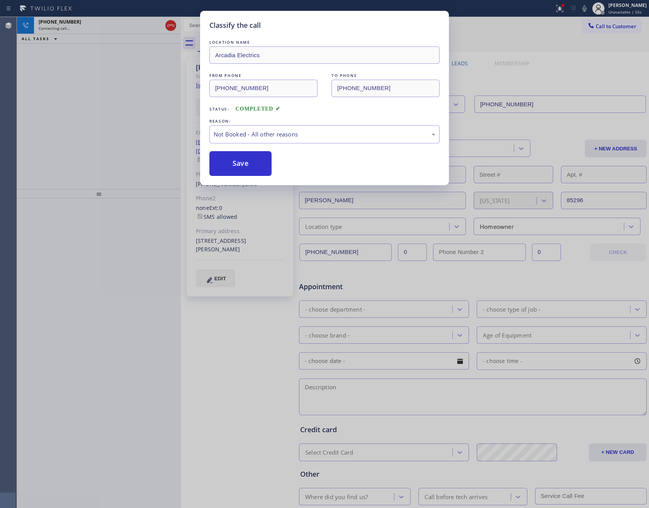
click at [109, 129] on div "Classify the call LOCATION NAME Arcadia Electrics FROM PHONE (626) 400-6475 TO …" at bounding box center [324, 254] width 649 height 508
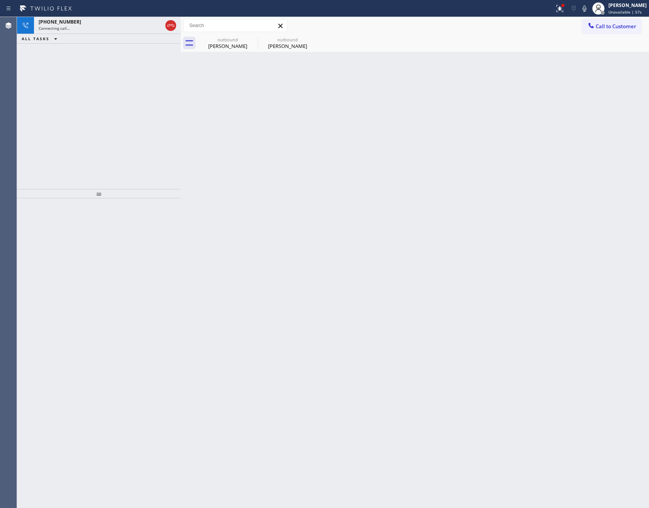
click at [127, 98] on div "+16027489566 Connecting call… ALL TASKS ALL TASKS ACTIVE TASKS TASKS IN WRAP UP" at bounding box center [99, 103] width 164 height 172
drag, startPoint x: 126, startPoint y: 26, endPoint x: 207, endPoint y: 40, distance: 82.3
click at [129, 25] on div "Connecting call…" at bounding box center [101, 27] width 124 height 5
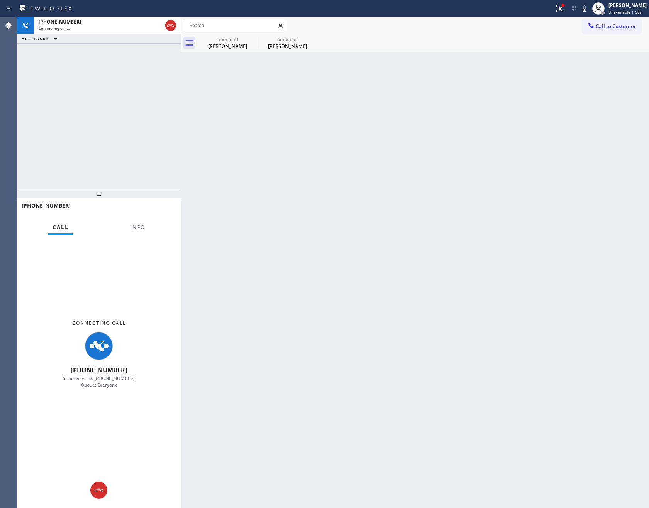
drag, startPoint x: 211, startPoint y: 40, endPoint x: 106, endPoint y: 160, distance: 159.9
click at [211, 40] on div "outbound" at bounding box center [228, 40] width 58 height 6
drag, startPoint x: 106, startPoint y: 160, endPoint x: 144, endPoint y: 163, distance: 38.3
click at [110, 160] on div "+16027489566 Connecting call… ALL TASKS ALL TASKS ACTIVE TASKS TASKS IN WRAP UP" at bounding box center [99, 103] width 164 height 172
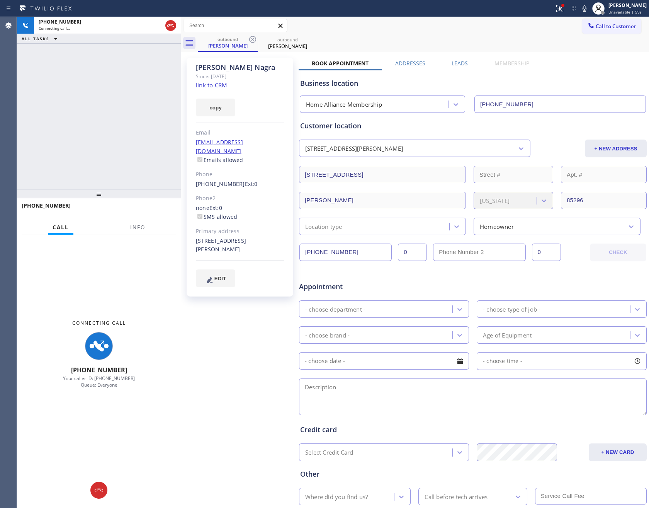
click at [213, 85] on link "link to CRM" at bounding box center [211, 85] width 31 height 8
drag, startPoint x: 101, startPoint y: 133, endPoint x: 435, endPoint y: 32, distance: 349.0
click at [128, 129] on div "+16027489566 Connecting call… ALL TASKS ALL TASKS ACTIVE TASKS TASKS IN WRAP UP" at bounding box center [99, 103] width 164 height 172
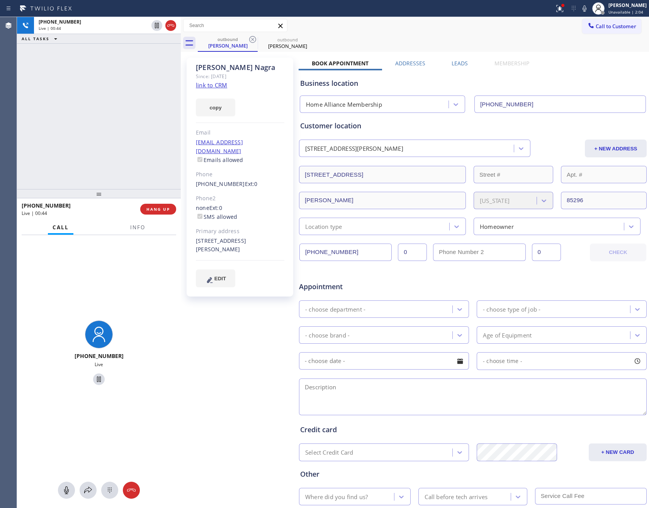
drag, startPoint x: 126, startPoint y: 114, endPoint x: 137, endPoint y: 258, distance: 144.9
click at [131, 119] on div "+16027489566 Live | 00:44 ALL TASKS ALL TASKS ACTIVE TASKS TASKS IN WRAP UP" at bounding box center [99, 103] width 164 height 172
click at [159, 208] on span "HANG UP" at bounding box center [158, 208] width 24 height 5
drag, startPoint x: 127, startPoint y: 133, endPoint x: 118, endPoint y: 134, distance: 8.7
click at [129, 133] on div "+16027489566 Live | 00:45 ALL TASKS ALL TASKS ACTIVE TASKS TASKS IN WRAP UP" at bounding box center [99, 103] width 164 height 172
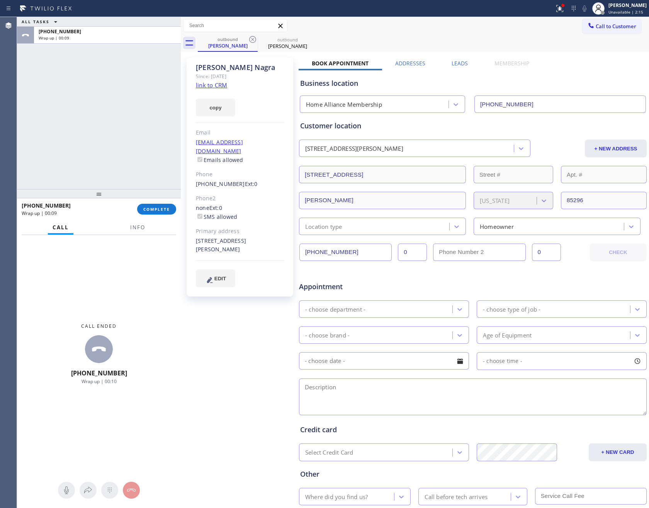
drag, startPoint x: 163, startPoint y: 209, endPoint x: 123, endPoint y: 140, distance: 79.6
click at [163, 209] on span "COMPLETE" at bounding box center [156, 208] width 27 height 5
click at [123, 137] on div "ALL TASKS ALL TASKS ACTIVE TASKS TASKS IN WRAP UP +16027489566 Wrap up | 00:10" at bounding box center [99, 103] width 164 height 172
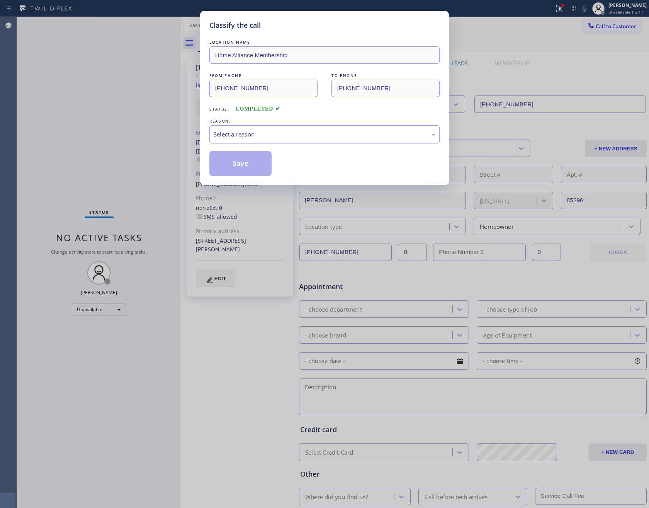
click at [270, 134] on div "Select a reason" at bounding box center [325, 134] width 222 height 9
click at [245, 169] on button "Save" at bounding box center [240, 163] width 62 height 25
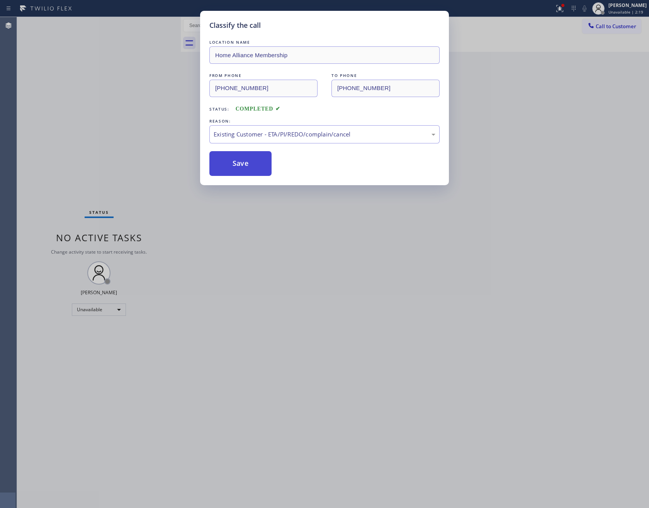
click at [245, 169] on button "Save" at bounding box center [240, 163] width 62 height 25
click at [133, 135] on div "Classify the call LOCATION NAME Home Alliance Membership FROM PHONE (855) 946-3…" at bounding box center [324, 254] width 649 height 508
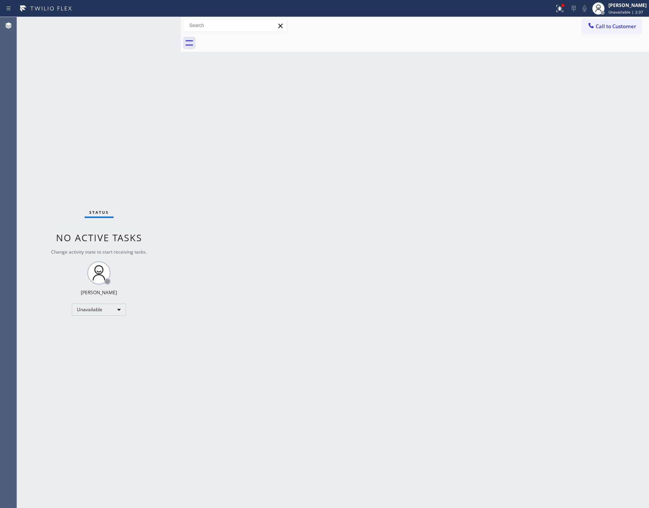
drag, startPoint x: 392, startPoint y: 290, endPoint x: 523, endPoint y: 7, distance: 311.8
click at [430, 243] on div "Back to Dashboard Change Sender ID Customers Technicians Select a contact Outbo…" at bounding box center [415, 262] width 468 height 491
click at [485, 178] on div "Back to Dashboard Change Sender ID Customers Technicians Select a contact Outbo…" at bounding box center [415, 262] width 468 height 491
click at [90, 310] on div "Unavailable" at bounding box center [99, 309] width 54 height 12
click at [97, 352] on li "Break" at bounding box center [98, 348] width 52 height 9
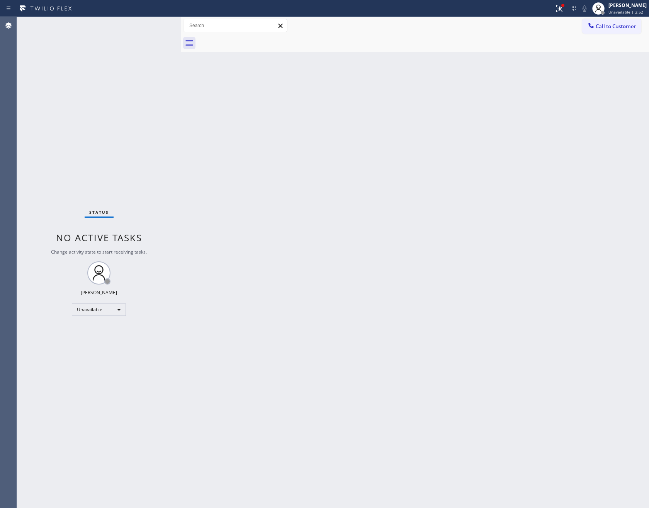
click at [336, 290] on div "Back to Dashboard Change Sender ID Customers Technicians Select a contact Outbo…" at bounding box center [415, 262] width 468 height 491
click at [249, 165] on div "Back to Dashboard Change Sender ID Customers Technicians Select a contact Outbo…" at bounding box center [415, 262] width 468 height 491
click at [105, 308] on div "Break" at bounding box center [99, 309] width 54 height 12
click at [107, 336] on li "Unavailable" at bounding box center [98, 339] width 52 height 9
click at [405, 280] on div "Back to Dashboard Change Sender ID Customers Technicians Select a contact Outbo…" at bounding box center [415, 262] width 468 height 491
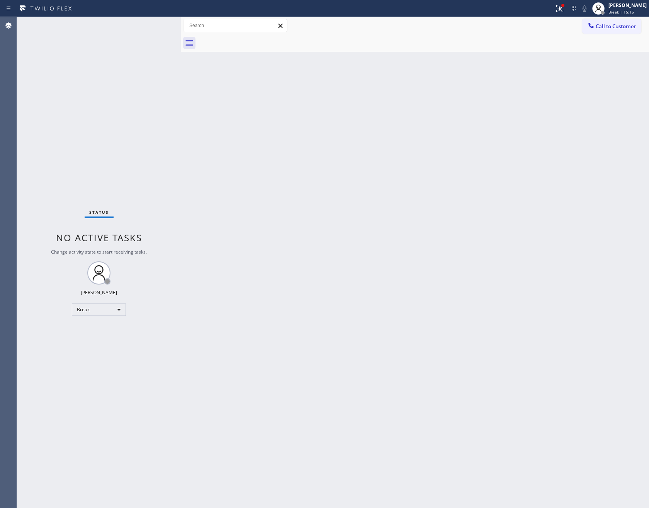
drag, startPoint x: 396, startPoint y: 279, endPoint x: 401, endPoint y: 283, distance: 6.8
click at [488, 203] on div "Back to Dashboard Change Sender ID Customers Technicians Select a contact Outbo…" at bounding box center [415, 262] width 468 height 491
click at [502, 290] on div "Back to Dashboard Change Sender ID Customers Technicians Select a contact Outbo…" at bounding box center [415, 262] width 468 height 491
click at [502, 198] on div "Back to Dashboard Change Sender ID Customers Technicians Select a contact Outbo…" at bounding box center [415, 262] width 468 height 491
drag, startPoint x: 335, startPoint y: 166, endPoint x: 335, endPoint y: 143, distance: 23.2
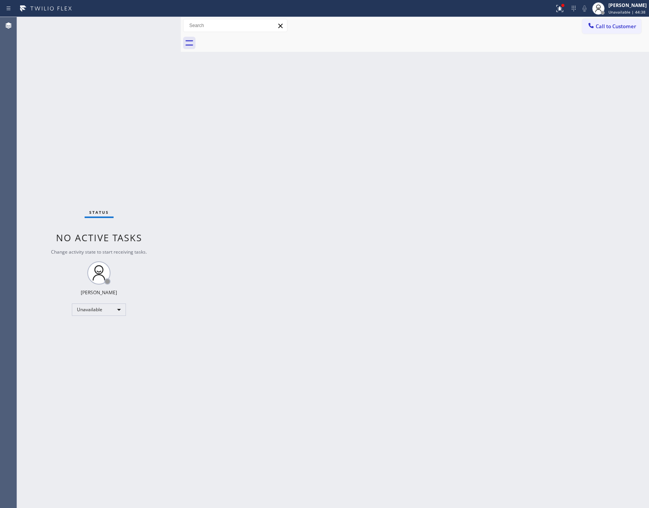
click at [335, 165] on div "Back to Dashboard Change Sender ID Customers Technicians Select a contact Outbo…" at bounding box center [415, 262] width 468 height 491
drag, startPoint x: 416, startPoint y: 168, endPoint x: 641, endPoint y: 54, distance: 252.1
click at [477, 167] on div "Back to Dashboard Change Sender ID Customers Technicians Select a contact Outbo…" at bounding box center [415, 262] width 468 height 491
click at [626, 27] on span "Call to Customer" at bounding box center [616, 26] width 41 height 7
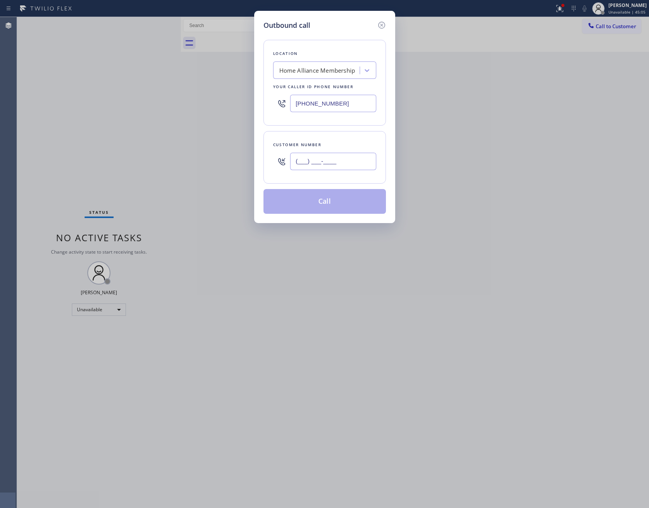
drag, startPoint x: 353, startPoint y: 163, endPoint x: 234, endPoint y: 158, distance: 118.7
click at [234, 158] on div "Outbound call Location Home Alliance Membership Your caller id phone number (85…" at bounding box center [324, 254] width 649 height 508
paste input "704) 222-2363"
type input "[PHONE_NUMBER]"
click at [343, 204] on button "Call" at bounding box center [324, 201] width 122 height 25
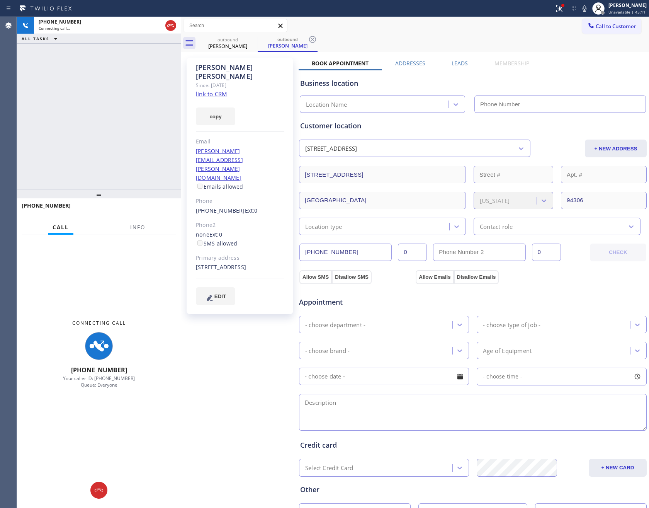
type input "[PHONE_NUMBER]"
click at [113, 57] on div "+17042222363 Connecting call… ALL TASKS ALL TASKS ACTIVE TASKS TASKS IN WRAP UP" at bounding box center [99, 103] width 164 height 172
click at [101, 128] on div "+17042222363 Connecting call… ALL TASKS ALL TASKS ACTIVE TASKS TASKS IN WRAP UP" at bounding box center [99, 103] width 164 height 172
click at [95, 126] on div "+17042222363 Connecting call… ALL TASKS ALL TASKS ACTIVE TASKS TASKS IN WRAP UP" at bounding box center [99, 103] width 164 height 172
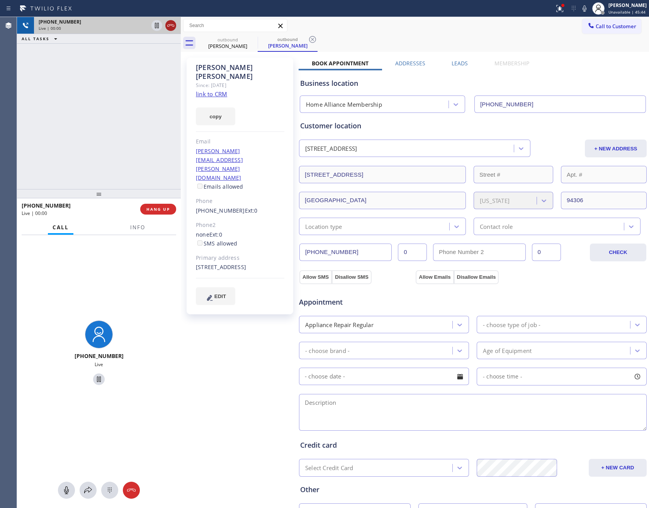
click at [166, 23] on icon at bounding box center [170, 25] width 9 height 9
drag, startPoint x: 138, startPoint y: 141, endPoint x: 132, endPoint y: 148, distance: 9.9
click at [138, 141] on div "+17042222363 Live | 00:01 ALL TASKS ALL TASKS ACTIVE TASKS TASKS IN WRAP UP" at bounding box center [99, 103] width 164 height 172
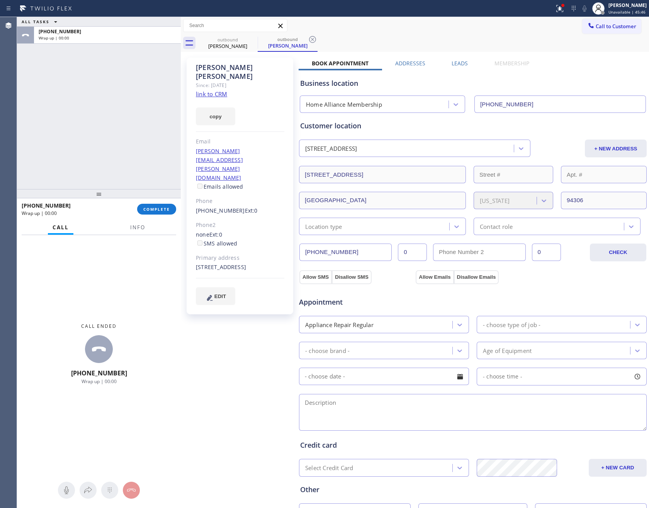
click at [138, 139] on div "ALL TASKS ALL TASKS ACTIVE TASKS TASKS IN WRAP UP +17042222363 Wrap up | 00:00" at bounding box center [99, 103] width 164 height 172
drag, startPoint x: 63, startPoint y: 118, endPoint x: 119, endPoint y: 204, distance: 103.0
click at [82, 162] on div "ALL TASKS ALL TASKS ACTIVE TASKS TASKS IN WRAP UP +17042222363 Wrap up | 06:02" at bounding box center [99, 103] width 164 height 172
click at [146, 209] on span "COMPLETE" at bounding box center [156, 208] width 27 height 5
click at [135, 129] on div "ALL TASKS ALL TASKS ACTIVE TASKS TASKS IN WRAP UP +17042222363 Wrap up | 06:03" at bounding box center [99, 103] width 164 height 172
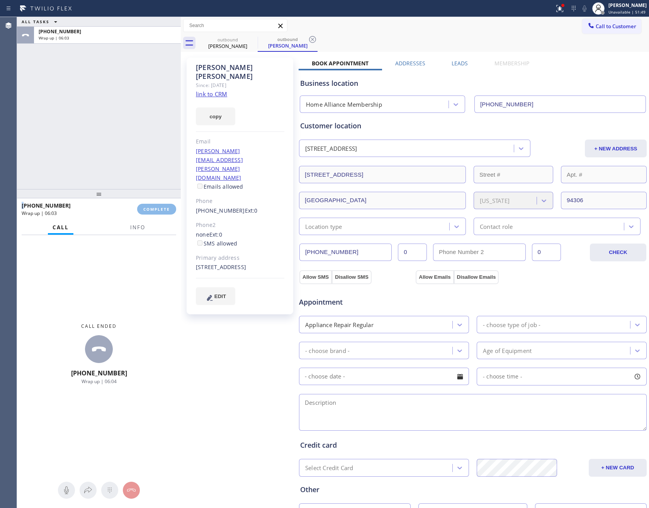
click at [135, 129] on div "ALL TASKS ALL TASKS ACTIVE TASKS TASKS IN WRAP UP +17042222363 Wrap up | 06:03" at bounding box center [99, 103] width 164 height 172
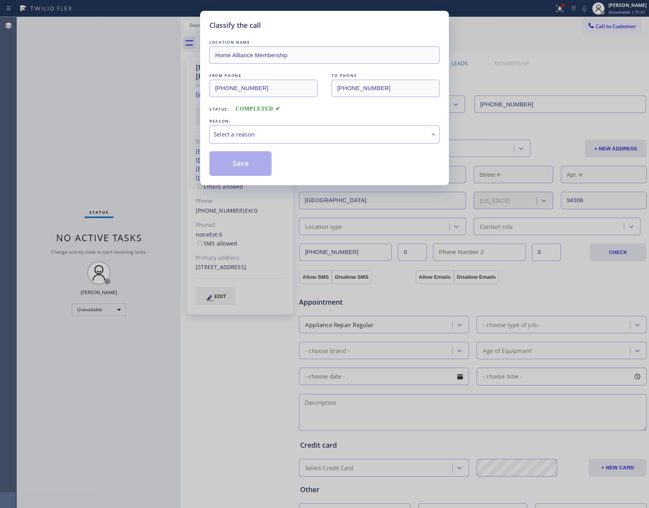
click at [220, 139] on div "Select a reason" at bounding box center [324, 134] width 230 height 18
click at [245, 165] on button "Save" at bounding box center [240, 163] width 62 height 25
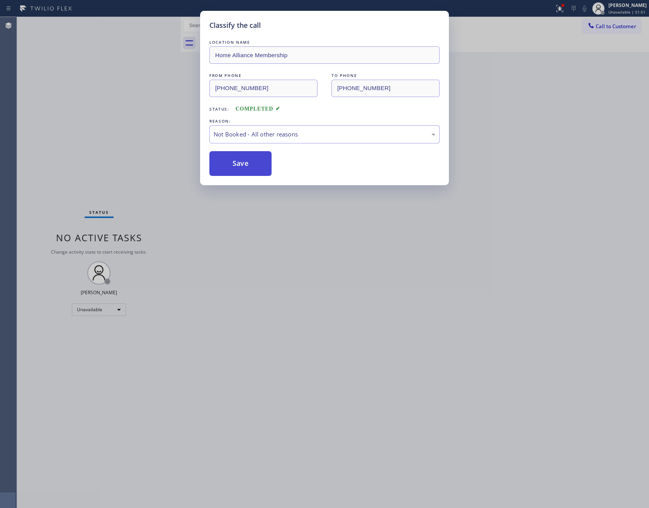
click at [245, 165] on button "Save" at bounding box center [240, 163] width 62 height 25
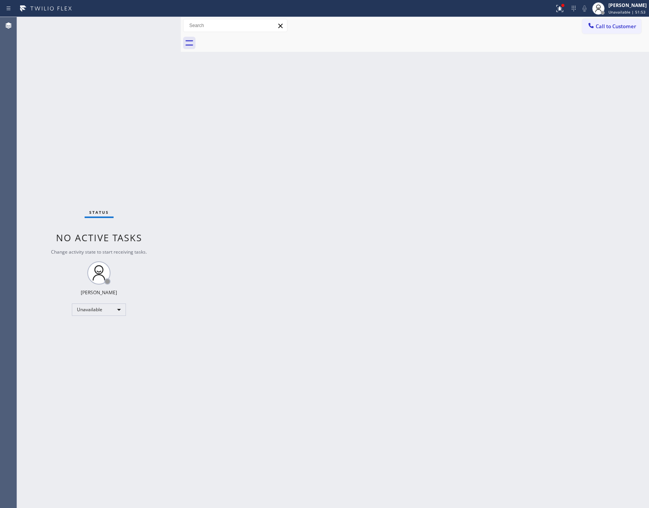
click at [481, 296] on div "Back to Dashboard Change Sender ID Customers Technicians Select a contact Outbo…" at bounding box center [415, 262] width 468 height 491
click at [356, 236] on div "Back to Dashboard Change Sender ID Customers Technicians Select a contact Outbo…" at bounding box center [415, 262] width 468 height 491
click at [369, 235] on div "Back to Dashboard Change Sender ID Customers Technicians Select a contact Outbo…" at bounding box center [415, 262] width 468 height 491
click at [331, 226] on div "Back to Dashboard Change Sender ID Customers Technicians Select a contact Outbo…" at bounding box center [415, 262] width 468 height 491
click at [612, 25] on span "Call to Customer" at bounding box center [616, 26] width 41 height 7
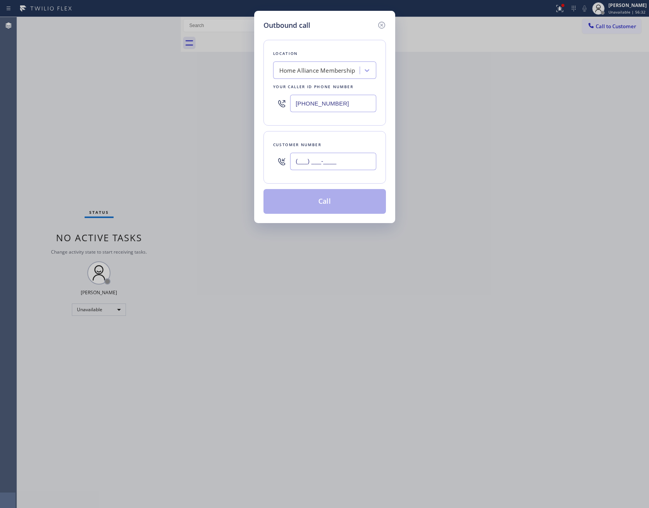
click at [348, 163] on input "(___) ___-____" at bounding box center [333, 161] width 86 height 17
paste input "858) 537-7993"
type input "[PHONE_NUMBER]"
click at [333, 207] on button "Call" at bounding box center [324, 201] width 122 height 25
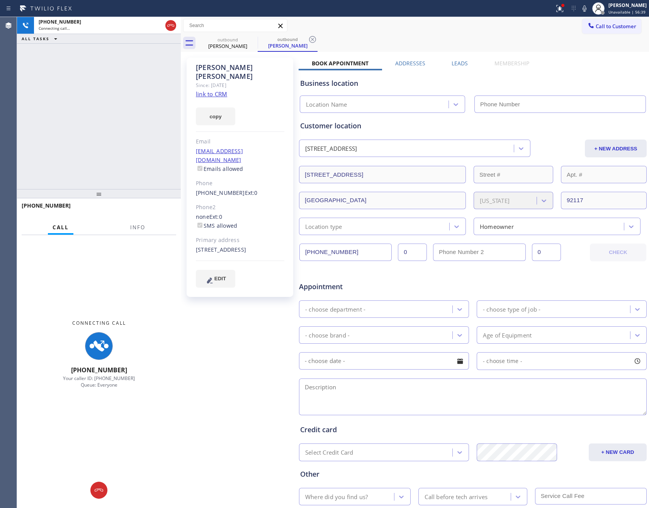
type input "[PHONE_NUMBER]"
click at [219, 90] on link "link to CRM" at bounding box center [211, 94] width 31 height 8
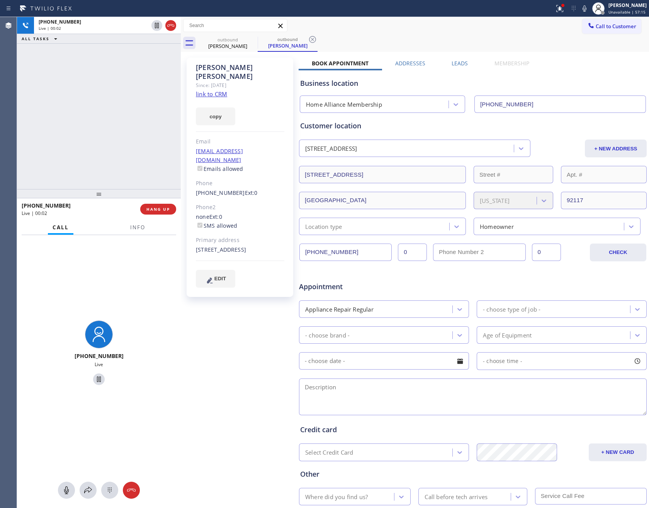
click at [139, 183] on div "+18585377993 Live | 00:02 ALL TASKS ALL TASKS ACTIVE TASKS TASKS IN WRAP UP" at bounding box center [99, 103] width 164 height 172
click at [161, 210] on span "HANG UP" at bounding box center [158, 208] width 24 height 5
click at [113, 113] on div "+18585377993 Live | 00:04 ALL TASKS ALL TASKS ACTIVE TASKS TASKS IN WRAP UP" at bounding box center [99, 103] width 164 height 172
click at [114, 113] on div "+18585377993 Live | 00:04 ALL TASKS ALL TASKS ACTIVE TASKS TASKS IN WRAP UP" at bounding box center [99, 103] width 164 height 172
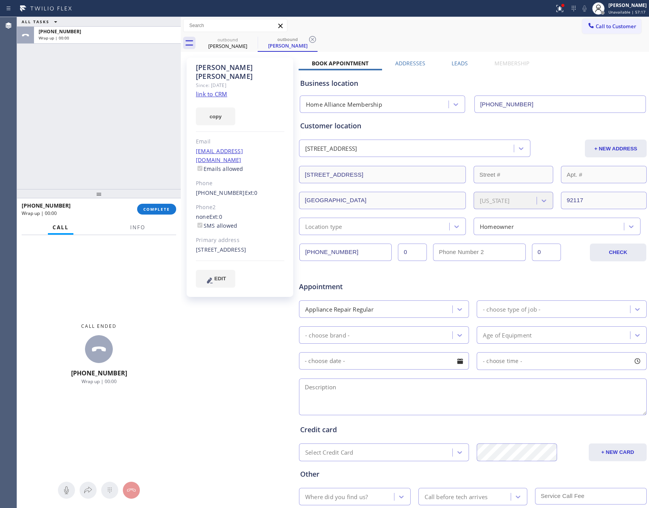
click at [452, 60] on label "Leads" at bounding box center [460, 62] width 16 height 7
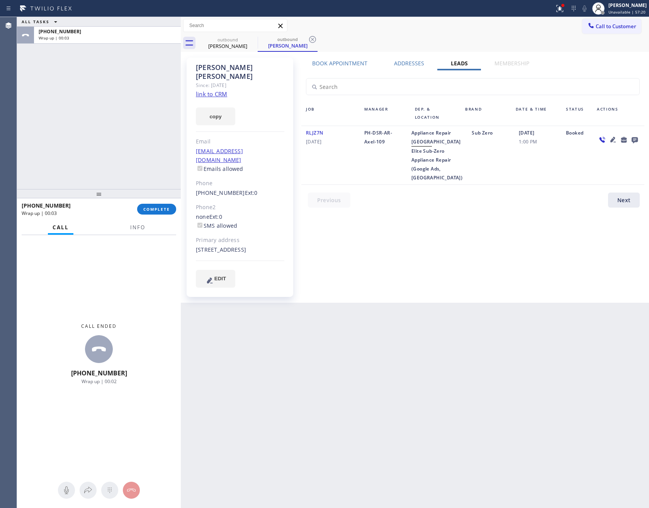
click at [633, 139] on icon at bounding box center [635, 140] width 6 height 6
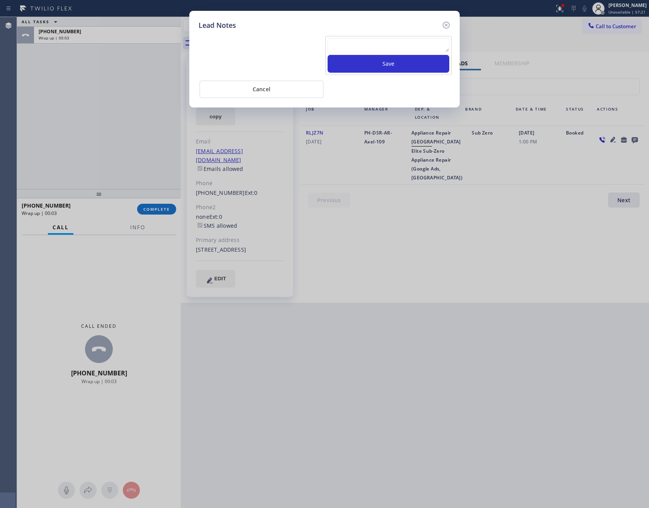
click at [437, 46] on textarea at bounding box center [389, 45] width 122 height 14
paste textarea "PLEASE TRANSFER FOR MEMBERSHIP and AC FILTER"
type textarea "PLEASE TRANSFER FOR MEMBERSHIP and AC FILTER"
click at [389, 66] on button "Save" at bounding box center [389, 64] width 122 height 18
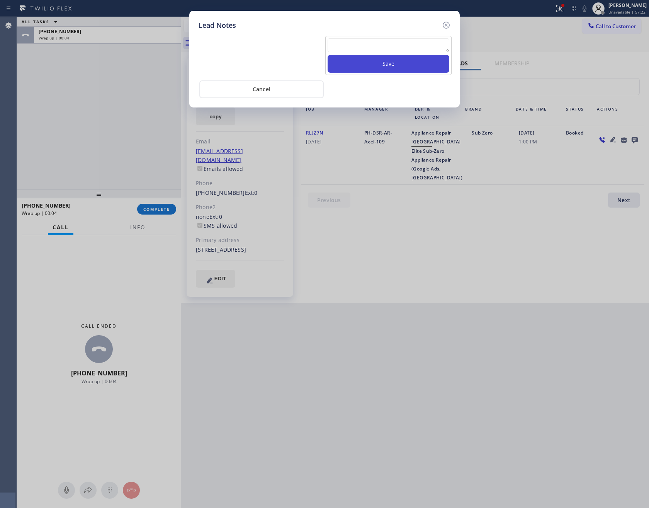
scroll to position [0, 0]
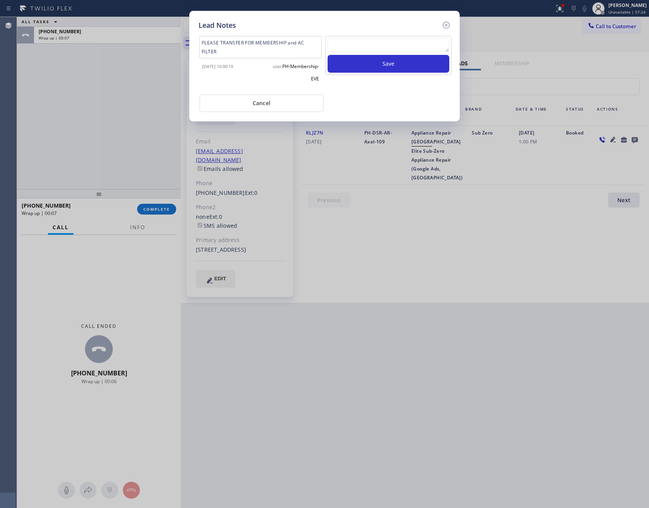
click at [378, 101] on div "Cancel" at bounding box center [325, 102] width 252 height 19
click at [276, 101] on button "Cancel" at bounding box center [261, 103] width 124 height 18
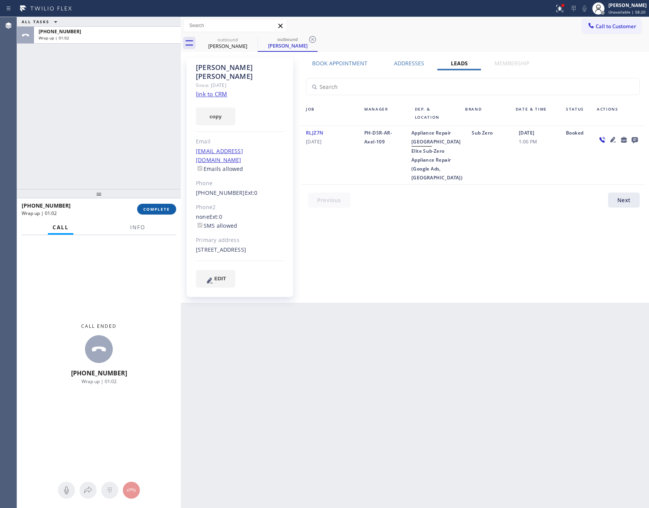
drag, startPoint x: 129, startPoint y: 163, endPoint x: 159, endPoint y: 210, distance: 55.9
click at [132, 165] on div "ALL TASKS ALL TASKS ACTIVE TASKS TASKS IN WRAP UP +18585377993 Wrap up | 01:02" at bounding box center [99, 103] width 164 height 172
click at [159, 207] on span "COMPLETE" at bounding box center [156, 208] width 27 height 5
click at [145, 108] on div "ALL TASKS ALL TASKS ACTIVE TASKS TASKS IN WRAP UP +18585377993 Wrap up | 01:03" at bounding box center [99, 103] width 164 height 172
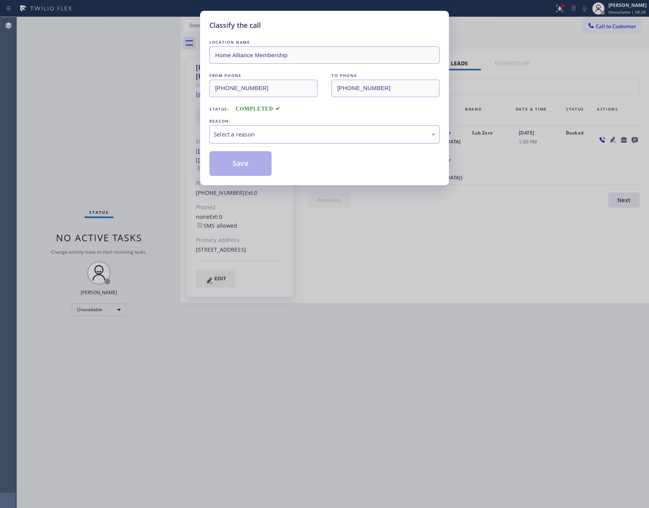
click at [309, 137] on div "Select a reason" at bounding box center [325, 134] width 222 height 9
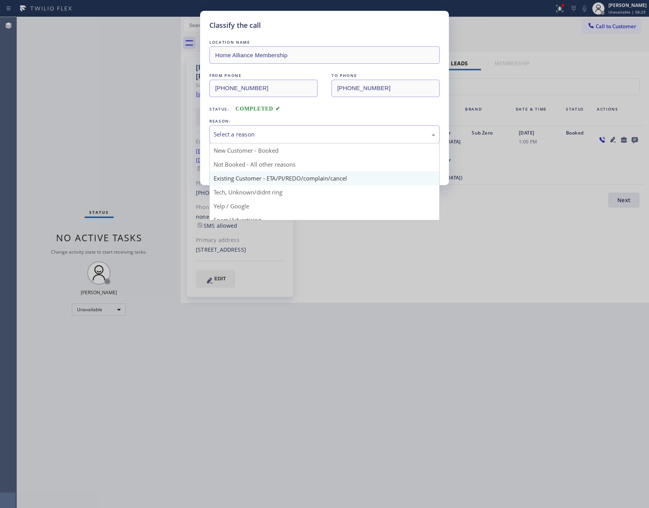
drag, startPoint x: 240, startPoint y: 173, endPoint x: 227, endPoint y: 167, distance: 13.8
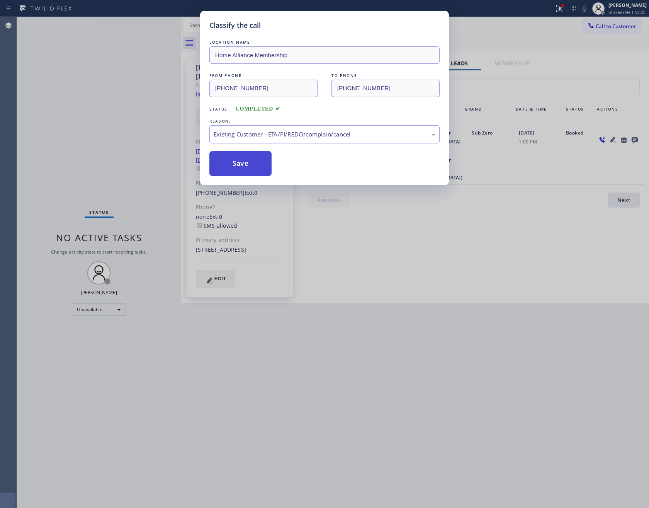
click at [227, 166] on button "Save" at bounding box center [240, 163] width 62 height 25
click at [228, 166] on button "Save" at bounding box center [240, 163] width 62 height 25
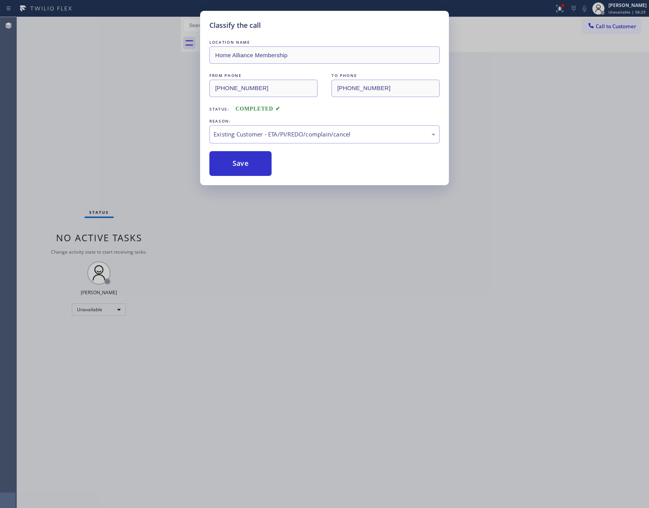
drag, startPoint x: 87, startPoint y: 132, endPoint x: 321, endPoint y: 3, distance: 267.8
click at [87, 131] on div "Classify the call LOCATION NAME Home Alliance Membership FROM PHONE (855) 946-3…" at bounding box center [324, 254] width 649 height 508
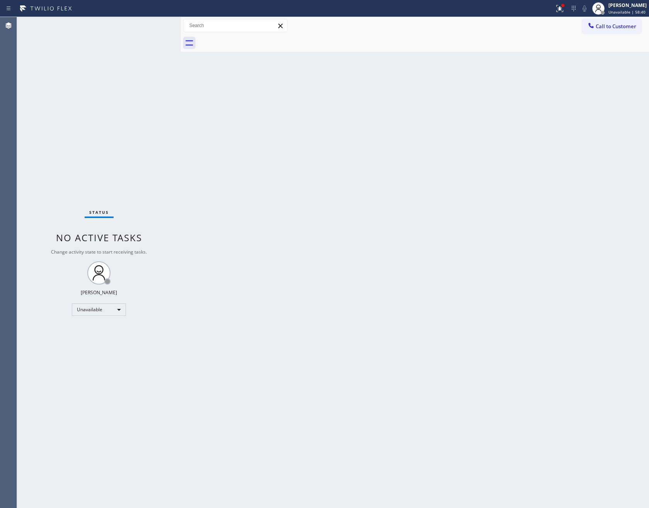
click at [416, 203] on div "Back to Dashboard Change Sender ID Customers Technicians Select a contact Outbo…" at bounding box center [415, 262] width 468 height 491
click at [636, 26] on span "Call to Customer" at bounding box center [616, 26] width 41 height 7
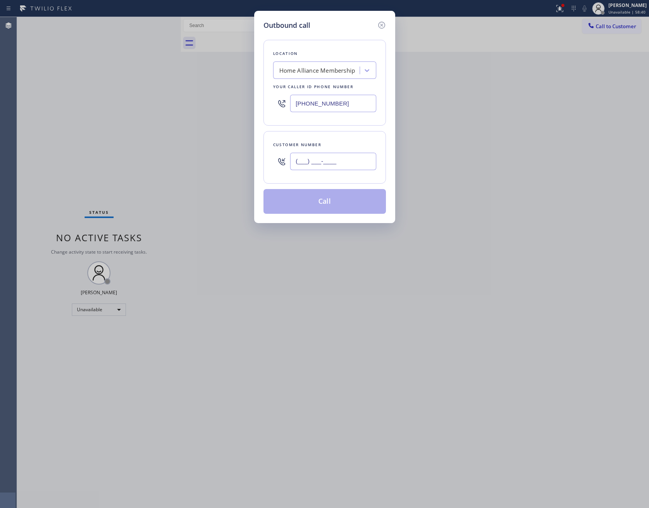
click at [339, 167] on input "(___) ___-____" at bounding box center [333, 161] width 86 height 17
paste input "949) 562-6669"
type input "[PHONE_NUMBER]"
click at [341, 207] on button "Call" at bounding box center [324, 201] width 122 height 25
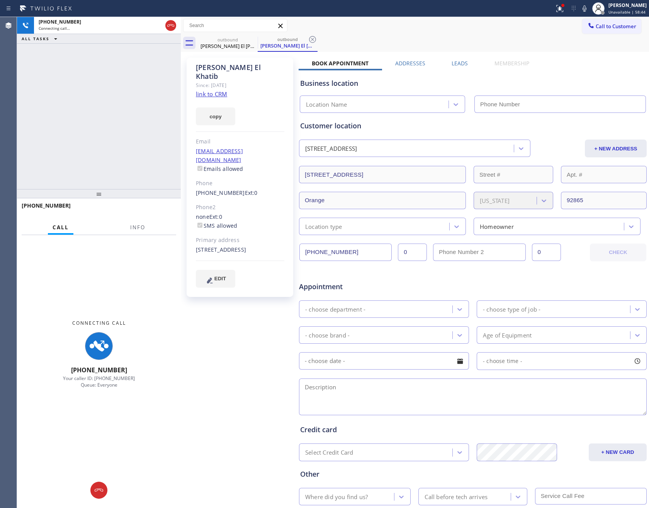
click at [99, 111] on div "+19495626669 Connecting call… ALL TASKS ALL TASKS ACTIVE TASKS TASKS IN WRAP UP" at bounding box center [99, 103] width 164 height 172
type input "[PHONE_NUMBER]"
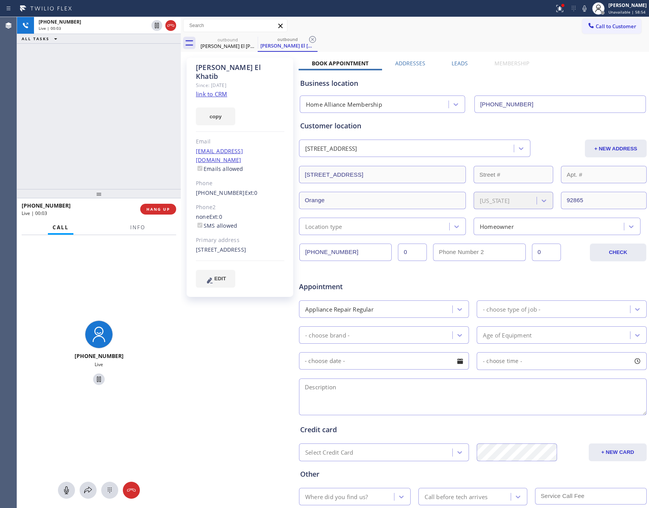
click at [110, 122] on div "+19495626669 Live | 00:03 ALL TASKS ALL TASKS ACTIVE TASKS TASKS IN WRAP UP" at bounding box center [99, 103] width 164 height 172
click at [110, 122] on div "+19495626669 Live | 00:05 ALL TASKS ALL TASKS ACTIVE TASKS TASKS IN WRAP UP" at bounding box center [99, 103] width 164 height 172
click at [456, 65] on label "Leads" at bounding box center [460, 62] width 16 height 7
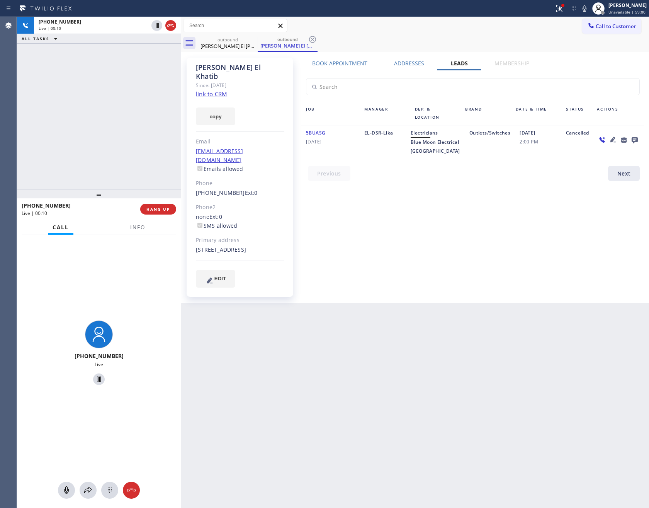
click at [89, 152] on div "+19495626669 Live | 00:10 ALL TASKS ALL TASKS ACTIVE TASKS TASKS IN WRAP UP" at bounding box center [99, 103] width 164 height 172
click at [92, 151] on div "+19495626669 Live | 00:10 ALL TASKS ALL TASKS ACTIVE TASKS TASKS IN WRAP UP" at bounding box center [99, 103] width 164 height 172
click at [92, 151] on div "+19495626669 Live | 00:11 ALL TASKS ALL TASKS ACTIVE TASKS TASKS IN WRAP UP" at bounding box center [99, 103] width 164 height 172
click at [97, 152] on div "+19495626669 Live | 00:11 ALL TASKS ALL TASKS ACTIVE TASKS TASKS IN WRAP UP" at bounding box center [99, 103] width 164 height 172
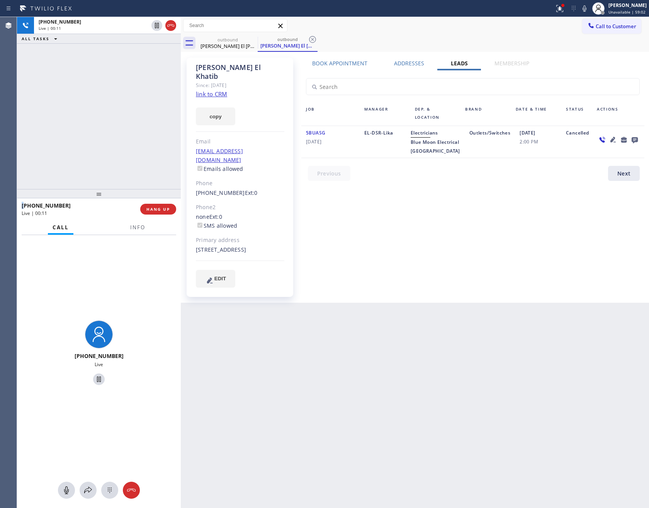
click at [97, 152] on div "+19495626669 Live | 00:11 ALL TASKS ALL TASKS ACTIVE TASKS TASKS IN WRAP UP" at bounding box center [99, 103] width 164 height 172
click at [97, 152] on div "+19495626669 Live | 00:12 ALL TASKS ALL TASKS ACTIVE TASKS TASKS IN WRAP UP" at bounding box center [99, 103] width 164 height 172
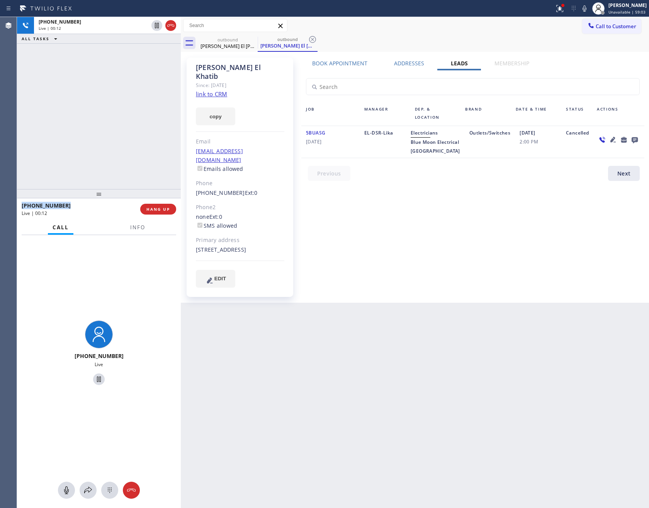
click at [97, 152] on div "+19495626669 Live | 00:12 ALL TASKS ALL TASKS ACTIVE TASKS TASKS IN WRAP UP" at bounding box center [99, 103] width 164 height 172
click at [97, 152] on div "+19495626669 Live | 00:14 ALL TASKS ALL TASKS ACTIVE TASKS TASKS IN WRAP UP" at bounding box center [99, 103] width 164 height 172
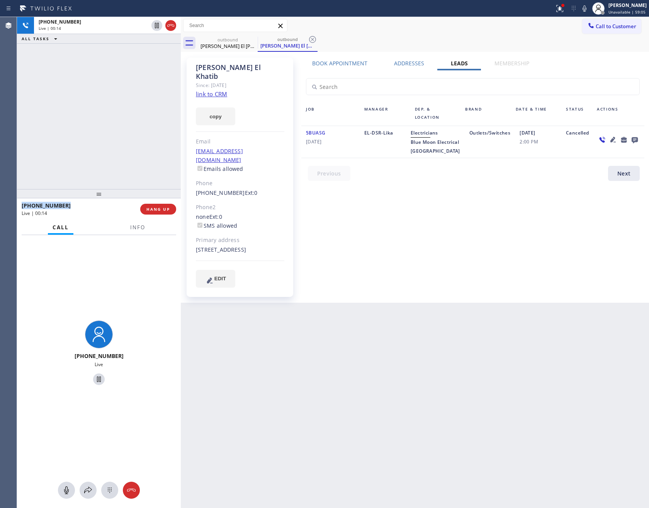
click at [97, 152] on div "+19495626669 Live | 00:14 ALL TASKS ALL TASKS ACTIVE TASKS TASKS IN WRAP UP" at bounding box center [99, 103] width 164 height 172
click at [98, 152] on div "+19495626669 Live | 00:15 ALL TASKS ALL TASKS ACTIVE TASKS TASKS IN WRAP UP" at bounding box center [99, 103] width 164 height 172
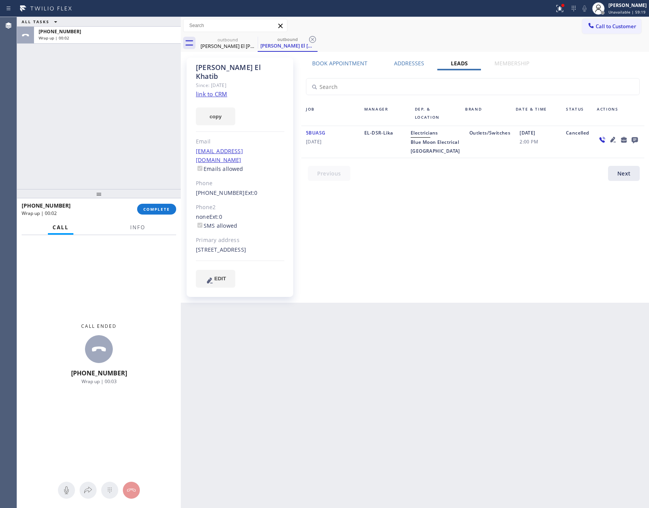
click at [57, 131] on div "ALL TASKS ALL TASKS ACTIVE TASKS TASKS IN WRAP UP +19495626669 Wrap up | 00:02" at bounding box center [99, 103] width 164 height 172
drag, startPoint x: 163, startPoint y: 211, endPoint x: 132, endPoint y: 108, distance: 107.6
click at [163, 210] on span "COMPLETE" at bounding box center [156, 208] width 27 height 5
click at [128, 86] on div "ALL TASKS ALL TASKS ACTIVE TASKS TASKS IN WRAP UP +19495626669 Wrap up | 00:03" at bounding box center [99, 103] width 164 height 172
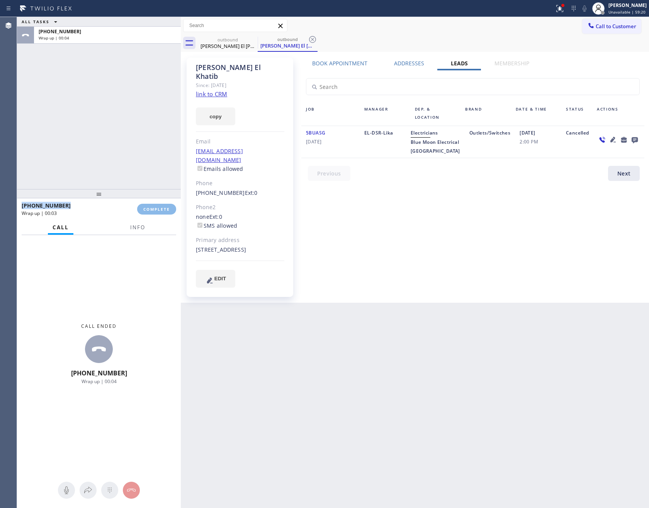
click at [128, 86] on div "ALL TASKS ALL TASKS ACTIVE TASKS TASKS IN WRAP UP +19495626669 Wrap up | 00:04" at bounding box center [99, 103] width 164 height 172
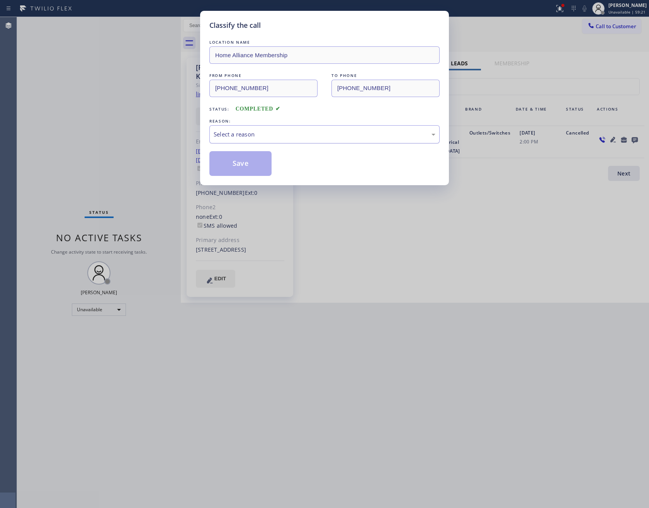
click at [352, 138] on div "Select a reason" at bounding box center [325, 134] width 222 height 9
click at [232, 167] on button "Save" at bounding box center [240, 163] width 62 height 25
click at [232, 166] on button "Save" at bounding box center [240, 163] width 62 height 25
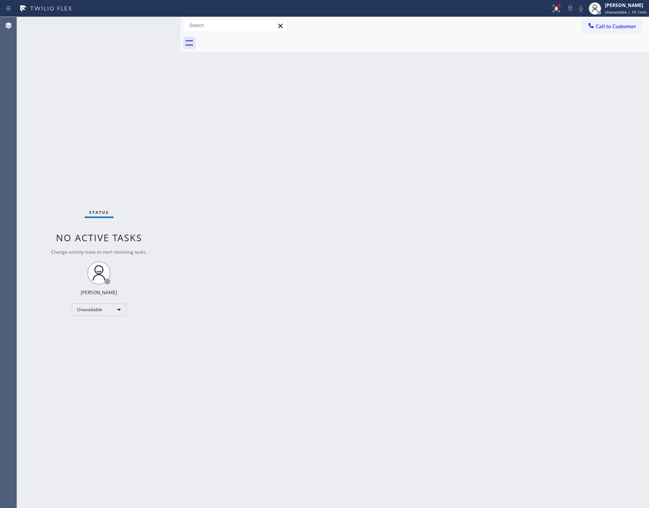
click at [319, 389] on div "Back to Dashboard Change Sender ID Customers Technicians Select a contact Outbo…" at bounding box center [415, 262] width 468 height 491
drag, startPoint x: 396, startPoint y: 265, endPoint x: 370, endPoint y: 305, distance: 47.3
click at [396, 268] on div "Back to Dashboard Change Sender ID Customers Technicians Select a contact Outbo…" at bounding box center [415, 262] width 468 height 491
drag, startPoint x: 375, startPoint y: 312, endPoint x: 386, endPoint y: 312, distance: 11.2
click at [386, 312] on div "Back to Dashboard Change Sender ID Customers Technicians Select a contact Outbo…" at bounding box center [415, 262] width 468 height 491
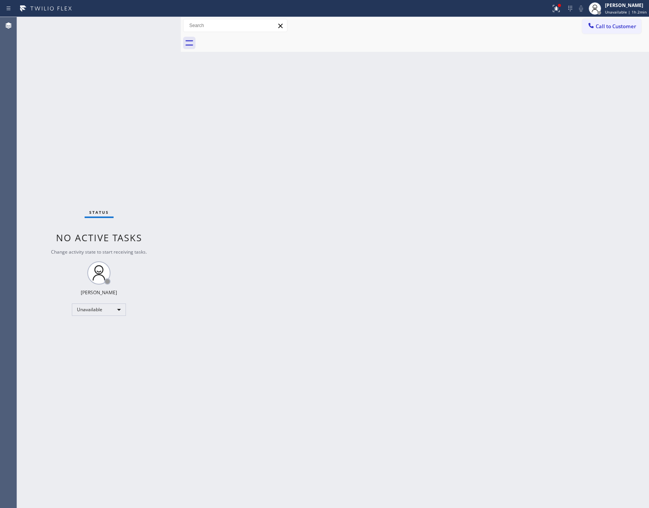
click at [537, 268] on div "Back to Dashboard Change Sender ID Customers Technicians Select a contact Outbo…" at bounding box center [415, 262] width 468 height 491
drag, startPoint x: 372, startPoint y: 305, endPoint x: 566, endPoint y: 57, distance: 314.5
click at [395, 284] on div "Back to Dashboard Change Sender ID Customers Technicians Select a contact Outbo…" at bounding box center [415, 262] width 468 height 491
click at [612, 24] on span "Call to Customer" at bounding box center [616, 26] width 41 height 7
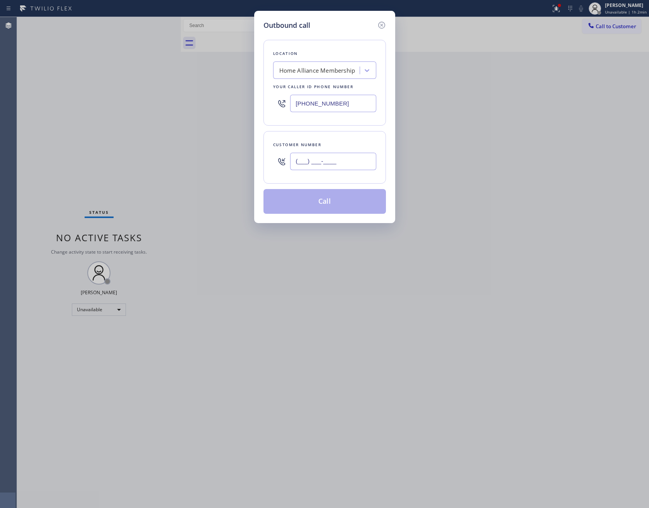
drag, startPoint x: 324, startPoint y: 167, endPoint x: 328, endPoint y: 165, distance: 4.8
click at [328, 165] on input "(___) ___-____" at bounding box center [333, 161] width 86 height 17
paste input "3232"
click at [350, 161] on input "(___) ___-3232" at bounding box center [333, 161] width 86 height 17
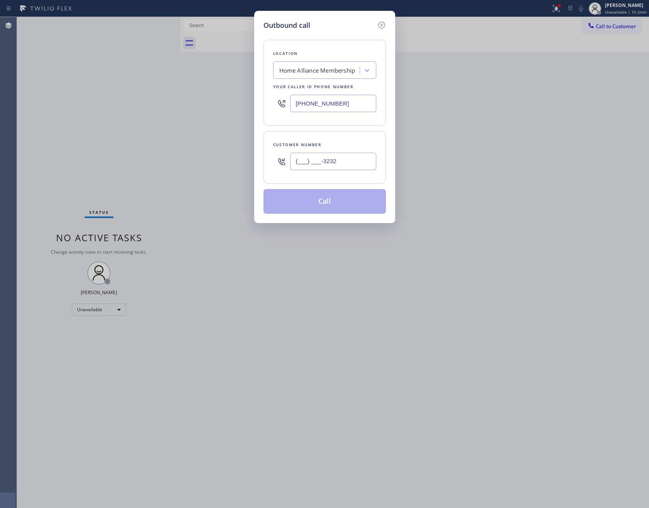
paste input "323) 236-8934"
click at [350, 161] on input "(___) ___-3232" at bounding box center [333, 161] width 86 height 17
type input "(323) 236-8934"
click at [339, 205] on button "Call" at bounding box center [324, 201] width 122 height 25
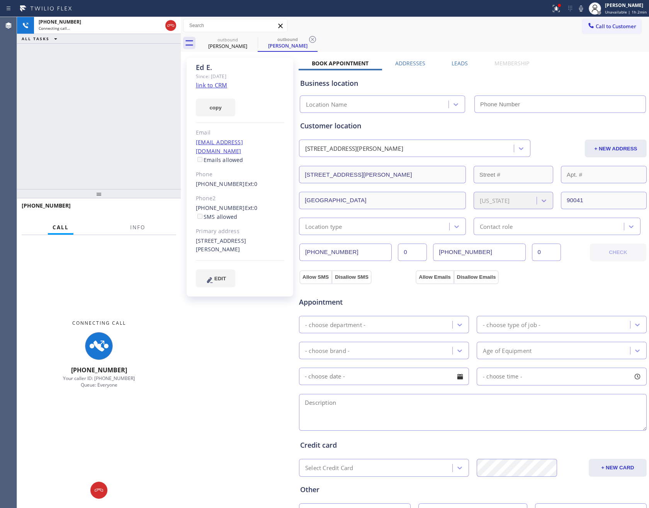
type input "[PHONE_NUMBER]"
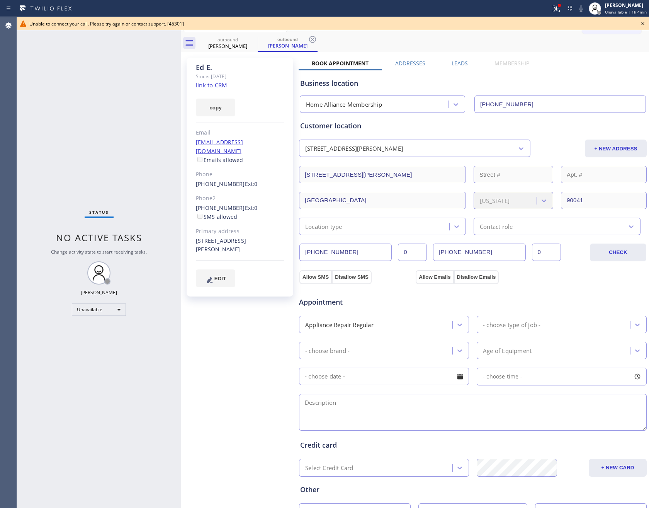
click at [135, 73] on div "Status No active tasks Change activity state to start receiving tasks. Eva Mahi…" at bounding box center [99, 262] width 164 height 491
click at [605, 72] on div "Business location Home Alliance Membership (855) 946-3605" at bounding box center [473, 91] width 348 height 42
drag, startPoint x: 595, startPoint y: 57, endPoint x: 619, endPoint y: 39, distance: 30.6
click at [604, 51] on div "outbound Ed E. outbound Ed E. Call to Customer Outbound call Location Home Alli…" at bounding box center [415, 294] width 468 height 555
click at [643, 21] on icon at bounding box center [642, 23] width 9 height 9
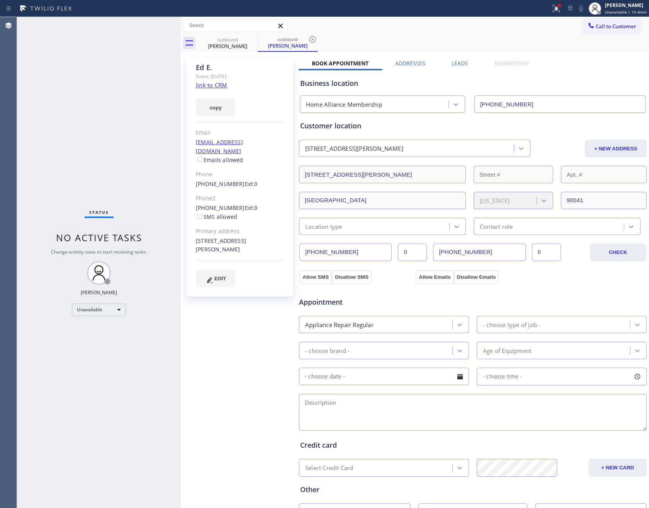
click at [633, 70] on div "Business location Home Alliance Membership (855) 946-3605" at bounding box center [473, 91] width 348 height 42
click at [596, 29] on span "Call to Customer" at bounding box center [616, 26] width 41 height 7
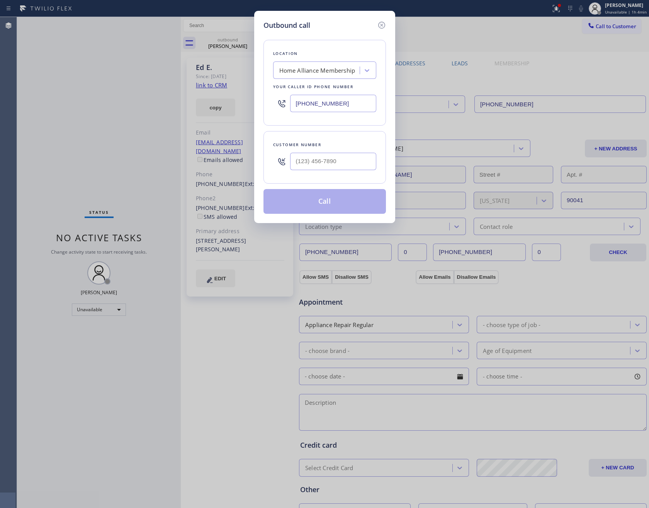
drag, startPoint x: 331, startPoint y: 175, endPoint x: 337, endPoint y: 161, distance: 15.0
click at [331, 173] on div "Customer number" at bounding box center [324, 157] width 122 height 53
click at [337, 161] on input "(___) ___-____" at bounding box center [333, 161] width 86 height 17
paste input "858) 780-6905"
click at [341, 204] on button "Call" at bounding box center [324, 201] width 122 height 25
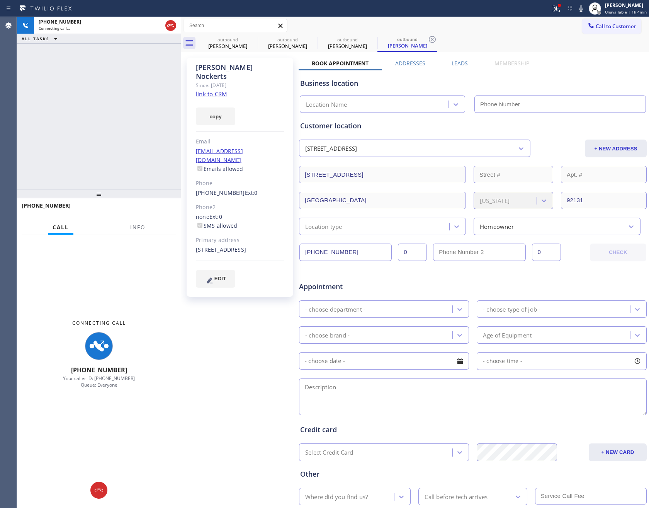
click at [464, 66] on label "Leads" at bounding box center [460, 62] width 16 height 7
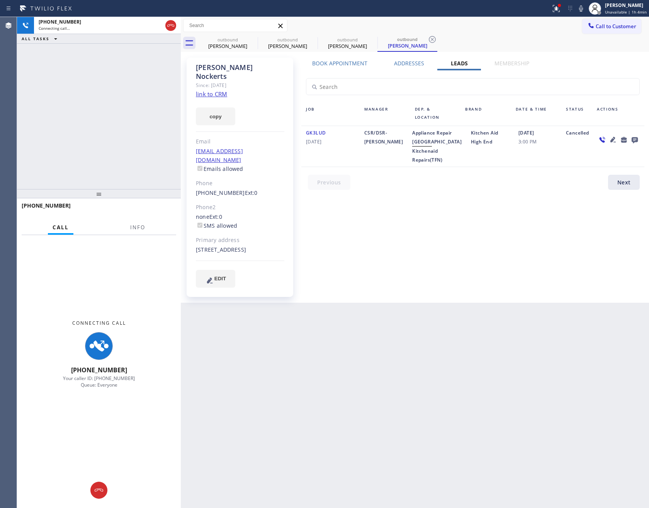
click at [431, 156] on span "Kitchenaid Repairs(TFN)" at bounding box center [427, 155] width 30 height 15
copy span "Kitchenaid Repairs(TFN)"
drag, startPoint x: 458, startPoint y: 219, endPoint x: 437, endPoint y: 19, distance: 202.0
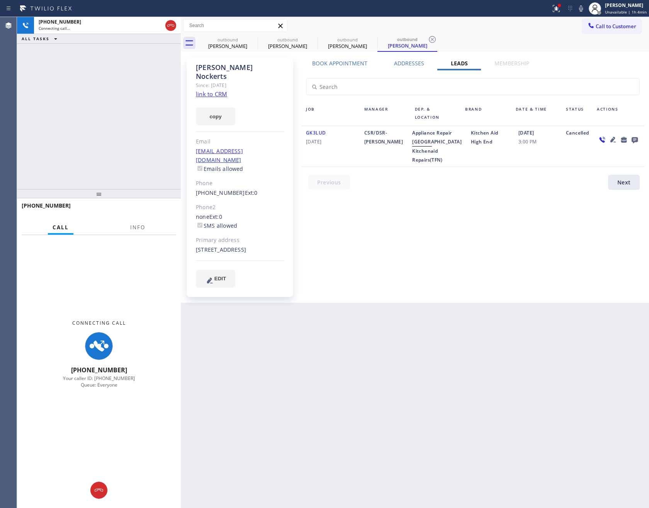
click at [460, 215] on div "Book Appointment Addresses Leads Membership Business location Home Alliance Mem…" at bounding box center [473, 179] width 348 height 241
click at [174, 27] on icon at bounding box center [170, 25] width 9 height 9
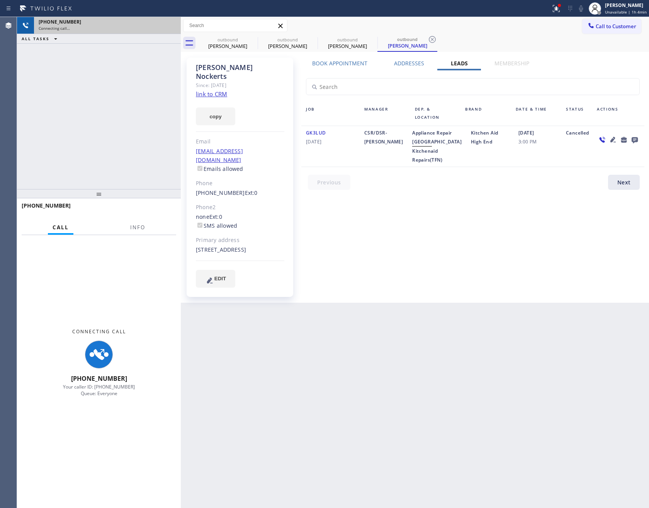
drag, startPoint x: 108, startPoint y: 138, endPoint x: 107, endPoint y: 152, distance: 14.0
click at [109, 139] on div "+18587806905 Connecting call… ALL TASKS ALL TASKS ACTIVE TASKS TASKS IN WRAP UP" at bounding box center [99, 103] width 164 height 172
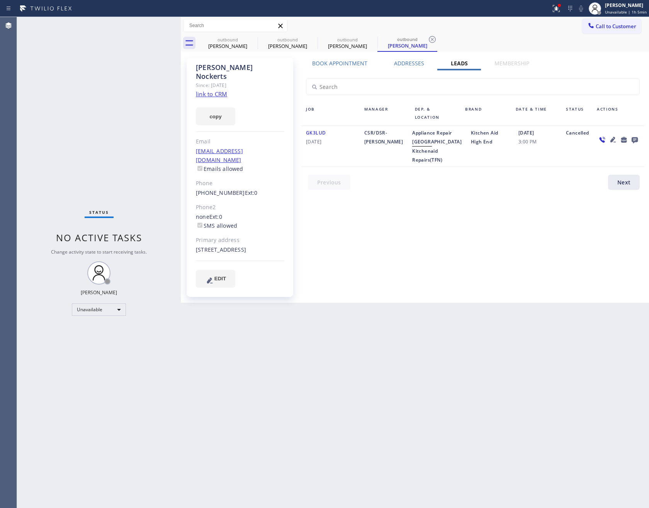
drag, startPoint x: 494, startPoint y: 258, endPoint x: 634, endPoint y: 172, distance: 164.1
click at [551, 231] on div "Book Appointment Addresses Leads Membership Business location Home Alliance Mem…" at bounding box center [473, 179] width 348 height 241
click at [626, 27] on span "Call to Customer" at bounding box center [616, 26] width 41 height 7
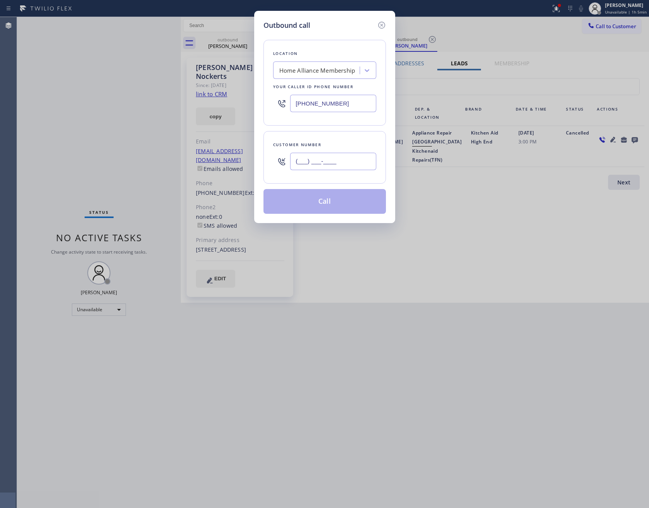
click at [320, 165] on input "(___) ___-____" at bounding box center [333, 161] width 86 height 17
paste input "408) 306-3725"
type input "[PHONE_NUMBER]"
click at [330, 207] on button "Call" at bounding box center [324, 201] width 122 height 25
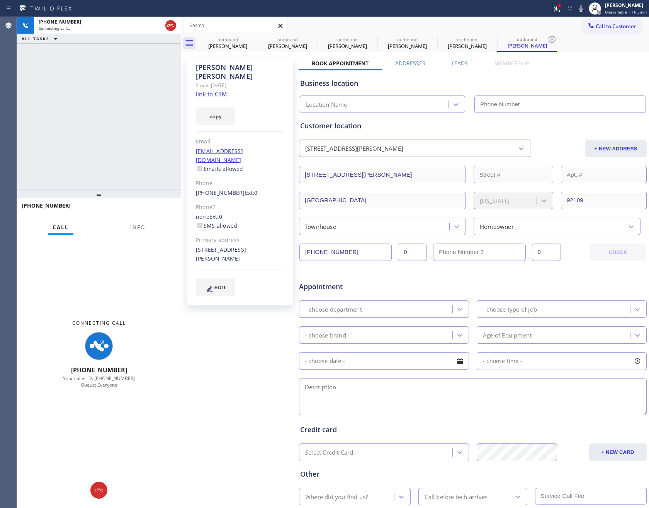
type input "[PHONE_NUMBER]"
click at [97, 123] on div "+14083063725 Connecting call… ALL TASKS ALL TASKS ACTIVE TASKS TASKS IN WRAP UP" at bounding box center [99, 103] width 164 height 172
click at [95, 122] on div "+14083063725 Connecting call… ALL TASKS ALL TASKS ACTIVE TASKS TASKS IN WRAP UP" at bounding box center [99, 103] width 164 height 172
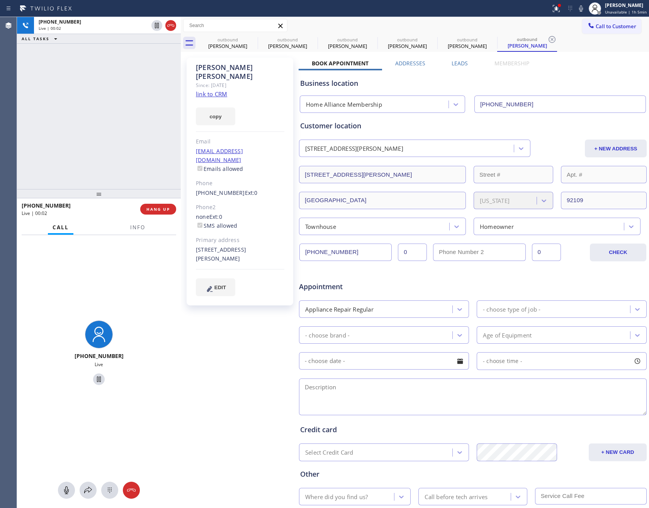
click at [102, 108] on div "+14083063725 Live | 00:02 ALL TASKS ALL TASKS ACTIVE TASKS TASKS IN WRAP UP" at bounding box center [99, 103] width 164 height 172
click at [107, 108] on div "+14083063725 Live | 00:02 ALL TASKS ALL TASKS ACTIVE TASKS TASKS IN WRAP UP" at bounding box center [99, 103] width 164 height 172
click at [456, 62] on label "Leads" at bounding box center [460, 62] width 16 height 7
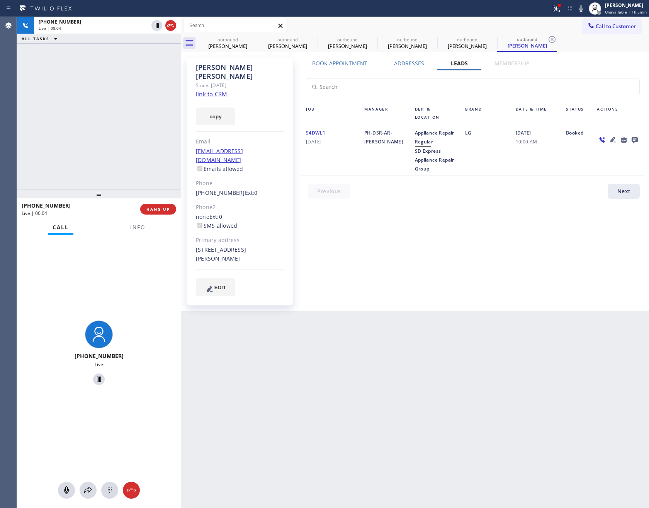
click at [83, 105] on div "+14083063725 Live | 00:04 ALL TASKS ALL TASKS ACTIVE TASKS TASKS IN WRAP UP" at bounding box center [99, 103] width 164 height 172
click at [372, 270] on div "Book Appointment Addresses Leads Membership Business location Home Alliance Mem…" at bounding box center [473, 184] width 348 height 250
click at [135, 104] on div "+14083063725 Live | 00:05 ALL TASKS ALL TASKS ACTIVE TASKS TASKS IN WRAP UP" at bounding box center [99, 103] width 164 height 172
click at [148, 81] on div "+14083063725 Live | 00:05 ALL TASKS ALL TASKS ACTIVE TASKS TASKS IN WRAP UP" at bounding box center [99, 103] width 164 height 172
click at [148, 81] on div "+14083063725 Live | 00:06 ALL TASKS ALL TASKS ACTIVE TASKS TASKS IN WRAP UP" at bounding box center [99, 103] width 164 height 172
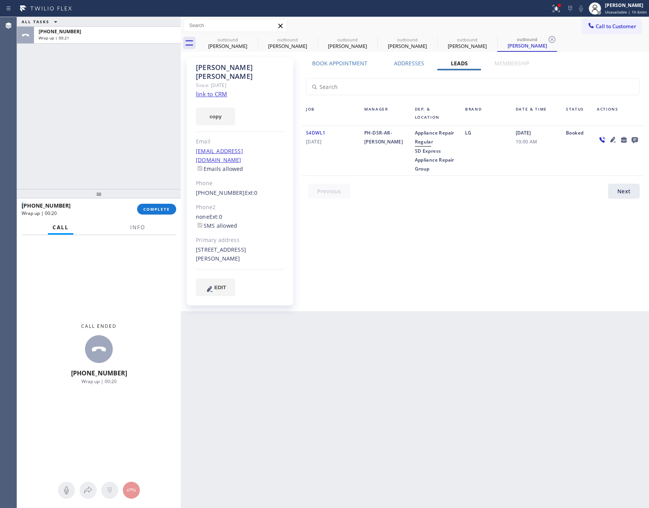
drag, startPoint x: 346, startPoint y: 374, endPoint x: 218, endPoint y: 287, distance: 154.6
click at [342, 369] on div "Back to Dashboard Change Sender ID Customers Technicians Select a contact Outbo…" at bounding box center [415, 262] width 468 height 491
click at [160, 211] on button "COMPLETE" at bounding box center [156, 209] width 39 height 11
click at [134, 131] on div "ALL TASKS ALL TASKS ACTIVE TASKS TASKS IN WRAP UP +14083063725 Wrap up | 00:22" at bounding box center [99, 103] width 164 height 172
drag, startPoint x: 134, startPoint y: 131, endPoint x: 138, endPoint y: 131, distance: 4.2
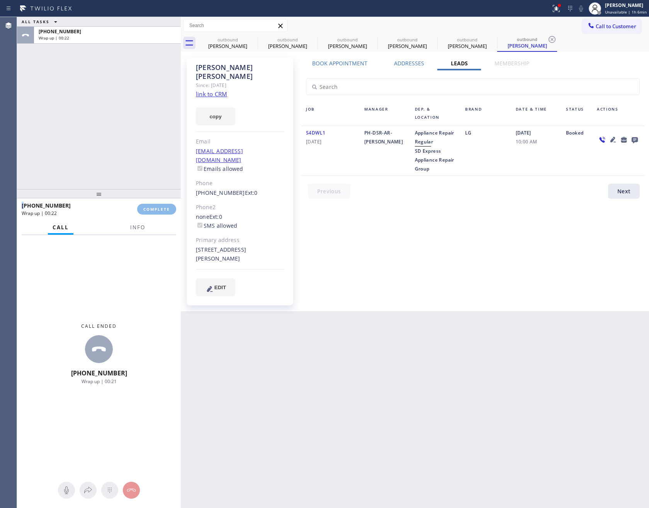
click at [138, 131] on div "ALL TASKS ALL TASKS ACTIVE TASKS TASKS IN WRAP UP +14083063725 Wrap up | 00:22" at bounding box center [99, 103] width 164 height 172
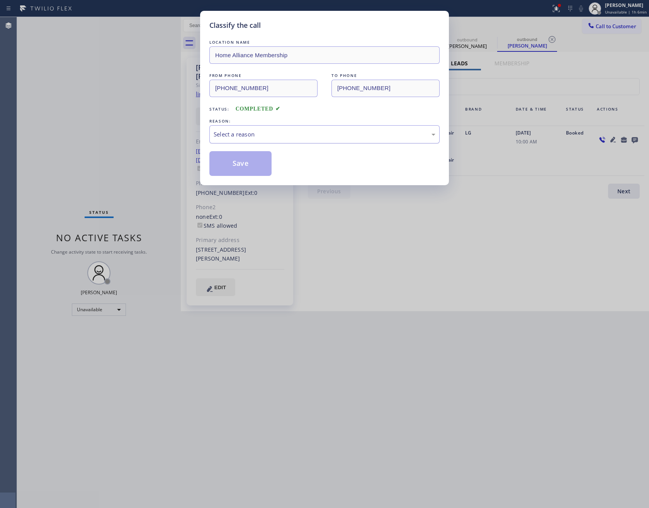
click at [256, 137] on div "Select a reason" at bounding box center [325, 134] width 222 height 9
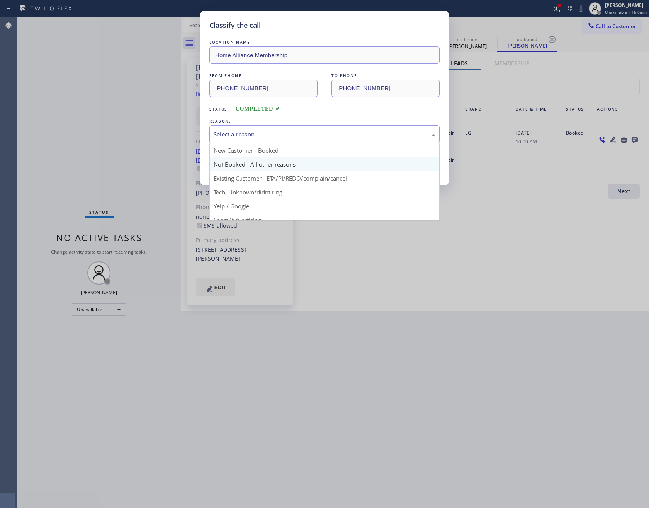
click at [243, 166] on button "Save" at bounding box center [240, 163] width 62 height 25
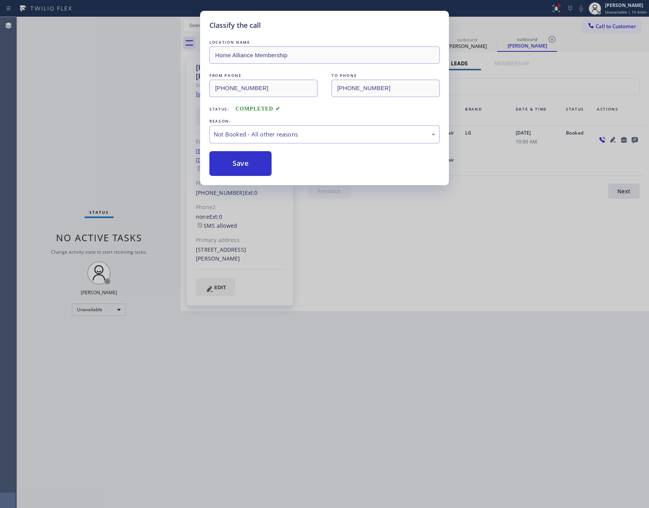
click at [243, 166] on button "Save" at bounding box center [240, 163] width 62 height 25
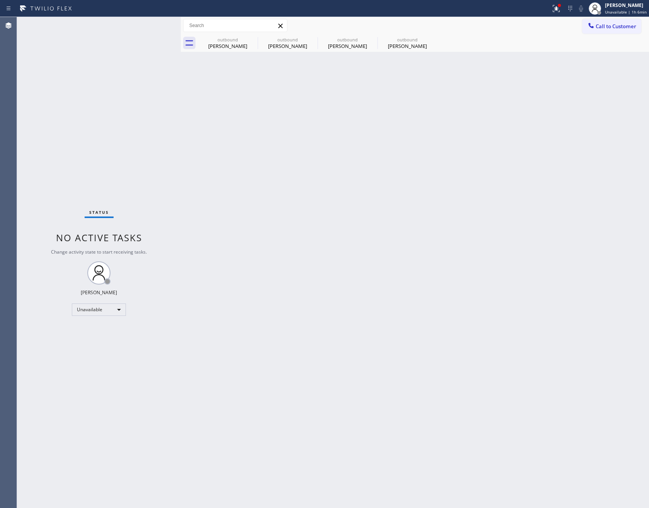
drag, startPoint x: 510, startPoint y: 229, endPoint x: 648, endPoint y: 91, distance: 195.9
click at [578, 188] on div "Back to Dashboard Change Sender ID Customers Technicians Select a contact Outbo…" at bounding box center [415, 262] width 468 height 491
click at [622, 25] on span "Call to Customer" at bounding box center [616, 26] width 41 height 7
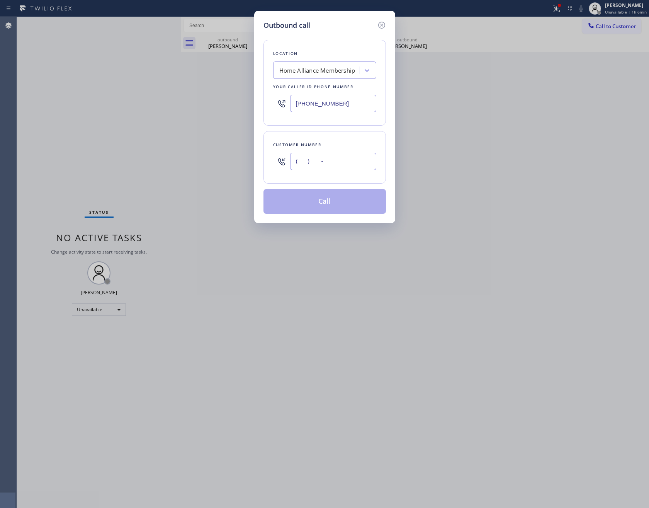
click at [355, 168] on input "(___) ___-____" at bounding box center [333, 161] width 86 height 17
paste input "530) 320-0733"
type input "[PHONE_NUMBER]"
click at [356, 203] on button "Call" at bounding box center [324, 201] width 122 height 25
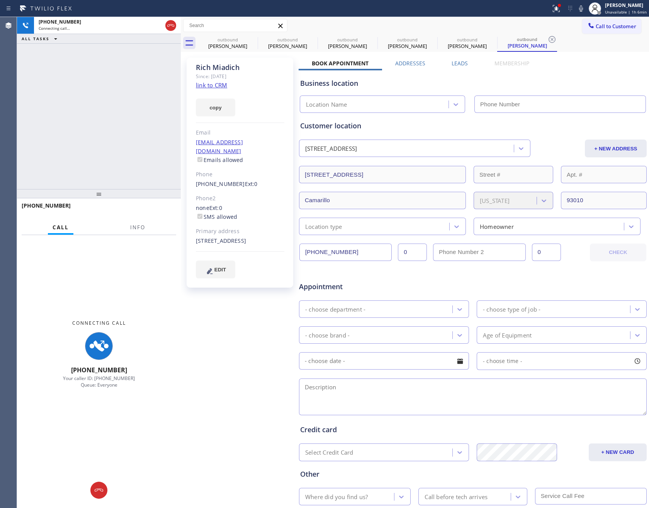
type input "[PHONE_NUMBER]"
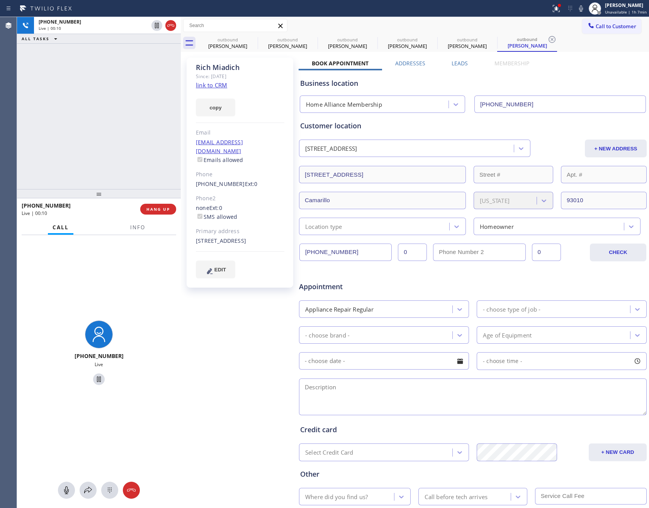
click at [95, 107] on div "+15303200733 Live | 00:10 ALL TASKS ALL TASKS ACTIVE TASKS TASKS IN WRAP UP" at bounding box center [99, 103] width 164 height 172
drag, startPoint x: 95, startPoint y: 108, endPoint x: 176, endPoint y: 213, distance: 132.8
click at [115, 130] on div "+15303200733 Live | 00:10 ALL TASKS ALL TASKS ACTIVE TASKS TASKS IN WRAP UP" at bounding box center [99, 103] width 164 height 172
drag, startPoint x: 161, startPoint y: 207, endPoint x: 138, endPoint y: 114, distance: 96.3
click at [162, 207] on span "HANG UP" at bounding box center [158, 208] width 24 height 5
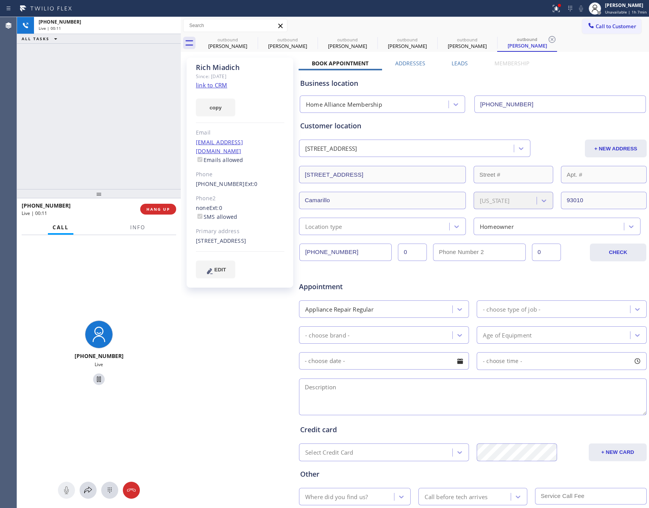
click at [138, 114] on div "+15303200733 Live | 00:11 ALL TASKS ALL TASKS ACTIVE TASKS TASKS IN WRAP UP" at bounding box center [99, 103] width 164 height 172
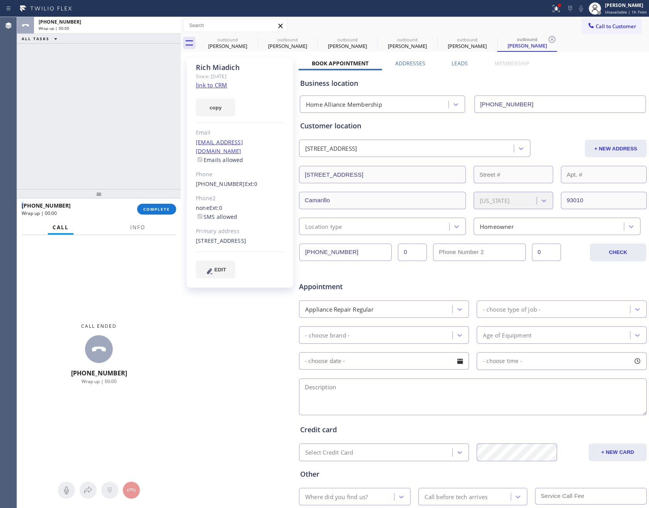
click at [138, 114] on div "ALL TASKS ALL TASKS ACTIVE TASKS TASKS IN WRAP UP +15303200733 Wrap up | 00:00" at bounding box center [99, 103] width 164 height 172
click at [160, 204] on button "COMPLETE" at bounding box center [156, 209] width 39 height 11
click at [145, 122] on div "ALL TASKS ALL TASKS ACTIVE TASKS TASKS IN WRAP UP +15303200733 Wrap up | 00:01" at bounding box center [99, 103] width 164 height 172
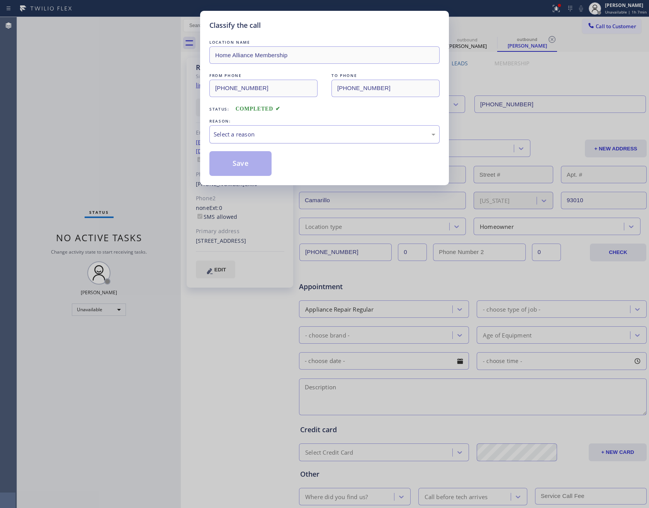
click at [248, 134] on div "Select a reason" at bounding box center [325, 134] width 222 height 9
click at [241, 163] on button "Save" at bounding box center [240, 163] width 62 height 25
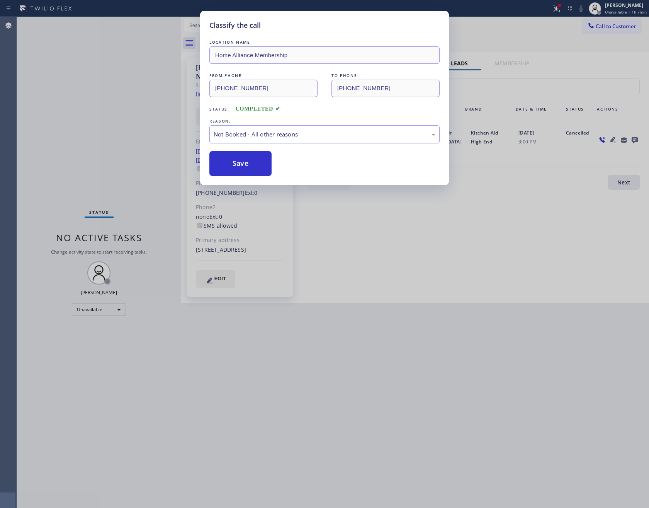
click at [118, 132] on div "Status No active tasks Change activity state to start receiving tasks. Eva Mahi…" at bounding box center [99, 262] width 164 height 491
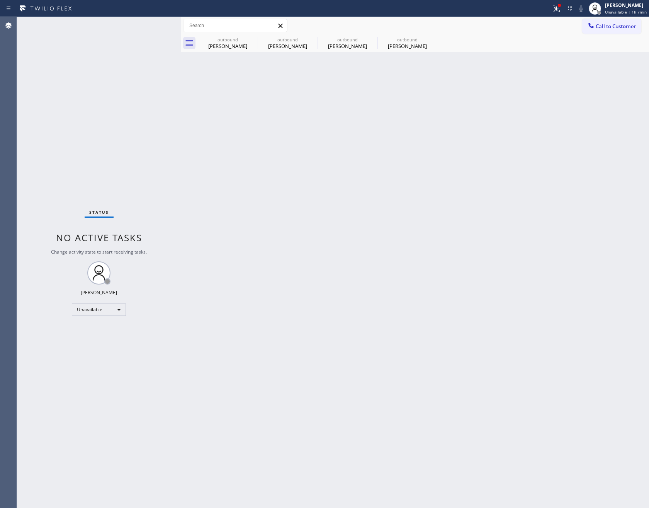
click at [417, 282] on div "Back to Dashboard Change Sender ID Customers Technicians Select a contact Outbo…" at bounding box center [415, 262] width 468 height 491
drag, startPoint x: 363, startPoint y: 246, endPoint x: 366, endPoint y: 187, distance: 59.2
click at [365, 242] on div "Back to Dashboard Change Sender ID Customers Technicians Select a contact Outbo…" at bounding box center [415, 262] width 468 height 491
click at [229, 44] on div "Ed E." at bounding box center [228, 45] width 58 height 7
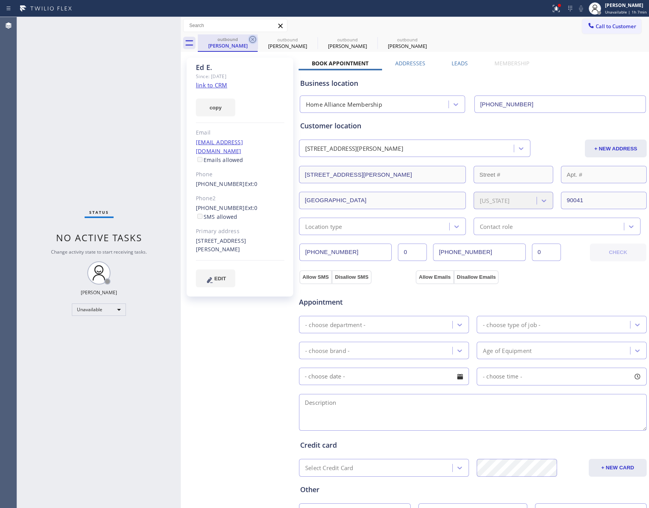
click at [251, 40] on icon at bounding box center [252, 39] width 9 height 9
click at [251, 39] on icon at bounding box center [252, 39] width 9 height 9
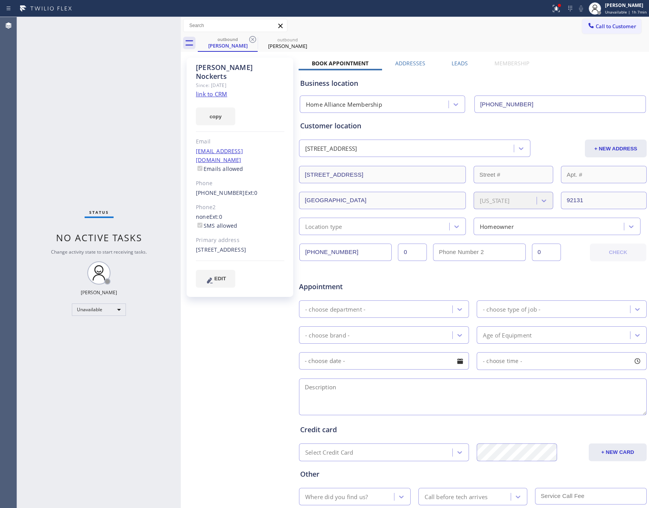
click at [142, 100] on div "Status No active tasks Change activity state to start receiving tasks. Eva Mahi…" at bounding box center [99, 262] width 164 height 491
drag, startPoint x: 145, startPoint y: 127, endPoint x: 159, endPoint y: 136, distance: 16.1
click at [159, 135] on div "Status No active tasks Change activity state to start receiving tasks. Eva Mahi…" at bounding box center [99, 262] width 164 height 491
drag, startPoint x: 108, startPoint y: 108, endPoint x: 152, endPoint y: 121, distance: 45.7
click at [152, 121] on div "Status No active tasks Change activity state to start receiving tasks. Eva Mahi…" at bounding box center [99, 262] width 164 height 491
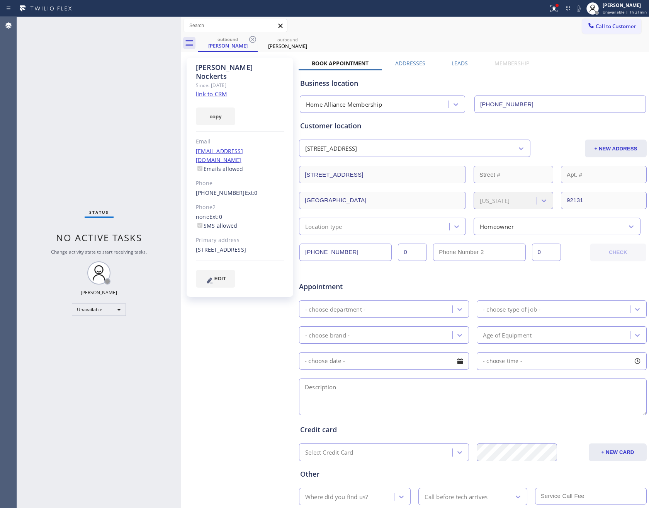
click at [218, 52] on div "Luciana Nockerts Since: 20 may 2020 link to CRM copy Email luciananockerts@gmai…" at bounding box center [415, 304] width 468 height 505
click at [221, 42] on div "Luciana Nockerts" at bounding box center [228, 45] width 58 height 7
click at [251, 43] on icon at bounding box center [252, 39] width 9 height 9
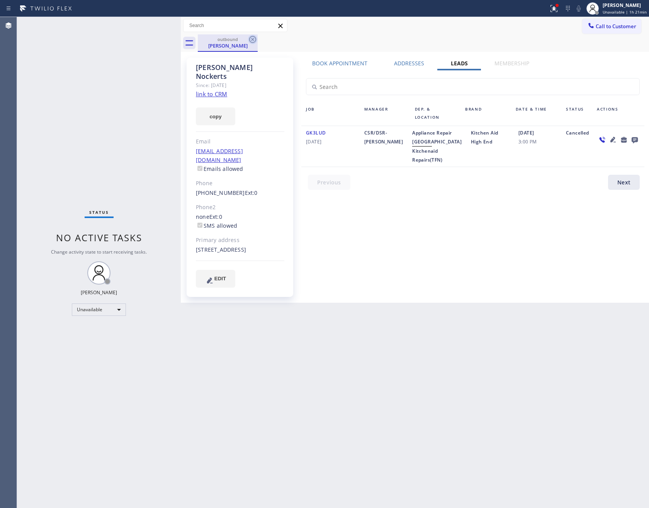
click at [253, 38] on icon at bounding box center [252, 39] width 9 height 9
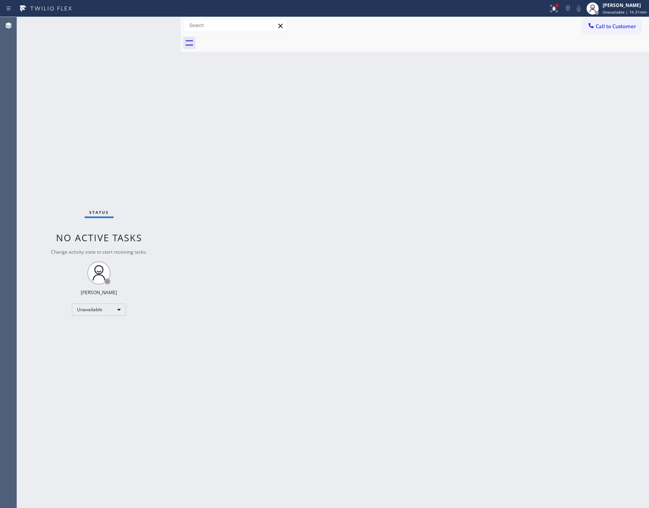
click at [435, 152] on div "Back to Dashboard Change Sender ID Customers Technicians Select a contact Outbo…" at bounding box center [415, 262] width 468 height 491
click at [346, 214] on div "Back to Dashboard Change Sender ID Customers Technicians Select a contact Outbo…" at bounding box center [415, 262] width 468 height 491
click at [309, 346] on div "Back to Dashboard Change Sender ID Customers Technicians Select a contact Outbo…" at bounding box center [415, 262] width 468 height 491
click at [402, 257] on div "Back to Dashboard Change Sender ID Customers Technicians Select a contact Outbo…" at bounding box center [415, 262] width 468 height 491
drag, startPoint x: 413, startPoint y: 186, endPoint x: 621, endPoint y: 91, distance: 229.2
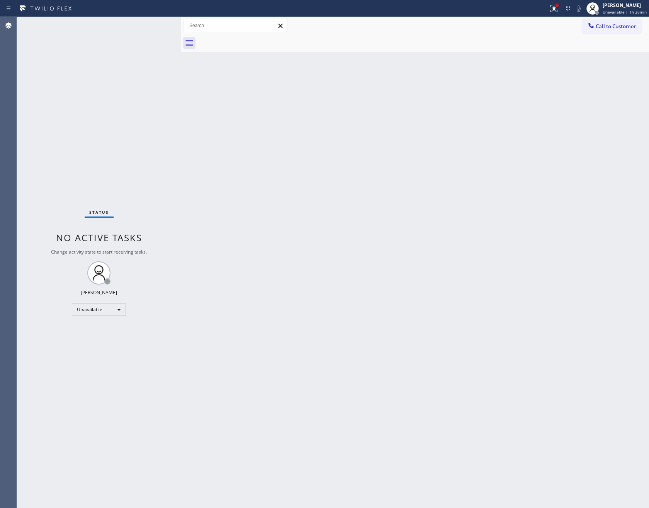
click at [458, 179] on div "Back to Dashboard Change Sender ID Customers Technicians Select a contact Outbo…" at bounding box center [415, 262] width 468 height 491
click at [605, 27] on span "Call to Customer" at bounding box center [616, 26] width 41 height 7
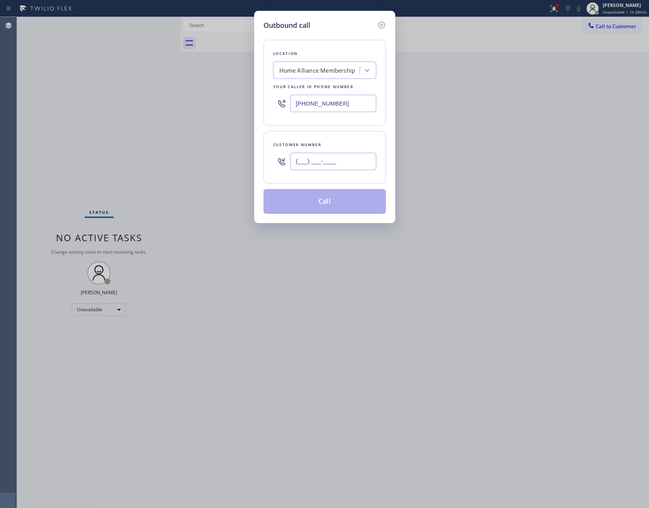
click at [358, 163] on input "(___) ___-____" at bounding box center [333, 161] width 86 height 17
paste input "919) 357-8229"
type input "[PHONE_NUMBER]"
click at [336, 197] on button "Call" at bounding box center [324, 201] width 122 height 25
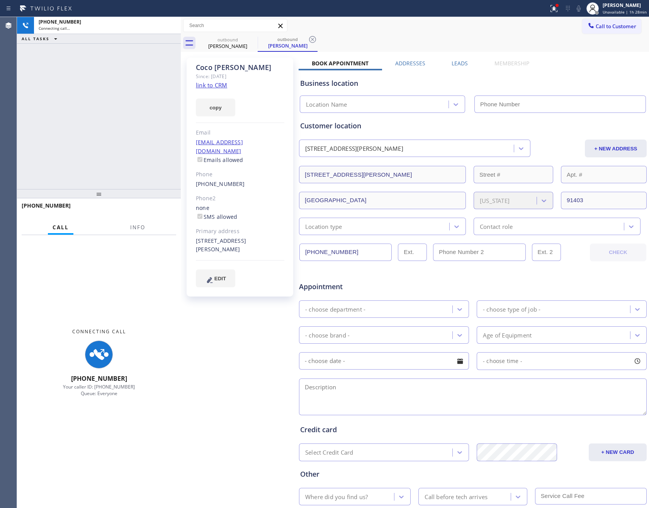
type input "[PHONE_NUMBER]"
click at [81, 82] on div "+19193578229 Connecting call… ALL TASKS ALL TASKS ACTIVE TASKS TASKS IN WRAP UP" at bounding box center [99, 103] width 164 height 172
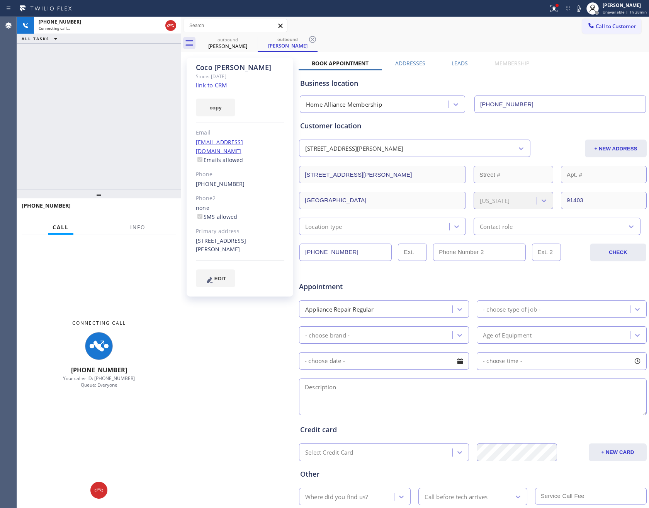
drag, startPoint x: 82, startPoint y: 83, endPoint x: 415, endPoint y: 52, distance: 334.4
click at [112, 88] on div "+19193578229 Connecting call… ALL TASKS ALL TASKS ACTIVE TASKS TASKS IN WRAP UP" at bounding box center [99, 103] width 164 height 172
click at [452, 64] on label "Leads" at bounding box center [460, 62] width 16 height 7
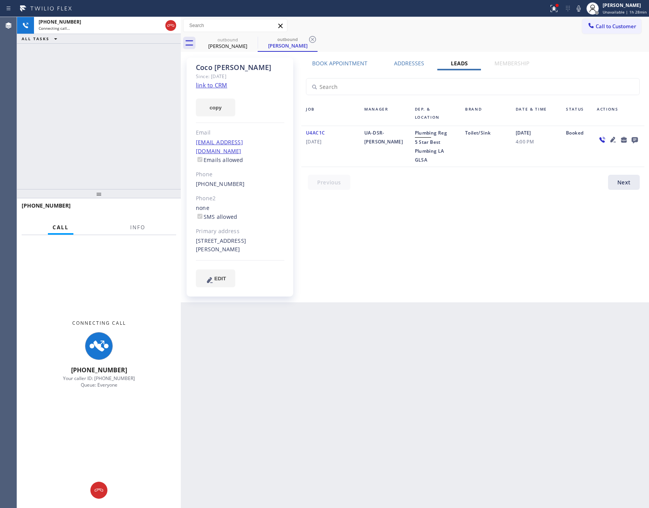
click at [502, 284] on div "Book Appointment Addresses Leads Membership Business location Home Alliance Mem…" at bounding box center [473, 179] width 348 height 241
click at [196, 85] on link "link to CRM" at bounding box center [211, 85] width 31 height 8
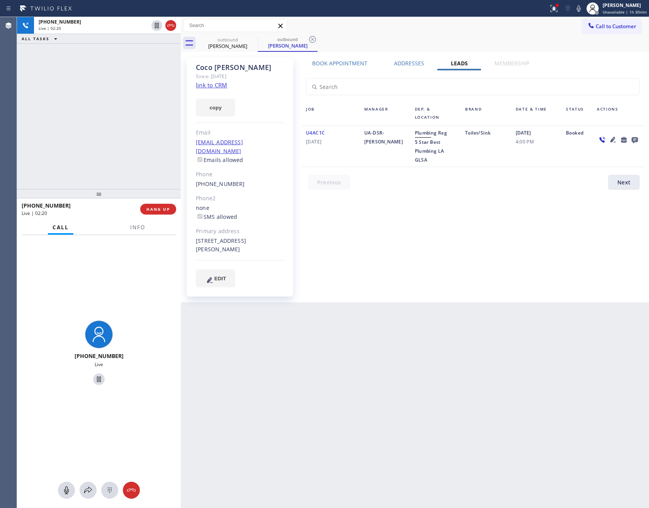
click at [409, 250] on div "Book Appointment Addresses Leads Membership Business location Home Alliance Mem…" at bounding box center [473, 179] width 348 height 241
click at [44, 130] on div "[PHONE_NUMBER] Live | 02:49 ALL TASKS ALL TASKS ACTIVE TASKS TASKS IN WRAP UP" at bounding box center [99, 103] width 164 height 172
click at [389, 232] on div "Book Appointment Addresses Leads Membership Business location Home Alliance Mem…" at bounding box center [473, 179] width 348 height 241
drag, startPoint x: 390, startPoint y: 231, endPoint x: 395, endPoint y: 235, distance: 7.1
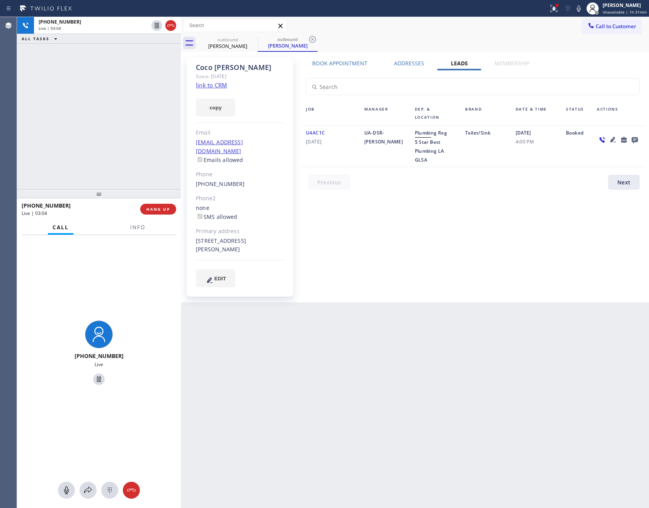
click at [392, 232] on div "Book Appointment Addresses Leads Membership Business location Home Alliance Mem…" at bounding box center [473, 179] width 348 height 241
click at [401, 235] on div "Book Appointment Addresses Leads Membership Business location Home Alliance Mem…" at bounding box center [473, 179] width 348 height 241
click at [109, 139] on div "[PHONE_NUMBER] Live | 03:05 ALL TASKS ALL TASKS ACTIVE TASKS TASKS IN WRAP UP" at bounding box center [99, 103] width 164 height 172
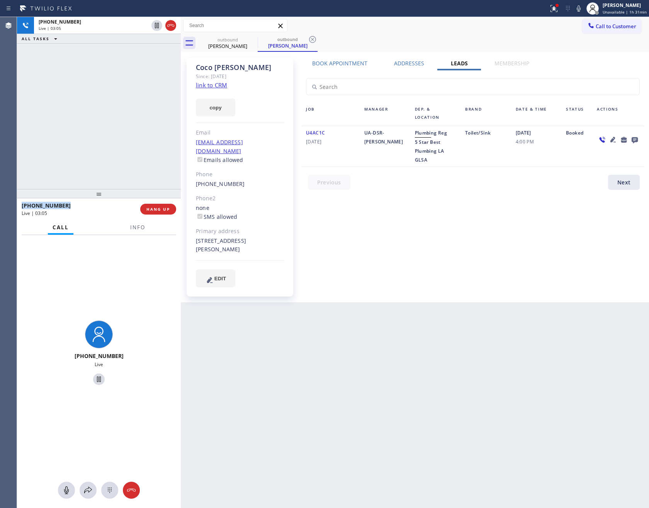
click at [109, 139] on div "[PHONE_NUMBER] Live | 03:05 ALL TASKS ALL TASKS ACTIVE TASKS TASKS IN WRAP UP" at bounding box center [99, 103] width 164 height 172
click at [109, 139] on div "[PHONE_NUMBER] Live | 03:07 ALL TASKS ALL TASKS ACTIVE TASKS TASKS IN WRAP UP" at bounding box center [99, 103] width 164 height 172
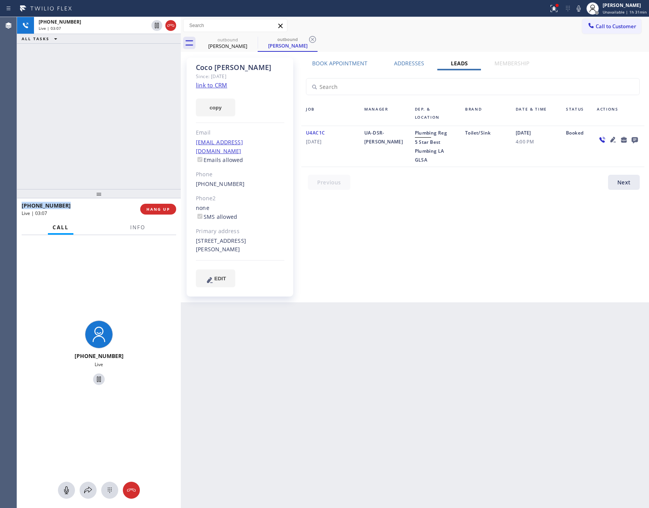
click at [109, 139] on div "[PHONE_NUMBER] Live | 03:07 ALL TASKS ALL TASKS ACTIVE TASKS TASKS IN WRAP UP" at bounding box center [99, 103] width 164 height 172
click at [109, 139] on div "[PHONE_NUMBER] Live | 03:08 ALL TASKS ALL TASKS ACTIVE TASKS TASKS IN WRAP UP" at bounding box center [99, 103] width 164 height 172
click at [109, 139] on div "[PHONE_NUMBER] Live | 03:09 ALL TASKS ALL TASKS ACTIVE TASKS TASKS IN WRAP UP" at bounding box center [99, 103] width 164 height 172
click at [110, 139] on div "[PHONE_NUMBER] Live | 03:12 ALL TASKS ALL TASKS ACTIVE TASKS TASKS IN WRAP UP" at bounding box center [99, 103] width 164 height 172
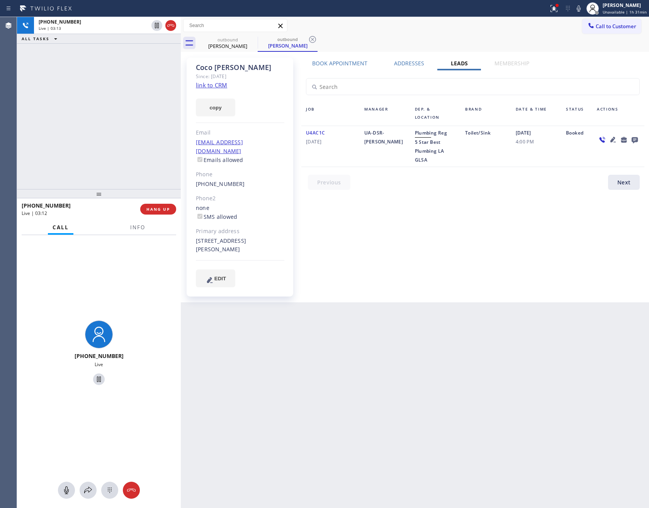
click at [110, 139] on div "[PHONE_NUMBER] Live | 03:13 ALL TASKS ALL TASKS ACTIVE TASKS TASKS IN WRAP UP" at bounding box center [99, 103] width 164 height 172
click at [110, 139] on div "[PHONE_NUMBER] Live | 03:14 ALL TASKS ALL TASKS ACTIVE TASKS TASKS IN WRAP UP" at bounding box center [99, 103] width 164 height 172
click at [132, 495] on button at bounding box center [131, 489] width 17 height 17
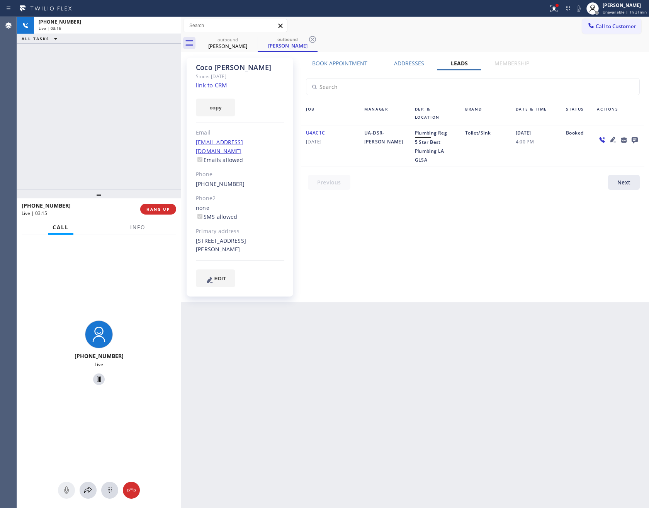
click at [145, 86] on div "[PHONE_NUMBER] Live | 03:16 ALL TASKS ALL TASKS ACTIVE TASKS TASKS IN WRAP UP" at bounding box center [99, 103] width 164 height 172
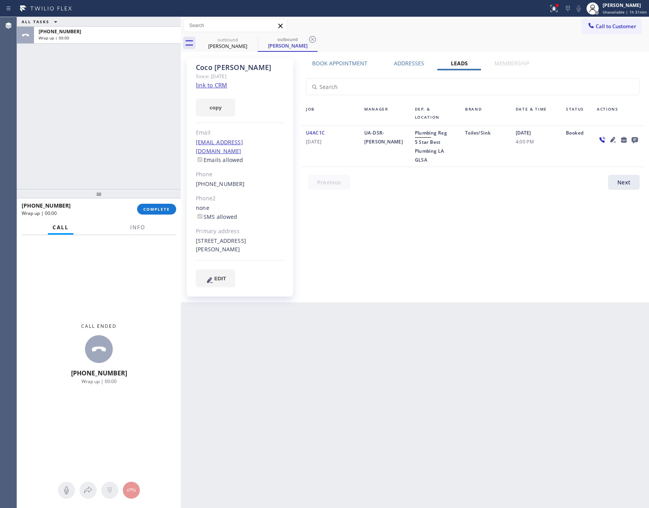
click at [415, 225] on div "Book Appointment Addresses Leads Membership Business location Home Alliance Mem…" at bounding box center [473, 179] width 348 height 241
drag, startPoint x: 115, startPoint y: 123, endPoint x: 119, endPoint y: 133, distance: 9.9
click at [119, 133] on div "ALL TASKS ALL TASKS ACTIVE TASKS TASKS IN WRAP UP [PHONE_NUMBER] Wrap up | 02:00" at bounding box center [99, 103] width 164 height 172
click at [165, 210] on span "COMPLETE" at bounding box center [156, 208] width 27 height 5
click at [143, 85] on div "ALL TASKS ALL TASKS ACTIVE TASKS TASKS IN WRAP UP [PHONE_NUMBER] Wrap up | 02:01" at bounding box center [99, 103] width 164 height 172
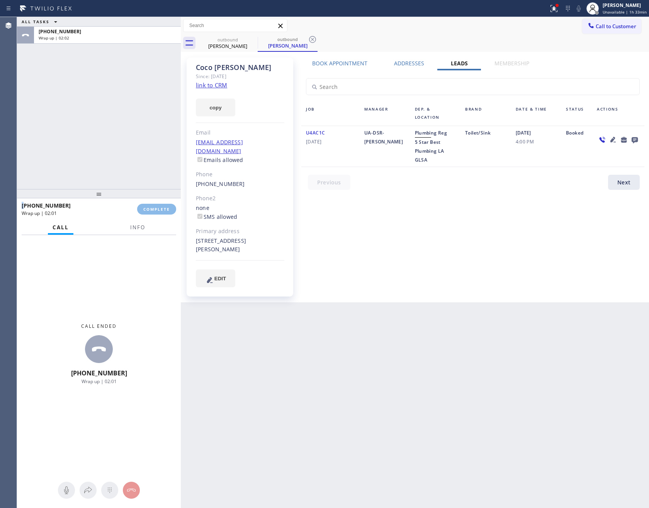
click at [143, 85] on div "ALL TASKS ALL TASKS ACTIVE TASKS TASKS IN WRAP UP [PHONE_NUMBER] Wrap up | 02:02" at bounding box center [99, 103] width 164 height 172
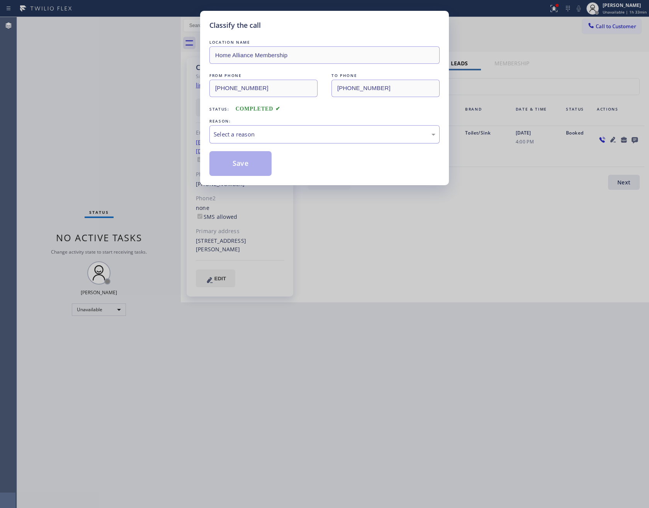
click at [256, 129] on div "Select a reason" at bounding box center [324, 134] width 230 height 18
click at [249, 165] on button "Save" at bounding box center [240, 163] width 62 height 25
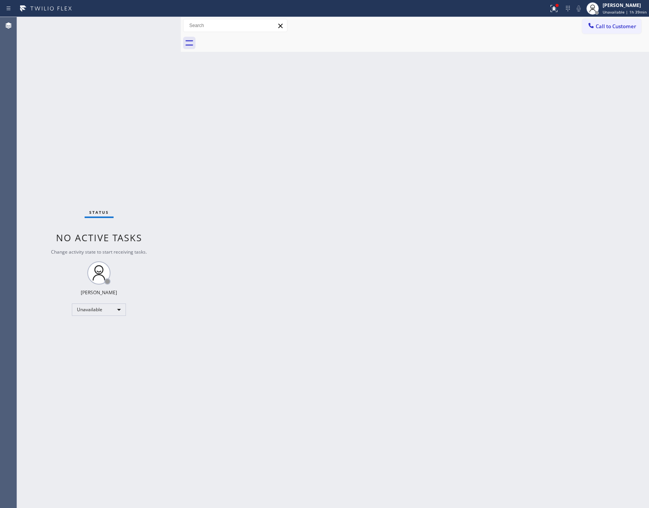
drag, startPoint x: 294, startPoint y: 217, endPoint x: 401, endPoint y: 22, distance: 222.0
click at [301, 207] on div "Back to Dashboard Change Sender ID Customers Technicians Select a contact Outbo…" at bounding box center [415, 262] width 468 height 491
click at [590, 28] on icon at bounding box center [591, 26] width 8 height 8
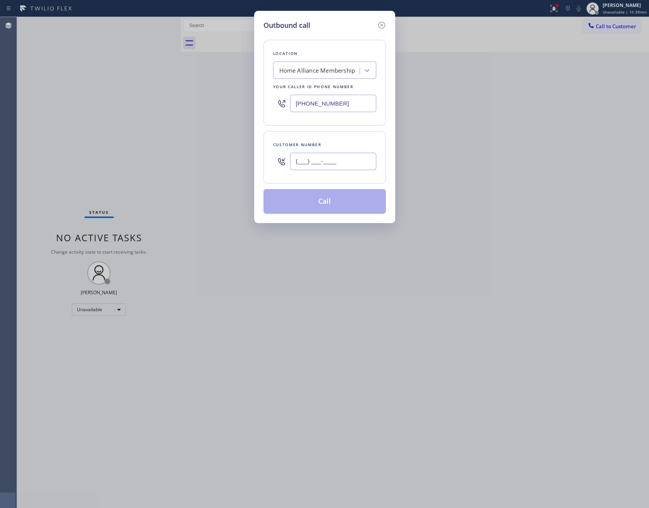
drag, startPoint x: 338, startPoint y: 166, endPoint x: 341, endPoint y: 156, distance: 11.0
click at [340, 160] on input "(___) ___-____" at bounding box center [333, 161] width 86 height 17
paste input "text"
click at [341, 156] on input "(___) ___-____" at bounding box center [333, 161] width 86 height 17
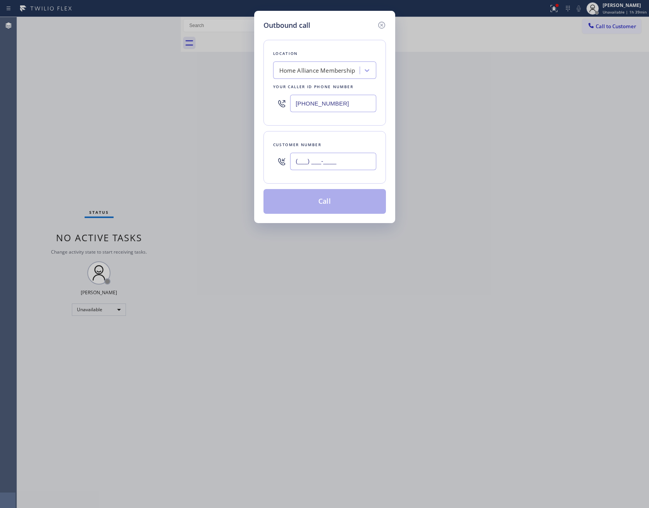
click at [341, 156] on input "(___) ___-____" at bounding box center [333, 161] width 86 height 17
paste input "760) 439-2879"
type input "[PHONE_NUMBER]"
click at [340, 208] on button "Call" at bounding box center [324, 201] width 122 height 25
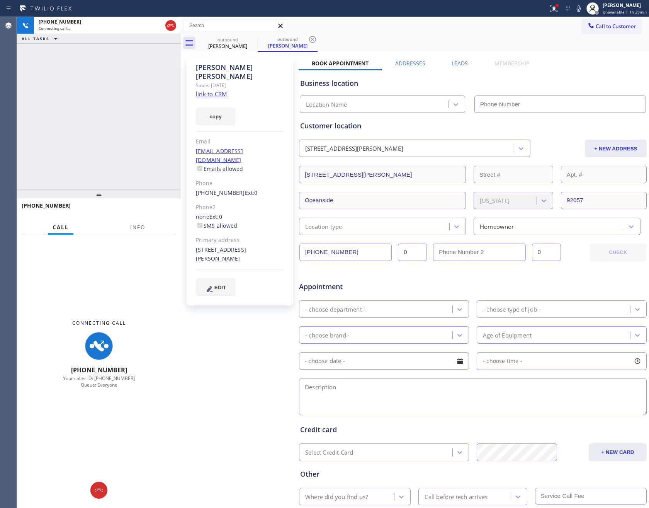
type input "[PHONE_NUMBER]"
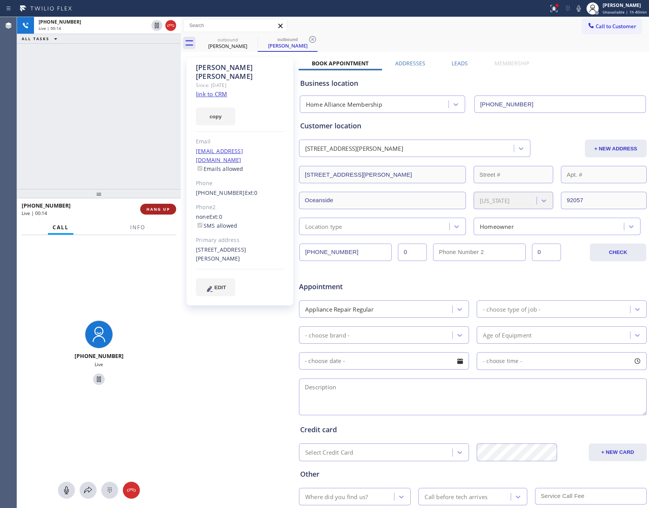
click at [163, 212] on button "HANG UP" at bounding box center [158, 209] width 36 height 11
click at [145, 112] on div "[PHONE_NUMBER] Live | 00:14 ALL TASKS ALL TASKS ACTIVE TASKS TASKS IN WRAP UP" at bounding box center [99, 103] width 164 height 172
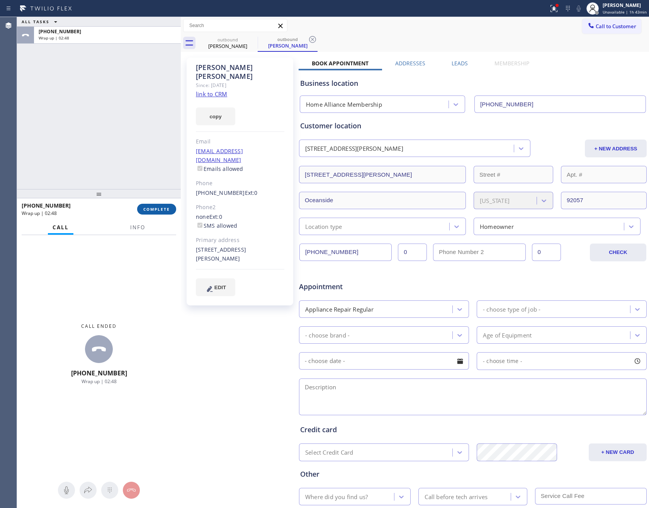
click at [156, 208] on span "COMPLETE" at bounding box center [156, 208] width 27 height 5
click at [134, 113] on div "ALL TASKS ALL TASKS ACTIVE TASKS TASKS IN WRAP UP [PHONE_NUMBER] Wrap up | 02:48" at bounding box center [99, 103] width 164 height 172
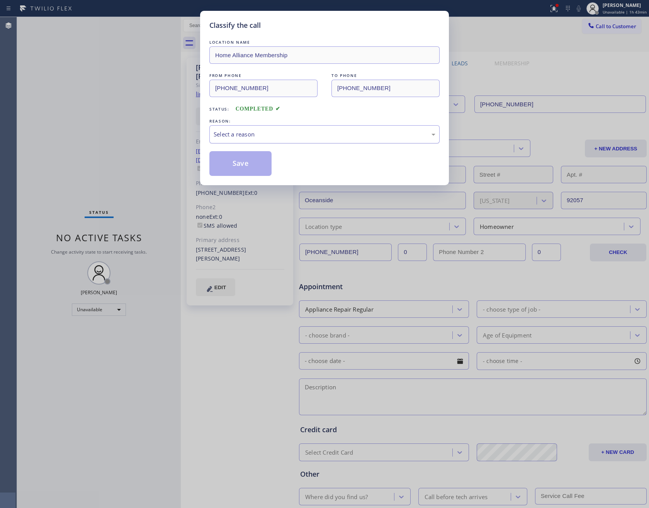
click at [345, 131] on div "Select a reason" at bounding box center [325, 134] width 222 height 9
click at [245, 161] on button "Save" at bounding box center [240, 163] width 62 height 25
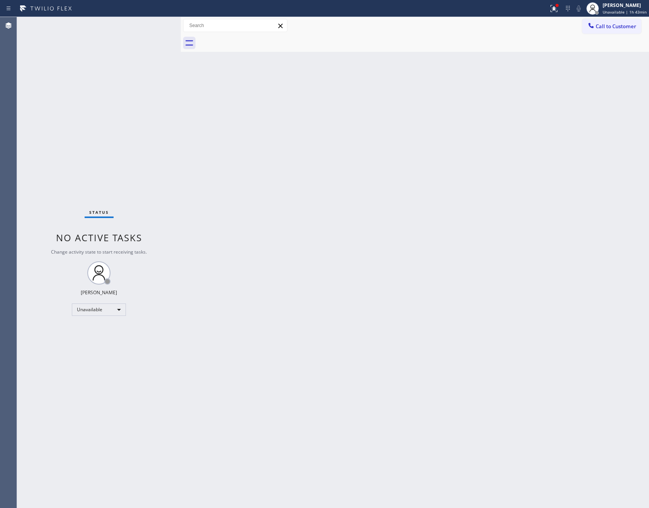
drag, startPoint x: 545, startPoint y: 308, endPoint x: 557, endPoint y: 176, distance: 132.0
click at [545, 307] on div "Back to Dashboard Change Sender ID Customers Technicians Select a contact Outbo…" at bounding box center [415, 262] width 468 height 491
drag, startPoint x: 305, startPoint y: 218, endPoint x: 407, endPoint y: 167, distance: 114.0
click at [321, 207] on div "Back to Dashboard Change Sender ID Customers Technicians Select a contact Outbo…" at bounding box center [415, 262] width 468 height 491
click at [625, 23] on span "Call to Customer" at bounding box center [616, 26] width 41 height 7
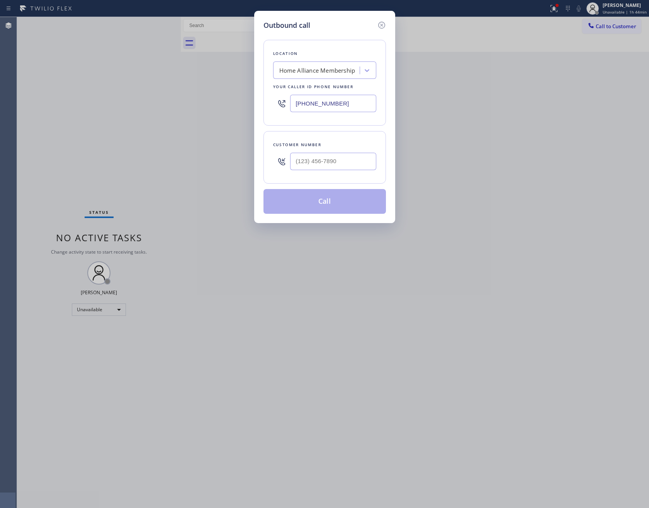
click at [401, 216] on div "Outbound call Location Home Alliance Membership Your caller id phone number [PH…" at bounding box center [324, 254] width 649 height 508
click at [342, 161] on input "(___) ___-____" at bounding box center [333, 161] width 86 height 17
paste input "813) 671-7223"
type input "[PHONE_NUMBER]"
click at [330, 206] on button "Call" at bounding box center [324, 201] width 122 height 25
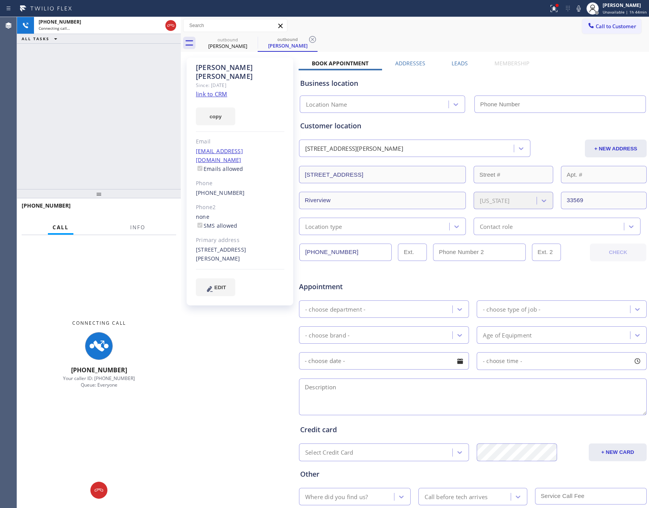
type input "[PHONE_NUMBER]"
click at [105, 127] on div "[PHONE_NUMBER] Connecting call… ALL TASKS ALL TASKS ACTIVE TASKS TASKS IN WRAP …" at bounding box center [99, 103] width 164 height 172
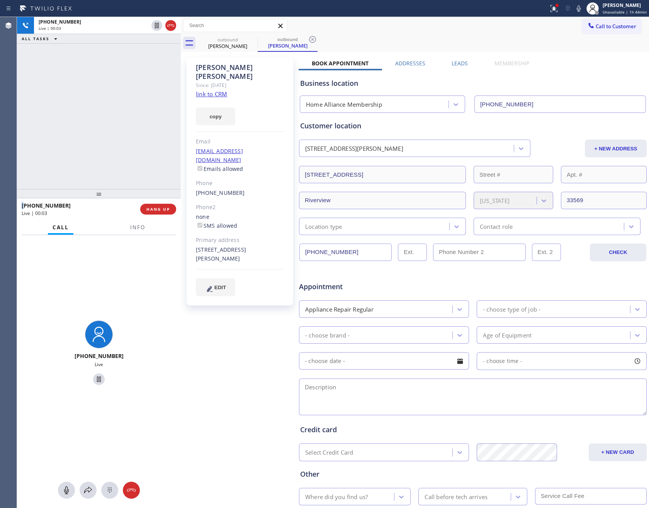
click at [118, 156] on div "[PHONE_NUMBER] Live | 00:03 ALL TASKS ALL TASKS ACTIVE TASKS TASKS IN WRAP UP" at bounding box center [99, 103] width 164 height 172
click at [119, 153] on div "[PHONE_NUMBER] Live | 00:04 ALL TASKS ALL TASKS ACTIVE TASKS TASKS IN WRAP UP" at bounding box center [99, 103] width 164 height 172
click at [119, 152] on div "[PHONE_NUMBER] Live | 00:04 ALL TASKS ALL TASKS ACTIVE TASKS TASKS IN WRAP UP" at bounding box center [99, 103] width 164 height 172
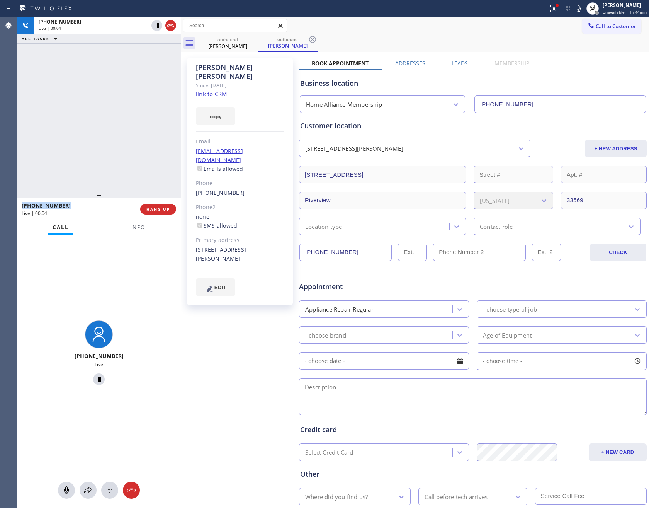
click at [119, 152] on div "[PHONE_NUMBER] Live | 00:04 ALL TASKS ALL TASKS ACTIVE TASKS TASKS IN WRAP UP" at bounding box center [99, 103] width 164 height 172
click at [119, 152] on div "[PHONE_NUMBER] Live | 00:05 ALL TASKS ALL TASKS ACTIVE TASKS TASKS IN WRAP UP" at bounding box center [99, 103] width 164 height 172
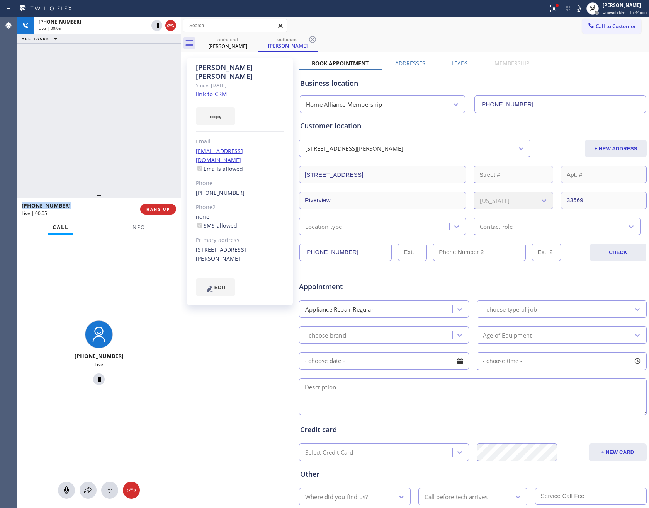
click at [119, 152] on div "[PHONE_NUMBER] Live | 00:05 ALL TASKS ALL TASKS ACTIVE TASKS TASKS IN WRAP UP" at bounding box center [99, 103] width 164 height 172
click at [136, 158] on div "[PHONE_NUMBER] Live | 00:06 ALL TASKS ALL TASKS ACTIVE TASKS TASKS IN WRAP UP" at bounding box center [99, 103] width 164 height 172
click at [136, 158] on div "[PHONE_NUMBER] Live | 00:07 ALL TASKS ALL TASKS ACTIVE TASKS TASKS IN WRAP UP" at bounding box center [99, 103] width 164 height 172
click at [136, 158] on div "[PHONE_NUMBER] Live | 00:09 ALL TASKS ALL TASKS ACTIVE TASKS TASKS IN WRAP UP" at bounding box center [99, 103] width 164 height 172
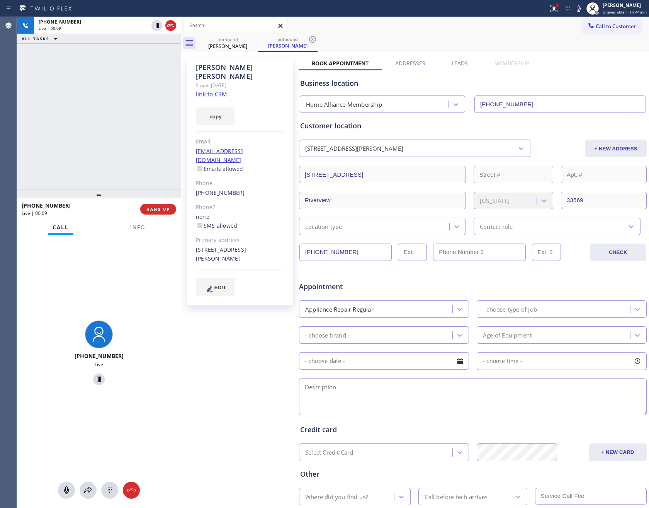
click at [136, 158] on div "[PHONE_NUMBER] Live | 00:09 ALL TASKS ALL TASKS ACTIVE TASKS TASKS IN WRAP UP" at bounding box center [99, 103] width 164 height 172
click at [136, 158] on div "[PHONE_NUMBER] Live | 00:10 ALL TASKS ALL TASKS ACTIVE TASKS TASKS IN WRAP UP" at bounding box center [99, 103] width 164 height 172
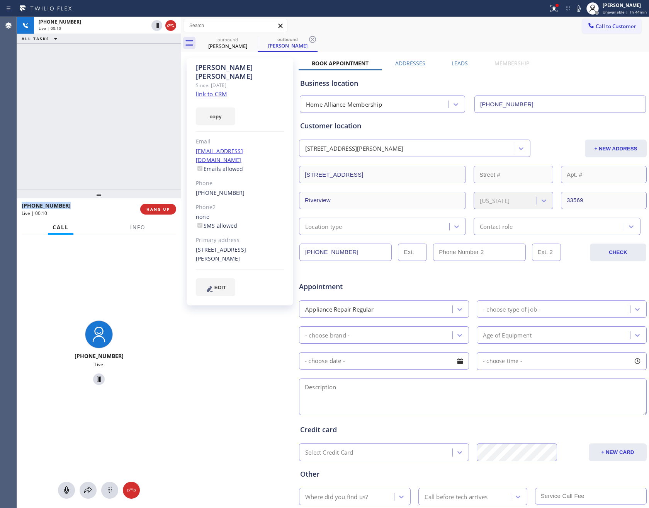
click at [136, 158] on div "[PHONE_NUMBER] Live | 00:10 ALL TASKS ALL TASKS ACTIVE TASKS TASKS IN WRAP UP" at bounding box center [99, 103] width 164 height 172
click at [152, 209] on span "HANG UP" at bounding box center [158, 208] width 24 height 5
drag, startPoint x: 122, startPoint y: 133, endPoint x: 201, endPoint y: 115, distance: 81.1
click at [131, 131] on div "[PHONE_NUMBER] Live | 00:11 ALL TASKS ALL TASKS ACTIVE TASKS TASKS IN WRAP UP" at bounding box center [99, 103] width 164 height 172
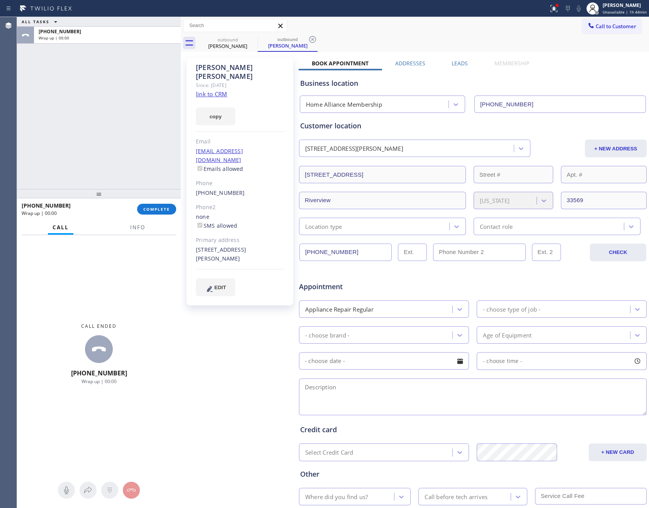
click at [458, 66] on label "Leads" at bounding box center [460, 62] width 16 height 7
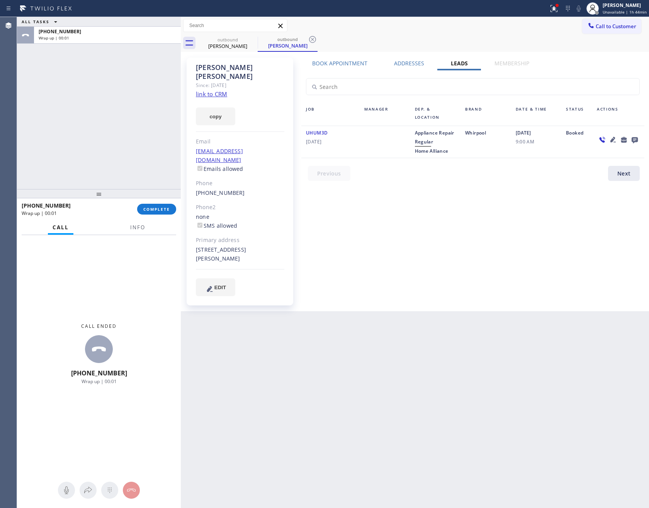
click at [104, 143] on div "ALL TASKS ALL TASKS ACTIVE TASKS TASKS IN WRAP UP [PHONE_NUMBER] Wrap up | 00:01" at bounding box center [99, 103] width 164 height 172
drag, startPoint x: 477, startPoint y: 217, endPoint x: 481, endPoint y: 217, distance: 3.9
click at [480, 217] on div "Book Appointment Addresses Leads Membership Business location Home Alliance Mem…" at bounding box center [473, 184] width 348 height 250
click at [481, 217] on div "Book Appointment Addresses Leads Membership Business location Home Alliance Mem…" at bounding box center [473, 184] width 348 height 250
click at [152, 211] on button "COMPLETE" at bounding box center [156, 209] width 39 height 11
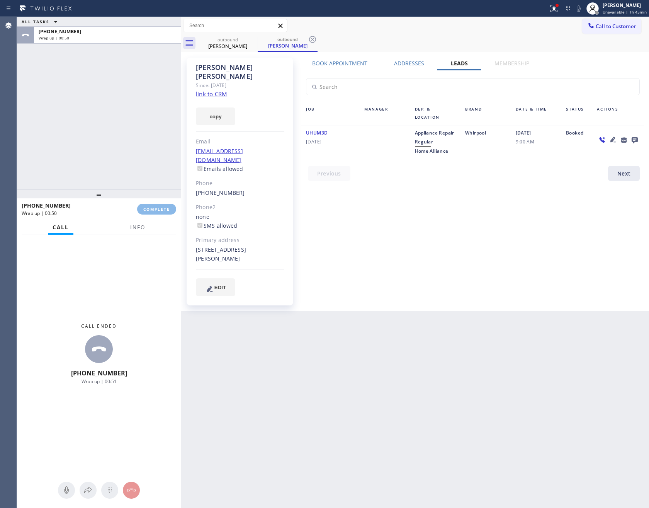
click at [119, 119] on div "ALL TASKS ALL TASKS ACTIVE TASKS TASKS IN WRAP UP [PHONE_NUMBER] Wrap up | 00:50" at bounding box center [99, 103] width 164 height 172
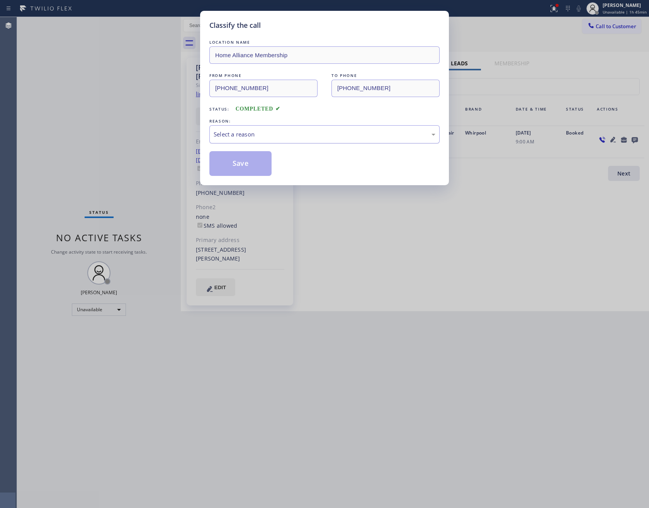
click at [298, 130] on div "Select a reason" at bounding box center [324, 134] width 230 height 18
click at [241, 163] on button "Save" at bounding box center [240, 163] width 62 height 25
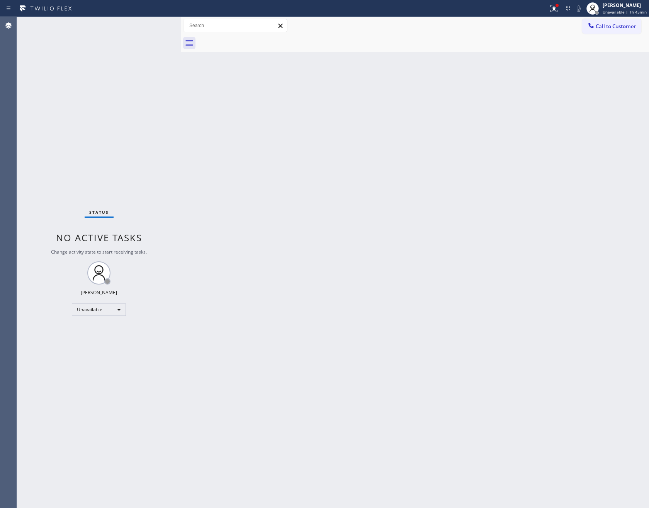
drag, startPoint x: 410, startPoint y: 253, endPoint x: 525, endPoint y: 185, distance: 133.0
click at [410, 253] on div "Back to Dashboard Change Sender ID Customers Technicians Select a contact Outbo…" at bounding box center [415, 262] width 468 height 491
click at [289, 217] on div "Back to Dashboard Change Sender ID Customers Technicians Select a contact Outbo…" at bounding box center [415, 262] width 468 height 491
click at [613, 32] on button "Call to Customer" at bounding box center [611, 26] width 59 height 15
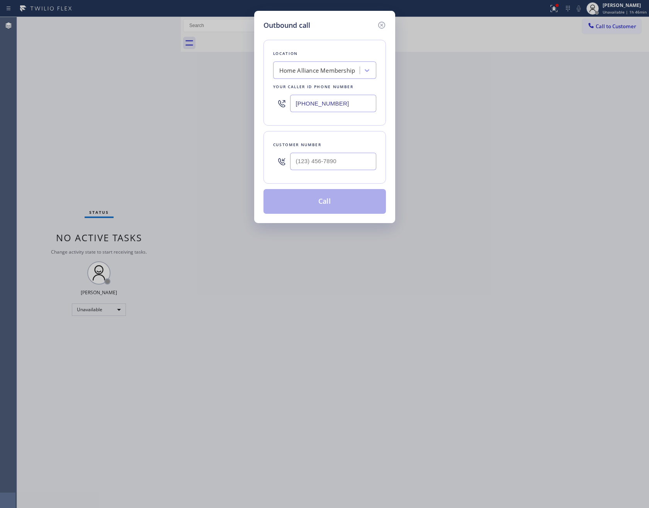
click at [387, 231] on div "Outbound call Location Home Alliance Membership Your caller id phone number [PH…" at bounding box center [324, 254] width 649 height 508
click at [379, 25] on icon at bounding box center [381, 24] width 9 height 9
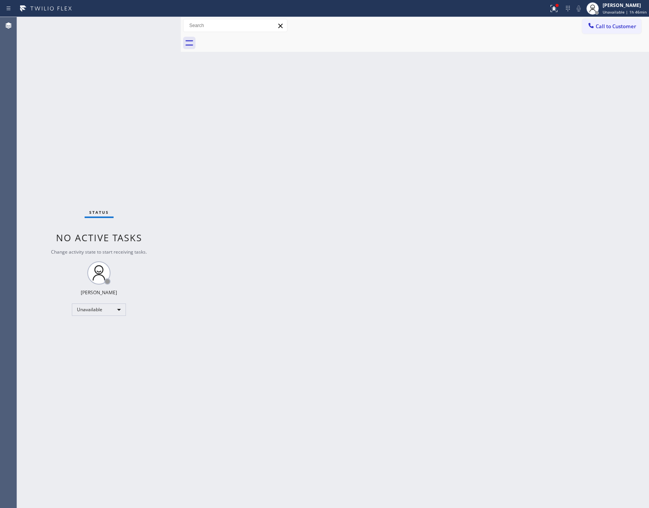
drag, startPoint x: 234, startPoint y: 178, endPoint x: 231, endPoint y: 191, distance: 13.3
click at [241, 177] on div "Back to Dashboard Change Sender ID Customers Technicians Select a contact Outbo…" at bounding box center [415, 262] width 468 height 491
click at [620, 28] on span "Call to Customer" at bounding box center [616, 26] width 41 height 7
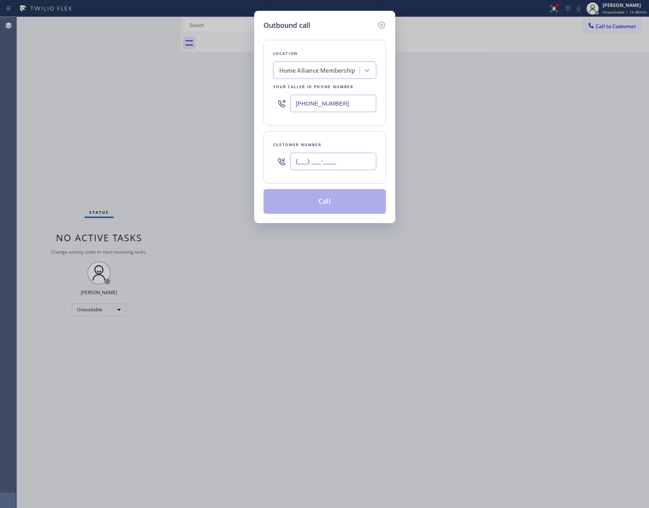
drag, startPoint x: 341, startPoint y: 168, endPoint x: 342, endPoint y: 162, distance: 6.3
click at [341, 167] on input "(___) ___-____" at bounding box center [333, 161] width 86 height 17
paste input "305) 988-6966"
type input "[PHONE_NUMBER]"
click at [338, 209] on button "Call" at bounding box center [324, 201] width 122 height 25
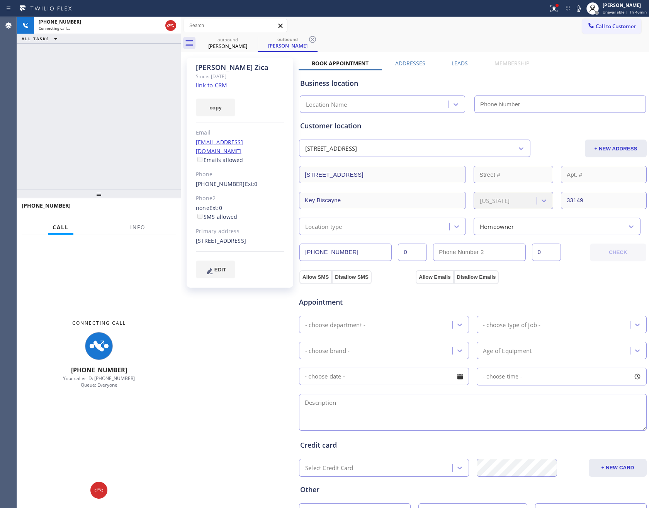
type input "[PHONE_NUMBER]"
click at [110, 176] on div "[PHONE_NUMBER] Connecting call… ALL TASKS ALL TASKS ACTIVE TASKS TASKS IN WRAP …" at bounding box center [99, 103] width 164 height 172
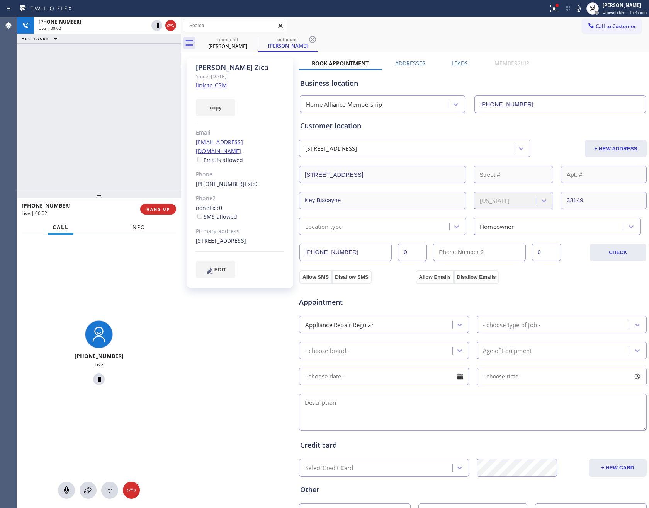
drag, startPoint x: 110, startPoint y: 172, endPoint x: 147, endPoint y: 228, distance: 67.0
click at [115, 181] on div "[PHONE_NUMBER] Live | 00:02 ALL TASKS ALL TASKS ACTIVE TASKS TASKS IN WRAP UP" at bounding box center [99, 103] width 164 height 172
click at [156, 211] on button "HANG UP" at bounding box center [158, 209] width 36 height 11
click at [129, 108] on div "[PHONE_NUMBER] Live | 00:04 ALL TASKS ALL TASKS ACTIVE TASKS TASKS IN WRAP UP" at bounding box center [99, 103] width 164 height 172
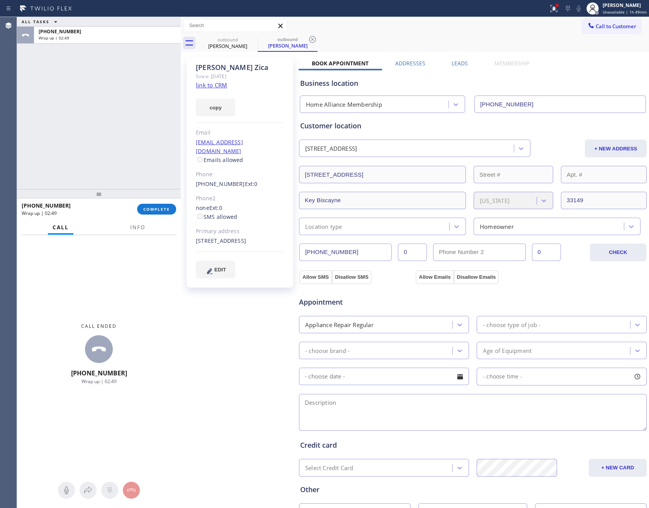
drag, startPoint x: 134, startPoint y: 137, endPoint x: 151, endPoint y: 225, distance: 89.7
click at [135, 159] on div "ALL TASKS ALL TASKS ACTIVE TASKS TASKS IN WRAP UP [PHONE_NUMBER] Wrap up | 02:49" at bounding box center [99, 103] width 164 height 172
click at [161, 209] on span "COMPLETE" at bounding box center [156, 208] width 27 height 5
click at [149, 94] on div "ALL TASKS ALL TASKS ACTIVE TASKS TASKS IN WRAP UP [PHONE_NUMBER] Wrap up | 02:50" at bounding box center [99, 103] width 164 height 172
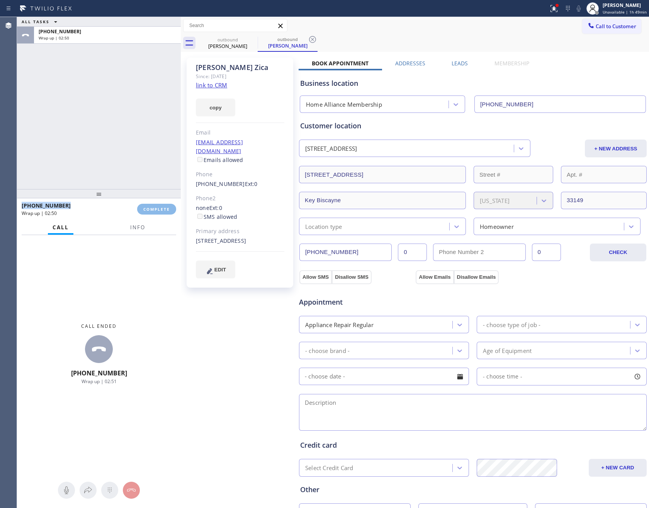
click at [149, 94] on div "ALL TASKS ALL TASKS ACTIVE TASKS TASKS IN WRAP UP [PHONE_NUMBER] Wrap up | 02:50" at bounding box center [99, 103] width 164 height 172
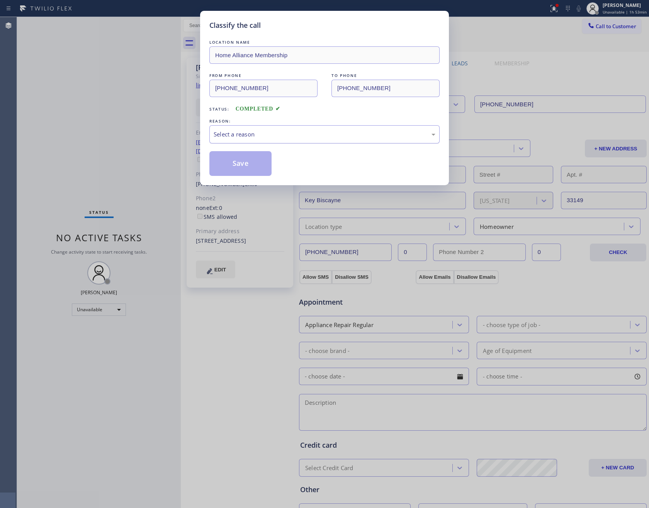
drag, startPoint x: 217, startPoint y: 136, endPoint x: 225, endPoint y: 139, distance: 8.8
click at [222, 138] on div "Select a reason" at bounding box center [325, 134] width 222 height 9
click at [252, 163] on button "Save" at bounding box center [240, 163] width 62 height 25
drag, startPoint x: 252, startPoint y: 163, endPoint x: 37, endPoint y: 100, distance: 224.1
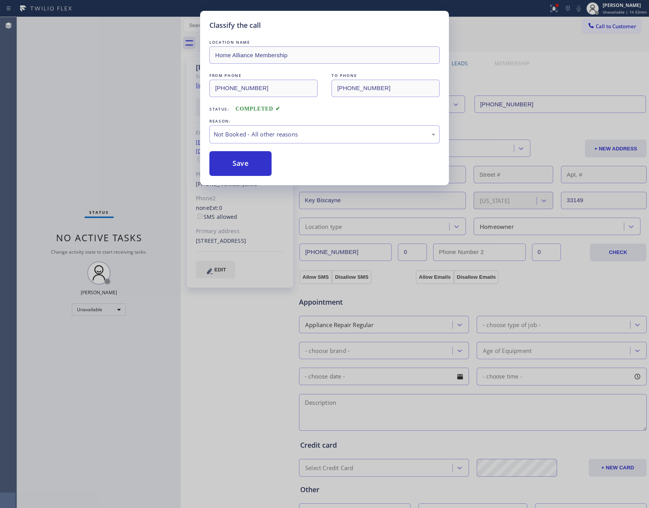
click at [248, 163] on button "Save" at bounding box center [240, 163] width 62 height 25
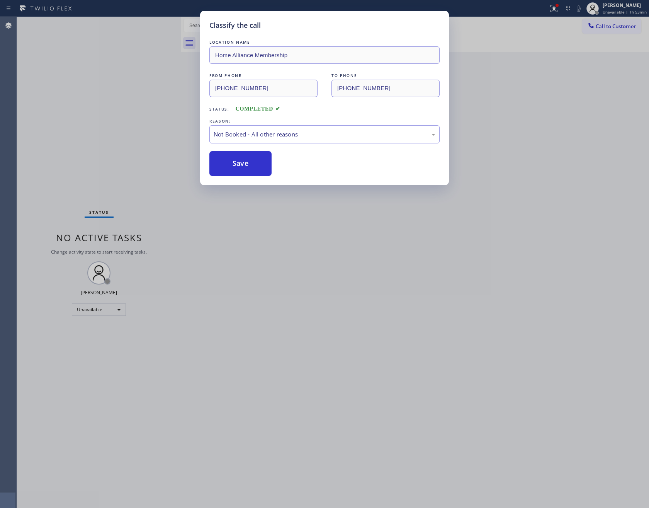
click at [82, 112] on div "Classify the call LOCATION NAME Home Alliance Membership FROM PHONE [PHONE_NUMB…" at bounding box center [324, 254] width 649 height 508
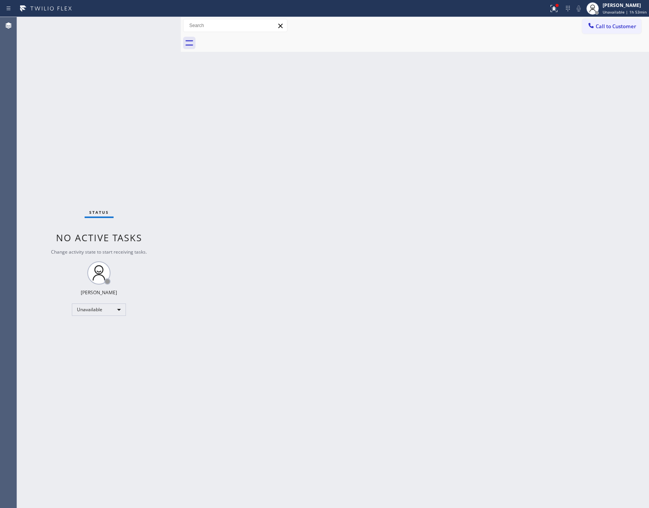
drag, startPoint x: 280, startPoint y: 260, endPoint x: 315, endPoint y: 243, distance: 38.7
click at [299, 250] on div "Back to Dashboard Change Sender ID Customers Technicians Select a contact Outbo…" at bounding box center [415, 262] width 468 height 491
click at [609, 28] on span "Call to Customer" at bounding box center [616, 26] width 41 height 7
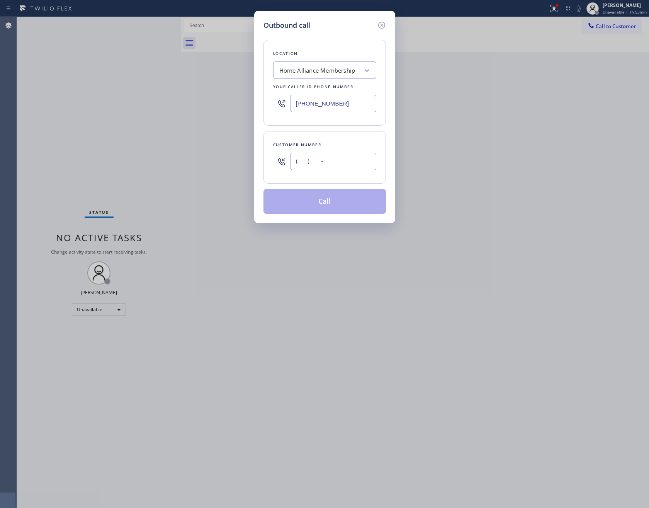
click at [335, 166] on input "(___) ___-____" at bounding box center [333, 161] width 86 height 17
paste input "619) 723-9241"
type input "[PHONE_NUMBER]"
click at [345, 207] on button "Call" at bounding box center [324, 201] width 122 height 25
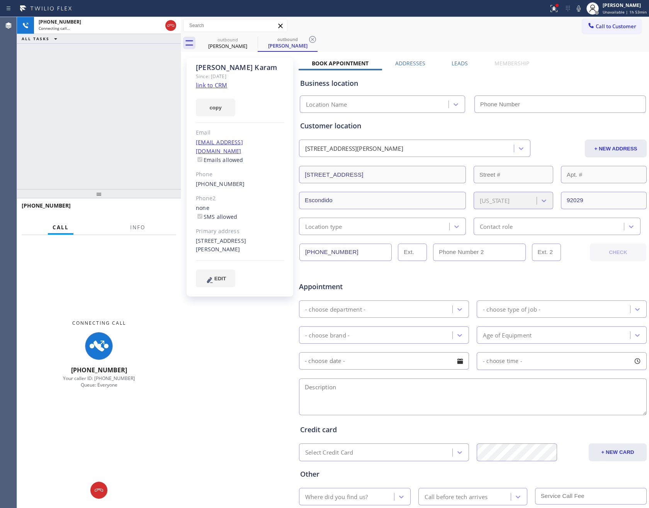
type input "[PHONE_NUMBER]"
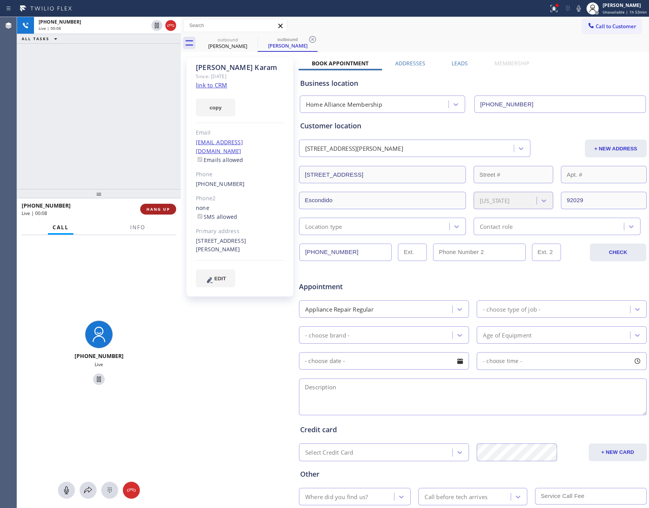
click at [165, 204] on button "HANG UP" at bounding box center [158, 209] width 36 height 11
click at [143, 124] on div "[PHONE_NUMBER] Live | 00:09 ALL TASKS ALL TASKS ACTIVE TASKS TASKS IN WRAP UP" at bounding box center [99, 103] width 164 height 172
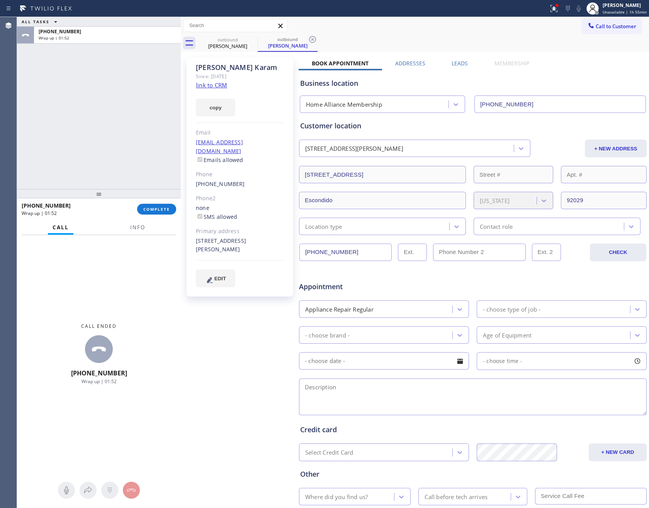
click at [460, 64] on label "Leads" at bounding box center [460, 62] width 16 height 7
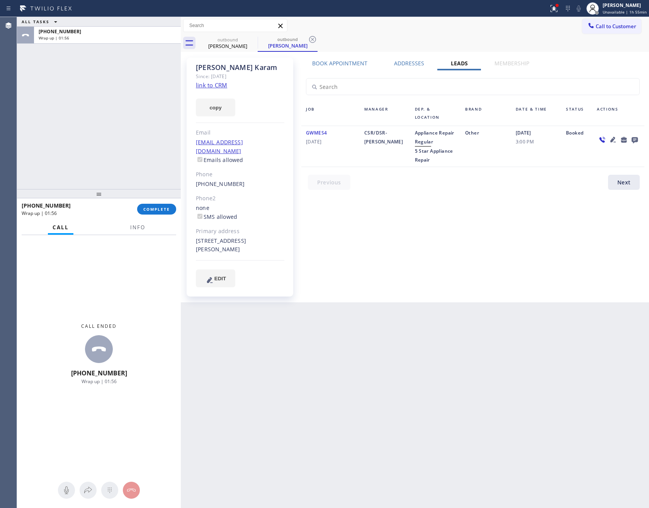
click at [633, 140] on icon at bounding box center [634, 140] width 9 height 10
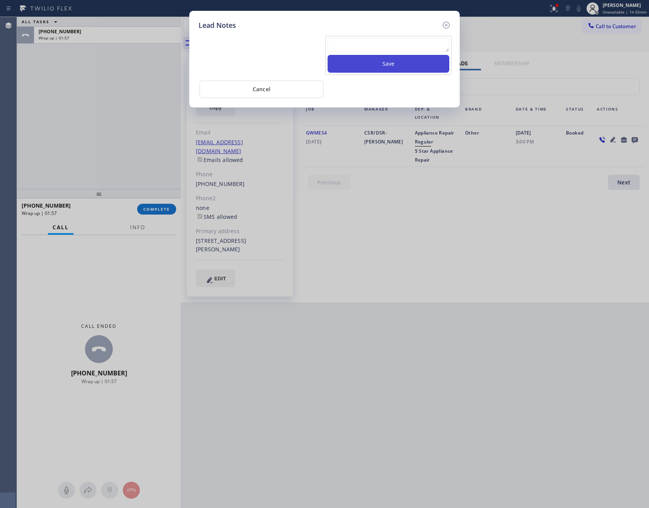
click at [428, 58] on button "Save" at bounding box center [389, 64] width 122 height 18
click at [429, 53] on div at bounding box center [389, 46] width 122 height 17
click at [429, 48] on textarea at bounding box center [389, 45] width 122 height 14
paste textarea "PLEASE TRANSFER FOR MEMBERSHIP and AC FILTER"
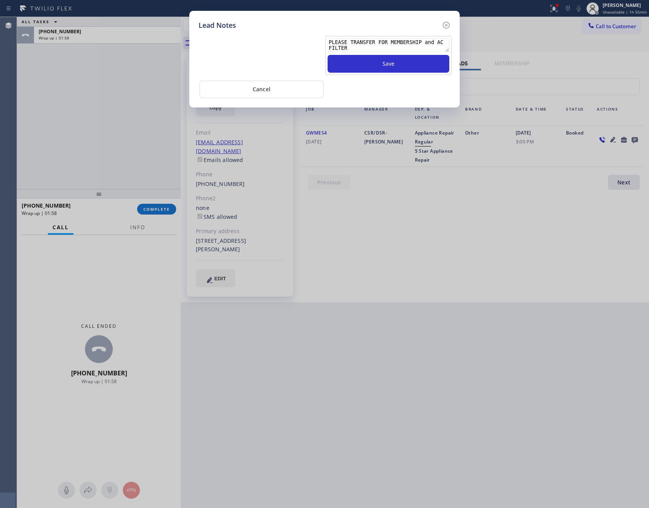
scroll to position [5, 0]
type textarea "PLEASE TRANSFER FOR MEMBERSHIP and AC FILTER"
click at [416, 65] on button "Save" at bounding box center [389, 64] width 122 height 18
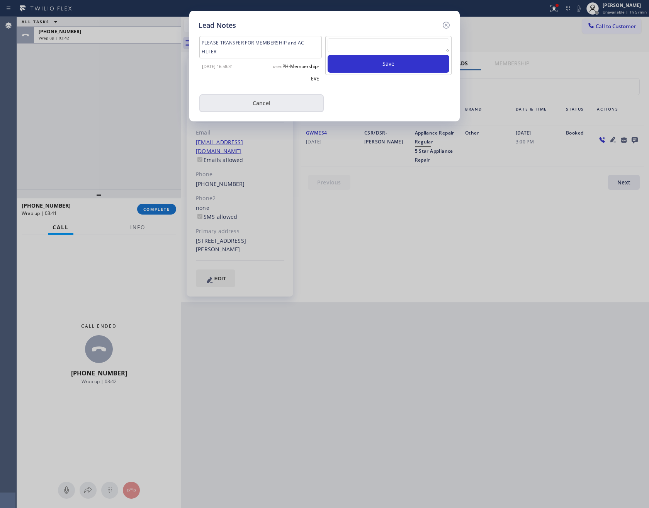
click at [272, 105] on button "Cancel" at bounding box center [261, 103] width 124 height 18
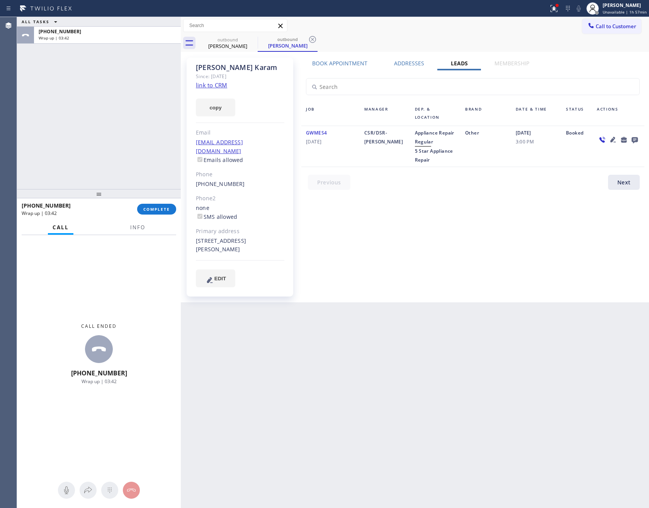
click at [57, 121] on div "ALL TASKS ALL TASKS ACTIVE TASKS TASKS IN WRAP UP [PHONE_NUMBER] Wrap up | 03:42" at bounding box center [99, 103] width 164 height 172
click at [74, 127] on div "ALL TASKS ALL TASKS ACTIVE TASKS TASKS IN WRAP UP [PHONE_NUMBER] Wrap up | 03:42" at bounding box center [99, 103] width 164 height 172
click at [156, 211] on button "COMPLETE" at bounding box center [156, 209] width 39 height 11
click at [133, 109] on div "ALL TASKS ALL TASKS ACTIVE TASKS TASKS IN WRAP UP [PHONE_NUMBER] Wrap up | 03:43" at bounding box center [99, 103] width 164 height 172
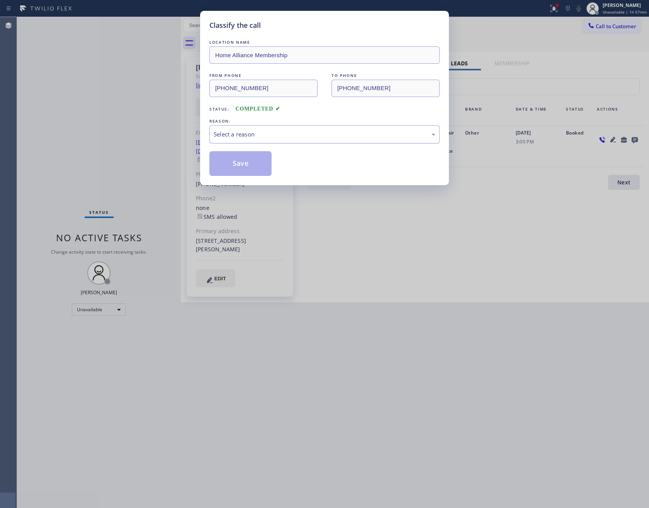
click at [255, 136] on div "Select a reason" at bounding box center [325, 134] width 222 height 9
click at [239, 166] on button "Save" at bounding box center [240, 163] width 62 height 25
click at [246, 172] on button "Save" at bounding box center [240, 163] width 62 height 25
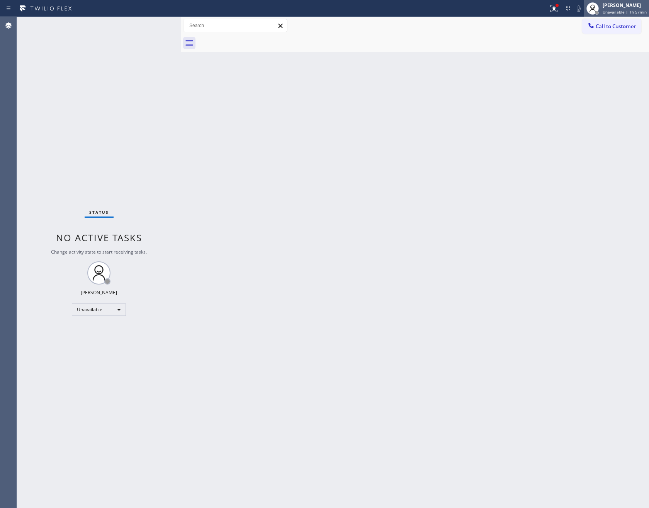
click at [632, 5] on div "[PERSON_NAME]" at bounding box center [625, 5] width 44 height 7
click at [593, 34] on button "Offline" at bounding box center [610, 31] width 77 height 10
click at [619, 5] on div "[PERSON_NAME]" at bounding box center [627, 5] width 38 height 7
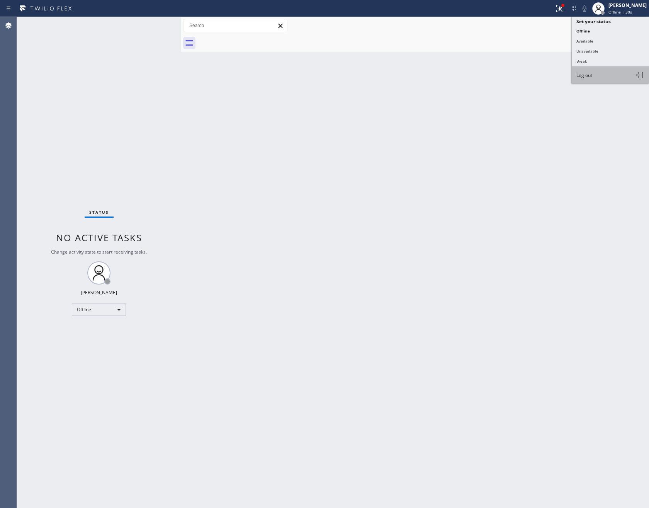
click at [604, 70] on button "Log out" at bounding box center [610, 74] width 77 height 17
drag, startPoint x: 384, startPoint y: 290, endPoint x: 392, endPoint y: 290, distance: 8.5
click at [392, 290] on div "Back to Dashboard Change Sender ID Customers Technicians Select a contact Outbo…" at bounding box center [415, 262] width 468 height 491
